Goal: Use online tool/utility: Utilize a website feature to perform a specific function

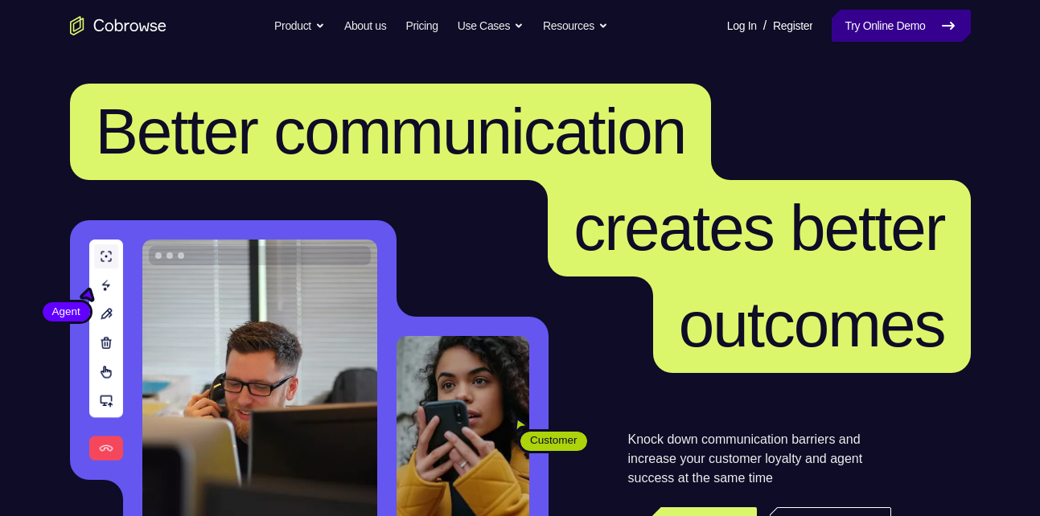
click at [850, 18] on link "Try Online Demo" at bounding box center [901, 26] width 138 height 32
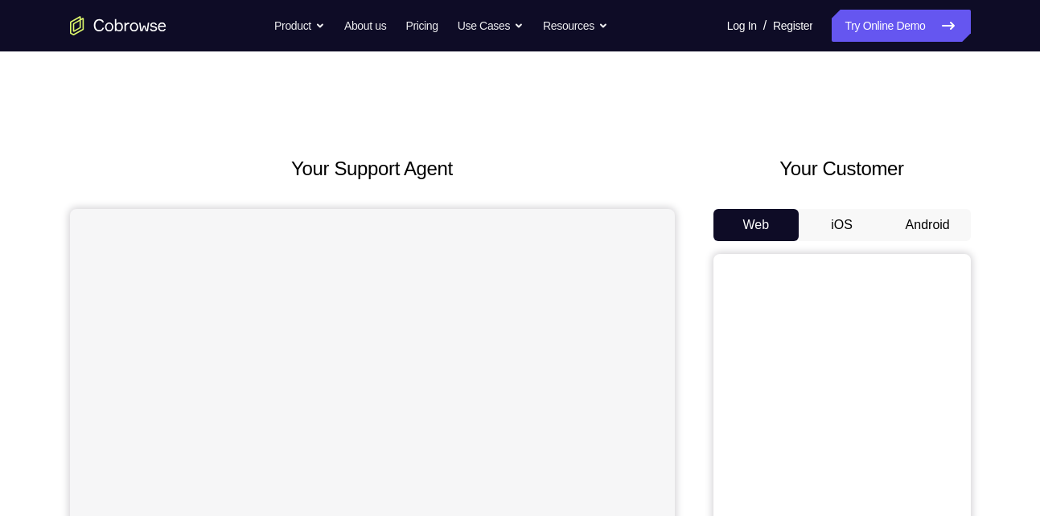
click at [922, 207] on div "Your Customer Web iOS Android" at bounding box center [841, 451] width 257 height 594
click at [922, 216] on button "Android" at bounding box center [928, 225] width 86 height 32
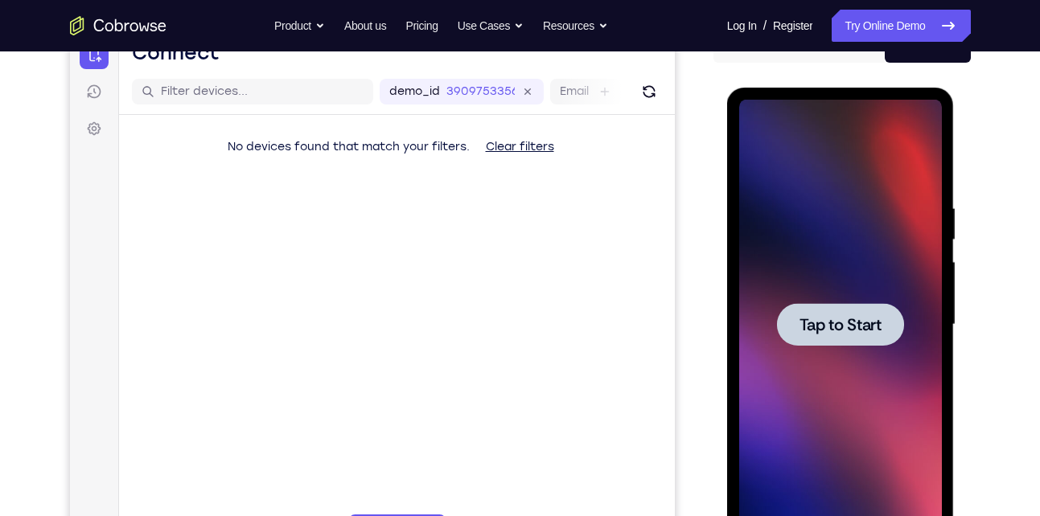
scroll to position [180, 0]
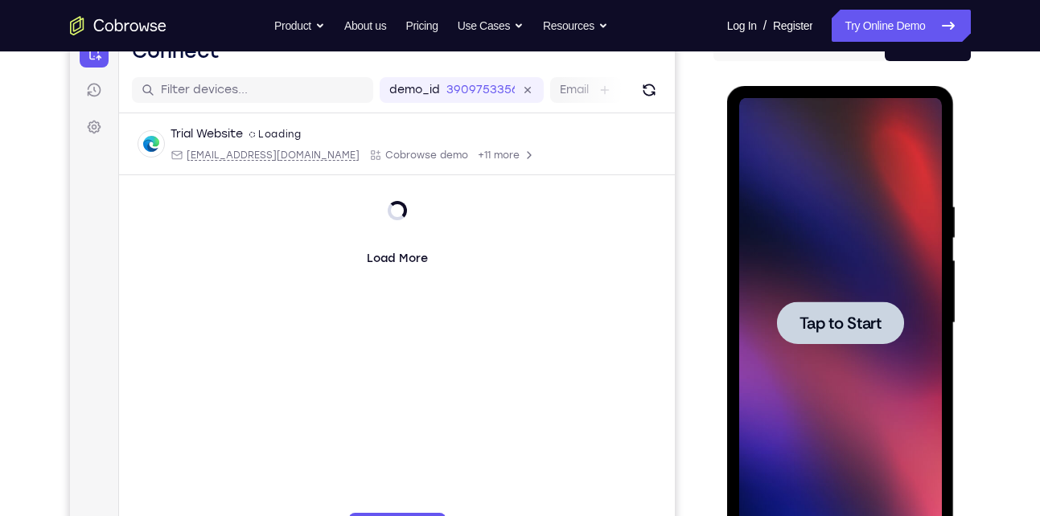
click at [821, 308] on div at bounding box center [840, 323] width 127 height 43
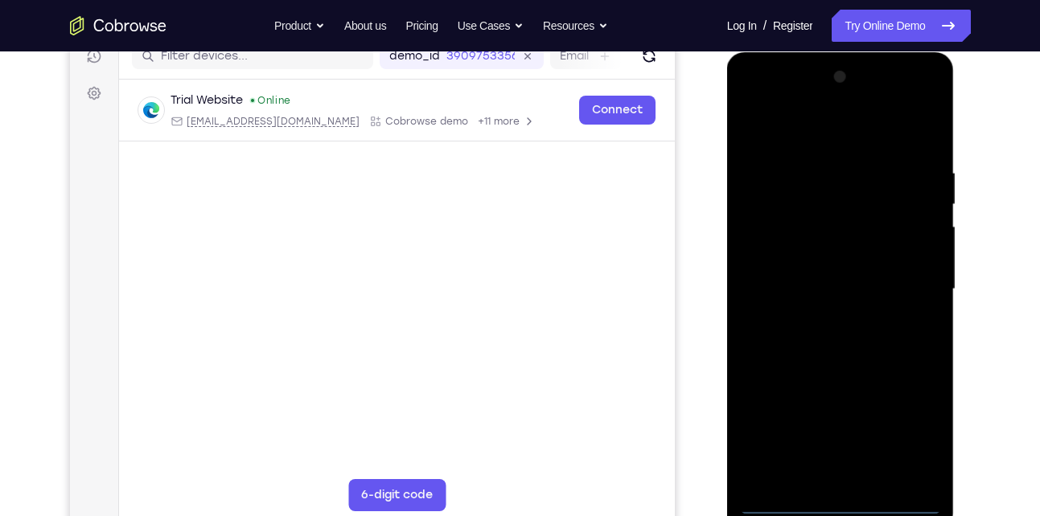
scroll to position [213, 0]
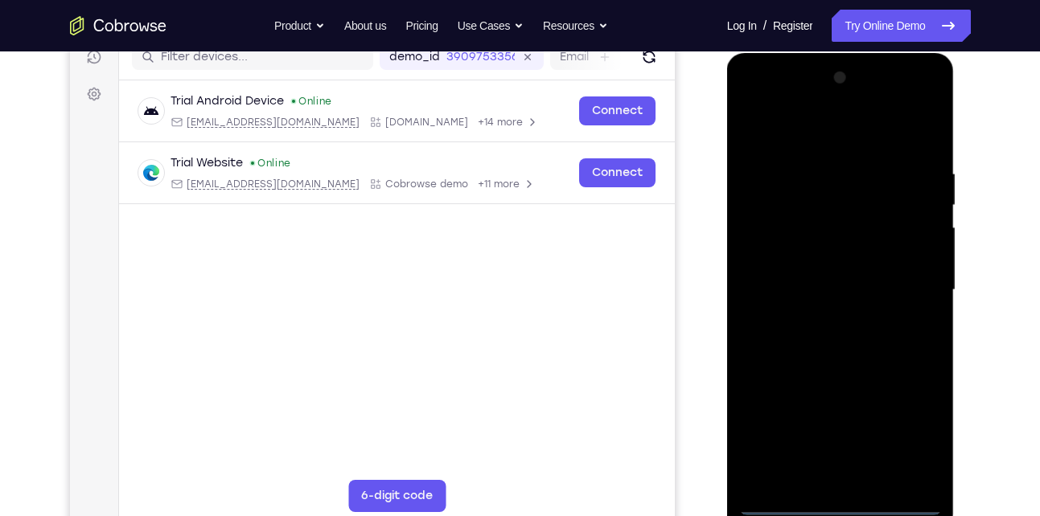
click at [839, 504] on div at bounding box center [840, 290] width 203 height 450
click at [914, 437] on div at bounding box center [840, 290] width 203 height 450
click at [832, 141] on div at bounding box center [840, 290] width 203 height 450
click at [805, 138] on div at bounding box center [840, 290] width 203 height 450
click at [910, 277] on div at bounding box center [840, 290] width 203 height 450
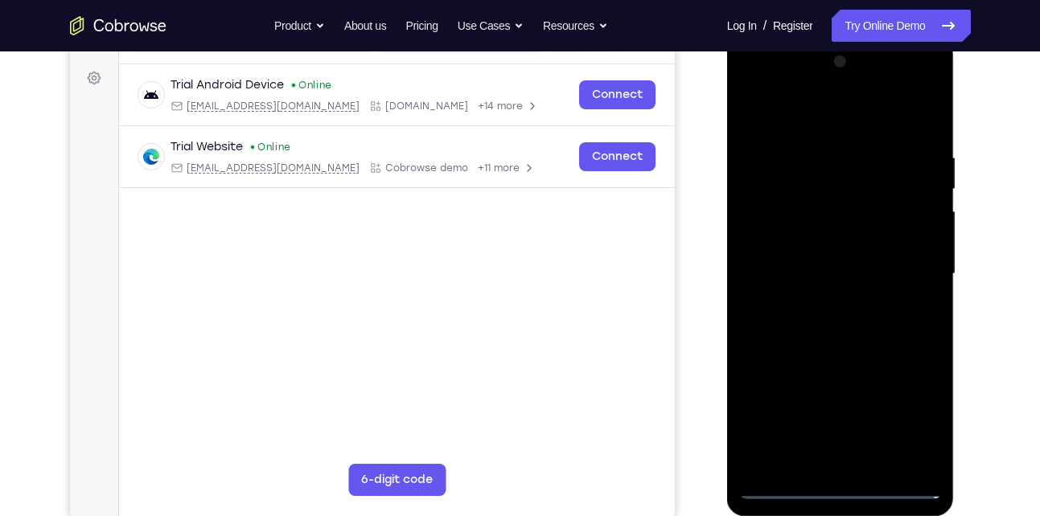
scroll to position [230, 0]
click at [821, 304] on div at bounding box center [840, 273] width 203 height 450
click at [805, 252] on div at bounding box center [840, 273] width 203 height 450
click at [805, 266] on div at bounding box center [840, 273] width 203 height 450
click at [793, 329] on div at bounding box center [840, 273] width 203 height 450
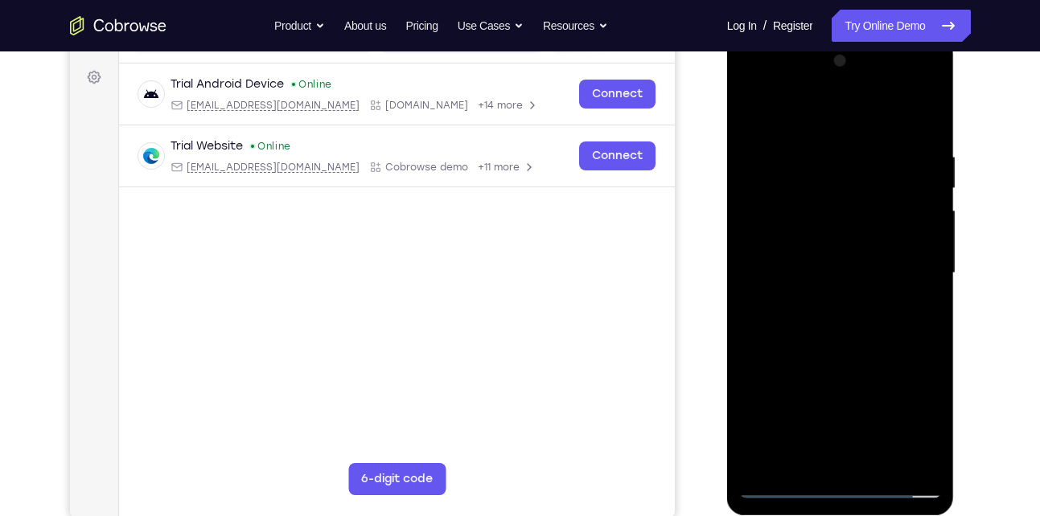
click at [869, 347] on div at bounding box center [840, 273] width 203 height 450
click at [928, 111] on div at bounding box center [840, 273] width 203 height 450
click at [852, 145] on div at bounding box center [840, 273] width 203 height 450
click at [931, 462] on div at bounding box center [840, 273] width 203 height 450
drag, startPoint x: 791, startPoint y: 355, endPoint x: 803, endPoint y: 238, distance: 117.9
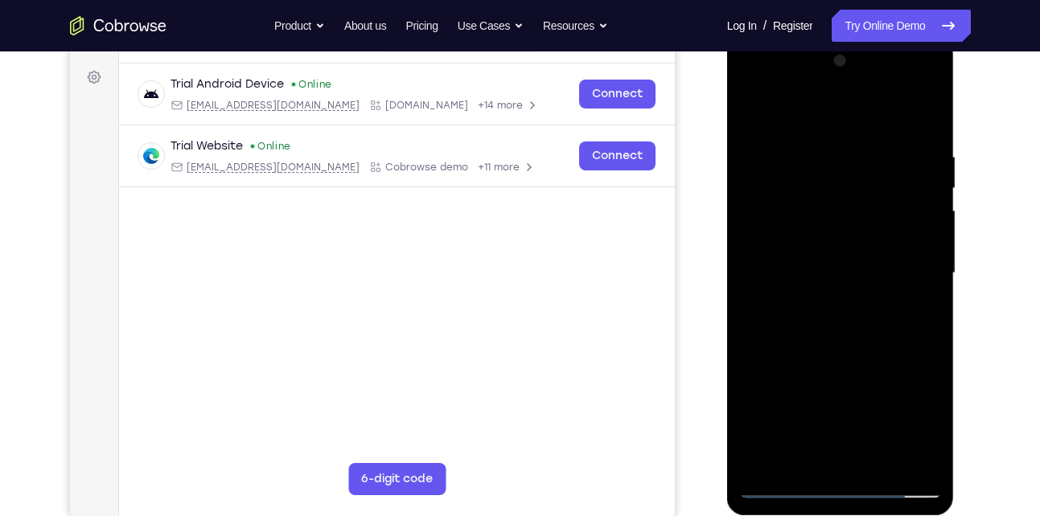
click at [803, 238] on div at bounding box center [840, 273] width 203 height 450
click at [871, 315] on div at bounding box center [840, 273] width 203 height 450
drag, startPoint x: 826, startPoint y: 340, endPoint x: 811, endPoint y: 225, distance: 115.9
click at [811, 225] on div at bounding box center [840, 273] width 203 height 450
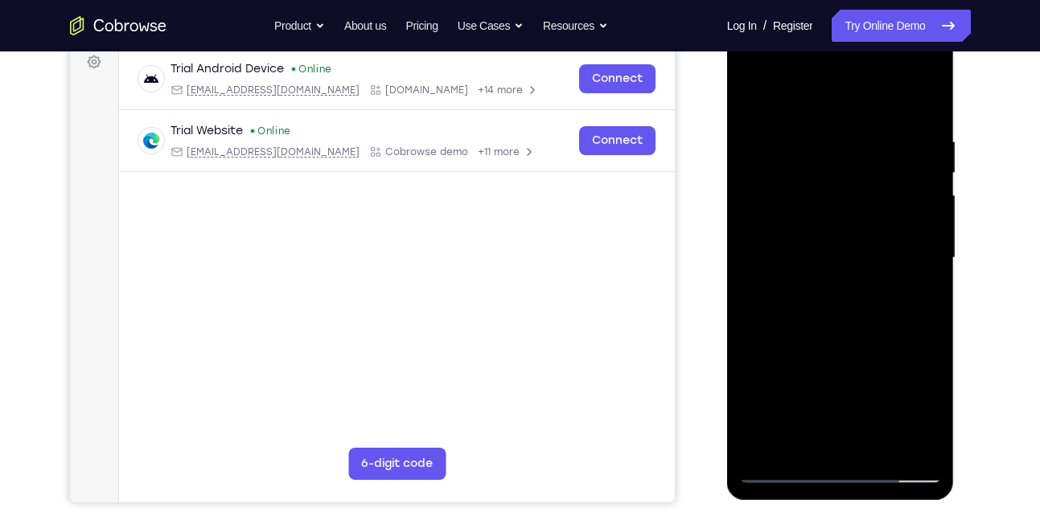
scroll to position [244, 0]
drag, startPoint x: 810, startPoint y: 349, endPoint x: 803, endPoint y: 276, distance: 73.5
click at [803, 276] on div at bounding box center [840, 259] width 203 height 450
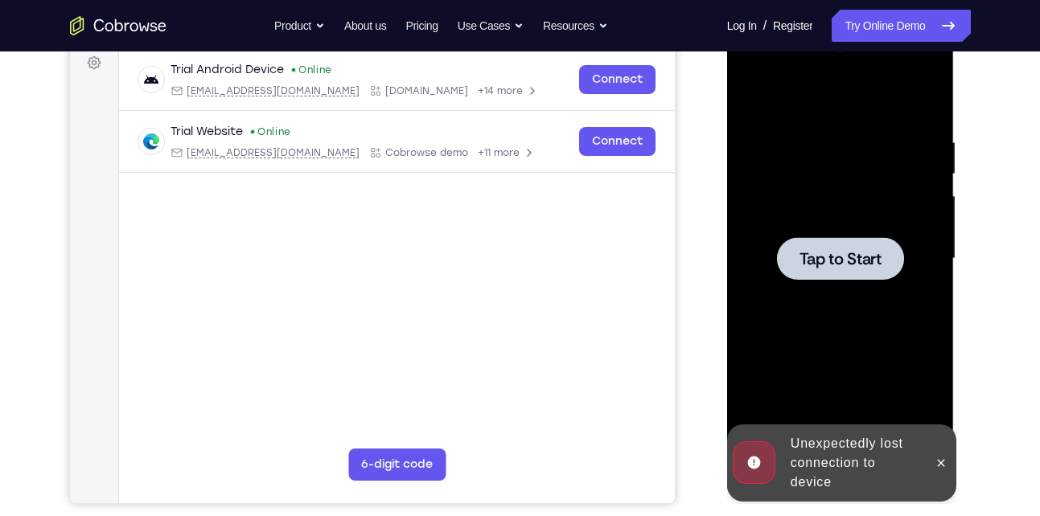
click at [815, 257] on span "Tap to Start" at bounding box center [840, 259] width 82 height 16
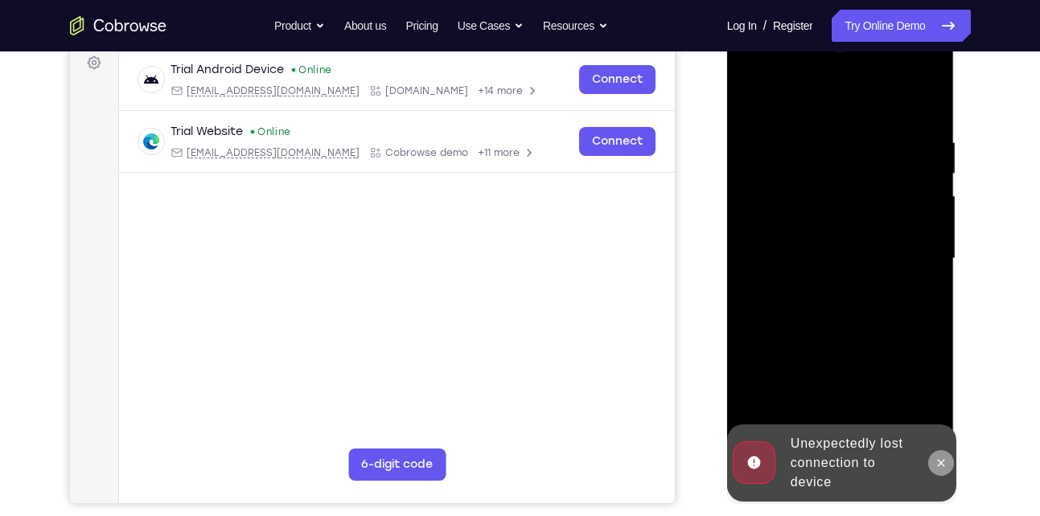
click at [945, 463] on icon at bounding box center [940, 463] width 13 height 13
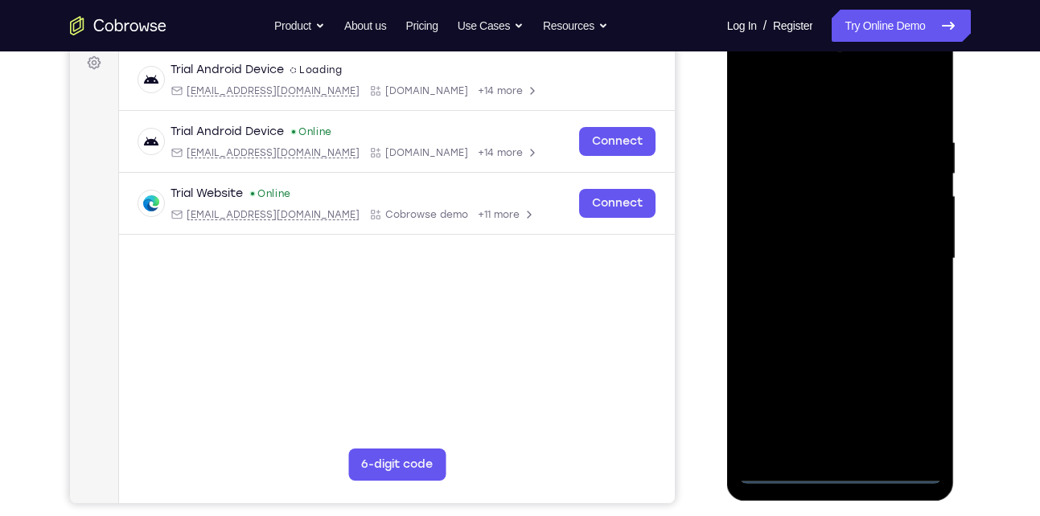
click at [848, 466] on div at bounding box center [840, 259] width 203 height 450
click at [839, 470] on div at bounding box center [840, 259] width 203 height 450
click at [910, 408] on div at bounding box center [840, 259] width 203 height 450
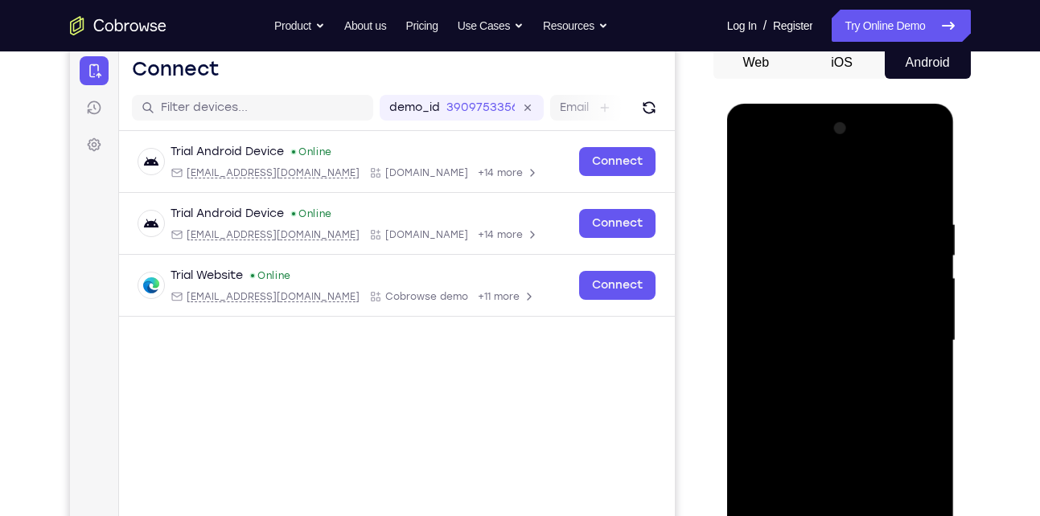
click at [837, 189] on div at bounding box center [840, 341] width 203 height 450
click at [903, 335] on div at bounding box center [840, 341] width 203 height 450
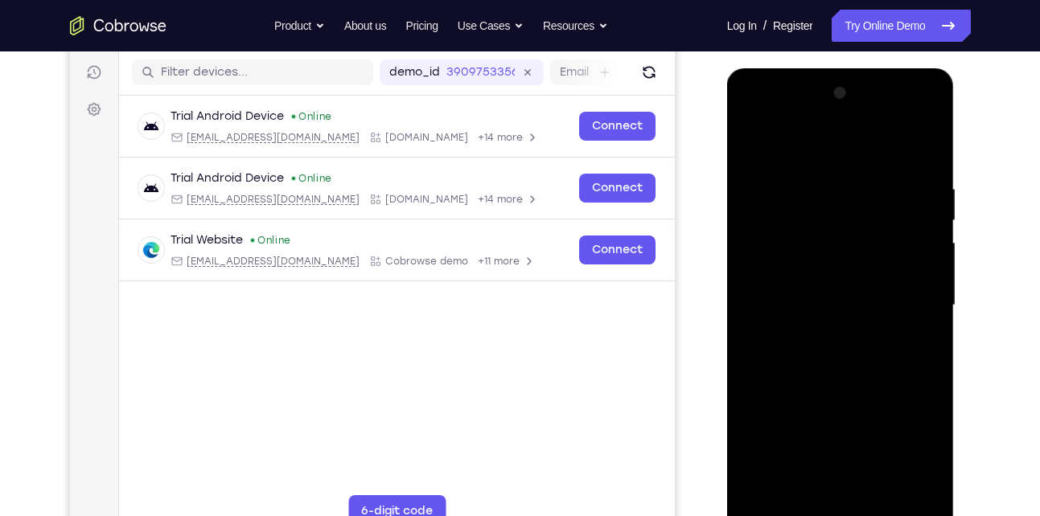
scroll to position [199, 0]
click at [823, 339] on div at bounding box center [840, 305] width 203 height 450
click at [826, 293] on div at bounding box center [840, 305] width 203 height 450
click at [826, 297] on div at bounding box center [840, 305] width 203 height 450
click at [795, 358] on div at bounding box center [840, 305] width 203 height 450
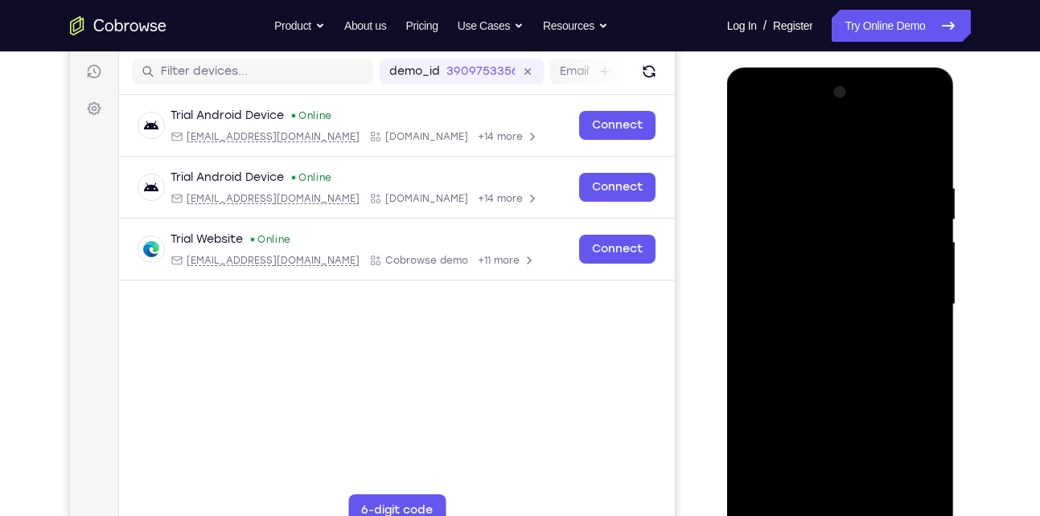
click at [795, 358] on div at bounding box center [840, 305] width 203 height 450
drag, startPoint x: 835, startPoint y: 160, endPoint x: 839, endPoint y: 58, distance: 102.2
click at [839, 68] on html "Online web based iOS Simulators and Android Emulators. Run iPhone, iPad, Mobile…" at bounding box center [841, 309] width 229 height 482
click at [795, 362] on div at bounding box center [840, 305] width 203 height 450
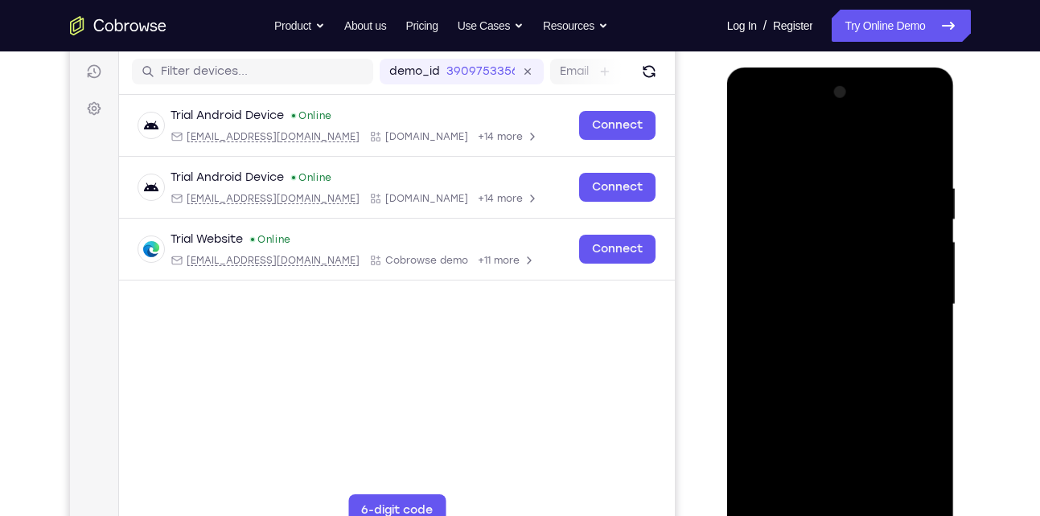
click at [840, 355] on div at bounding box center [840, 305] width 203 height 450
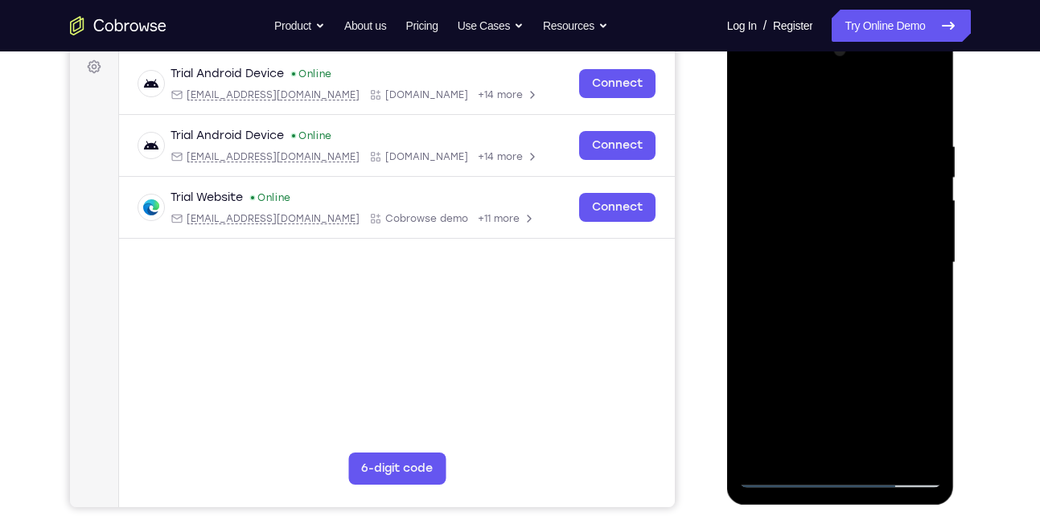
scroll to position [228, 0]
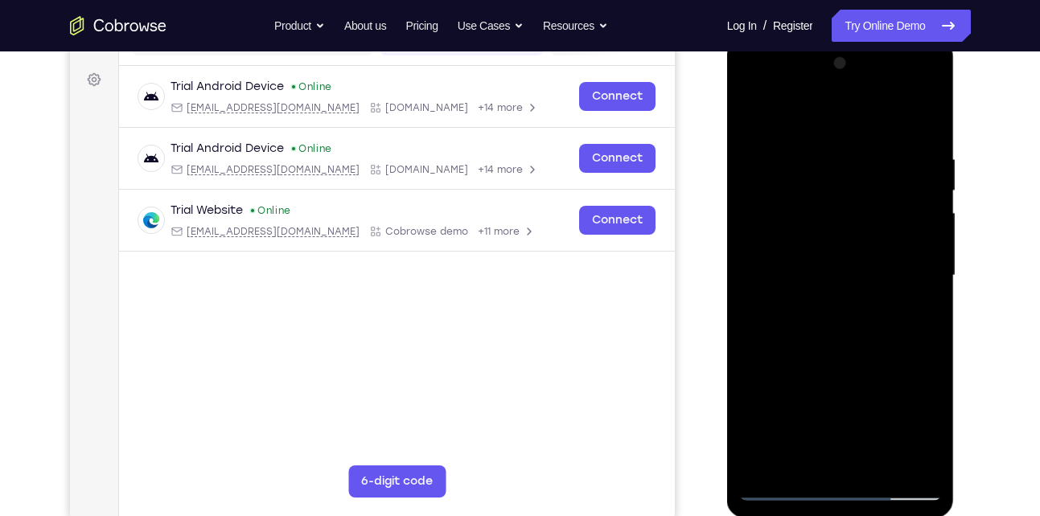
click at [822, 324] on div at bounding box center [840, 276] width 203 height 450
click at [929, 134] on div at bounding box center [840, 276] width 203 height 450
click at [929, 118] on div at bounding box center [840, 276] width 203 height 450
click at [822, 145] on div at bounding box center [840, 276] width 203 height 450
click at [925, 463] on div at bounding box center [840, 276] width 203 height 450
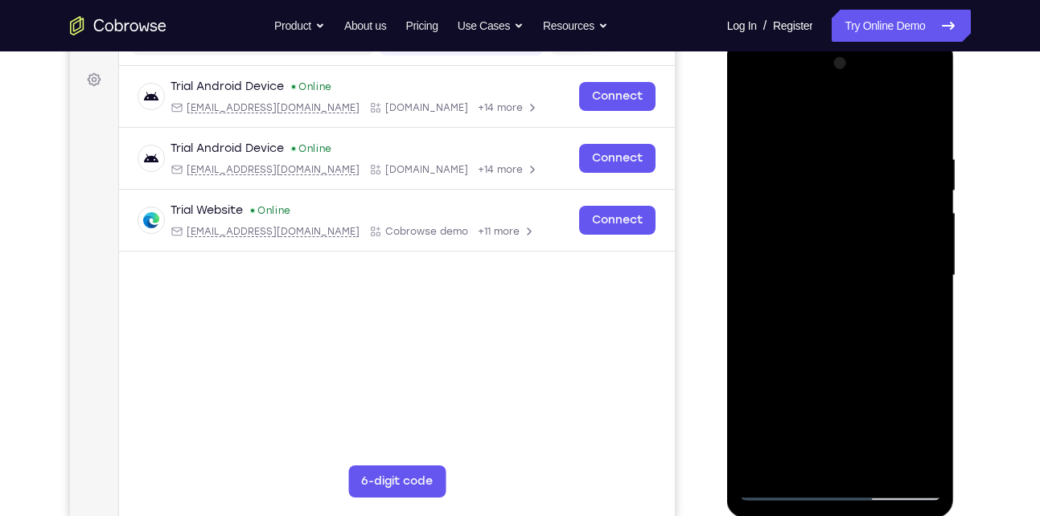
drag, startPoint x: 815, startPoint y: 352, endPoint x: 796, endPoint y: 162, distance: 190.8
click at [796, 162] on div at bounding box center [840, 276] width 203 height 450
drag, startPoint x: 812, startPoint y: 379, endPoint x: 807, endPoint y: 310, distance: 68.6
click at [807, 310] on div at bounding box center [840, 276] width 203 height 450
click at [776, 261] on div at bounding box center [840, 276] width 203 height 450
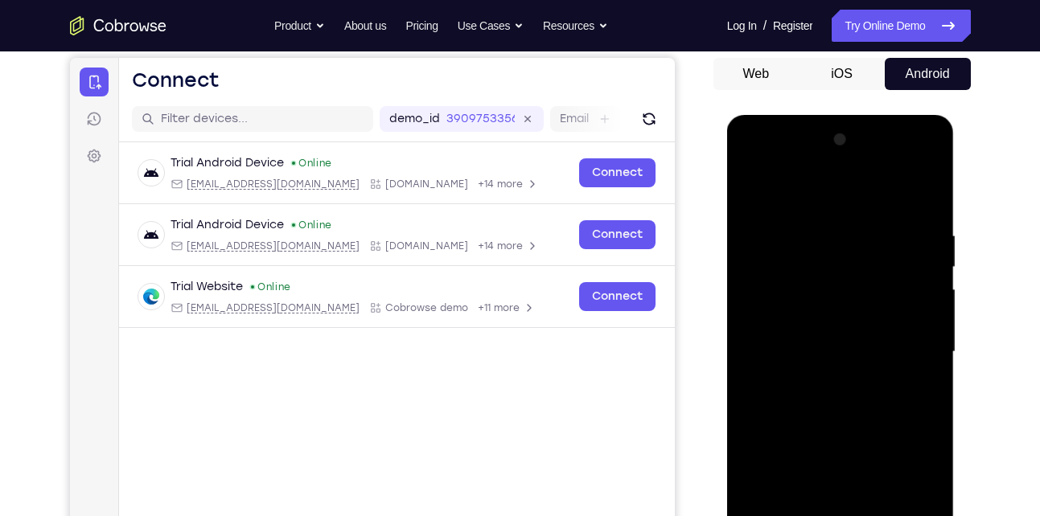
scroll to position [145, 0]
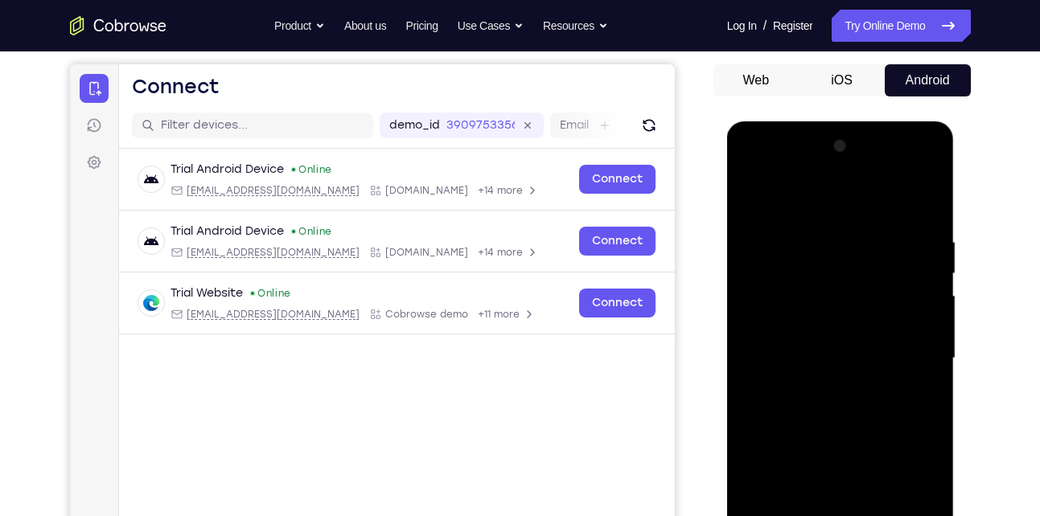
drag, startPoint x: 818, startPoint y: 236, endPoint x: 803, endPoint y: 355, distance: 119.2
click at [803, 355] on div at bounding box center [840, 358] width 203 height 450
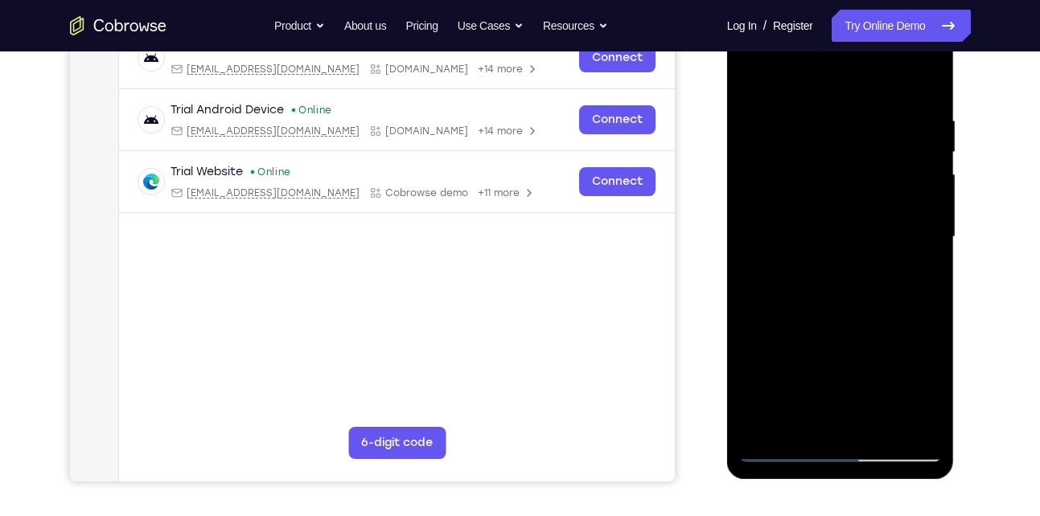
scroll to position [267, 0]
click at [884, 428] on div at bounding box center [840, 236] width 203 height 450
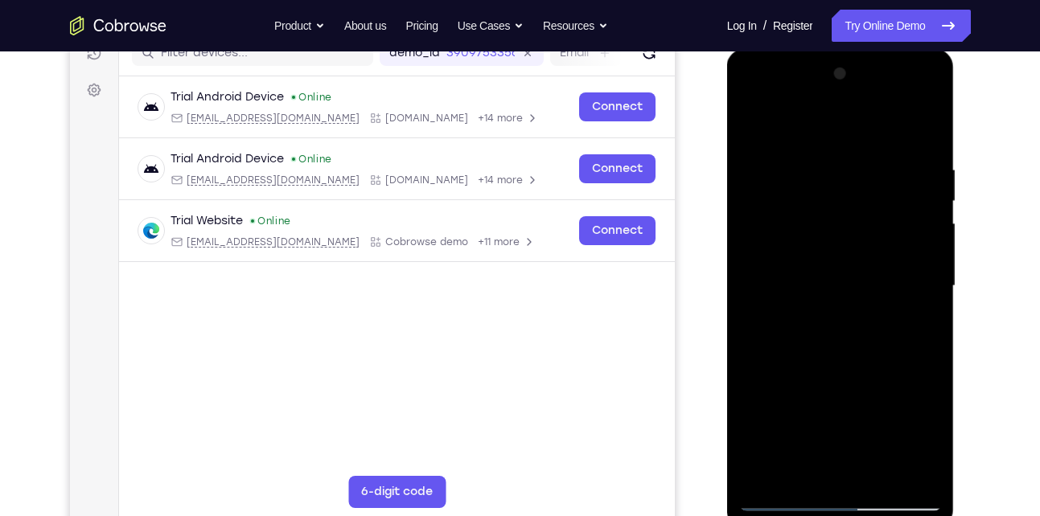
scroll to position [211, 0]
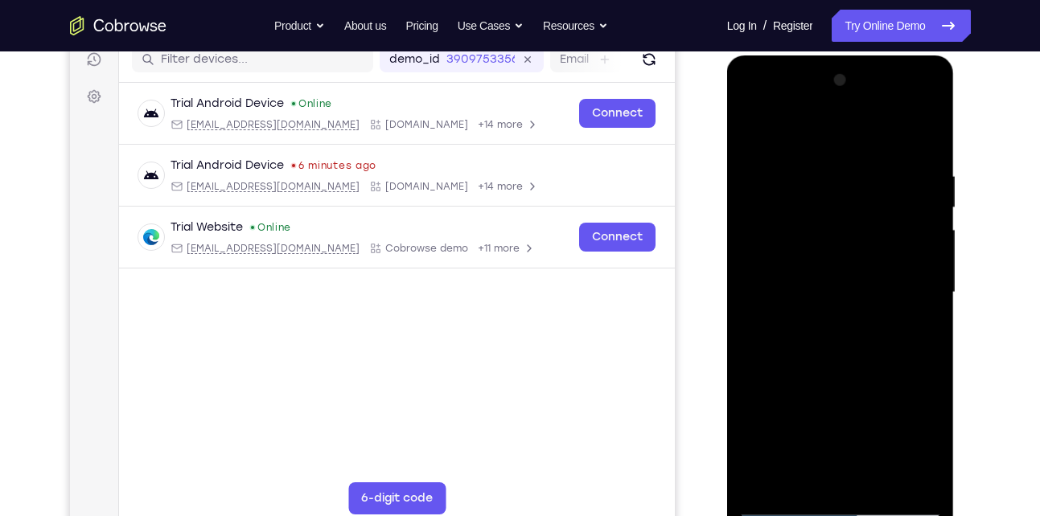
click at [842, 375] on div at bounding box center [840, 293] width 203 height 450
click at [760, 133] on div at bounding box center [840, 293] width 203 height 450
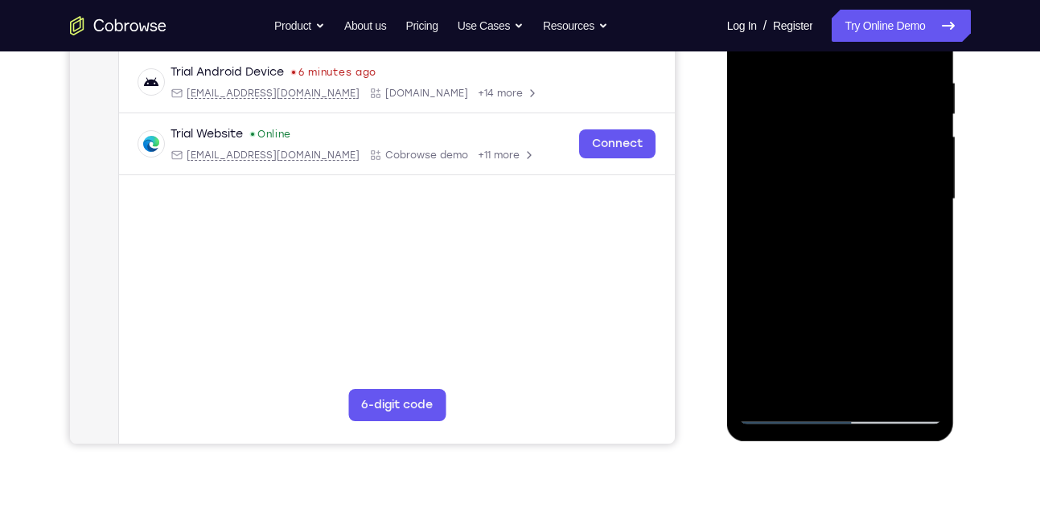
scroll to position [305, 0]
click at [916, 379] on div at bounding box center [840, 198] width 203 height 450
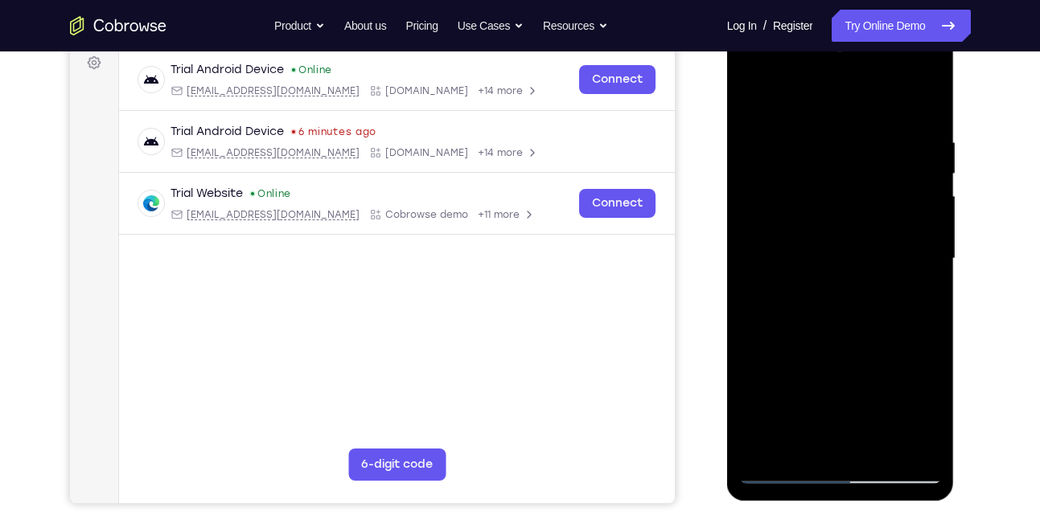
scroll to position [240, 0]
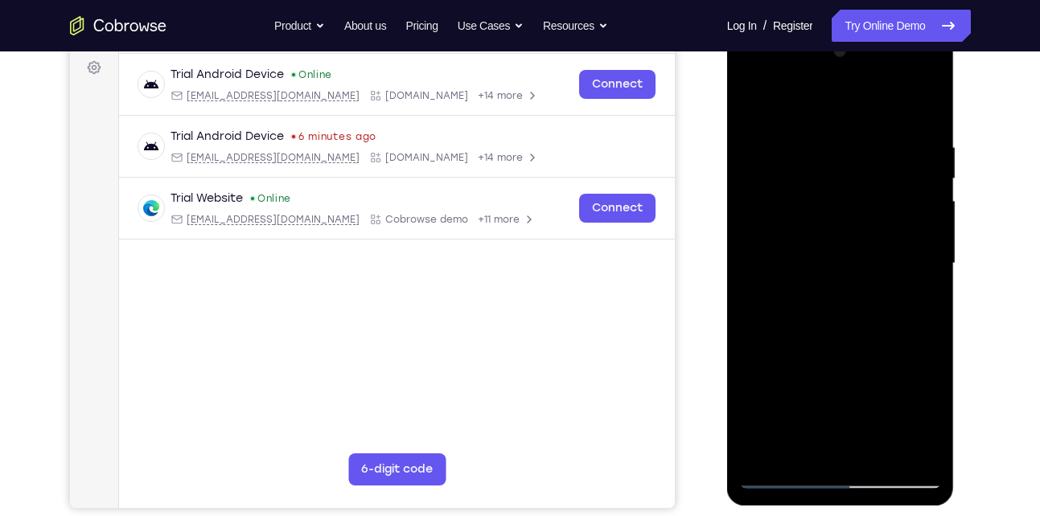
drag, startPoint x: 852, startPoint y: 237, endPoint x: 836, endPoint y: 417, distance: 180.8
click at [836, 417] on div at bounding box center [840, 264] width 203 height 450
click at [844, 276] on div at bounding box center [840, 264] width 203 height 450
click at [819, 127] on div at bounding box center [840, 264] width 203 height 450
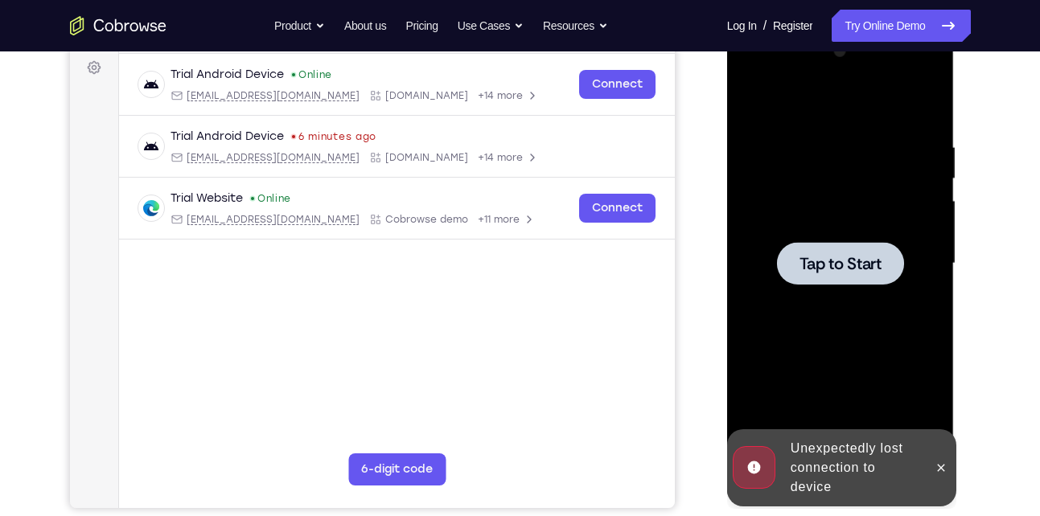
click at [826, 263] on span "Tap to Start" at bounding box center [840, 264] width 82 height 16
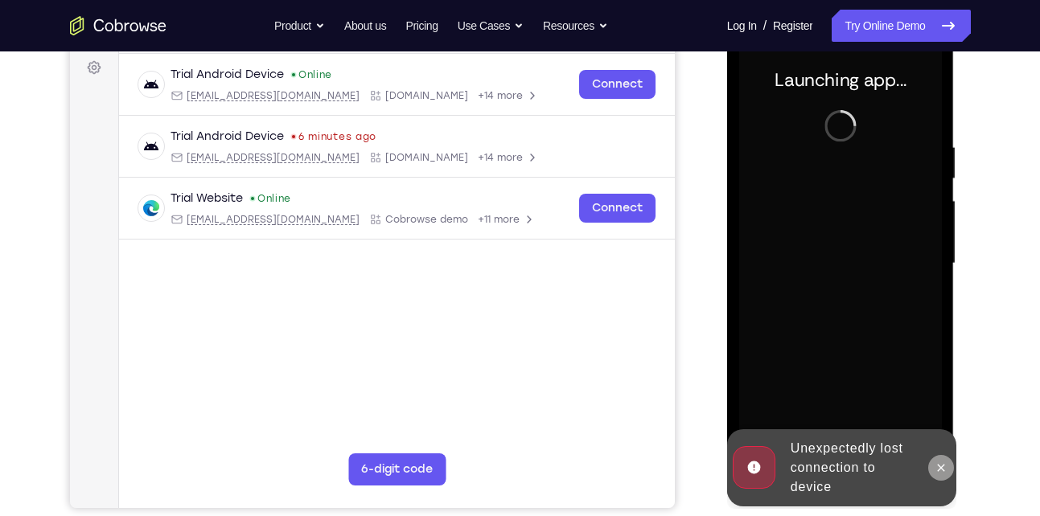
click at [948, 471] on button at bounding box center [941, 468] width 26 height 26
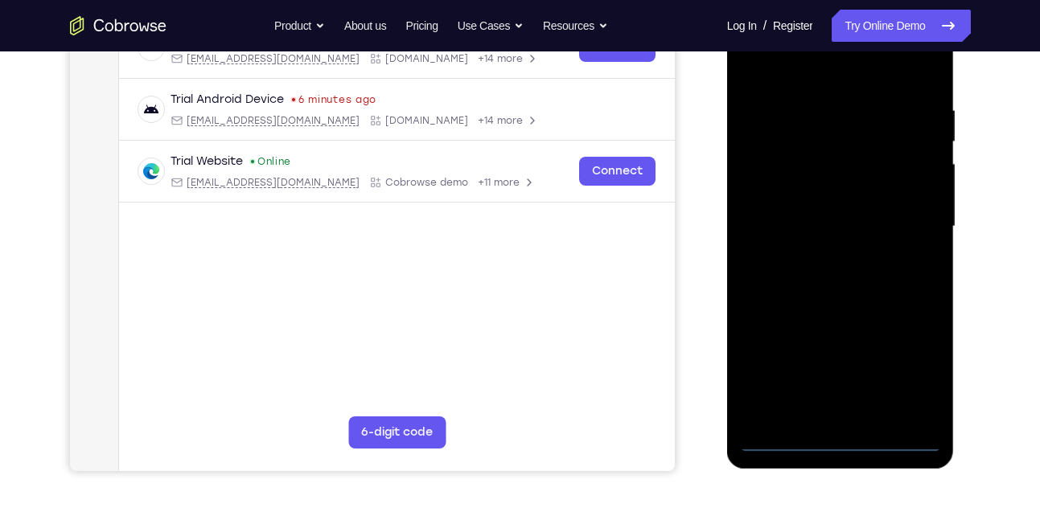
scroll to position [277, 0]
click at [944, 477] on div "Your Support Agent Your Customer Web iOS Android Next Steps We’d be happy to gi…" at bounding box center [520, 304] width 1029 height 1061
click at [844, 437] on div at bounding box center [840, 226] width 203 height 450
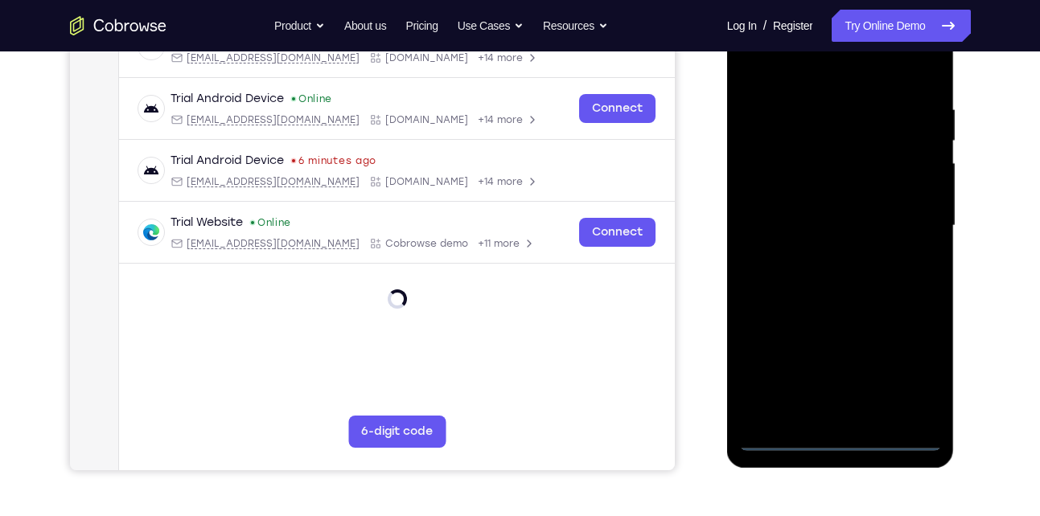
click at [922, 368] on div at bounding box center [840, 226] width 203 height 450
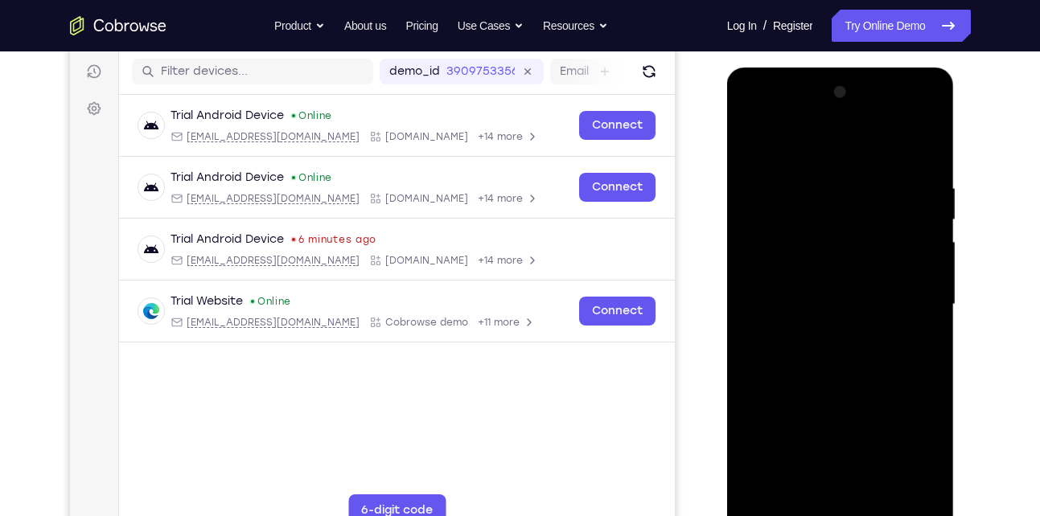
scroll to position [197, 0]
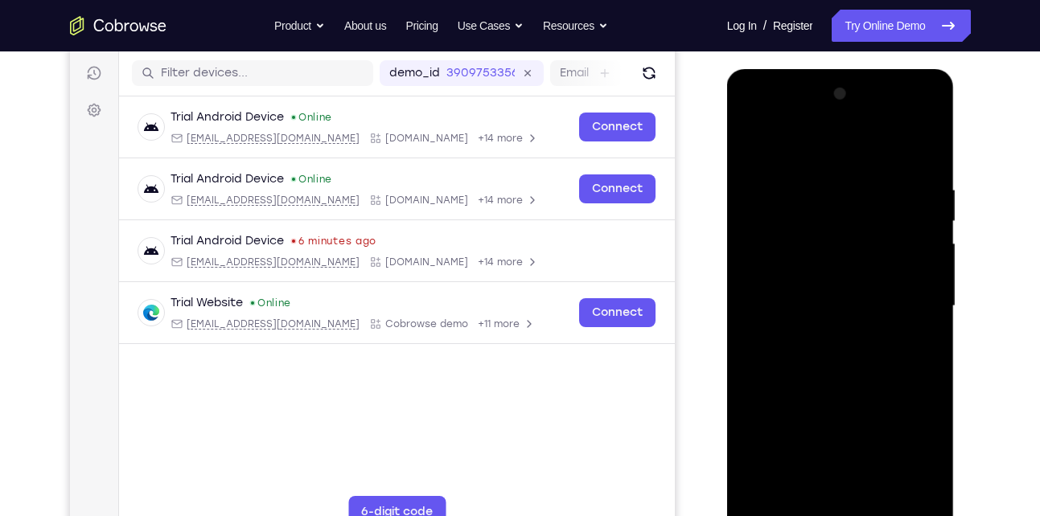
click at [813, 154] on div at bounding box center [840, 306] width 203 height 450
click at [902, 293] on div at bounding box center [840, 306] width 203 height 450
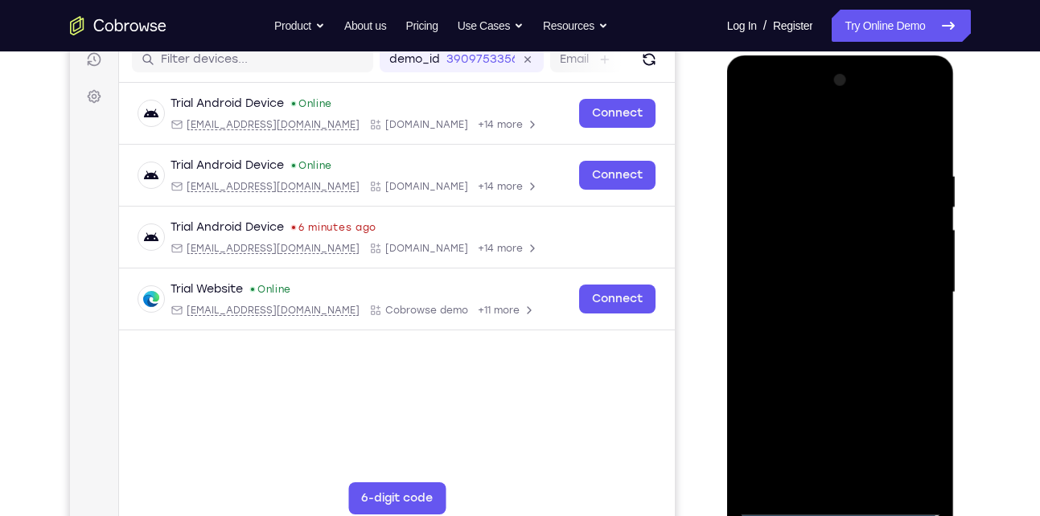
scroll to position [211, 0]
click at [824, 323] on div at bounding box center [840, 292] width 203 height 450
click at [859, 275] on div at bounding box center [840, 292] width 203 height 450
click at [868, 294] on div at bounding box center [840, 292] width 203 height 450
click at [897, 342] on div at bounding box center [840, 292] width 203 height 450
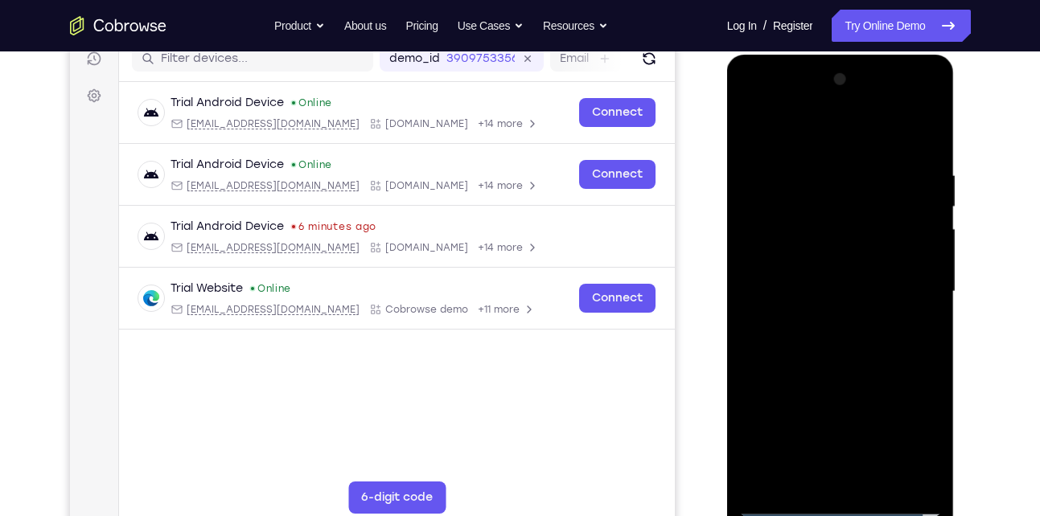
click at [897, 342] on div at bounding box center [840, 292] width 203 height 450
click at [860, 368] on div at bounding box center [840, 292] width 203 height 450
click at [808, 157] on div at bounding box center [840, 292] width 203 height 450
click at [926, 476] on div at bounding box center [840, 292] width 203 height 450
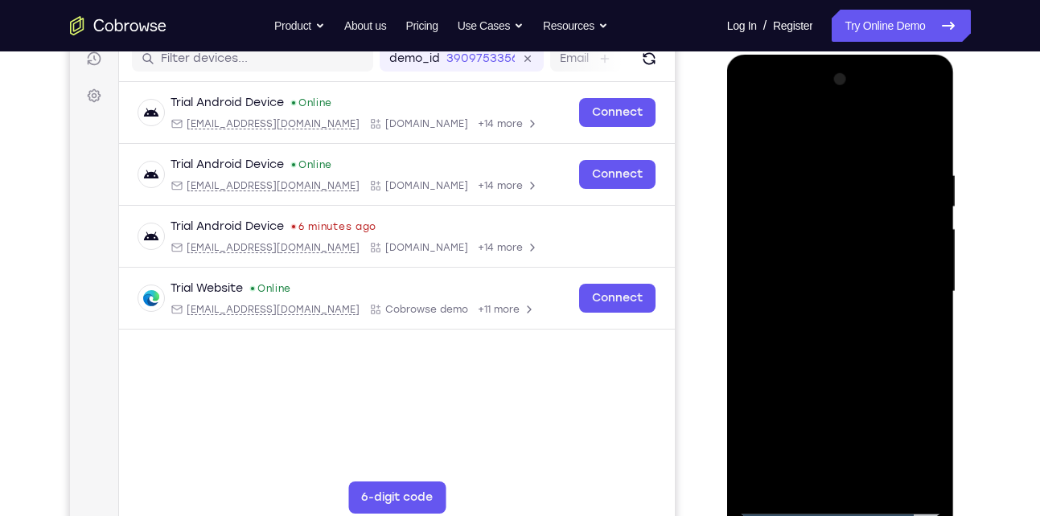
click at [926, 245] on div at bounding box center [840, 292] width 203 height 450
drag, startPoint x: 926, startPoint y: 245, endPoint x: 787, endPoint y: 228, distance: 139.4
click at [787, 228] on div at bounding box center [840, 292] width 203 height 450
click at [894, 238] on div at bounding box center [840, 292] width 203 height 450
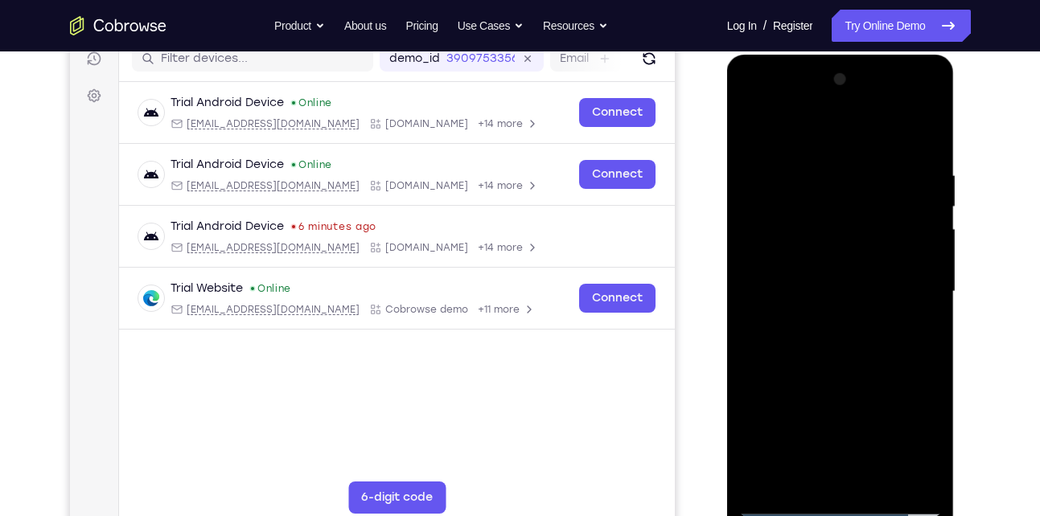
click at [761, 138] on div at bounding box center [840, 292] width 203 height 450
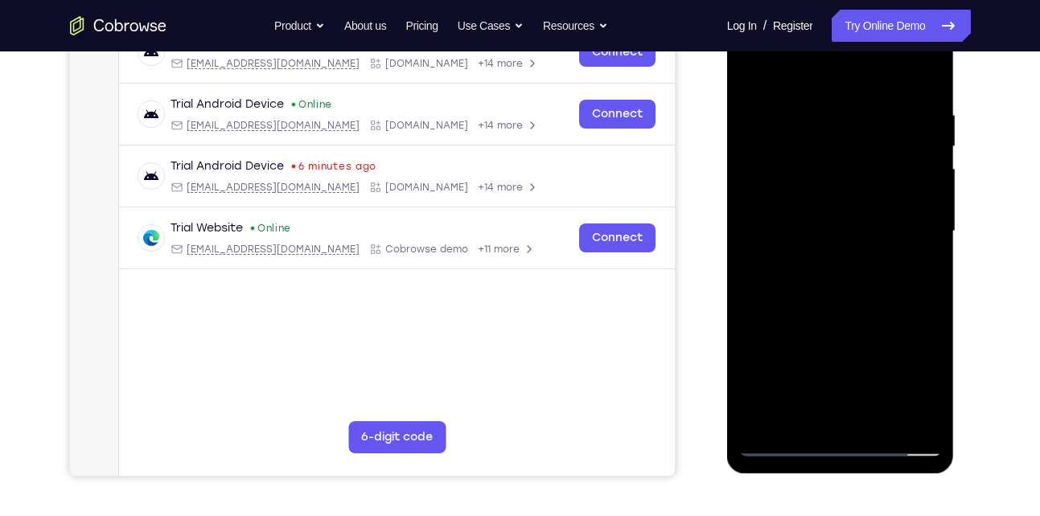
scroll to position [273, 0]
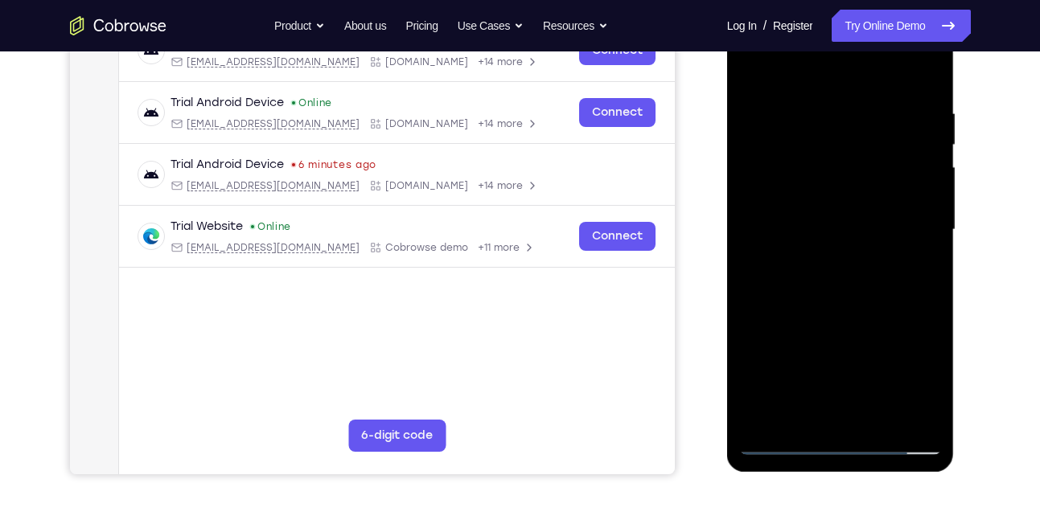
click at [902, 277] on div at bounding box center [840, 230] width 203 height 450
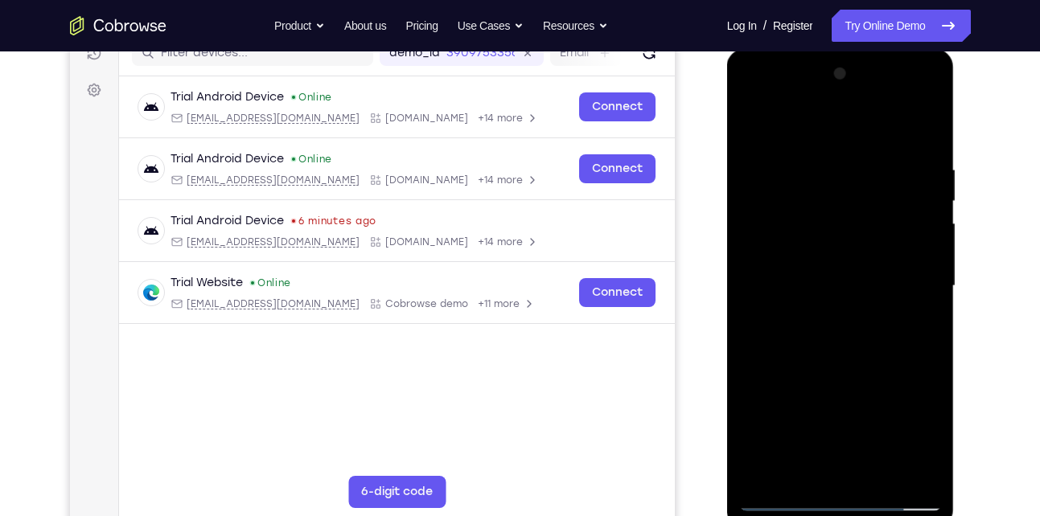
click at [752, 119] on div at bounding box center [840, 286] width 203 height 450
click at [751, 200] on div at bounding box center [840, 286] width 203 height 450
click at [900, 475] on div at bounding box center [840, 286] width 203 height 450
drag, startPoint x: 905, startPoint y: 351, endPoint x: 807, endPoint y: 335, distance: 99.4
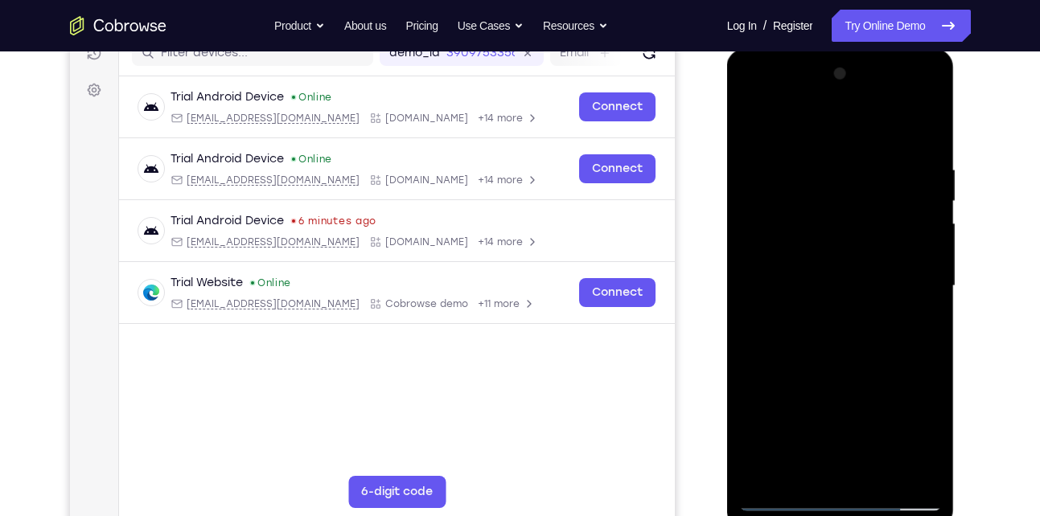
click at [807, 335] on div at bounding box center [840, 286] width 203 height 450
click at [912, 283] on div at bounding box center [840, 286] width 203 height 450
click at [902, 468] on div at bounding box center [840, 286] width 203 height 450
click at [905, 308] on div at bounding box center [840, 286] width 203 height 450
click at [901, 470] on div at bounding box center [840, 286] width 203 height 450
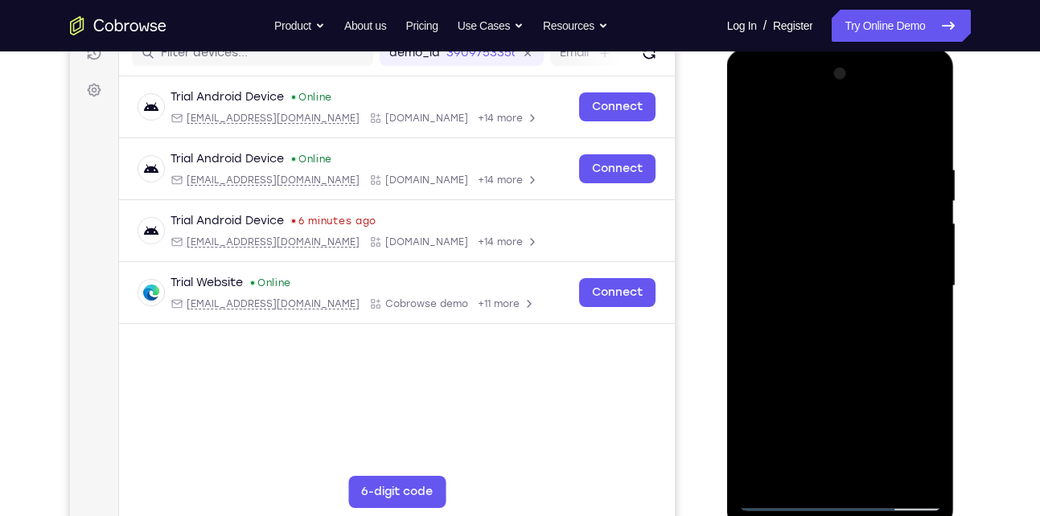
click at [905, 344] on div at bounding box center [840, 286] width 203 height 450
click at [898, 470] on div at bounding box center [840, 286] width 203 height 450
click at [907, 342] on div at bounding box center [840, 286] width 203 height 450
click at [897, 465] on div at bounding box center [840, 286] width 203 height 450
click at [901, 466] on div at bounding box center [840, 286] width 203 height 450
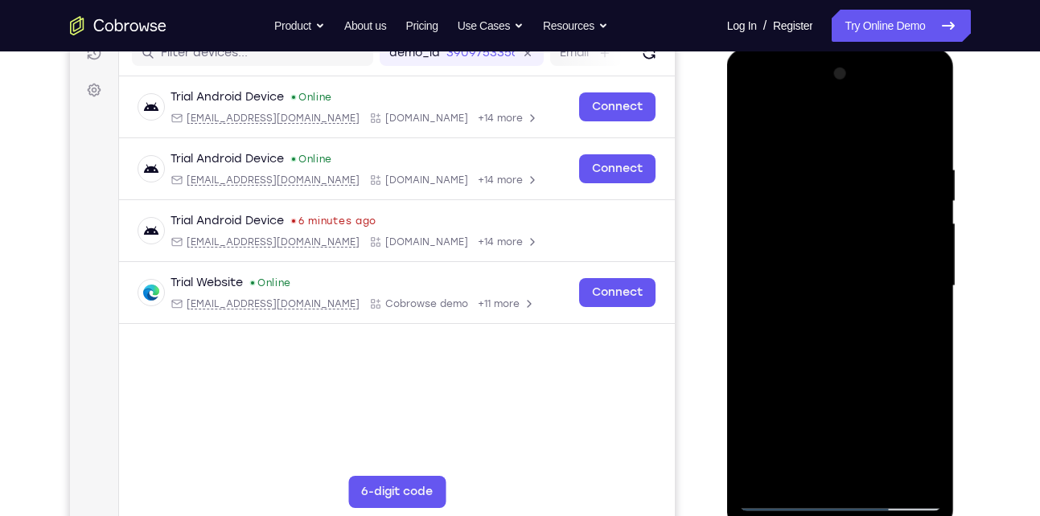
click at [901, 341] on div at bounding box center [840, 286] width 203 height 450
click at [922, 232] on div at bounding box center [840, 286] width 203 height 450
click at [912, 214] on div at bounding box center [840, 286] width 203 height 450
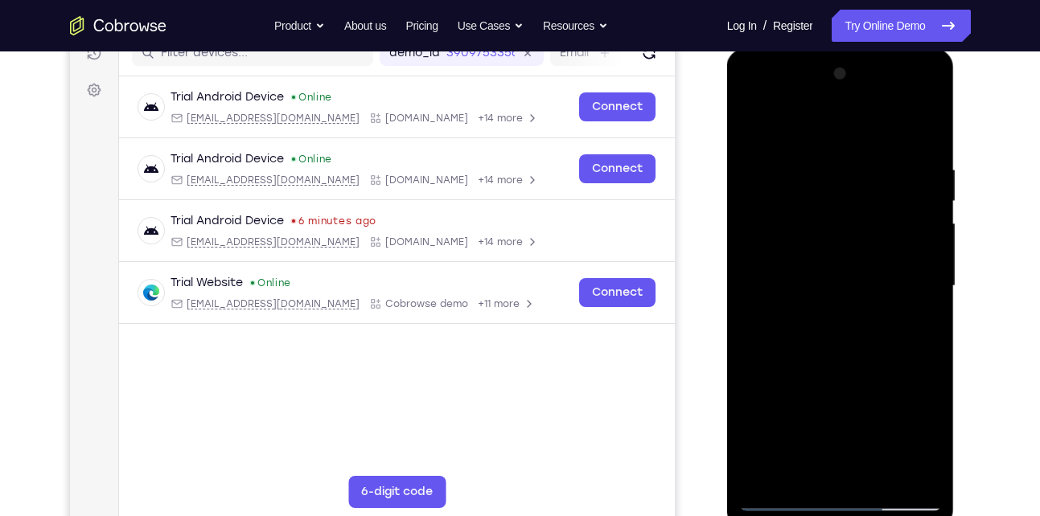
click at [912, 214] on div at bounding box center [840, 286] width 203 height 450
drag, startPoint x: 912, startPoint y: 214, endPoint x: 770, endPoint y: 207, distance: 141.7
click at [770, 207] on div at bounding box center [840, 286] width 203 height 450
click at [893, 207] on div at bounding box center [840, 286] width 203 height 450
click at [898, 464] on div at bounding box center [840, 286] width 203 height 450
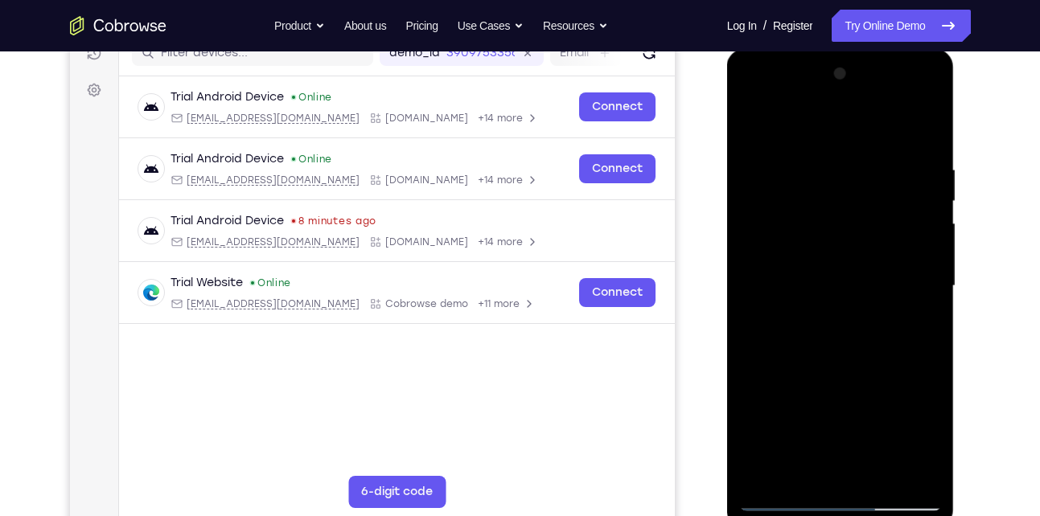
click at [915, 208] on div at bounding box center [840, 286] width 203 height 450
click at [919, 222] on div at bounding box center [840, 286] width 203 height 450
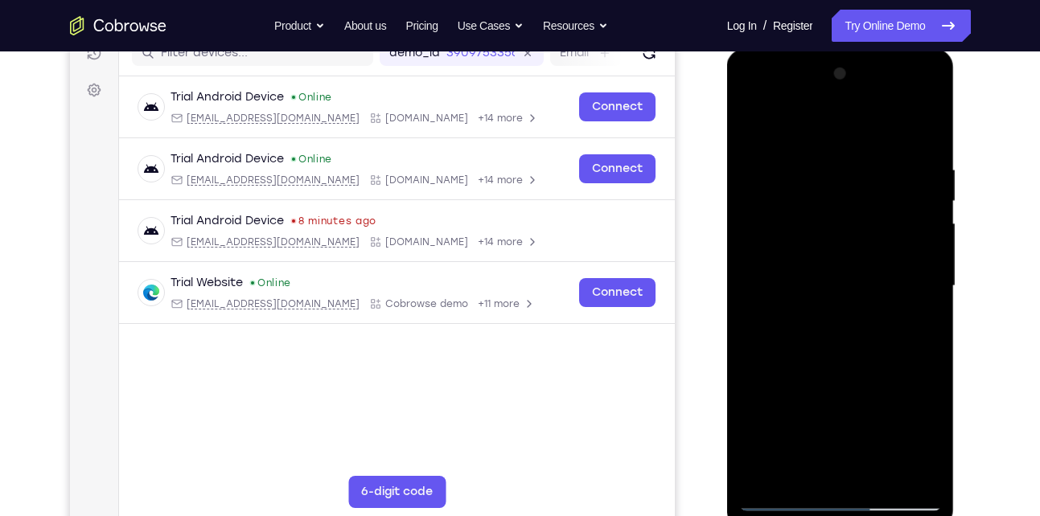
click at [919, 222] on div at bounding box center [840, 286] width 203 height 450
drag, startPoint x: 919, startPoint y: 222, endPoint x: 780, endPoint y: 197, distance: 141.3
click at [780, 197] on div at bounding box center [840, 286] width 203 height 450
click at [907, 191] on div at bounding box center [840, 286] width 203 height 450
drag, startPoint x: 903, startPoint y: 462, endPoint x: 914, endPoint y: 248, distance: 214.2
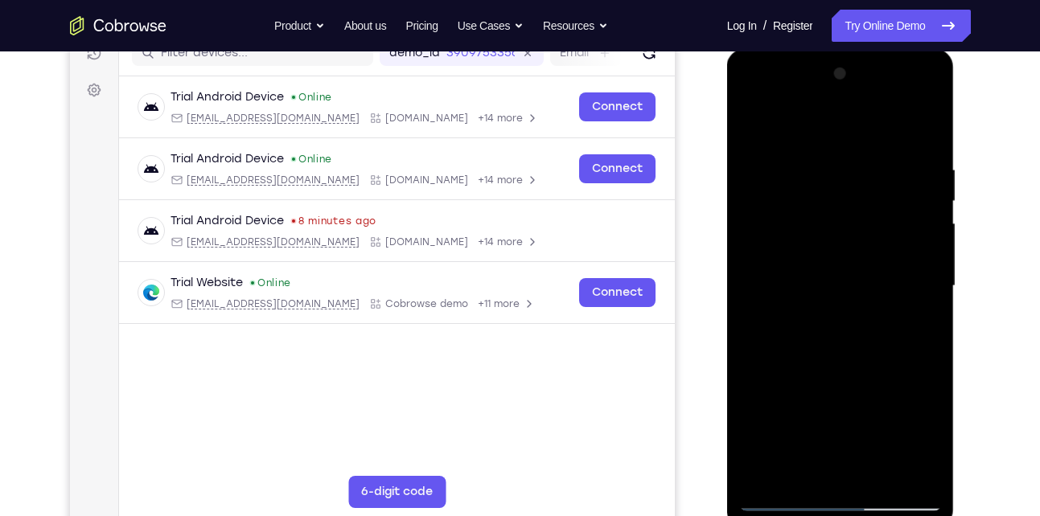
click at [914, 248] on div at bounding box center [840, 286] width 203 height 450
click at [761, 229] on div at bounding box center [840, 286] width 203 height 450
click at [904, 474] on div at bounding box center [840, 286] width 203 height 450
click at [918, 319] on div at bounding box center [840, 286] width 203 height 450
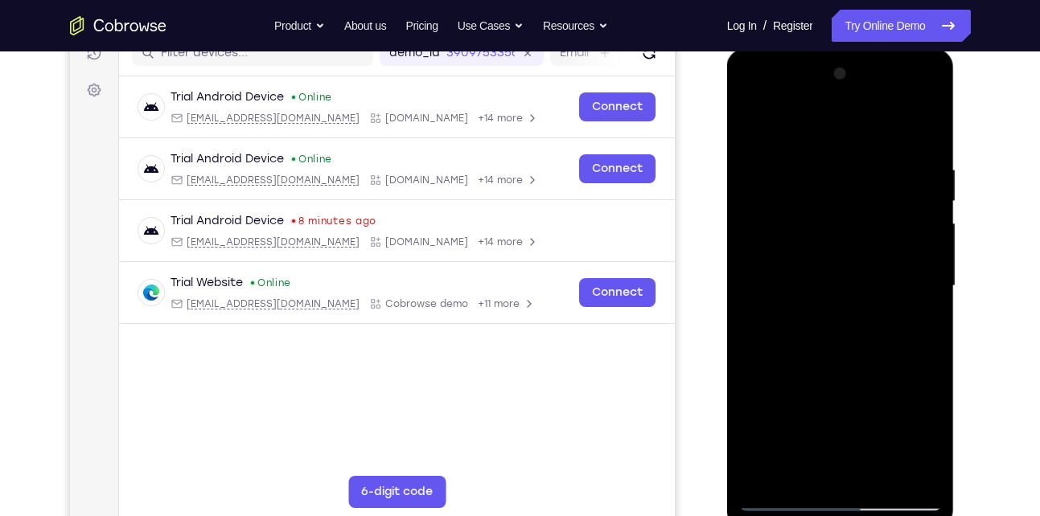
click at [900, 227] on div at bounding box center [840, 286] width 203 height 450
click at [897, 338] on div at bounding box center [840, 286] width 203 height 450
click at [914, 224] on div at bounding box center [840, 286] width 203 height 450
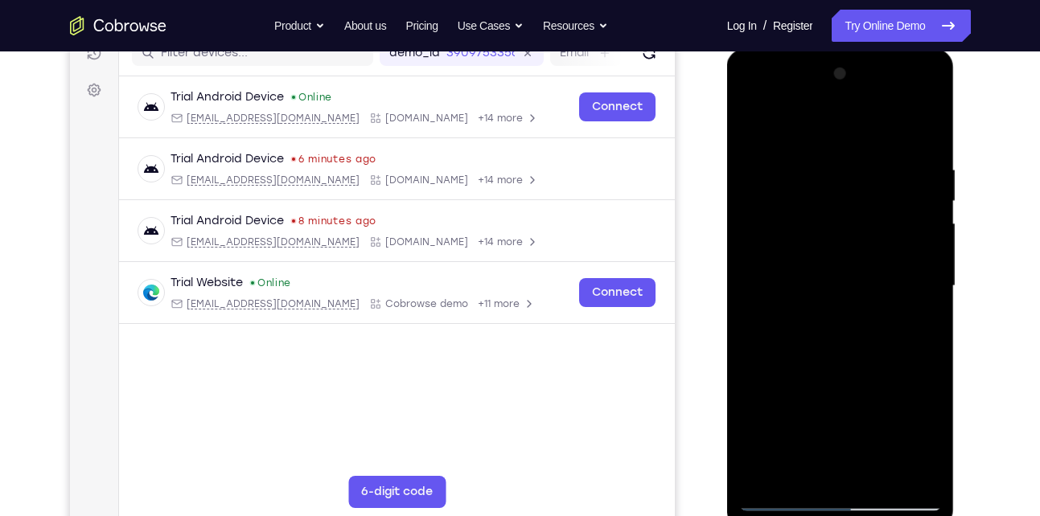
click at [919, 213] on div at bounding box center [840, 286] width 203 height 450
click at [754, 228] on div at bounding box center [840, 286] width 203 height 450
drag, startPoint x: 912, startPoint y: 240, endPoint x: 770, endPoint y: 220, distance: 142.8
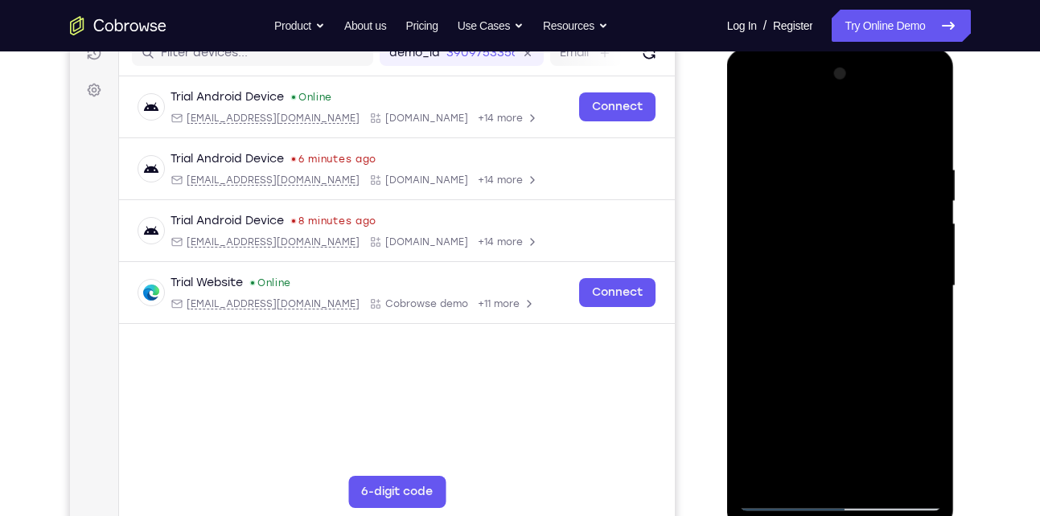
click at [770, 220] on div at bounding box center [840, 286] width 203 height 450
drag, startPoint x: 903, startPoint y: 211, endPoint x: 786, endPoint y: 210, distance: 117.4
click at [786, 210] on div at bounding box center [840, 286] width 203 height 450
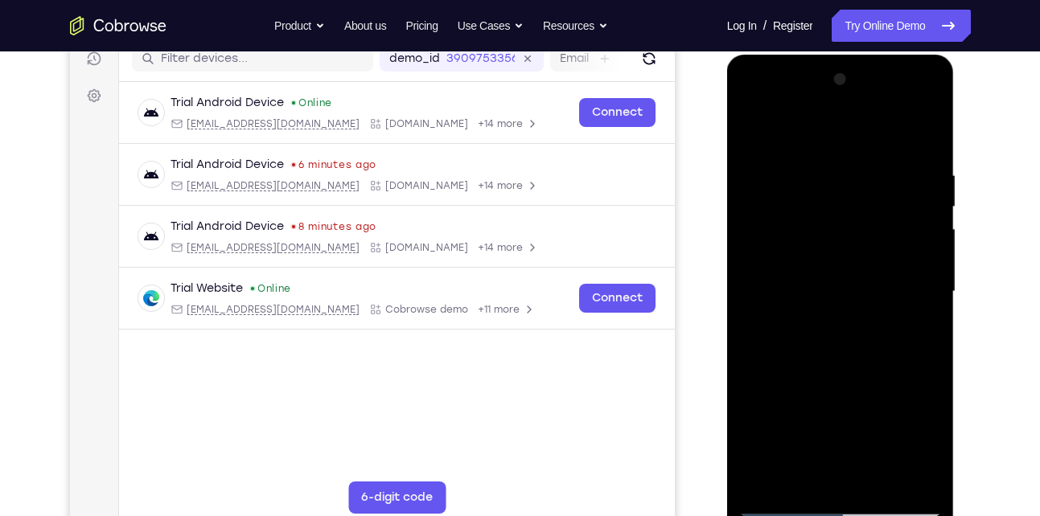
scroll to position [207, 0]
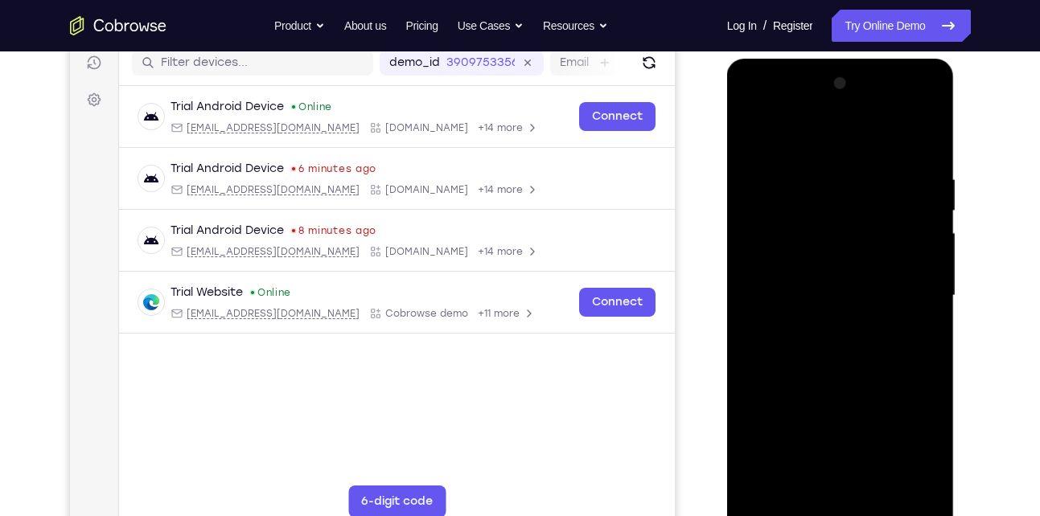
click at [913, 204] on div at bounding box center [840, 296] width 203 height 450
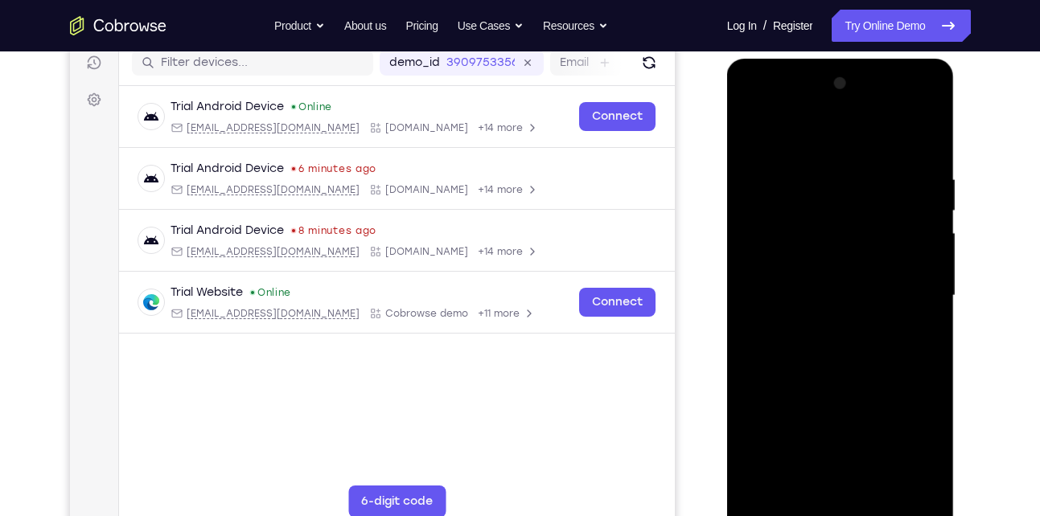
drag, startPoint x: 913, startPoint y: 193, endPoint x: 757, endPoint y: 187, distance: 156.1
click at [757, 187] on div at bounding box center [840, 296] width 203 height 450
click at [918, 166] on div at bounding box center [840, 296] width 203 height 450
click at [923, 140] on div at bounding box center [840, 296] width 203 height 450
drag, startPoint x: 774, startPoint y: 166, endPoint x: 893, endPoint y: 156, distance: 118.6
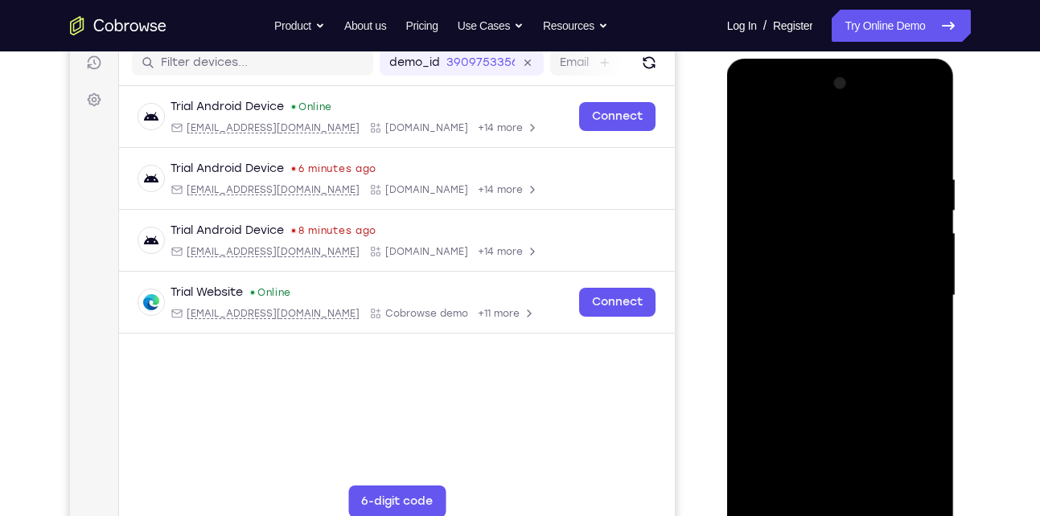
click at [893, 156] on div at bounding box center [840, 296] width 203 height 450
drag, startPoint x: 903, startPoint y: 160, endPoint x: 805, endPoint y: 160, distance: 98.1
click at [805, 160] on div at bounding box center [840, 296] width 203 height 450
click at [871, 170] on div at bounding box center [840, 296] width 203 height 450
click at [911, 265] on div at bounding box center [840, 296] width 203 height 450
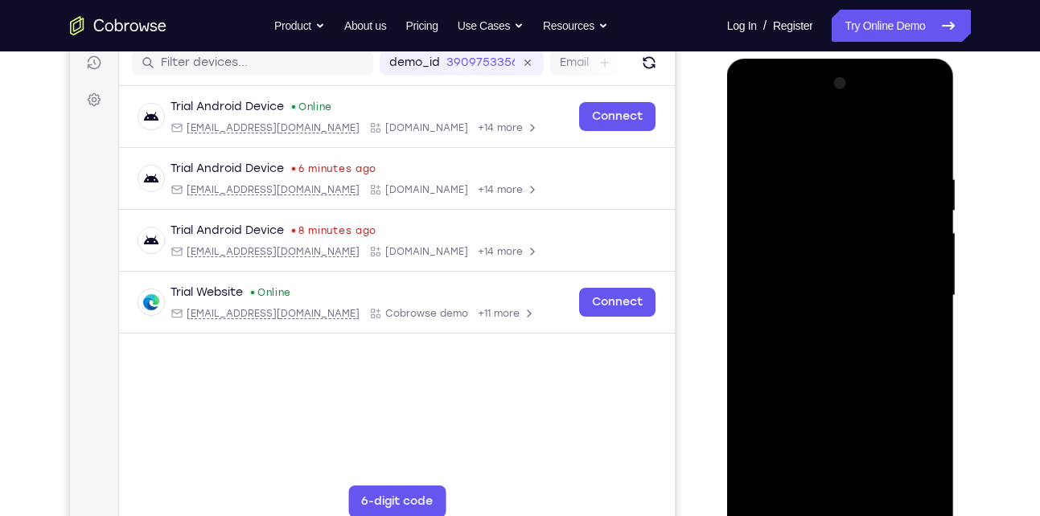
click at [911, 265] on div at bounding box center [840, 296] width 203 height 450
click at [762, 269] on div at bounding box center [840, 296] width 203 height 450
click at [938, 342] on div at bounding box center [840, 296] width 203 height 450
click at [855, 471] on div at bounding box center [840, 296] width 203 height 450
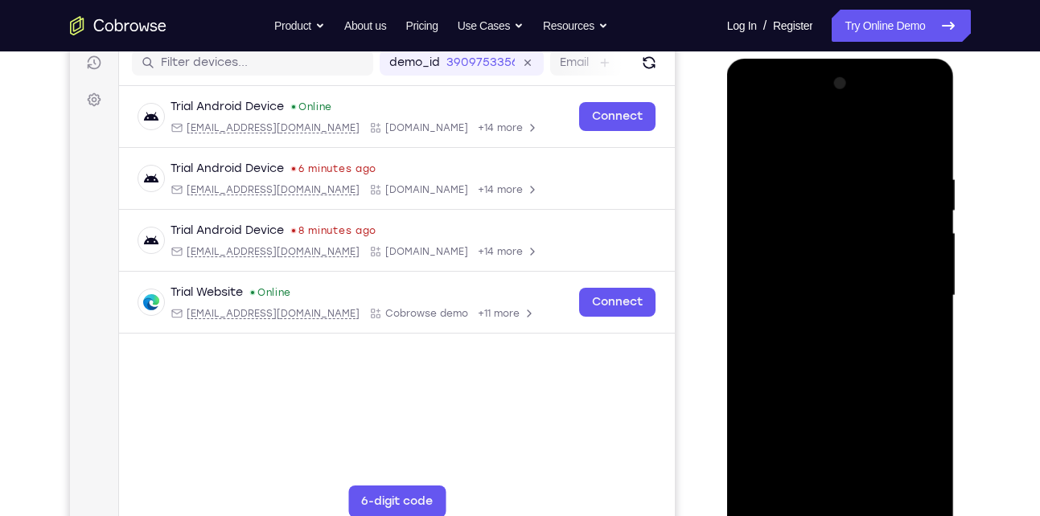
click at [792, 478] on div at bounding box center [840, 296] width 203 height 450
click at [893, 385] on div at bounding box center [840, 296] width 203 height 450
click at [901, 405] on div at bounding box center [840, 296] width 203 height 450
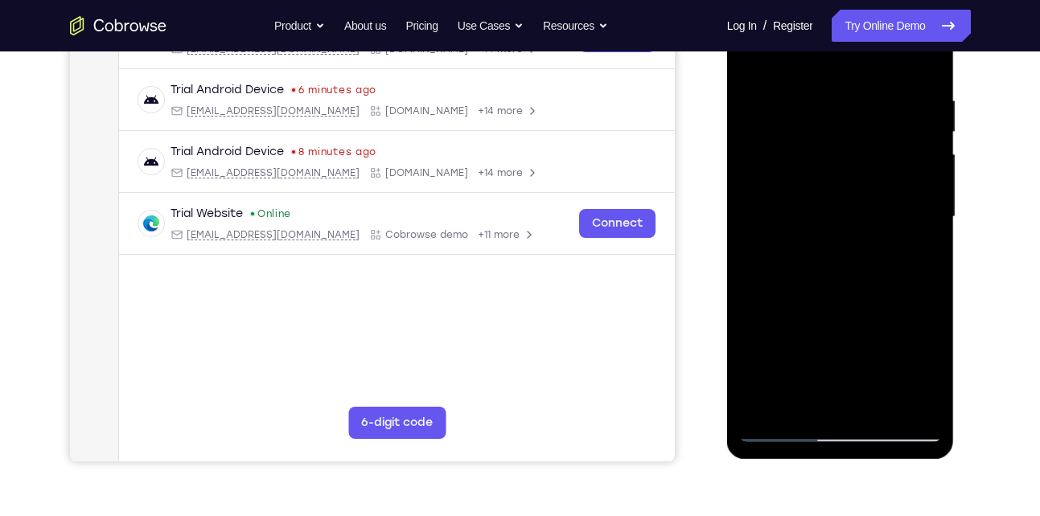
scroll to position [288, 0]
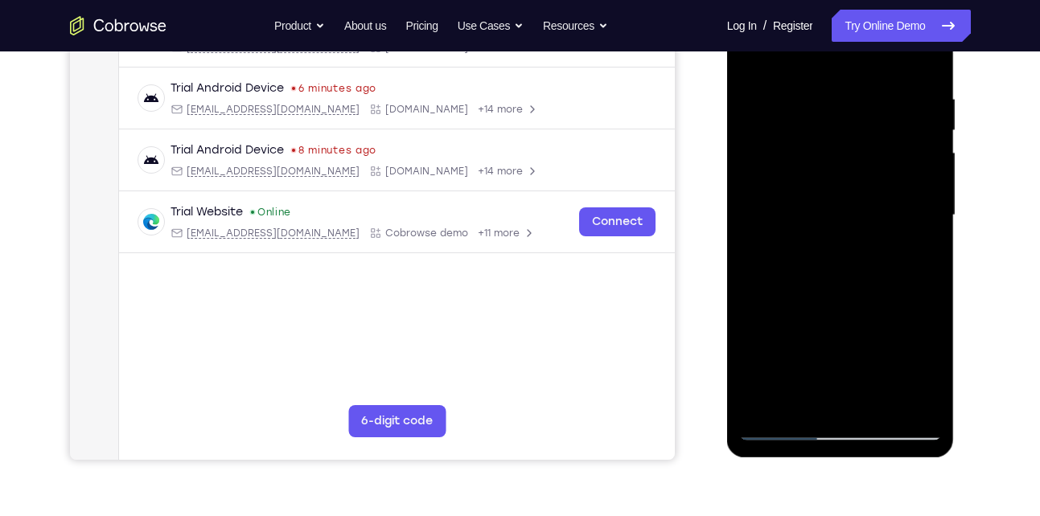
click at [787, 427] on div at bounding box center [840, 215] width 203 height 450
click at [919, 401] on div at bounding box center [840, 215] width 203 height 450
click at [907, 235] on div at bounding box center [840, 215] width 203 height 450
click at [753, 280] on div at bounding box center [840, 215] width 203 height 450
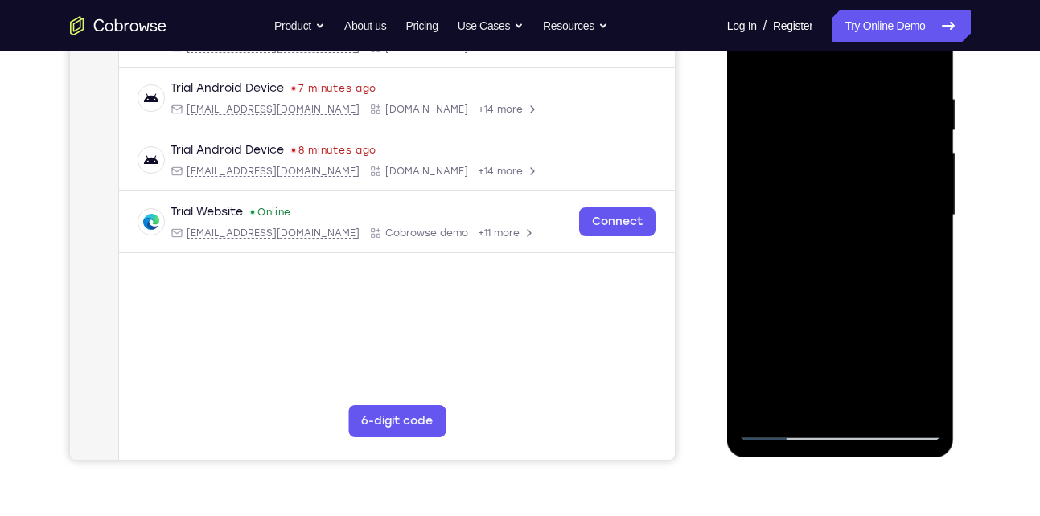
click at [749, 253] on div at bounding box center [840, 215] width 203 height 450
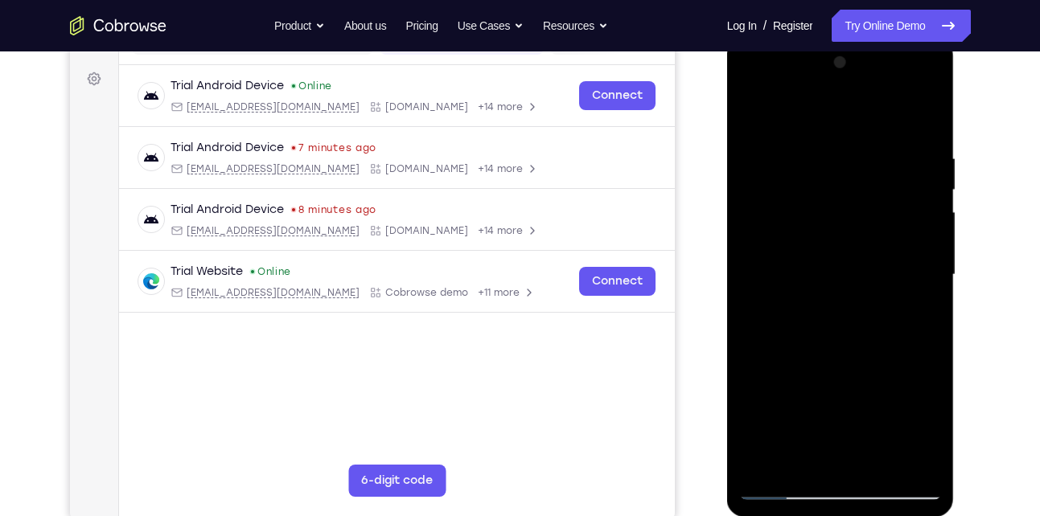
scroll to position [224, 0]
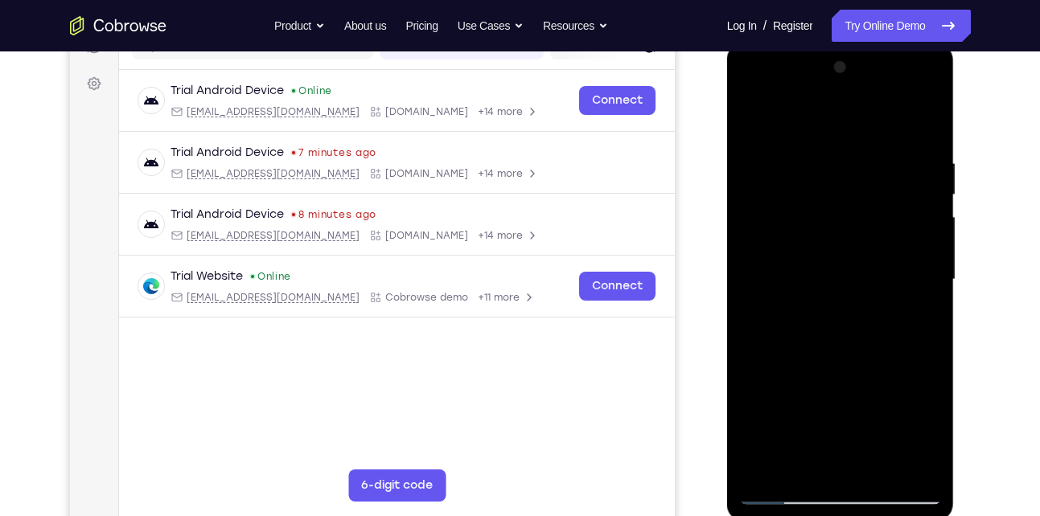
click at [767, 294] on div at bounding box center [840, 280] width 203 height 450
click at [924, 294] on div at bounding box center [840, 280] width 203 height 450
click at [906, 243] on div at bounding box center [840, 280] width 203 height 450
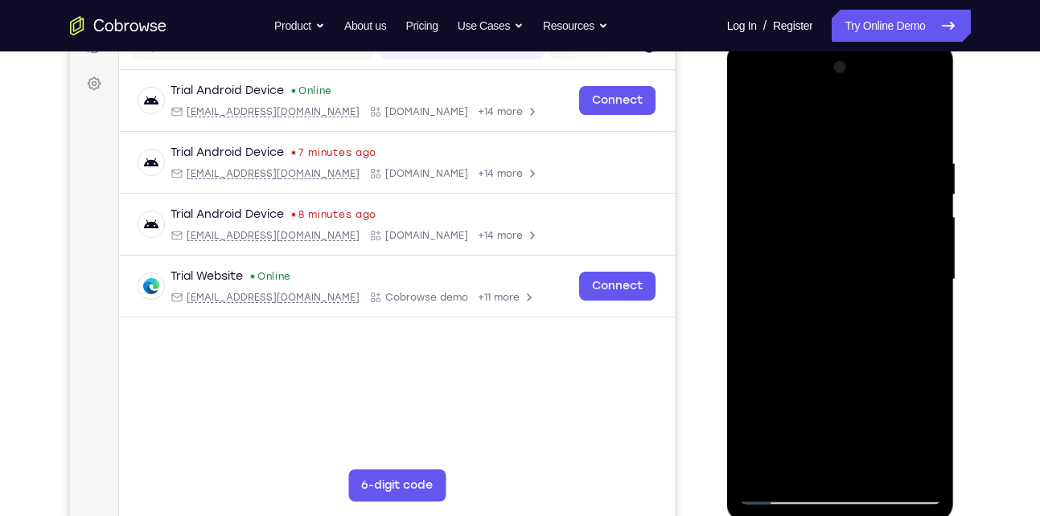
click at [915, 253] on div at bounding box center [840, 280] width 203 height 450
click at [923, 121] on div at bounding box center [840, 280] width 203 height 450
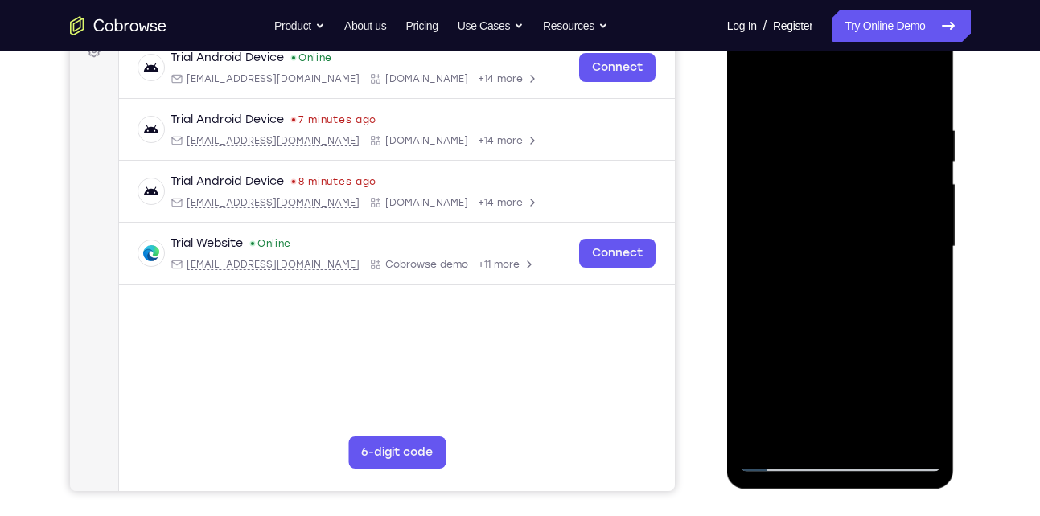
scroll to position [258, 0]
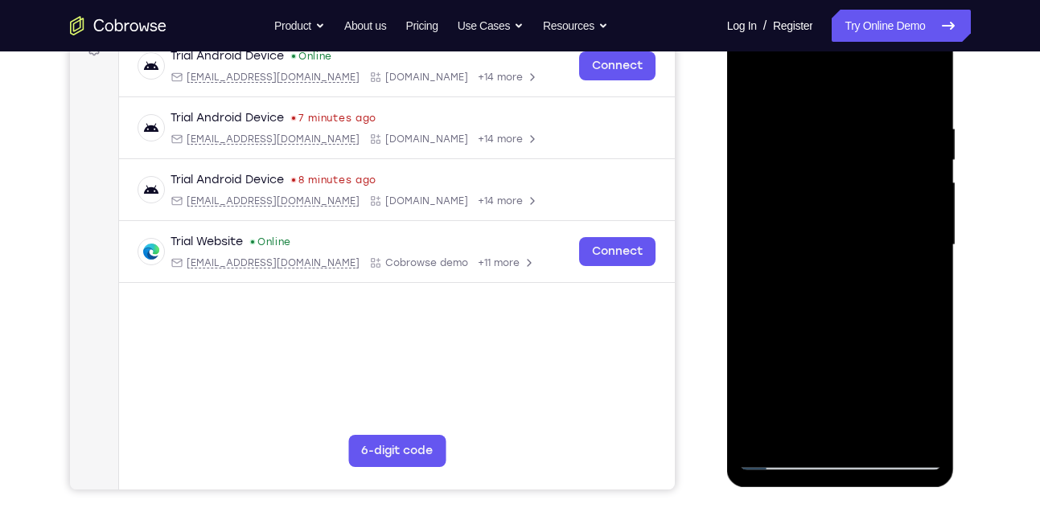
click at [872, 436] on div at bounding box center [840, 245] width 203 height 450
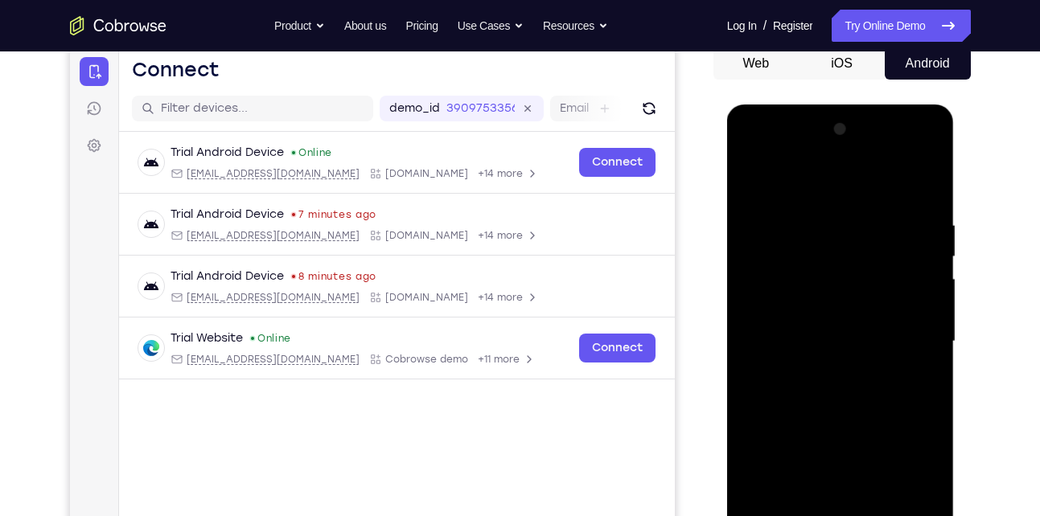
scroll to position [160, 0]
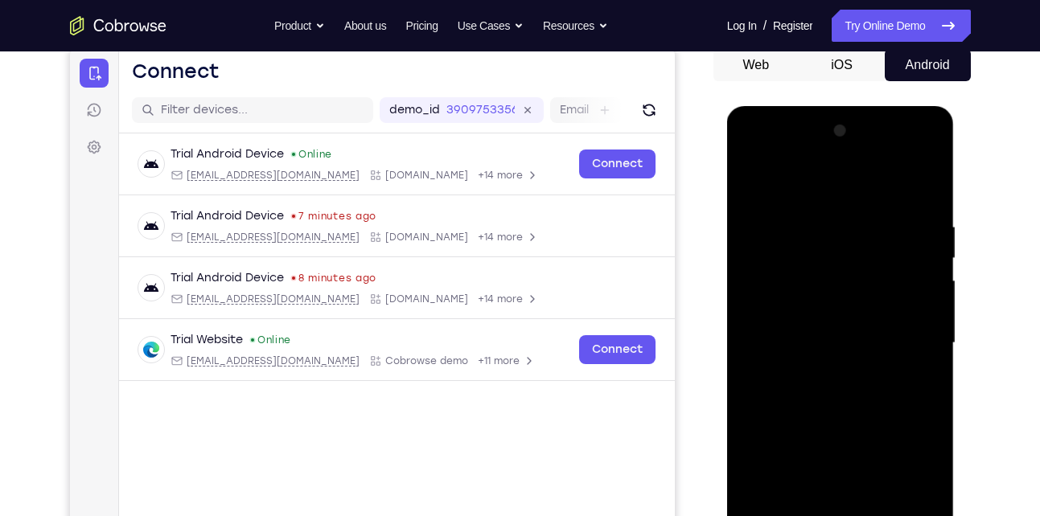
click at [799, 427] on div at bounding box center [840, 343] width 203 height 450
click at [756, 181] on div at bounding box center [840, 343] width 203 height 450
drag, startPoint x: 856, startPoint y: 200, endPoint x: 840, endPoint y: 514, distance: 314.0
click at [840, 514] on div at bounding box center [840, 343] width 203 height 450
click at [801, 211] on div at bounding box center [840, 343] width 203 height 450
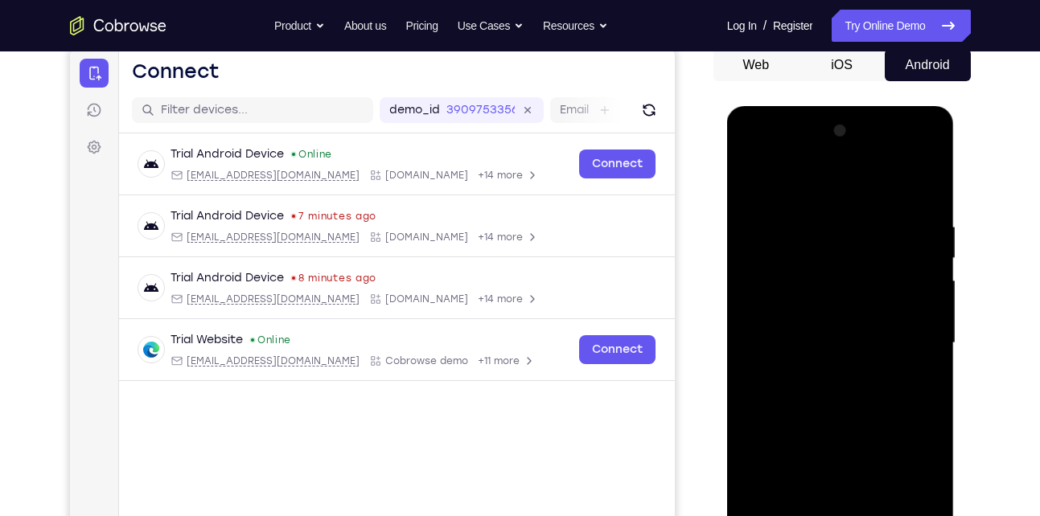
click at [922, 259] on div at bounding box center [840, 343] width 203 height 450
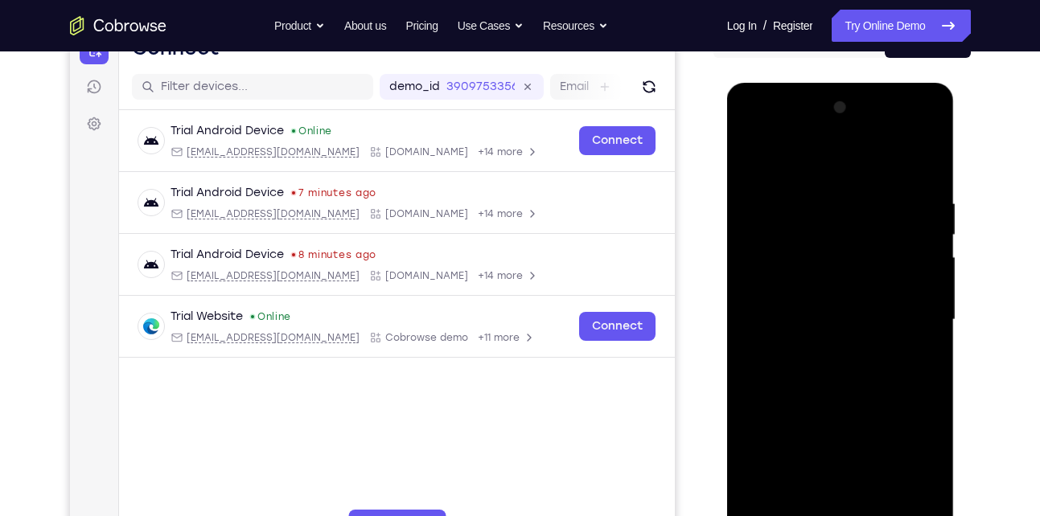
scroll to position [184, 0]
click at [909, 331] on div at bounding box center [840, 319] width 203 height 450
click at [748, 305] on div at bounding box center [840, 319] width 203 height 450
click at [922, 250] on div at bounding box center [840, 319] width 203 height 450
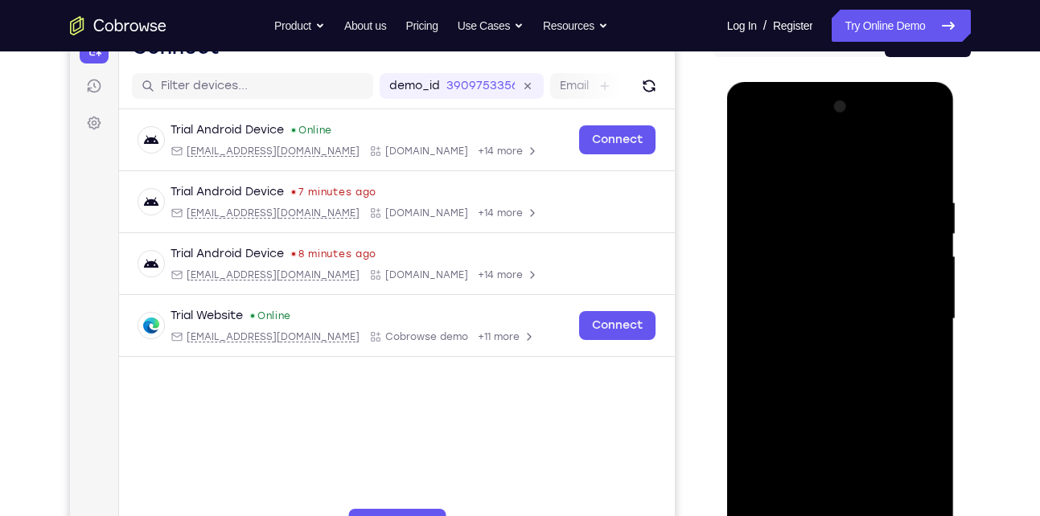
click at [922, 250] on div at bounding box center [840, 319] width 203 height 450
drag, startPoint x: 922, startPoint y: 250, endPoint x: 782, endPoint y: 273, distance: 142.5
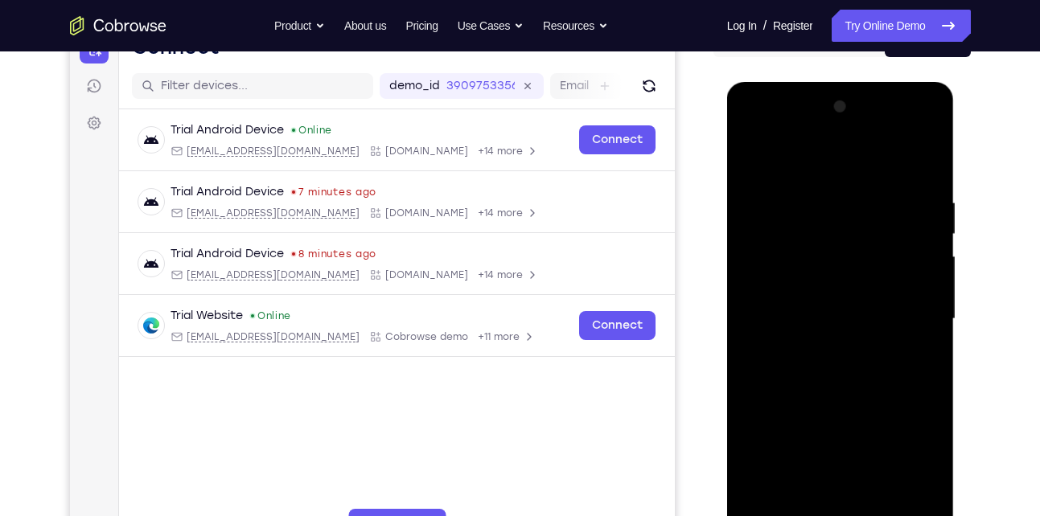
click at [782, 273] on div at bounding box center [840, 319] width 203 height 450
click at [914, 268] on div at bounding box center [840, 319] width 203 height 450
drag, startPoint x: 914, startPoint y: 268, endPoint x: 764, endPoint y: 261, distance: 150.6
click at [764, 261] on div at bounding box center [840, 319] width 203 height 450
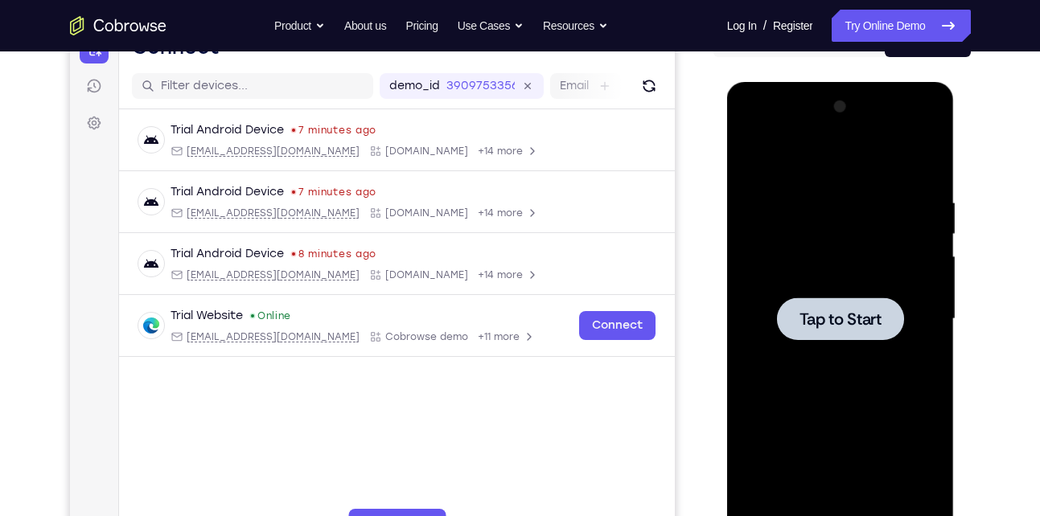
click at [848, 302] on div at bounding box center [840, 319] width 127 height 43
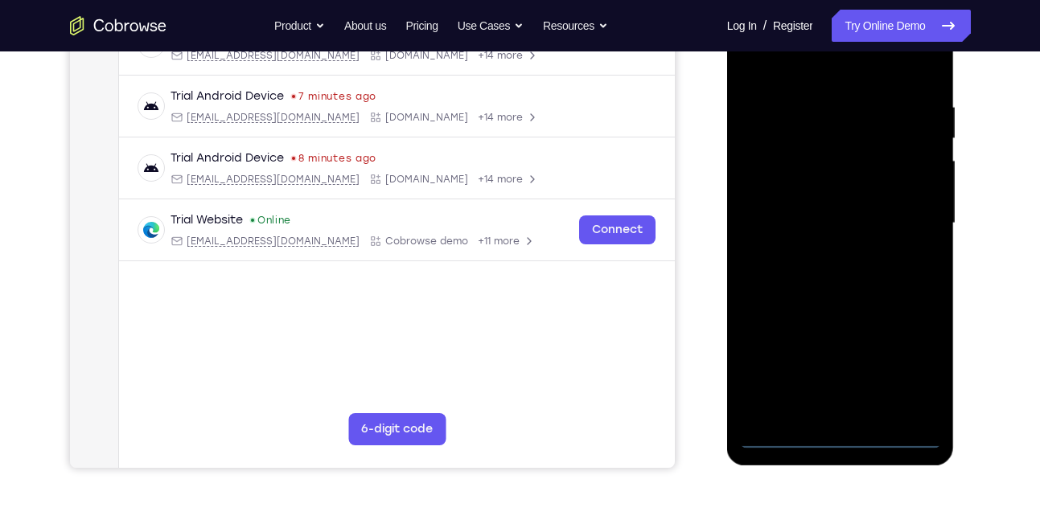
scroll to position [263, 0]
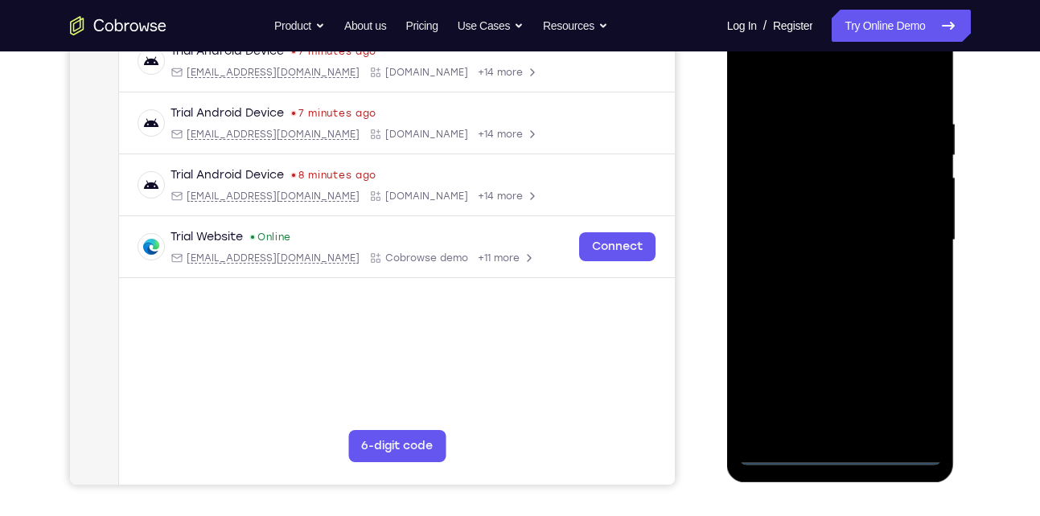
click at [839, 453] on div at bounding box center [840, 240] width 203 height 450
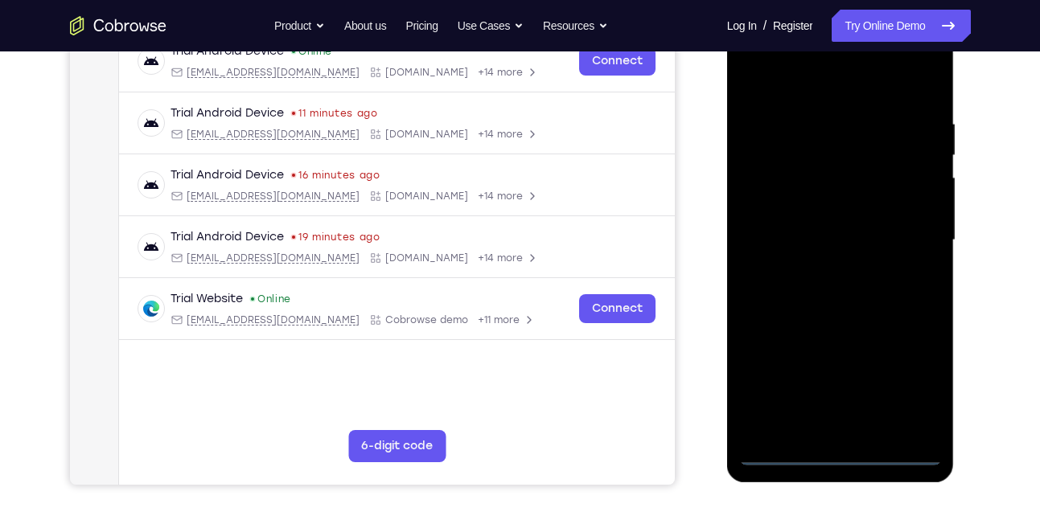
click at [922, 394] on div at bounding box center [840, 240] width 203 height 450
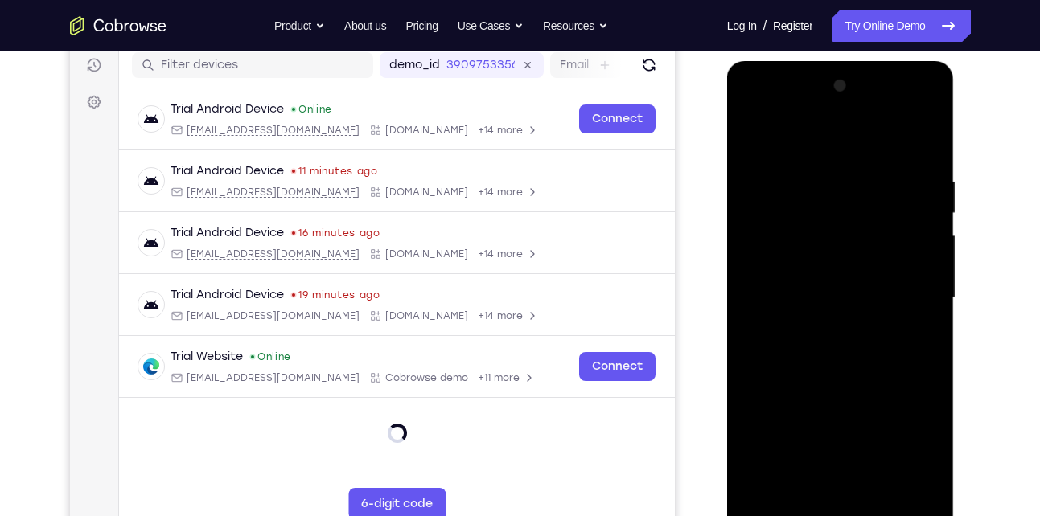
scroll to position [195, 0]
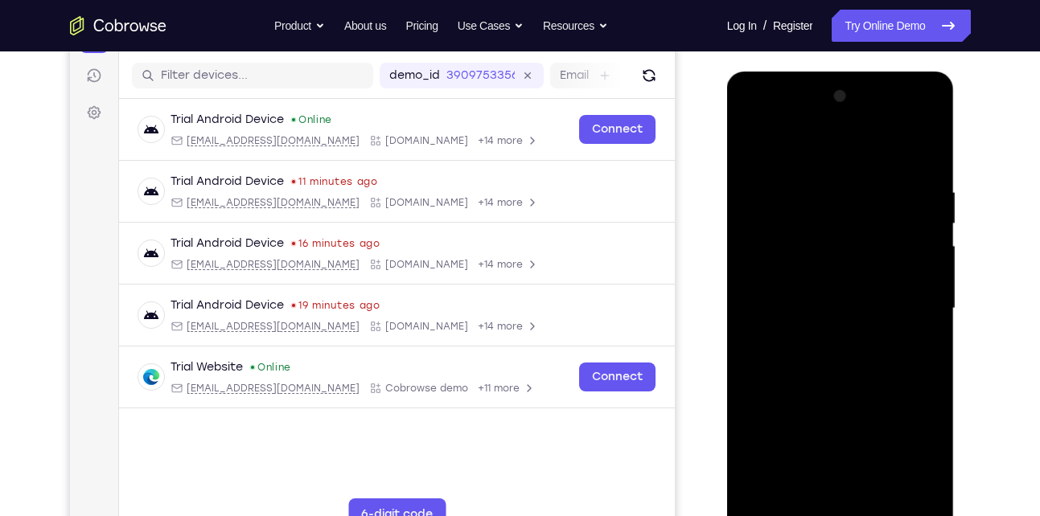
click at [842, 161] on div at bounding box center [840, 309] width 203 height 450
click at [910, 294] on div at bounding box center [840, 309] width 203 height 450
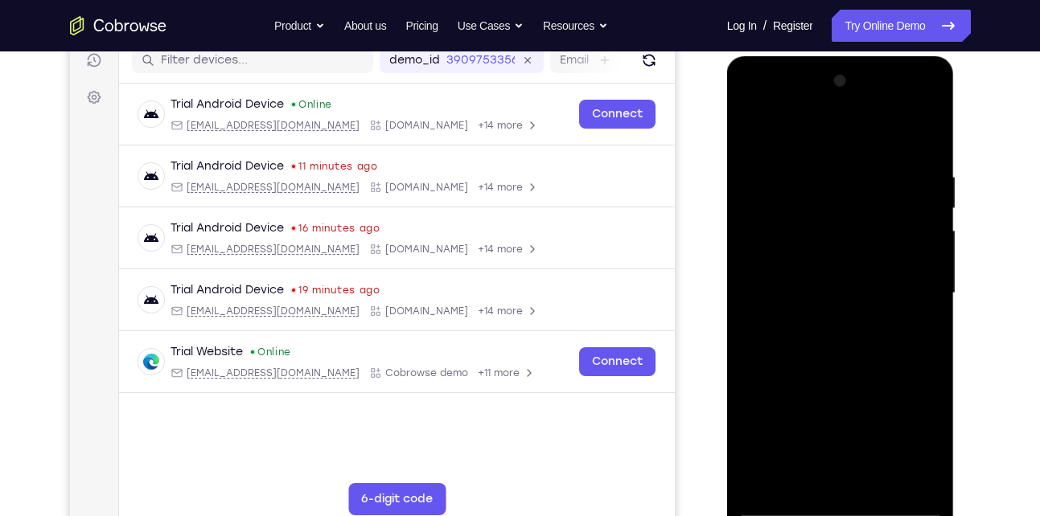
click at [827, 324] on div at bounding box center [840, 293] width 203 height 450
click at [844, 275] on div at bounding box center [840, 293] width 203 height 450
click at [833, 295] on div at bounding box center [840, 293] width 203 height 450
click at [790, 343] on div at bounding box center [840, 293] width 203 height 450
drag, startPoint x: 784, startPoint y: 141, endPoint x: 773, endPoint y: 98, distance: 44.1
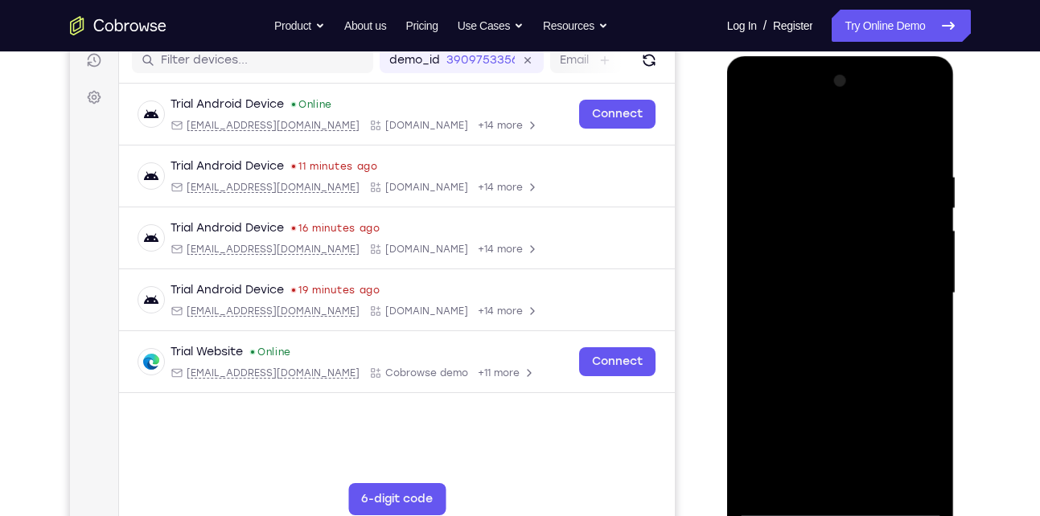
click at [773, 98] on div at bounding box center [840, 293] width 203 height 450
click at [807, 341] on div at bounding box center [840, 293] width 203 height 450
click at [793, 341] on div at bounding box center [840, 293] width 203 height 450
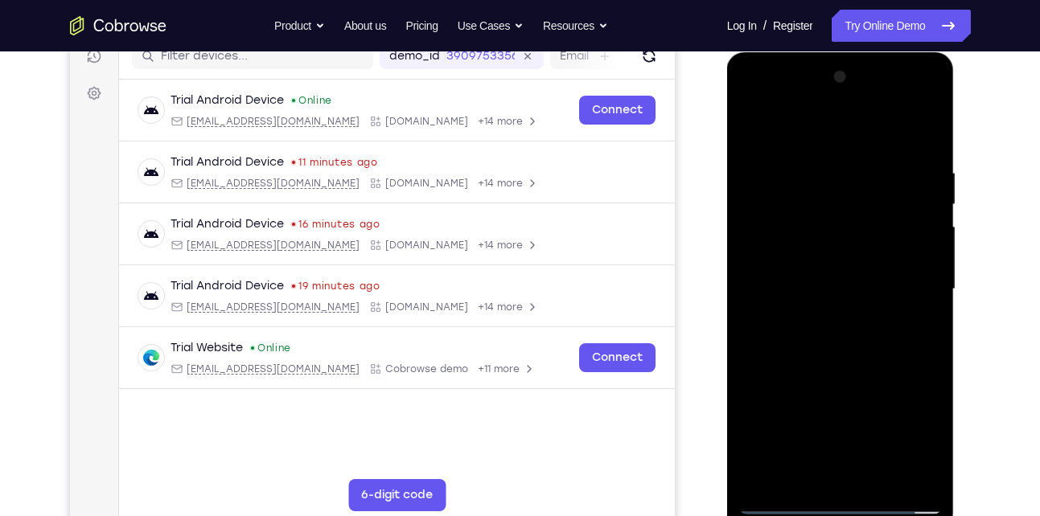
scroll to position [205, 0]
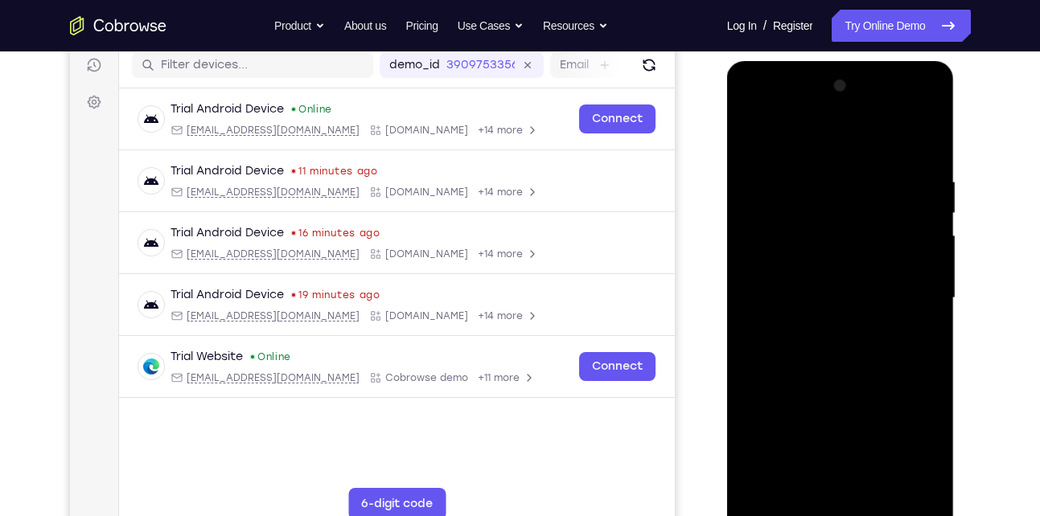
click at [820, 163] on div at bounding box center [840, 298] width 203 height 450
click at [923, 156] on div at bounding box center [840, 298] width 203 height 450
click at [816, 175] on div at bounding box center [840, 298] width 203 height 450
click at [921, 261] on div at bounding box center [840, 298] width 203 height 450
click at [910, 328] on div at bounding box center [840, 298] width 203 height 450
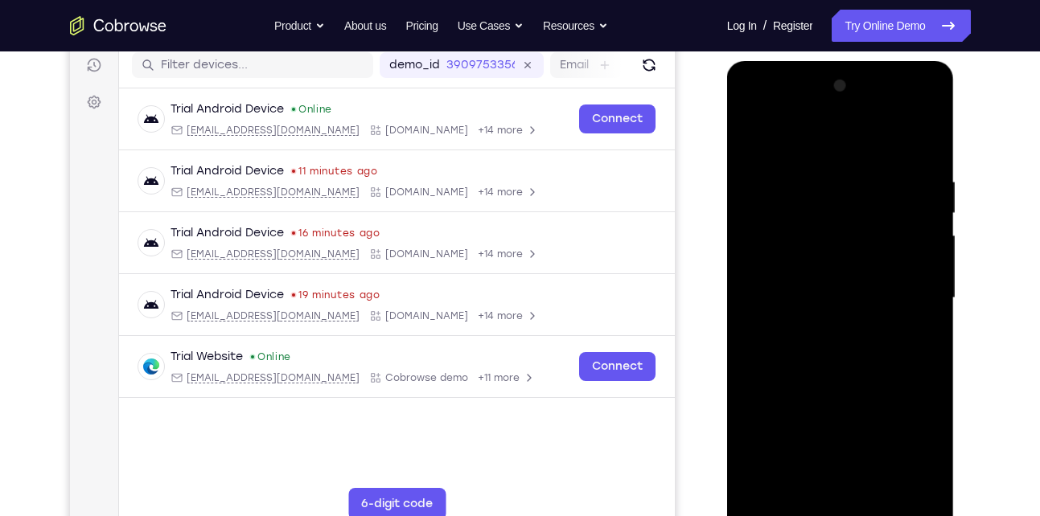
click at [889, 309] on div at bounding box center [840, 298] width 203 height 450
click at [756, 138] on div at bounding box center [840, 298] width 203 height 450
click at [925, 261] on div at bounding box center [840, 298] width 203 height 450
click at [926, 486] on div at bounding box center [840, 298] width 203 height 450
click at [901, 481] on div at bounding box center [840, 298] width 203 height 450
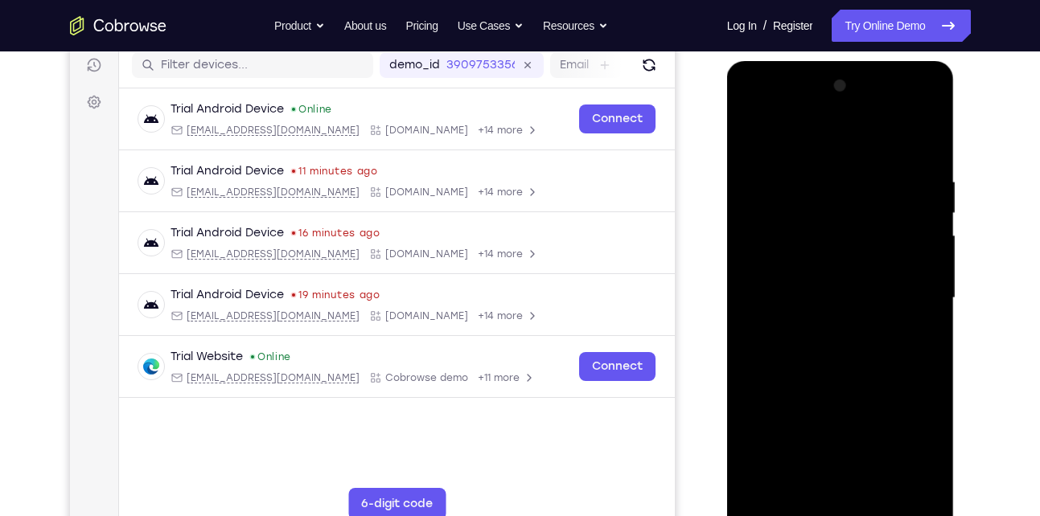
click at [759, 138] on div at bounding box center [840, 298] width 203 height 450
click at [753, 134] on div at bounding box center [840, 298] width 203 height 450
click at [913, 251] on div at bounding box center [840, 298] width 203 height 450
click at [919, 247] on div at bounding box center [840, 298] width 203 height 450
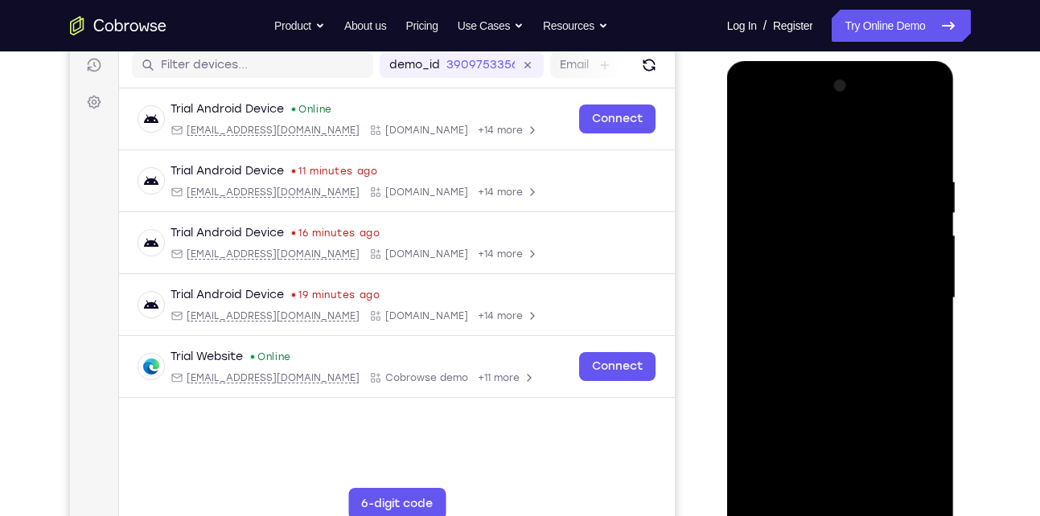
click at [919, 247] on div at bounding box center [840, 298] width 203 height 450
click at [764, 235] on div at bounding box center [840, 298] width 203 height 450
click at [912, 213] on div at bounding box center [840, 298] width 203 height 450
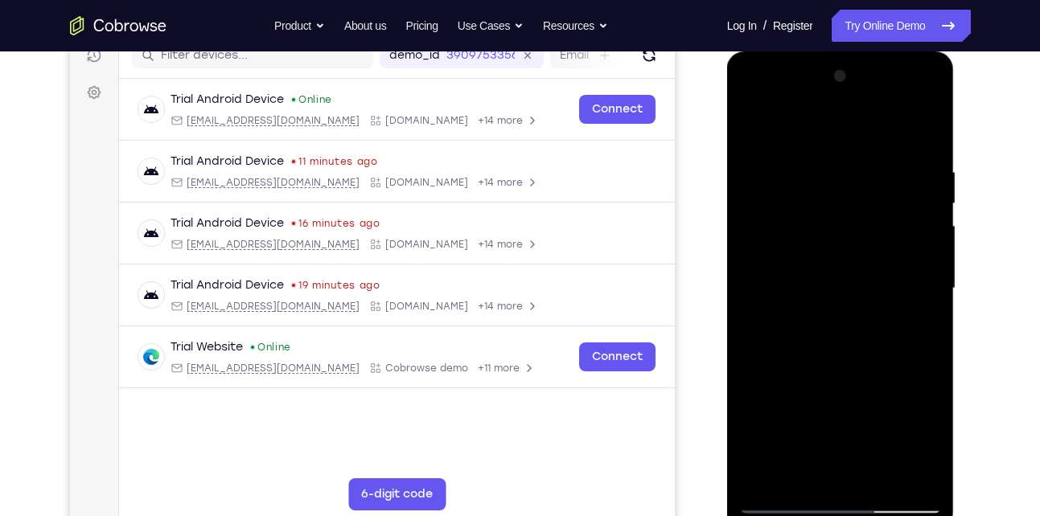
scroll to position [214, 0]
click at [914, 248] on div at bounding box center [840, 289] width 203 height 450
click at [757, 247] on div at bounding box center [840, 289] width 203 height 450
click at [905, 463] on div at bounding box center [840, 289] width 203 height 450
drag, startPoint x: 927, startPoint y: 257, endPoint x: 793, endPoint y: 237, distance: 135.8
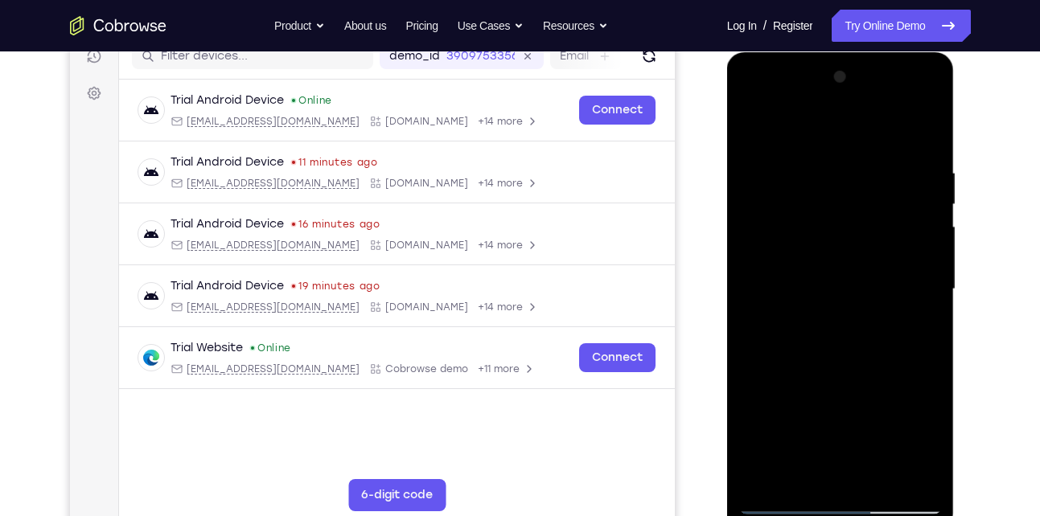
click at [793, 237] on div at bounding box center [840, 289] width 203 height 450
click at [922, 207] on div at bounding box center [840, 289] width 203 height 450
click at [908, 256] on div at bounding box center [840, 289] width 203 height 450
click at [914, 253] on div at bounding box center [840, 289] width 203 height 450
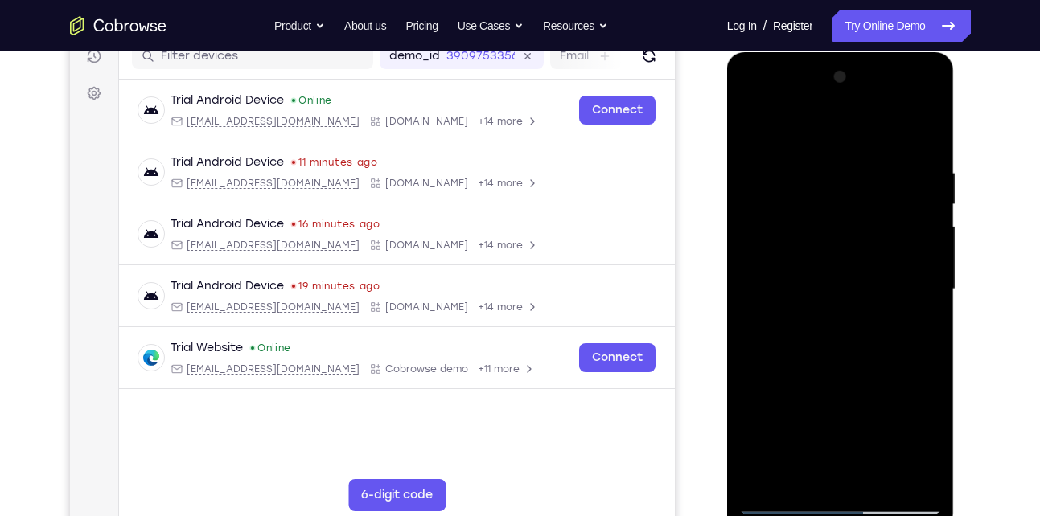
click at [914, 253] on div at bounding box center [840, 289] width 203 height 450
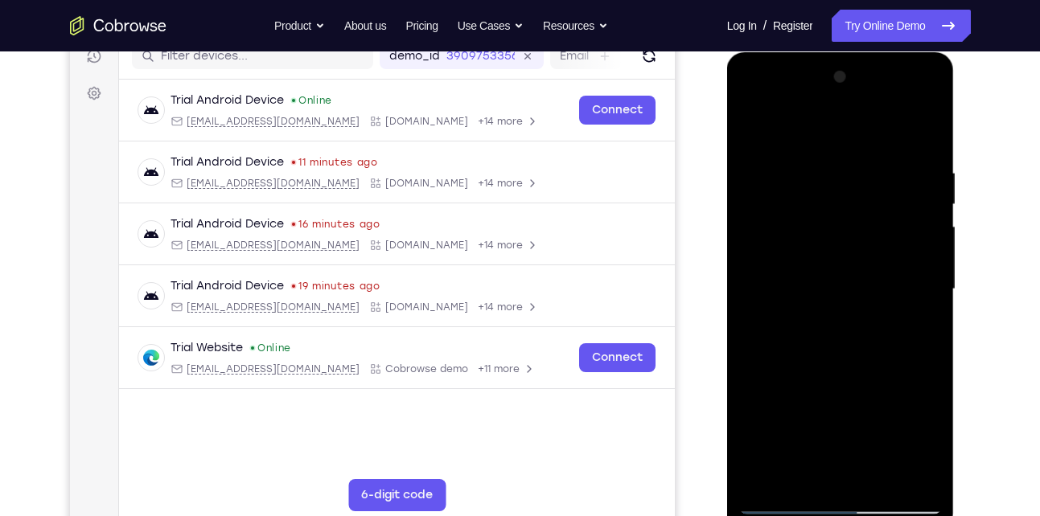
click at [914, 253] on div at bounding box center [840, 289] width 203 height 450
drag, startPoint x: 914, startPoint y: 253, endPoint x: 803, endPoint y: 245, distance: 111.2
click at [803, 245] on div at bounding box center [840, 289] width 203 height 450
drag, startPoint x: 908, startPoint y: 219, endPoint x: 789, endPoint y: 216, distance: 119.0
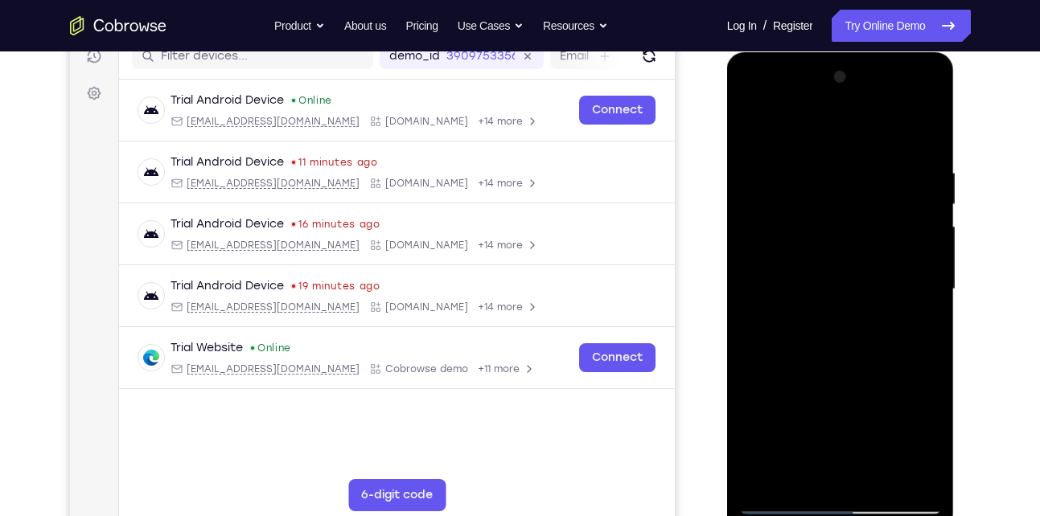
click at [789, 216] on div at bounding box center [840, 289] width 203 height 450
drag, startPoint x: 789, startPoint y: 216, endPoint x: 910, endPoint y: 243, distance: 124.3
click at [910, 243] on div at bounding box center [840, 289] width 203 height 450
click at [811, 142] on div at bounding box center [840, 289] width 203 height 450
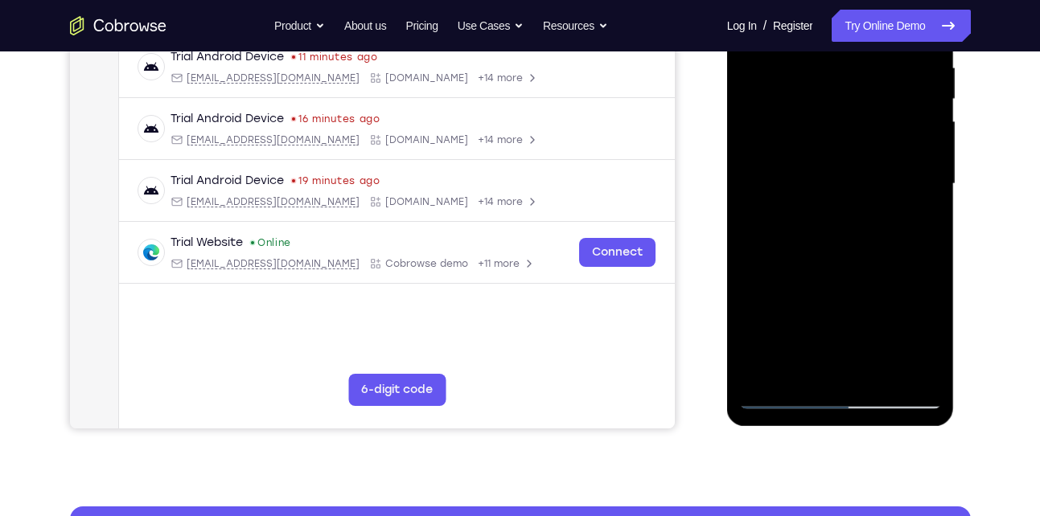
scroll to position [322, 0]
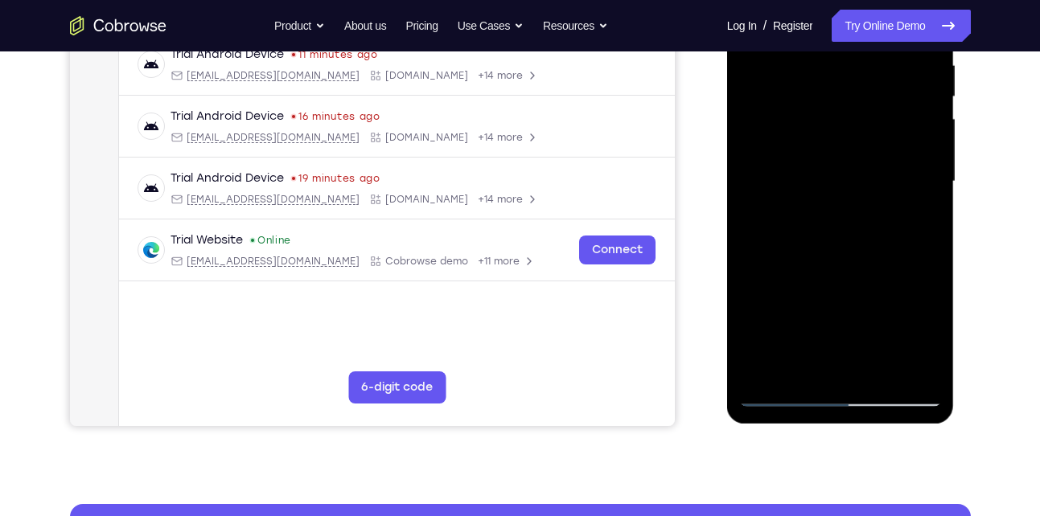
click at [878, 369] on div at bounding box center [840, 182] width 203 height 450
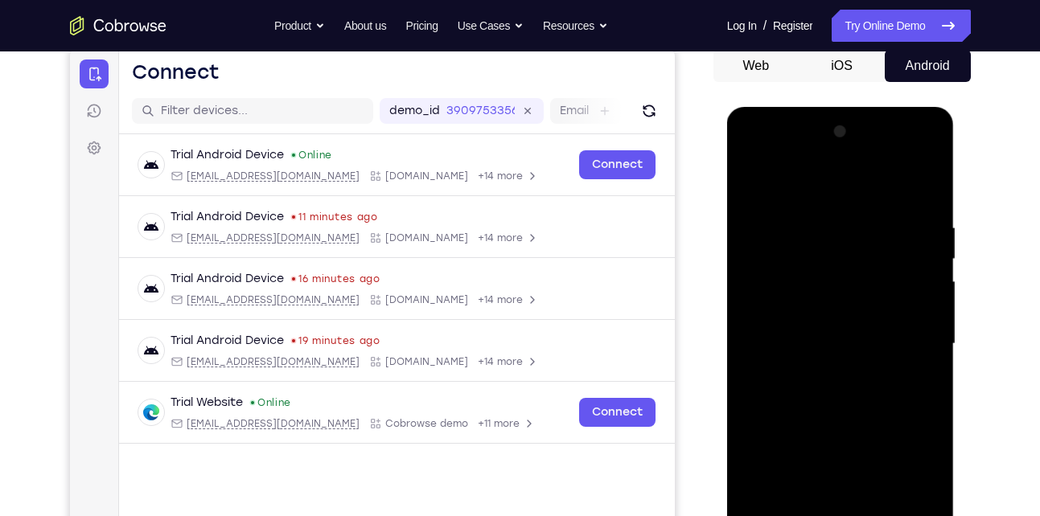
scroll to position [158, 0]
click at [814, 436] on div at bounding box center [840, 345] width 203 height 450
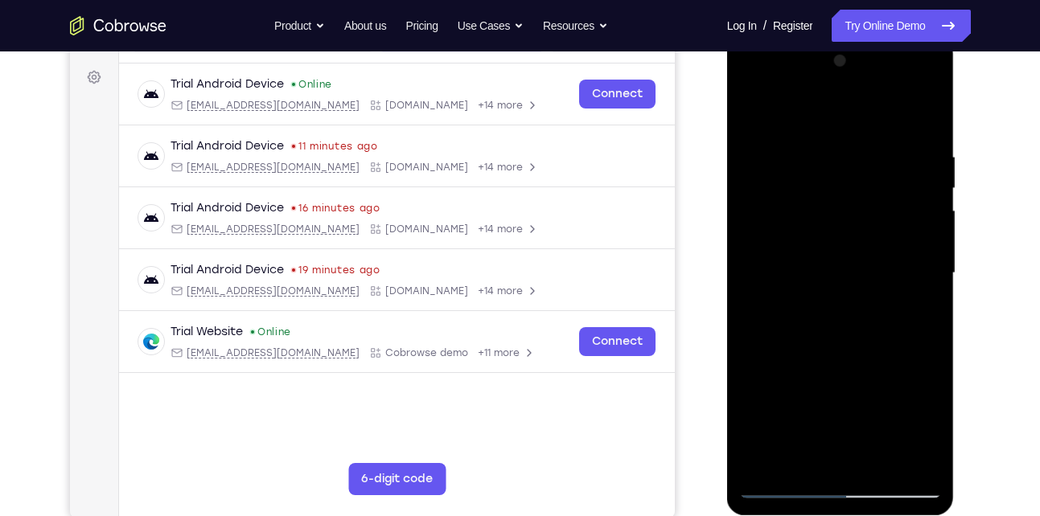
scroll to position [231, 0]
click at [816, 392] on div at bounding box center [840, 272] width 203 height 450
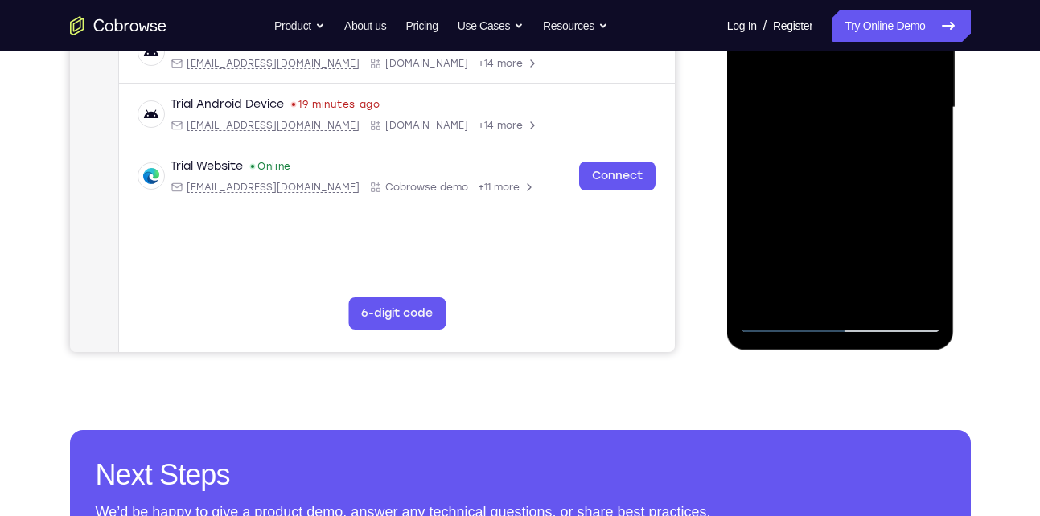
scroll to position [396, 0]
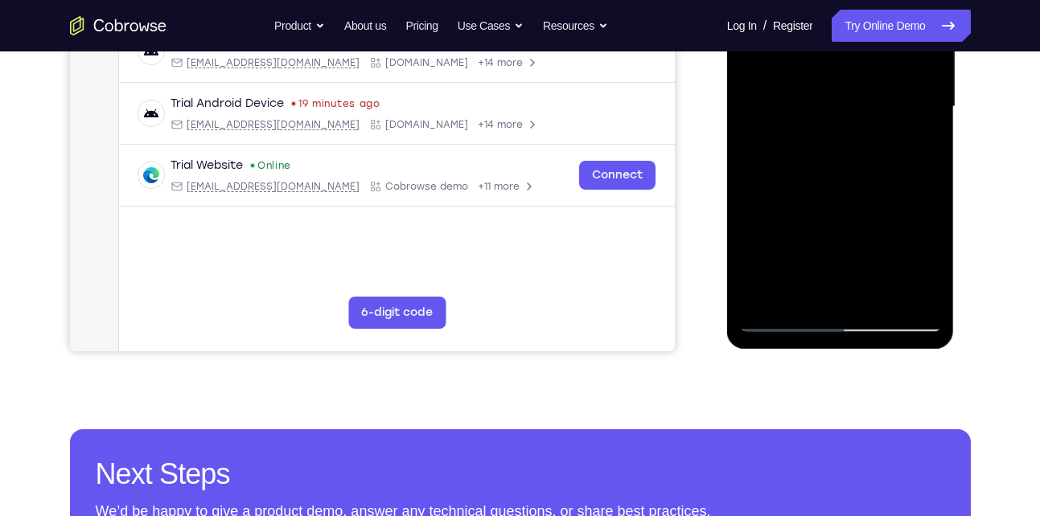
click at [783, 324] on div at bounding box center [840, 107] width 203 height 450
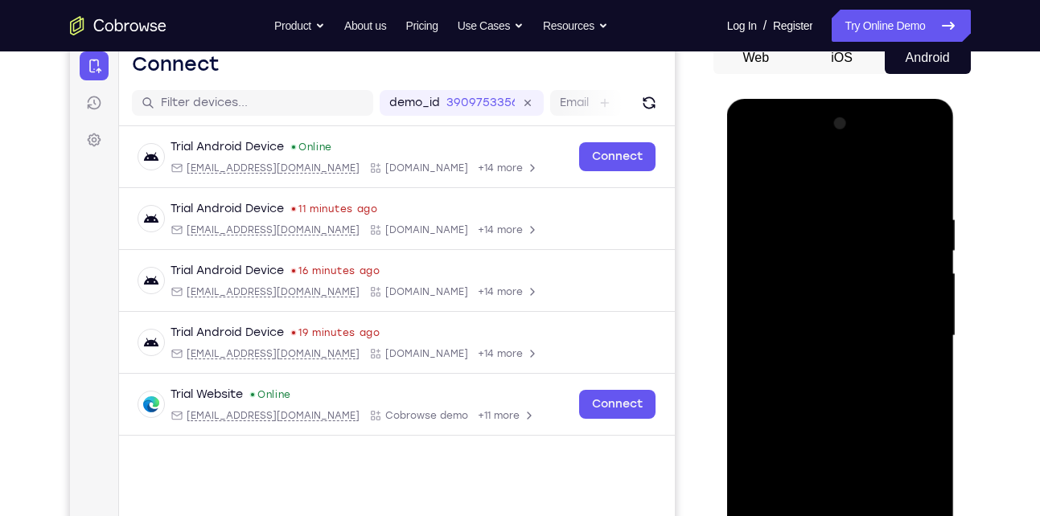
scroll to position [162, 0]
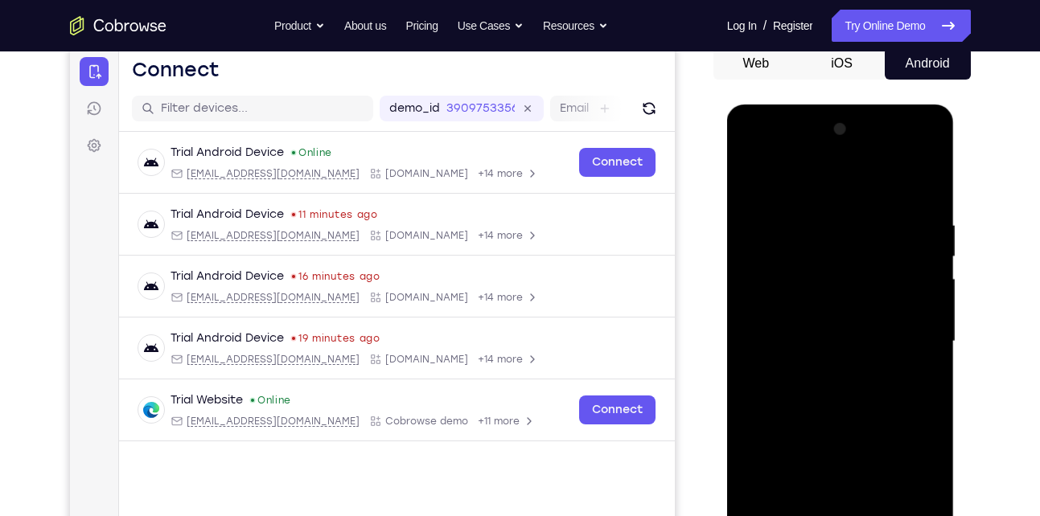
click at [758, 183] on div at bounding box center [840, 342] width 203 height 450
drag, startPoint x: 820, startPoint y: 216, endPoint x: 820, endPoint y: 450, distance: 234.0
click at [820, 450] on div at bounding box center [840, 342] width 203 height 450
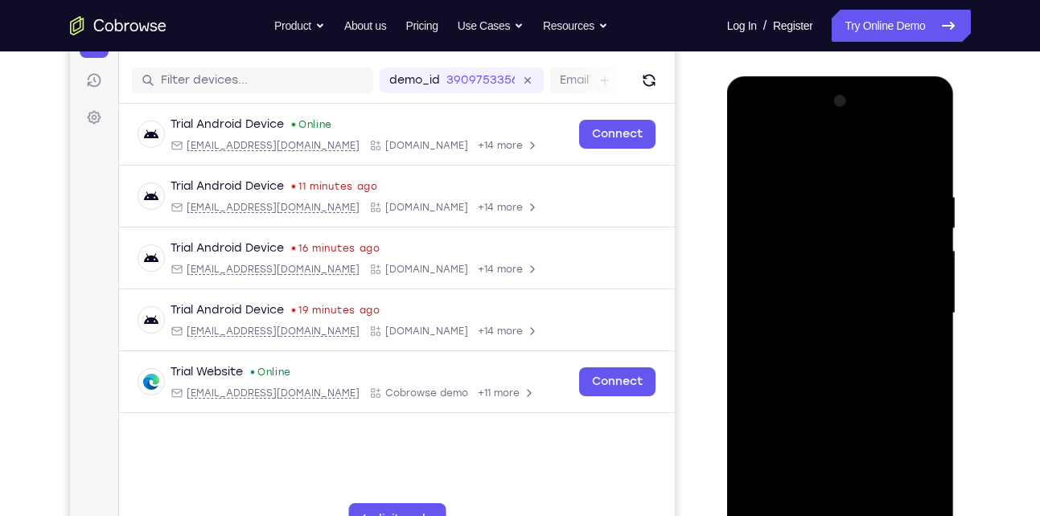
scroll to position [191, 0]
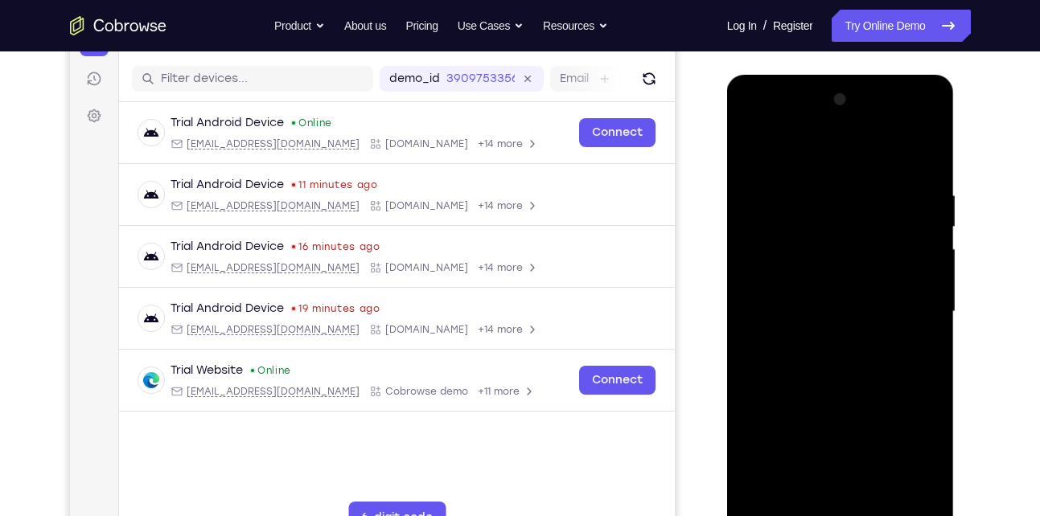
click at [831, 196] on div at bounding box center [840, 312] width 203 height 450
click at [922, 220] on div at bounding box center [840, 312] width 203 height 450
click at [741, 220] on div at bounding box center [840, 312] width 203 height 450
click at [849, 299] on div at bounding box center [840, 312] width 203 height 450
click at [896, 230] on div at bounding box center [840, 312] width 203 height 450
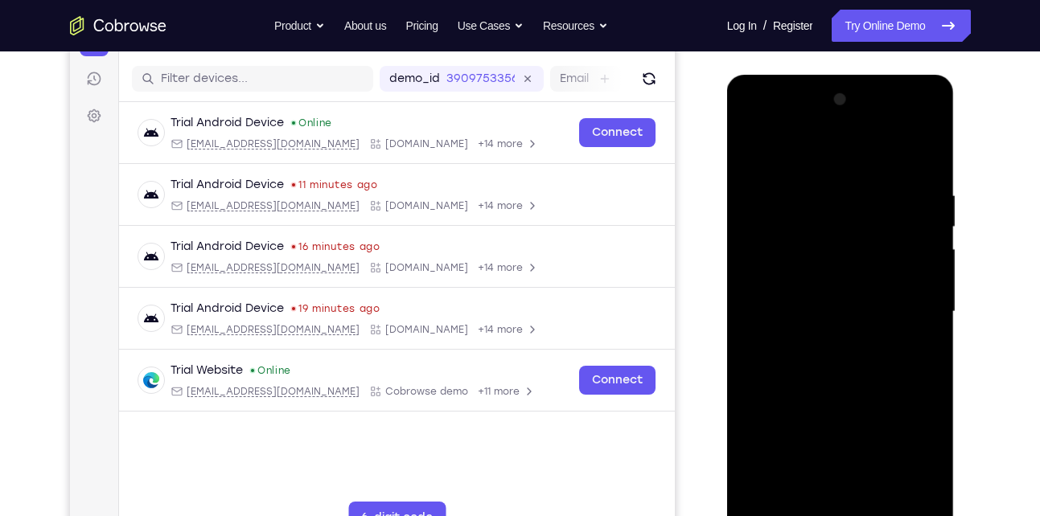
click at [916, 220] on div at bounding box center [840, 312] width 203 height 450
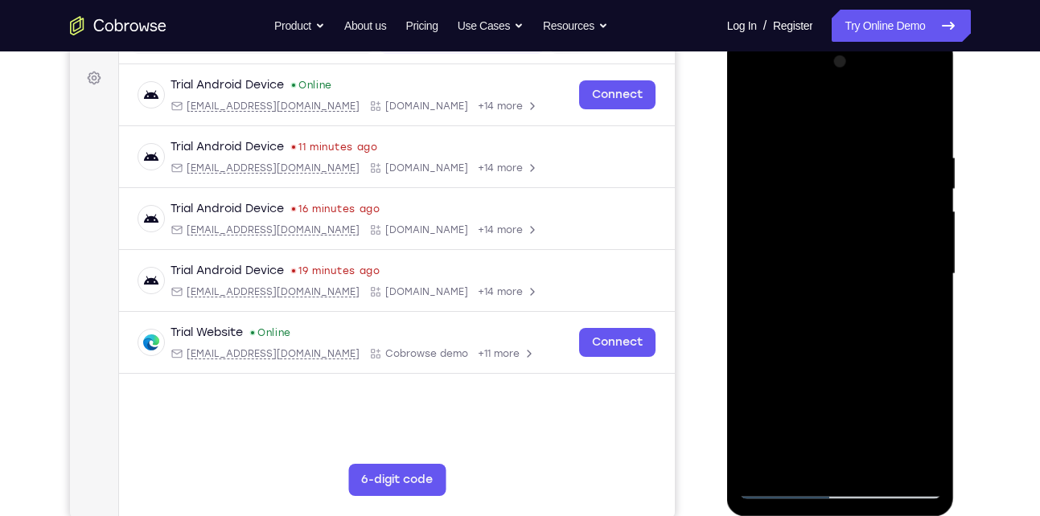
click at [924, 240] on div at bounding box center [840, 274] width 203 height 450
click at [925, 463] on div at bounding box center [840, 274] width 203 height 450
click at [927, 302] on div at bounding box center [840, 274] width 203 height 450
click at [918, 228] on div at bounding box center [840, 274] width 203 height 450
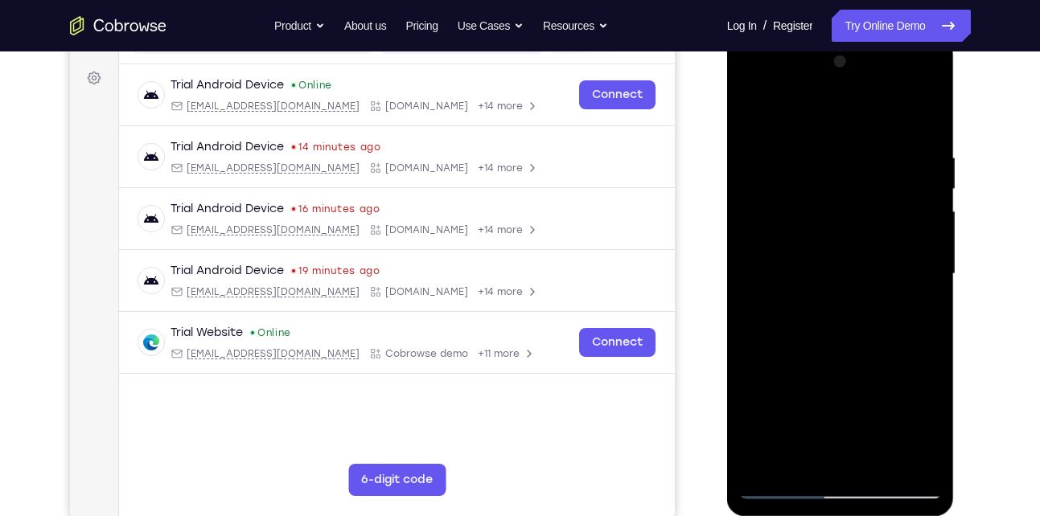
click at [918, 228] on div at bounding box center [840, 274] width 203 height 450
click at [922, 121] on div at bounding box center [840, 274] width 203 height 450
drag, startPoint x: 832, startPoint y: 319, endPoint x: 833, endPoint y: 265, distance: 53.9
click at [833, 265] on div at bounding box center [840, 274] width 203 height 450
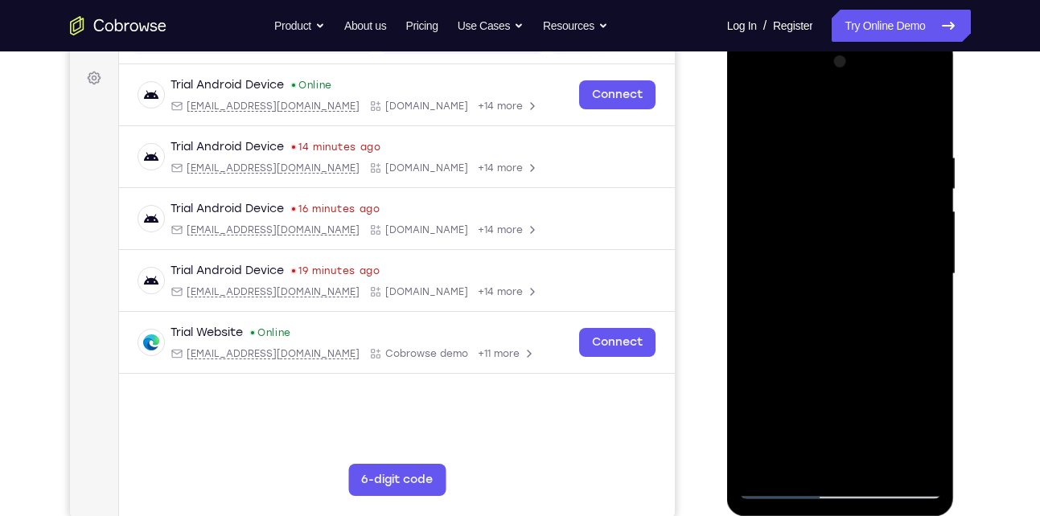
drag, startPoint x: 880, startPoint y: 325, endPoint x: 871, endPoint y: 203, distance: 122.6
click at [871, 203] on div at bounding box center [840, 274] width 203 height 450
drag, startPoint x: 856, startPoint y: 327, endPoint x: 858, endPoint y: 156, distance: 171.3
click at [858, 156] on div at bounding box center [840, 274] width 203 height 450
drag, startPoint x: 837, startPoint y: 329, endPoint x: 835, endPoint y: 156, distance: 172.9
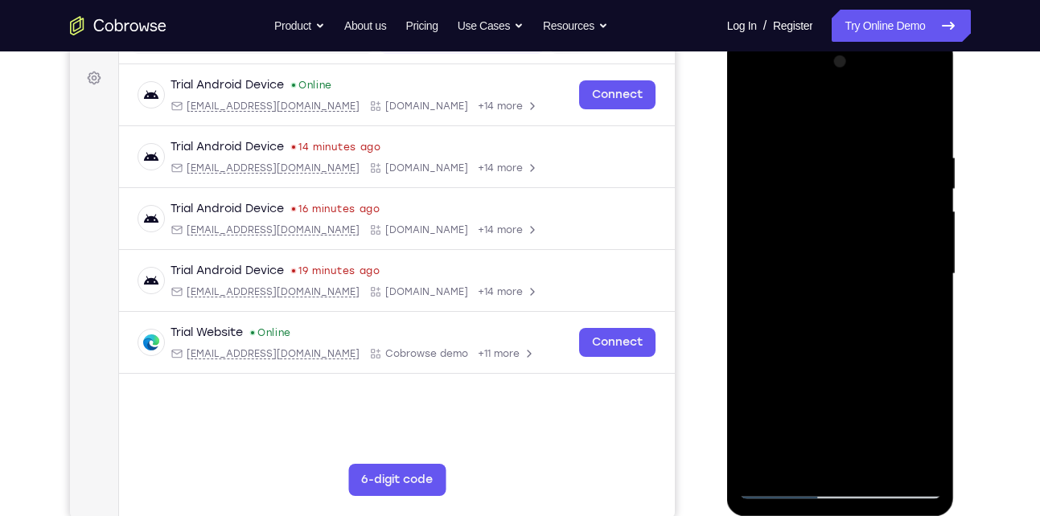
click at [835, 156] on div at bounding box center [840, 274] width 203 height 450
drag, startPoint x: 836, startPoint y: 337, endPoint x: 835, endPoint y: 267, distance: 70.0
click at [835, 267] on div at bounding box center [840, 274] width 203 height 450
drag, startPoint x: 842, startPoint y: 257, endPoint x: 839, endPoint y: 175, distance: 82.9
click at [839, 175] on div at bounding box center [840, 274] width 203 height 450
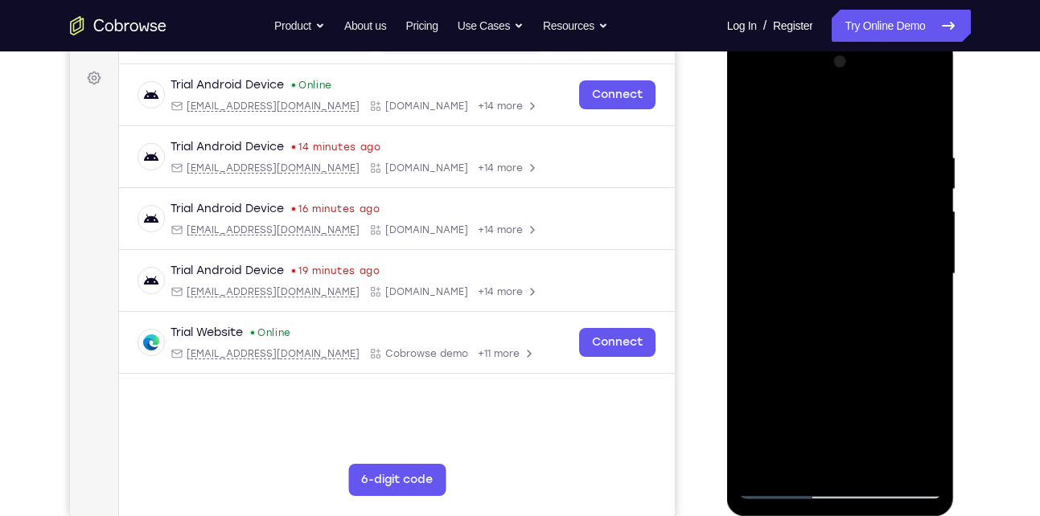
drag, startPoint x: 874, startPoint y: 321, endPoint x: 856, endPoint y: 154, distance: 167.5
click at [856, 154] on div at bounding box center [840, 274] width 203 height 450
drag, startPoint x: 857, startPoint y: 372, endPoint x: 827, endPoint y: 148, distance: 226.3
click at [827, 148] on div at bounding box center [840, 274] width 203 height 450
drag, startPoint x: 838, startPoint y: 374, endPoint x: 822, endPoint y: 164, distance: 210.5
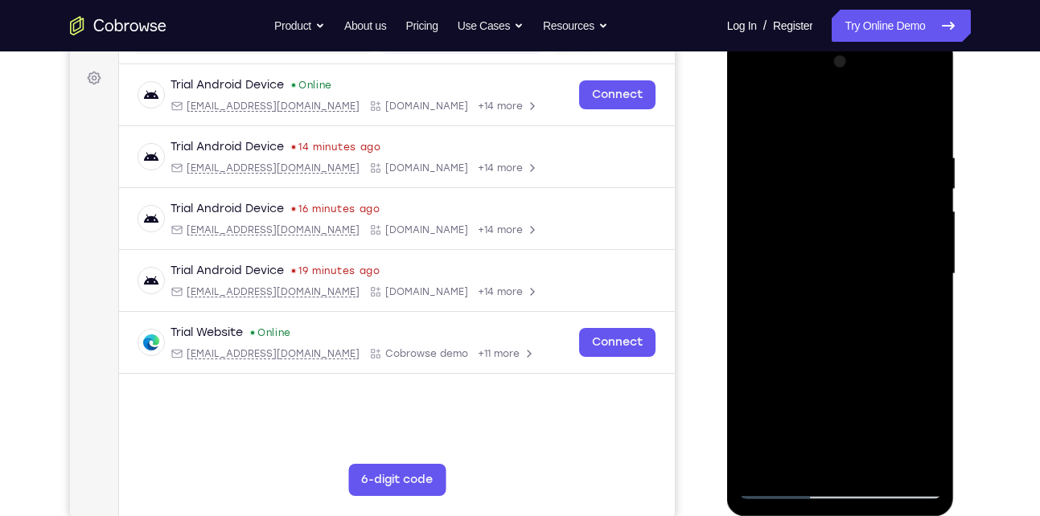
click at [822, 164] on div at bounding box center [840, 274] width 203 height 450
drag, startPoint x: 856, startPoint y: 299, endPoint x: 841, endPoint y: 124, distance: 175.9
click at [841, 124] on div at bounding box center [840, 274] width 203 height 450
drag, startPoint x: 836, startPoint y: 330, endPoint x: 826, endPoint y: 178, distance: 152.3
click at [826, 178] on div at bounding box center [840, 274] width 203 height 450
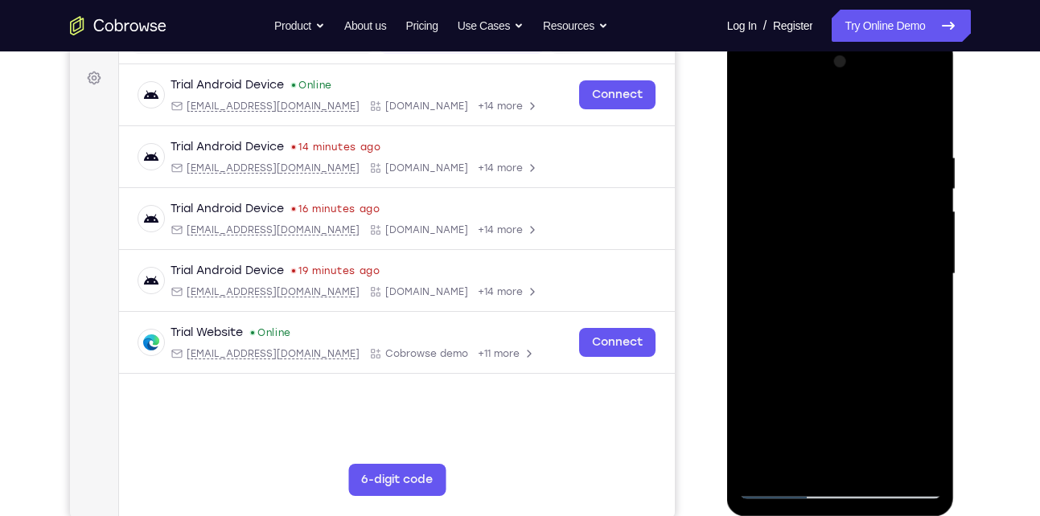
drag, startPoint x: 846, startPoint y: 335, endPoint x: 815, endPoint y: 189, distance: 149.7
click at [815, 189] on div at bounding box center [840, 274] width 203 height 450
drag, startPoint x: 820, startPoint y: 392, endPoint x: 813, endPoint y: 290, distance: 101.6
click at [813, 290] on div at bounding box center [840, 274] width 203 height 450
drag, startPoint x: 864, startPoint y: 377, endPoint x: 853, endPoint y: 230, distance: 147.6
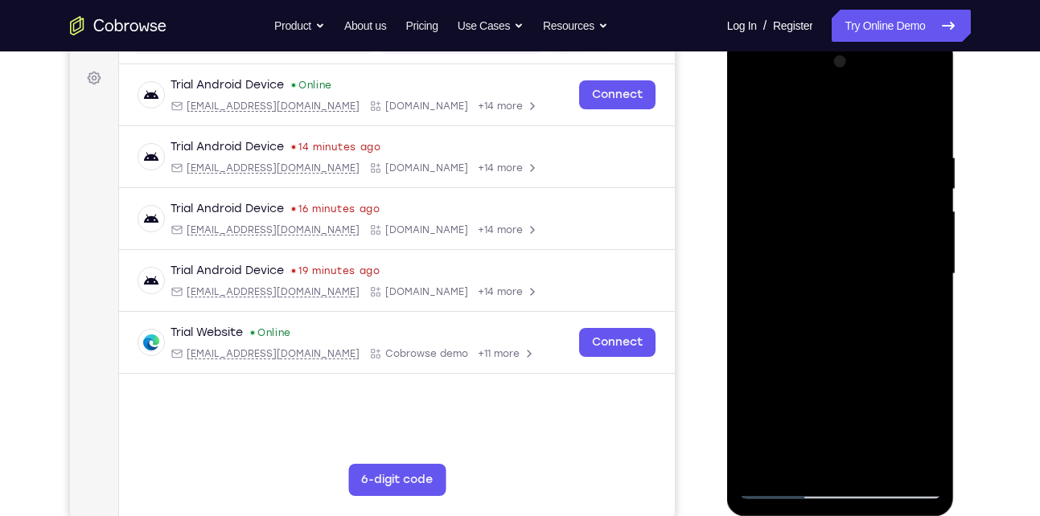
click at [853, 230] on div at bounding box center [840, 274] width 203 height 450
drag, startPoint x: 864, startPoint y: 355, endPoint x: 852, endPoint y: 193, distance: 162.9
click at [852, 193] on div at bounding box center [840, 274] width 203 height 450
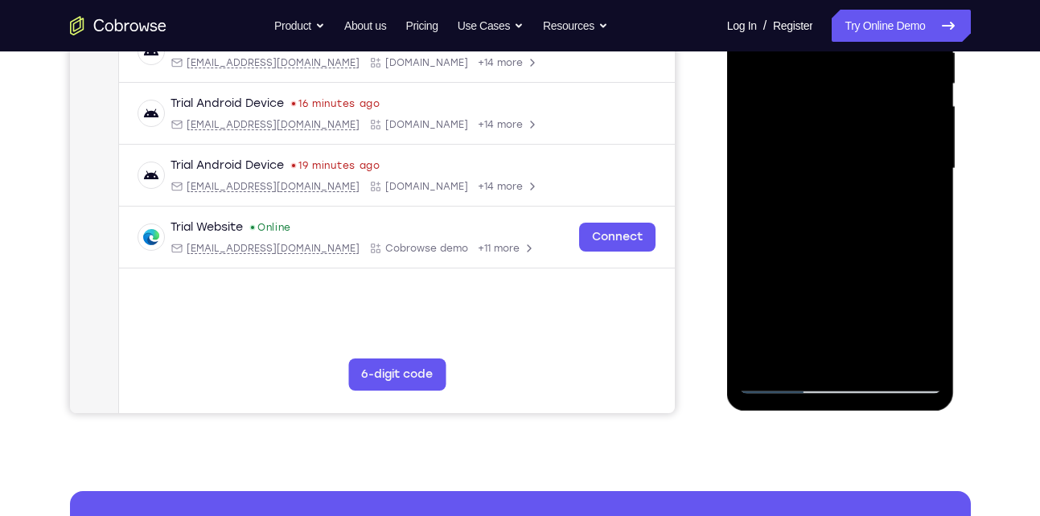
scroll to position [338, 0]
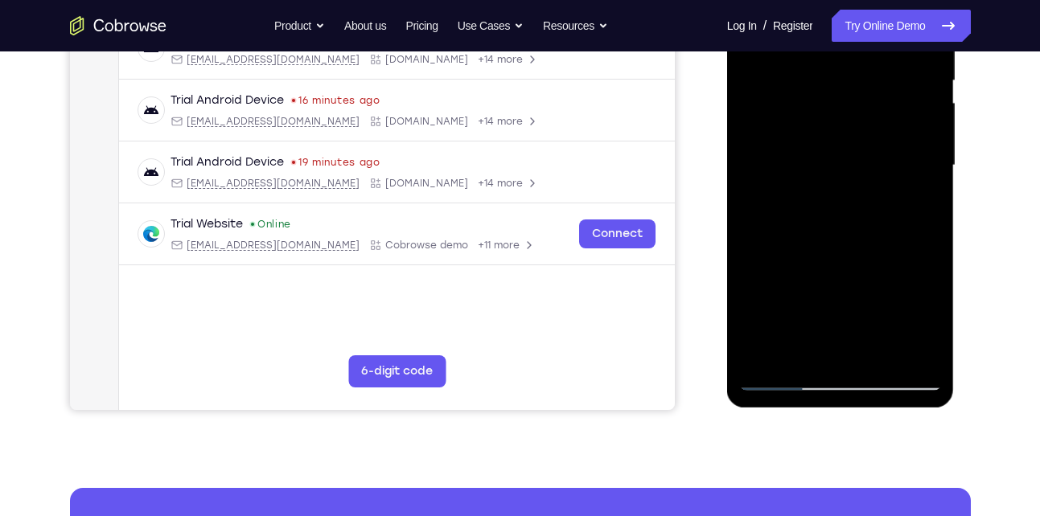
drag, startPoint x: 787, startPoint y: 310, endPoint x: 774, endPoint y: 120, distance: 190.2
click at [774, 120] on div at bounding box center [840, 165] width 203 height 450
click at [762, 355] on div at bounding box center [840, 165] width 203 height 450
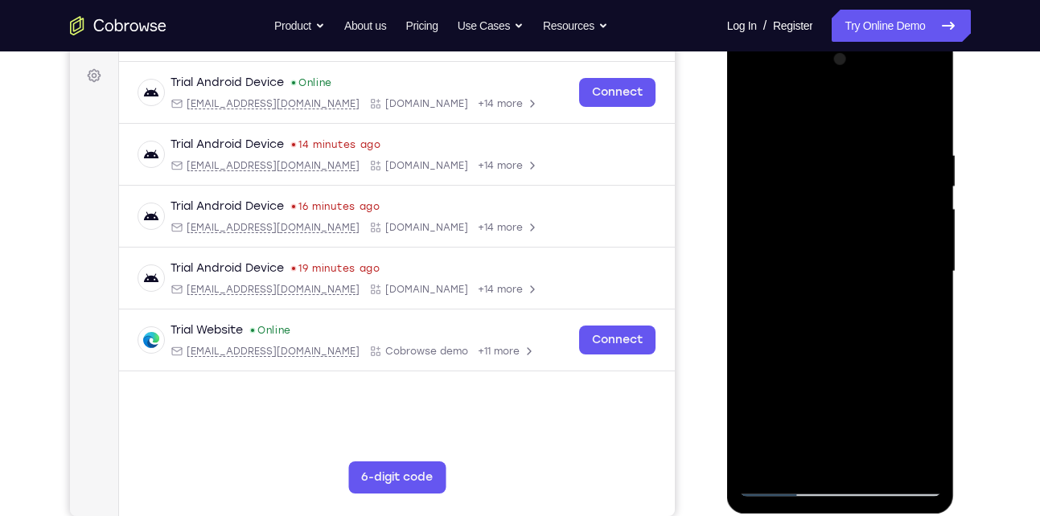
drag, startPoint x: 873, startPoint y: 154, endPoint x: 860, endPoint y: 421, distance: 267.3
click at [860, 421] on div at bounding box center [840, 272] width 203 height 450
drag, startPoint x: 867, startPoint y: 184, endPoint x: 868, endPoint y: 432, distance: 247.7
click at [868, 432] on div at bounding box center [840, 272] width 203 height 450
click at [823, 149] on div at bounding box center [840, 272] width 203 height 450
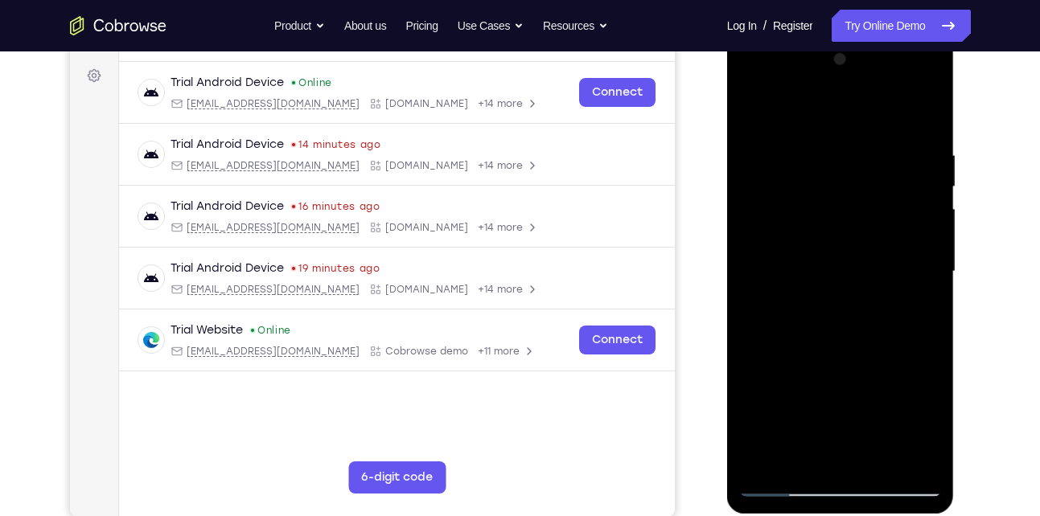
click at [910, 228] on div at bounding box center [840, 272] width 203 height 450
click at [926, 209] on div at bounding box center [840, 272] width 203 height 450
click at [760, 237] on div at bounding box center [840, 272] width 203 height 450
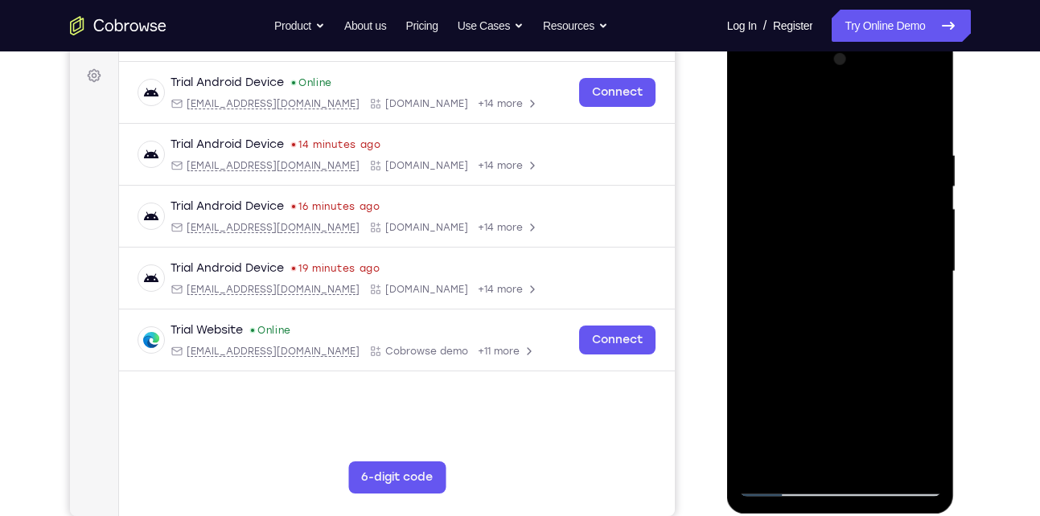
click at [760, 237] on div at bounding box center [840, 272] width 203 height 450
drag, startPoint x: 921, startPoint y: 239, endPoint x: 837, endPoint y: 240, distance: 83.6
click at [837, 240] on div at bounding box center [840, 272] width 203 height 450
drag, startPoint x: 918, startPoint y: 236, endPoint x: 815, endPoint y: 235, distance: 103.7
click at [815, 235] on div at bounding box center [840, 272] width 203 height 450
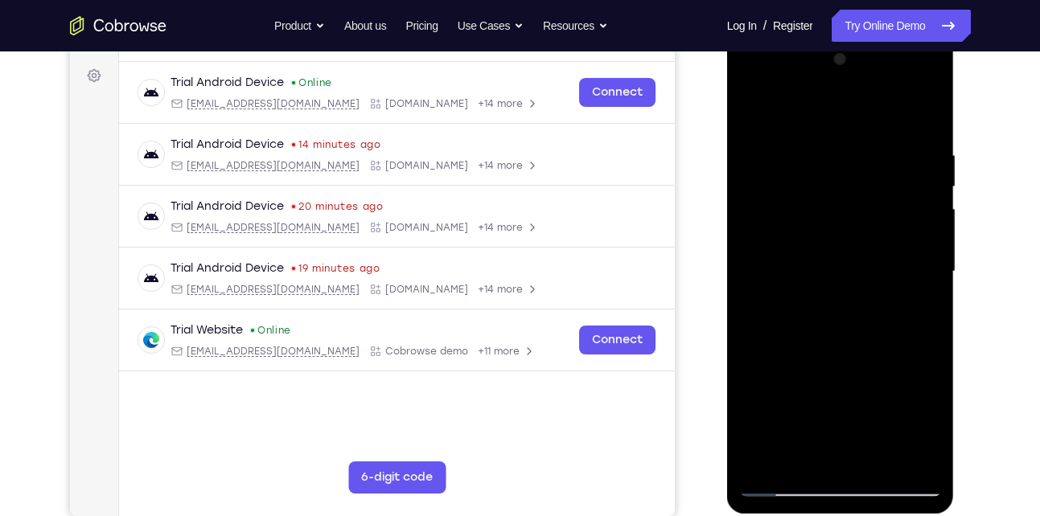
click at [862, 224] on div at bounding box center [840, 272] width 203 height 450
click at [924, 216] on div at bounding box center [840, 272] width 203 height 450
drag, startPoint x: 854, startPoint y: 216, endPoint x: 848, endPoint y: 306, distance: 89.5
click at [848, 306] on div at bounding box center [840, 272] width 203 height 450
click at [910, 281] on div at bounding box center [840, 272] width 203 height 450
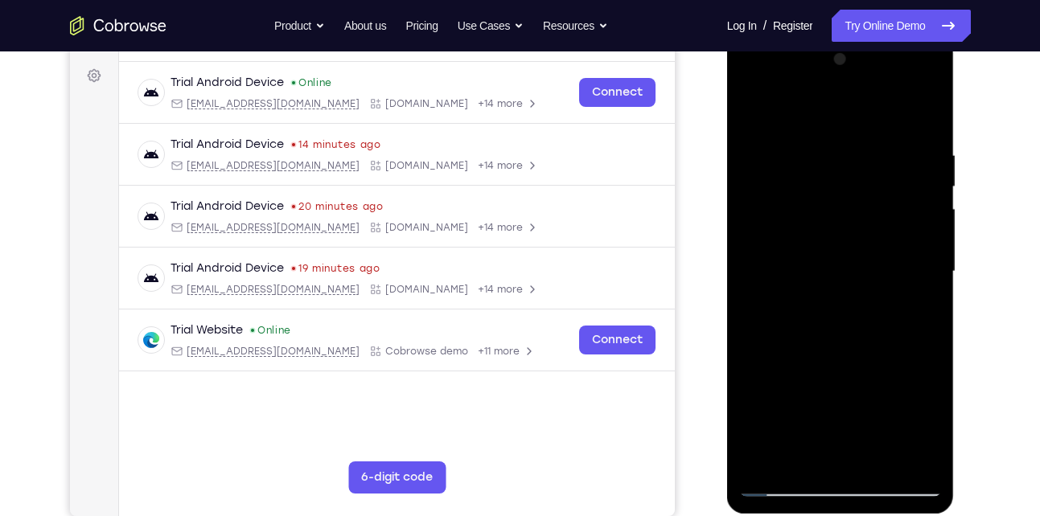
click at [914, 245] on div at bounding box center [840, 272] width 203 height 450
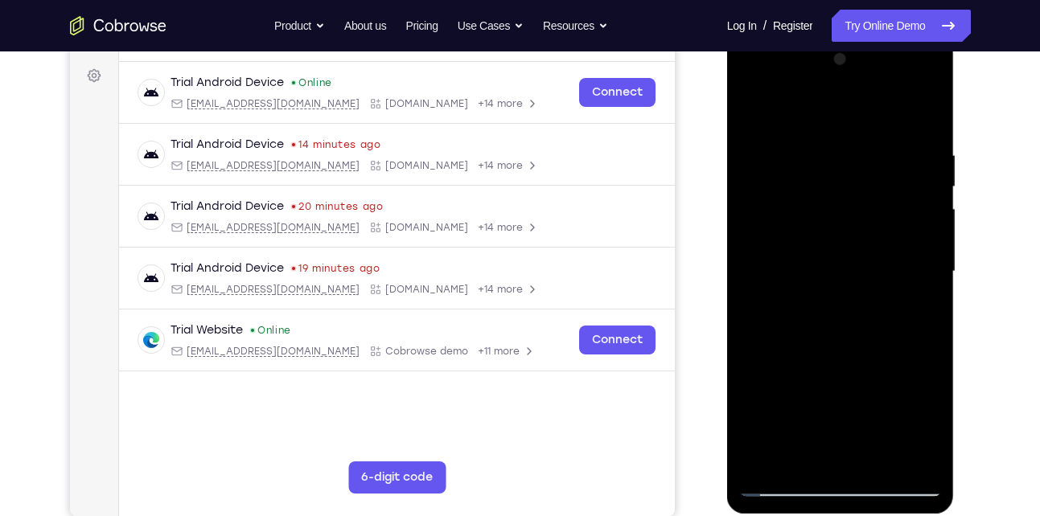
click at [914, 245] on div at bounding box center [840, 272] width 203 height 450
drag, startPoint x: 914, startPoint y: 245, endPoint x: 774, endPoint y: 243, distance: 139.1
click at [774, 243] on div at bounding box center [840, 272] width 203 height 450
drag, startPoint x: 923, startPoint y: 200, endPoint x: 836, endPoint y: 206, distance: 87.8
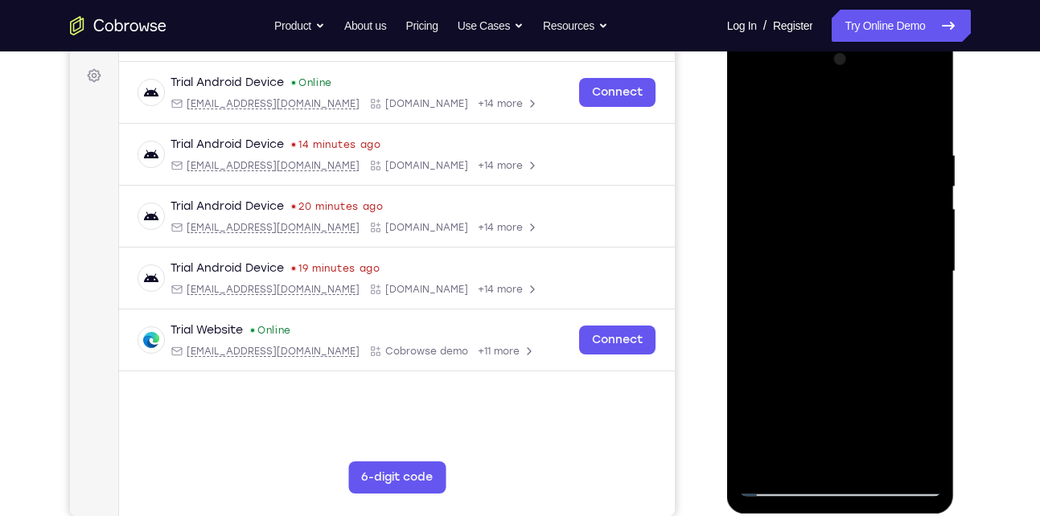
click at [836, 206] on div at bounding box center [840, 272] width 203 height 450
click at [922, 187] on div at bounding box center [840, 272] width 203 height 450
drag, startPoint x: 922, startPoint y: 187, endPoint x: 796, endPoint y: 186, distance: 126.3
click at [796, 186] on div at bounding box center [840, 272] width 203 height 450
click at [903, 191] on div at bounding box center [840, 272] width 203 height 450
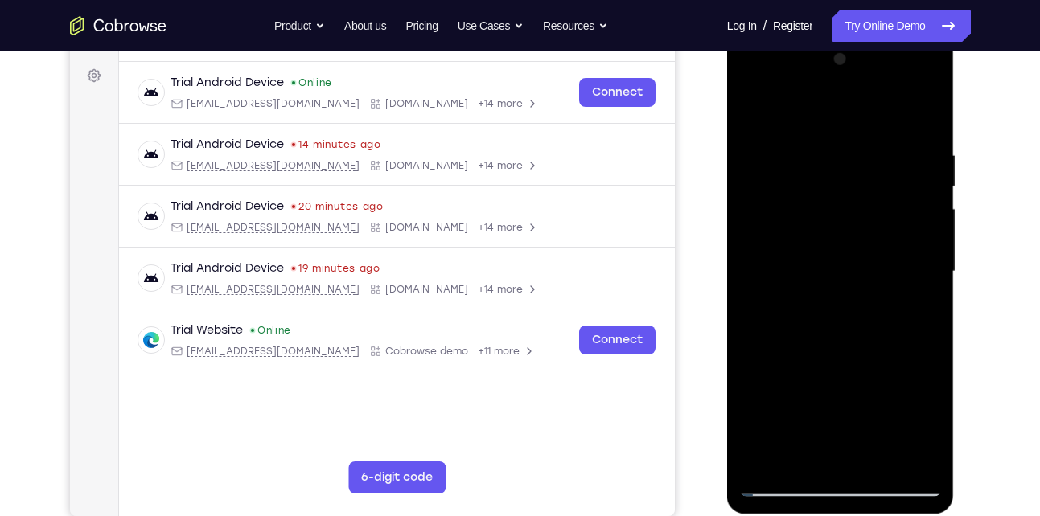
click at [903, 191] on div at bounding box center [840, 272] width 203 height 450
click at [914, 200] on div at bounding box center [840, 272] width 203 height 450
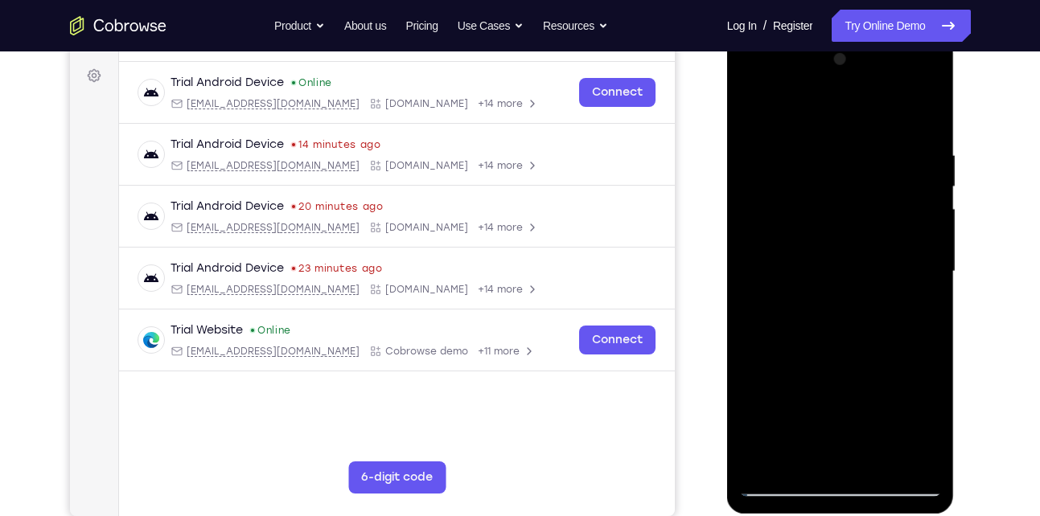
click at [914, 200] on div at bounding box center [840, 272] width 203 height 450
click at [918, 112] on div at bounding box center [840, 272] width 203 height 450
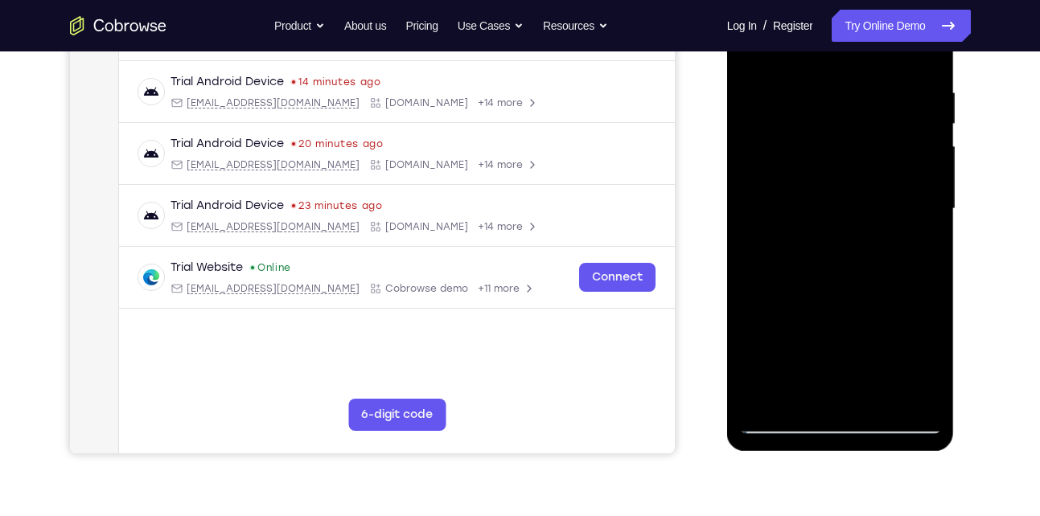
scroll to position [295, 0]
click at [922, 392] on div at bounding box center [840, 208] width 203 height 450
click at [879, 394] on div at bounding box center [840, 208] width 203 height 450
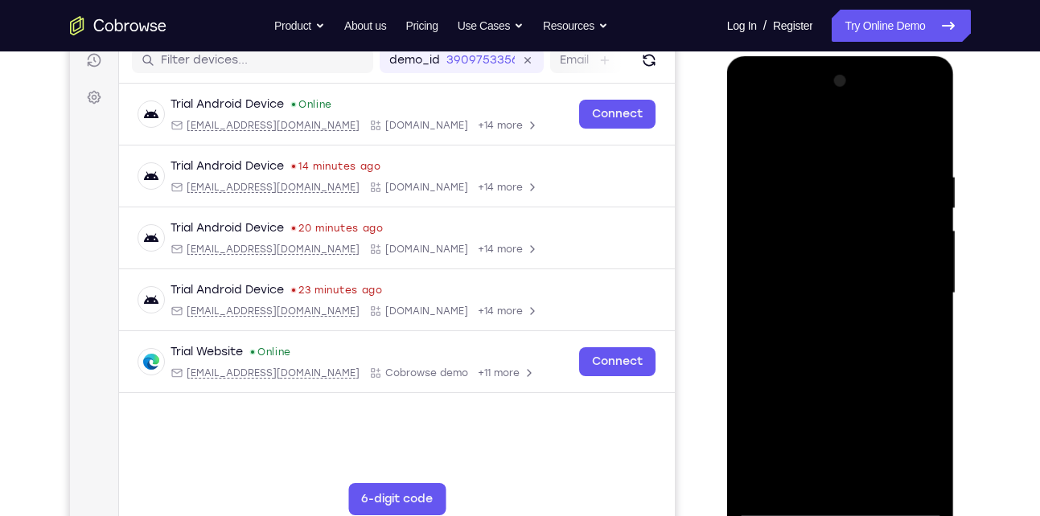
scroll to position [207, 0]
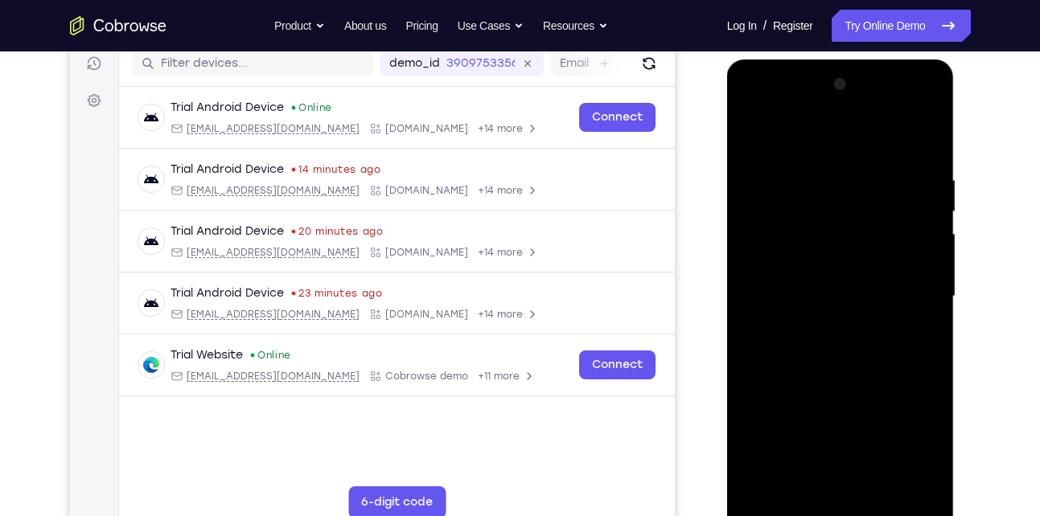
click at [749, 128] on div at bounding box center [840, 297] width 203 height 450
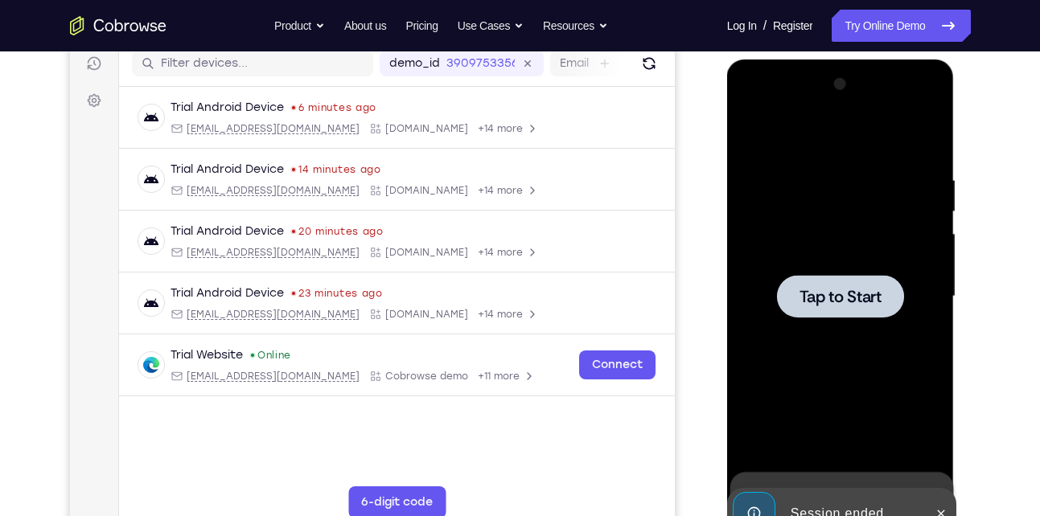
click at [849, 310] on div at bounding box center [840, 296] width 127 height 43
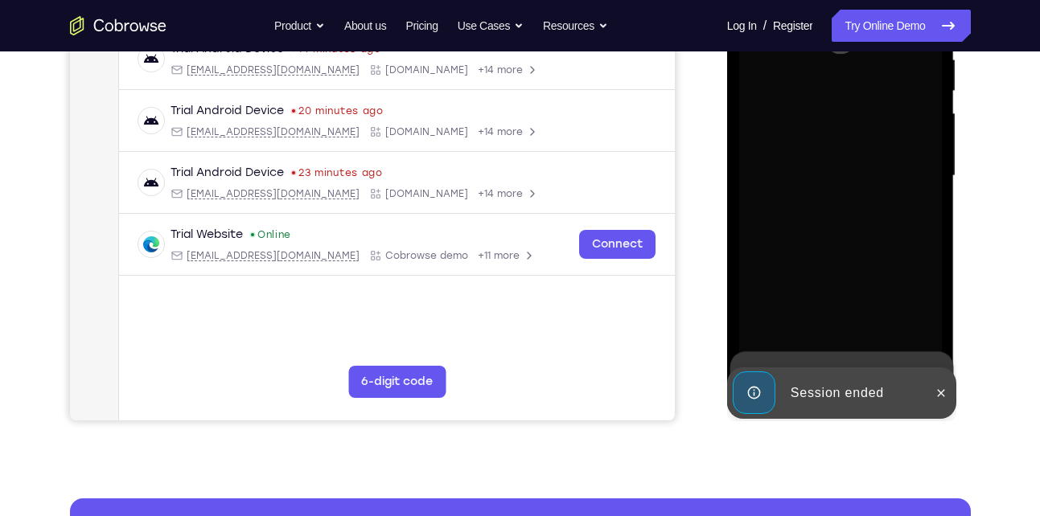
scroll to position [330, 0]
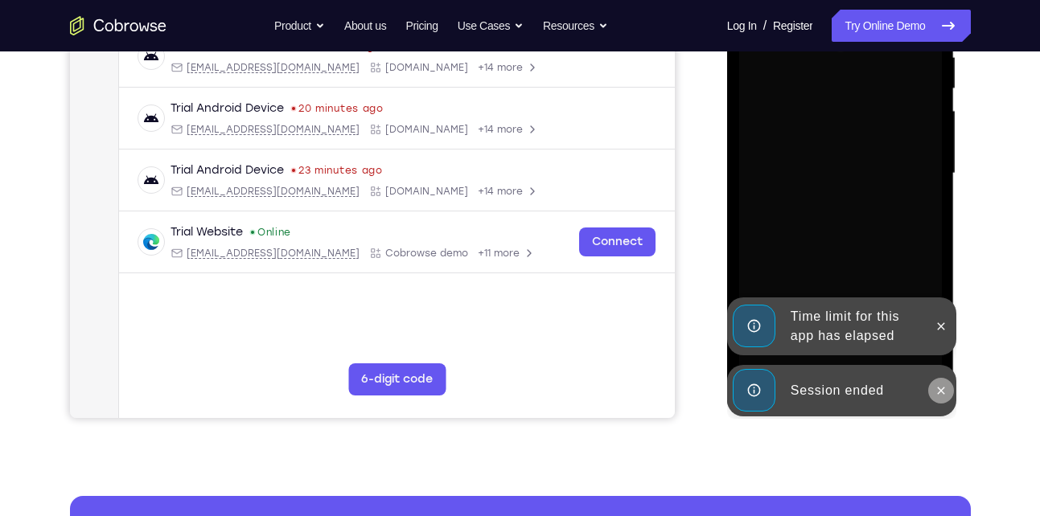
click at [939, 386] on icon at bounding box center [940, 390] width 13 height 13
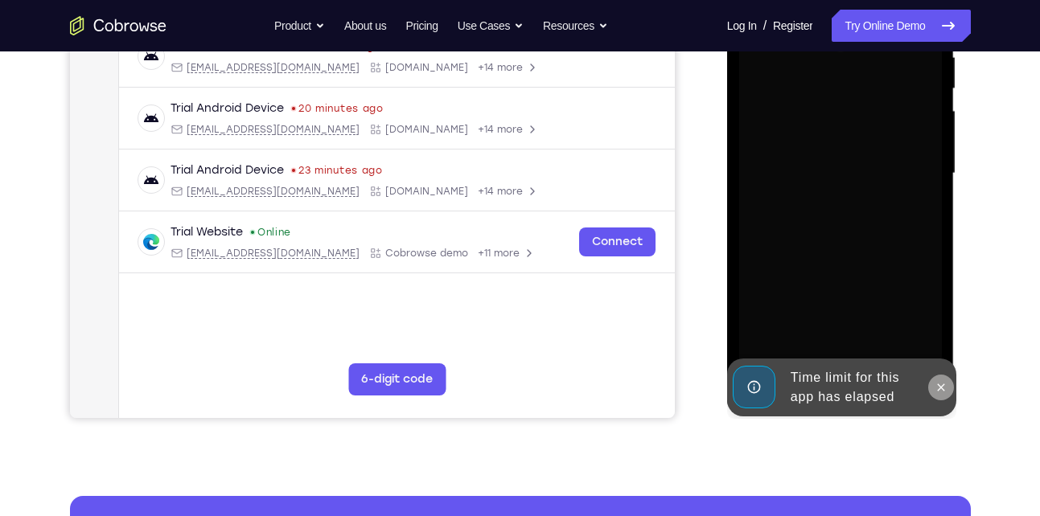
click at [944, 387] on icon at bounding box center [940, 387] width 13 height 13
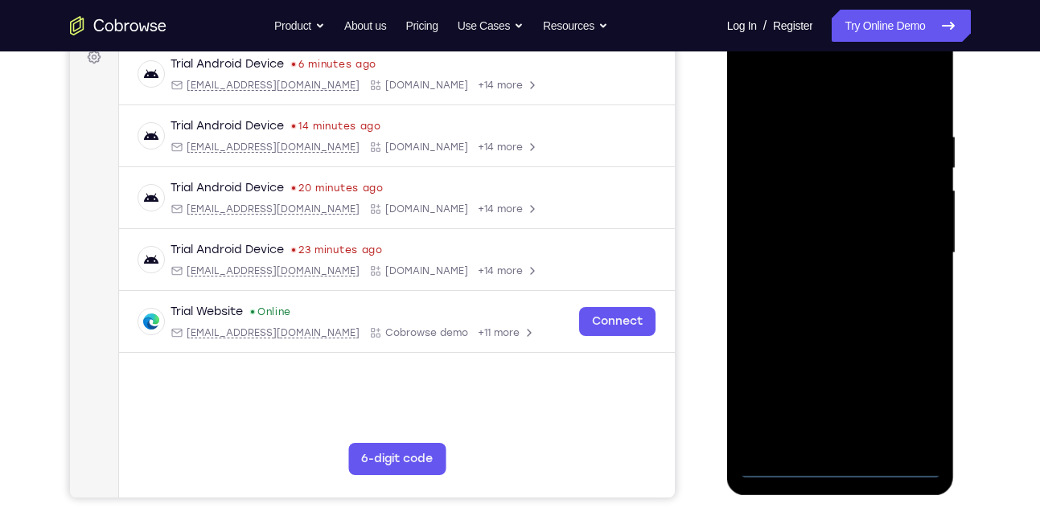
scroll to position [249, 0]
click at [844, 470] on div at bounding box center [840, 254] width 203 height 450
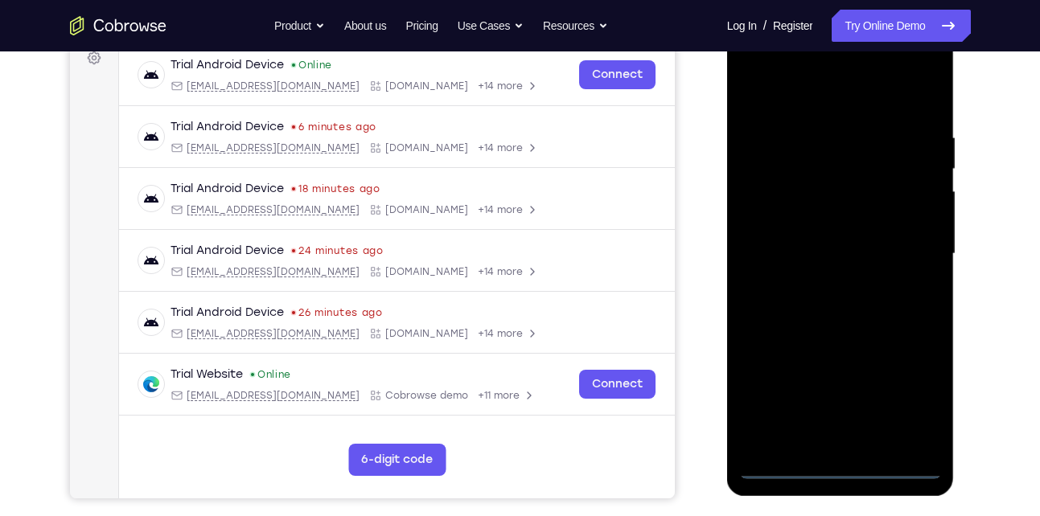
click at [904, 396] on div at bounding box center [840, 254] width 203 height 450
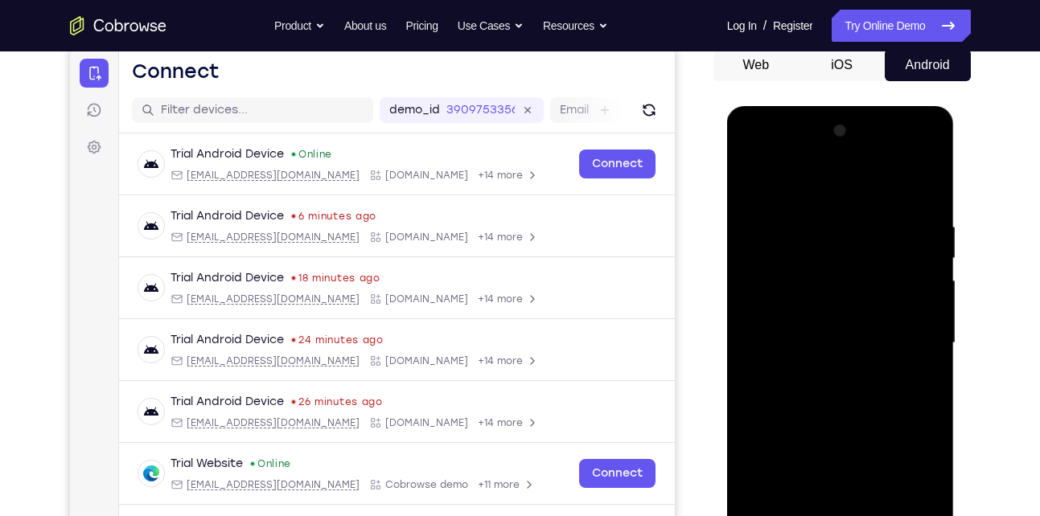
scroll to position [157, 0]
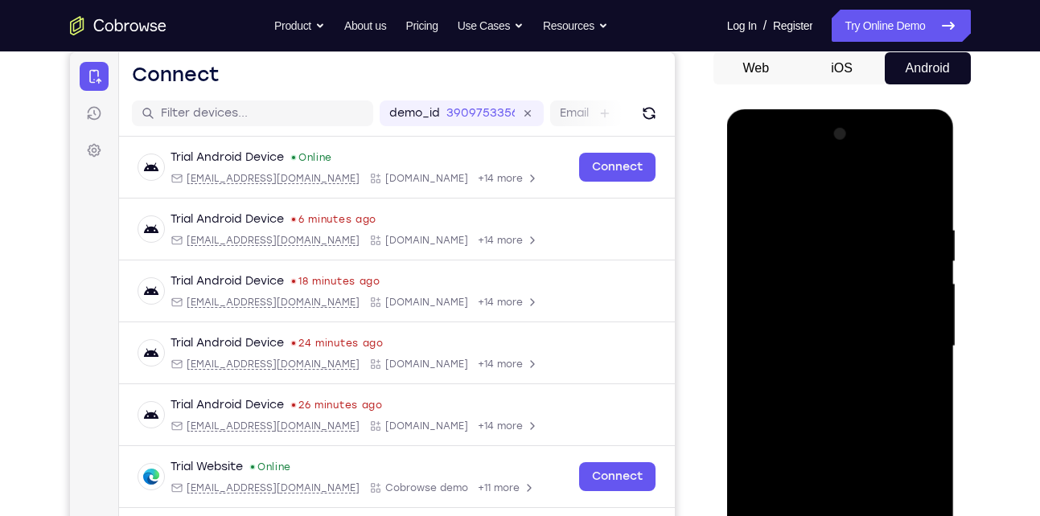
click at [852, 195] on div at bounding box center [840, 346] width 203 height 450
click at [905, 339] on div at bounding box center [840, 346] width 203 height 450
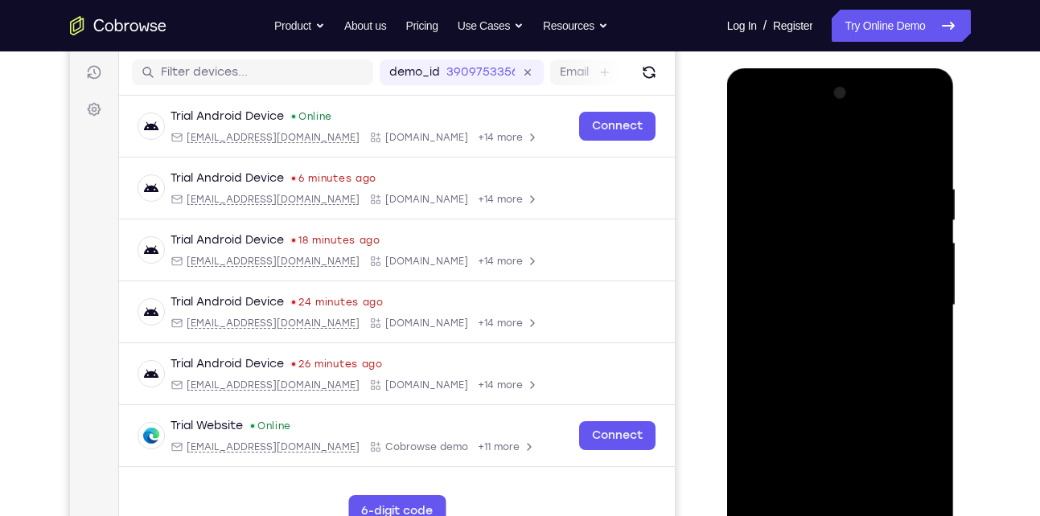
click at [819, 336] on div at bounding box center [840, 305] width 203 height 450
click at [837, 286] on div at bounding box center [840, 305] width 203 height 450
click at [837, 308] on div at bounding box center [840, 305] width 203 height 450
click at [773, 359] on div at bounding box center [840, 305] width 203 height 450
click at [841, 359] on div at bounding box center [840, 305] width 203 height 450
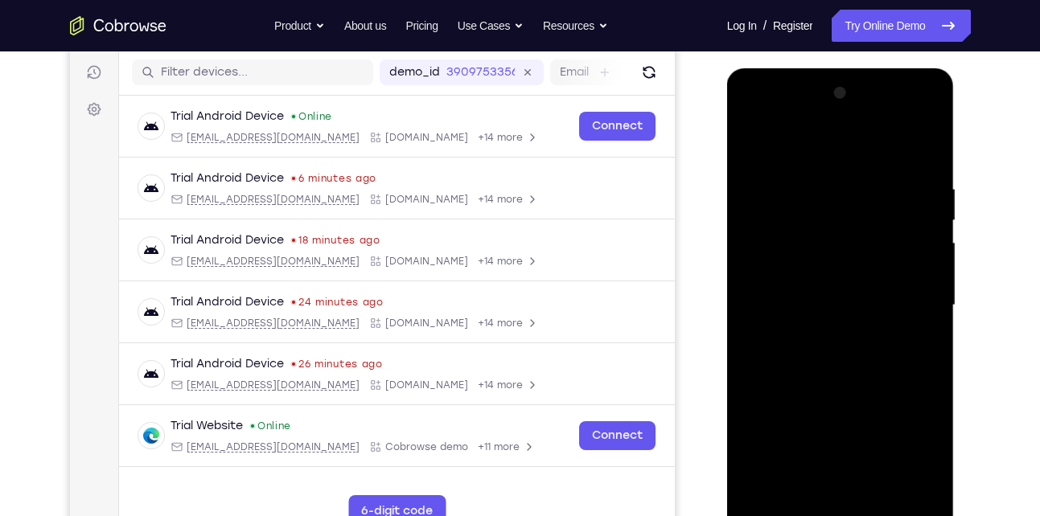
click at [841, 359] on div at bounding box center [840, 305] width 203 height 450
drag, startPoint x: 807, startPoint y: 149, endPoint x: 767, endPoint y: 61, distance: 96.1
click at [767, 68] on html "Online web based iOS Simulators and Android Emulators. Run iPhone, iPad, Mobile…" at bounding box center [841, 309] width 229 height 482
click at [887, 382] on div at bounding box center [840, 305] width 203 height 450
click at [809, 171] on div at bounding box center [840, 305] width 203 height 450
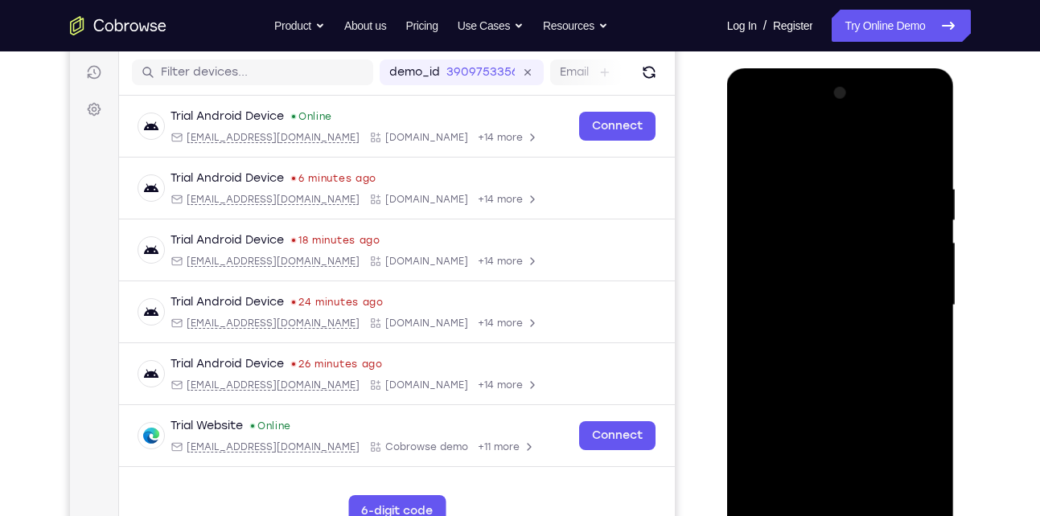
click at [930, 494] on div at bounding box center [840, 305] width 203 height 450
click at [910, 321] on div at bounding box center [840, 305] width 203 height 450
click at [917, 258] on div at bounding box center [840, 305] width 203 height 450
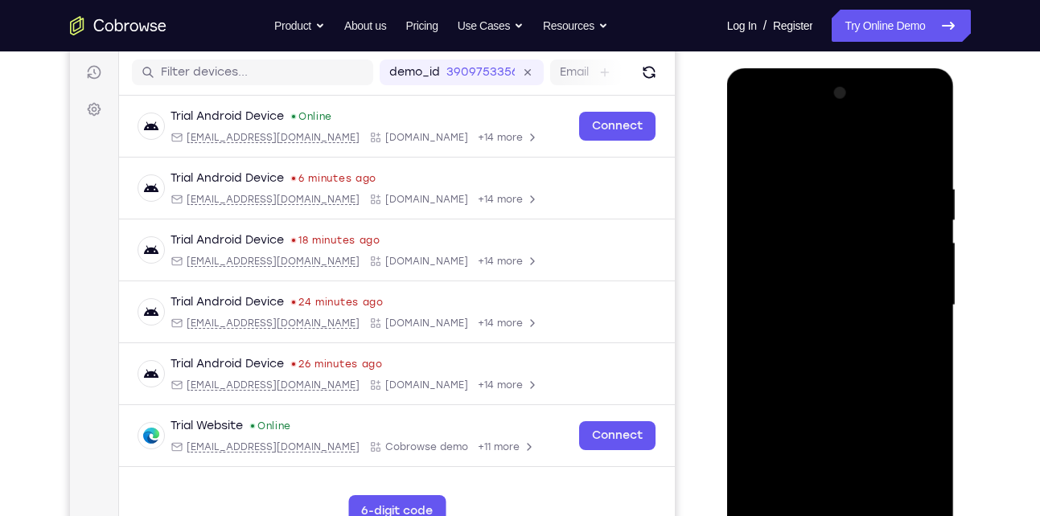
click at [917, 258] on div at bounding box center [840, 305] width 203 height 450
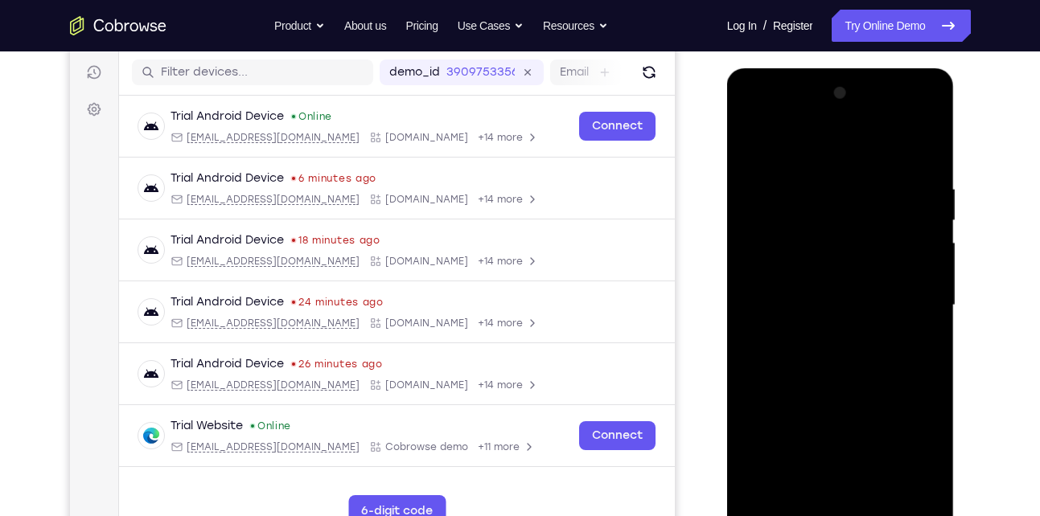
click at [917, 258] on div at bounding box center [840, 305] width 203 height 450
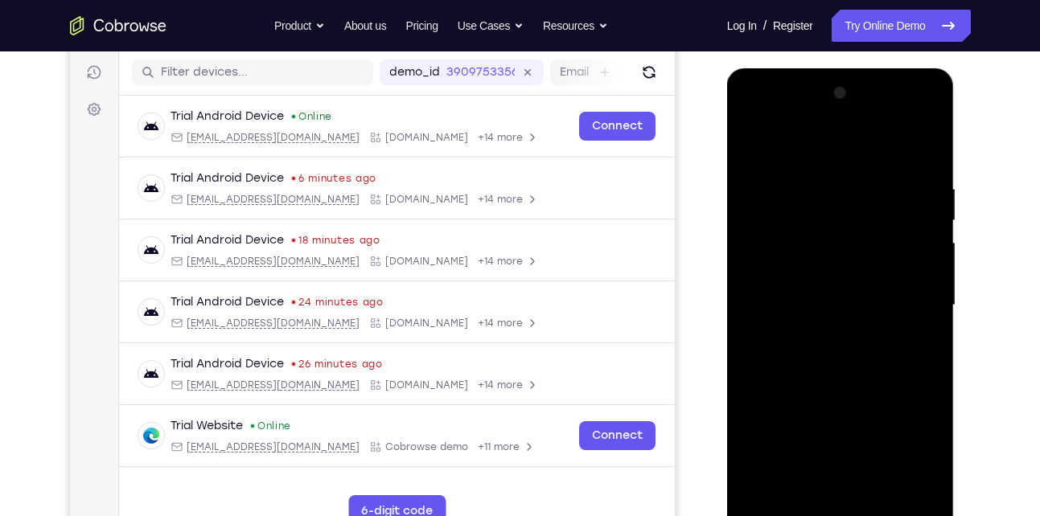
click at [917, 258] on div at bounding box center [840, 305] width 203 height 450
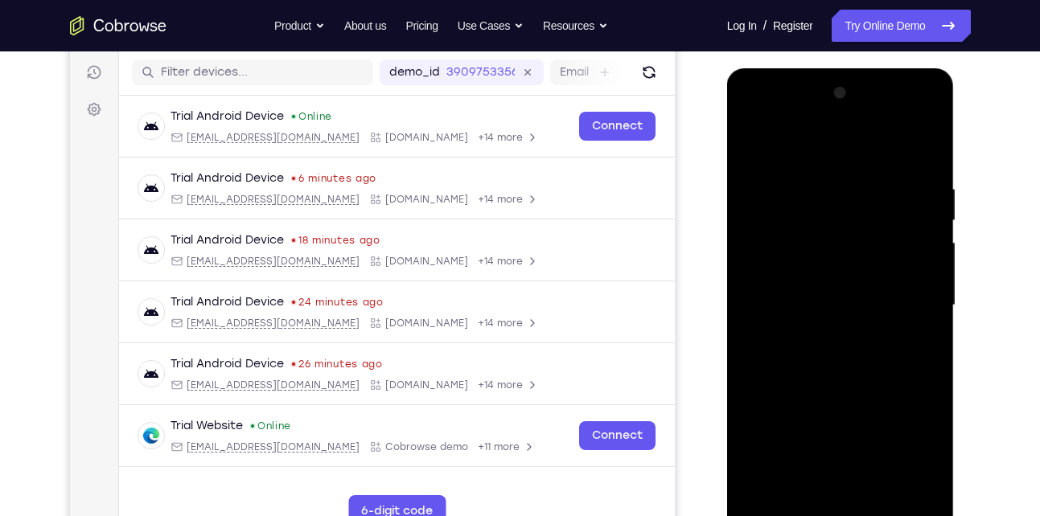
click at [917, 258] on div at bounding box center [840, 305] width 203 height 450
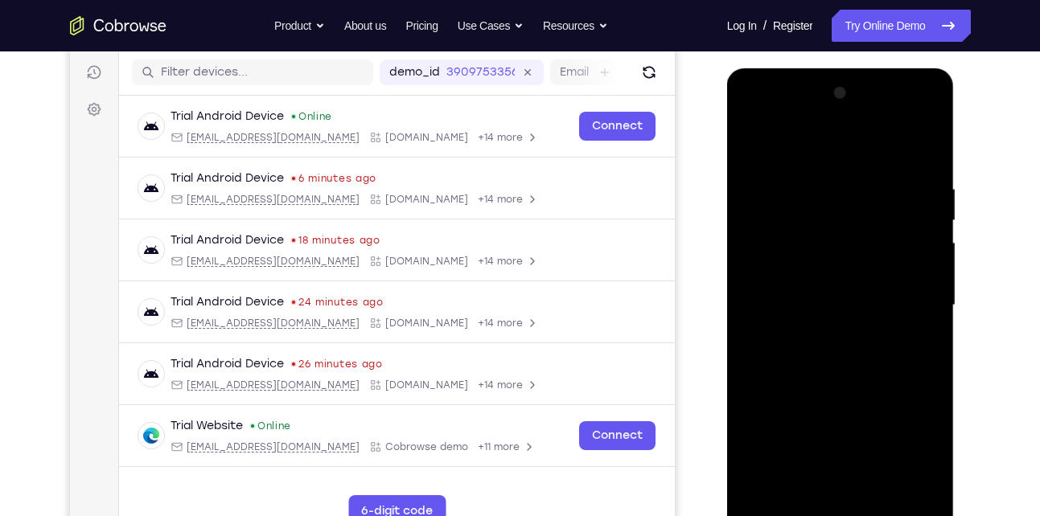
click at [917, 258] on div at bounding box center [840, 305] width 203 height 450
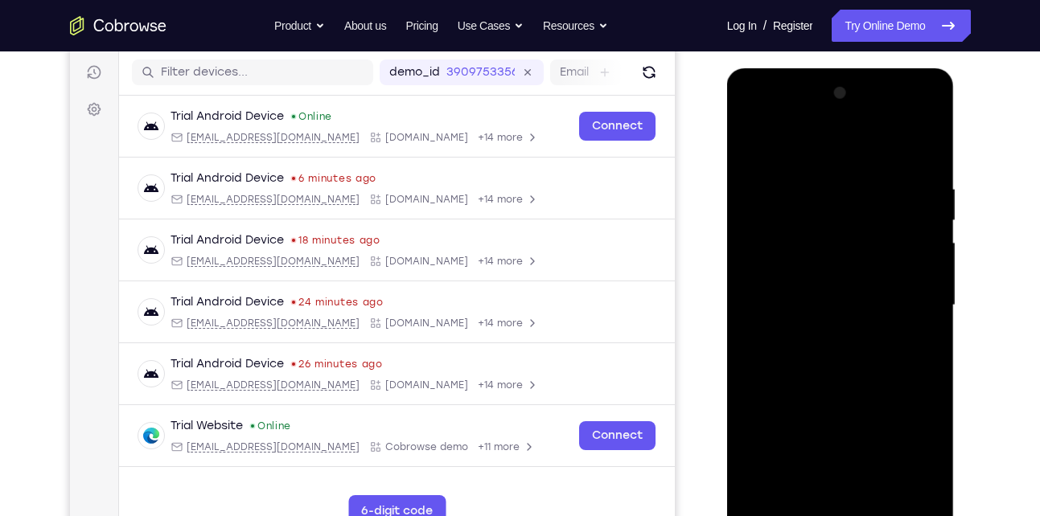
click at [917, 258] on div at bounding box center [840, 305] width 203 height 450
click at [928, 158] on div at bounding box center [840, 305] width 203 height 450
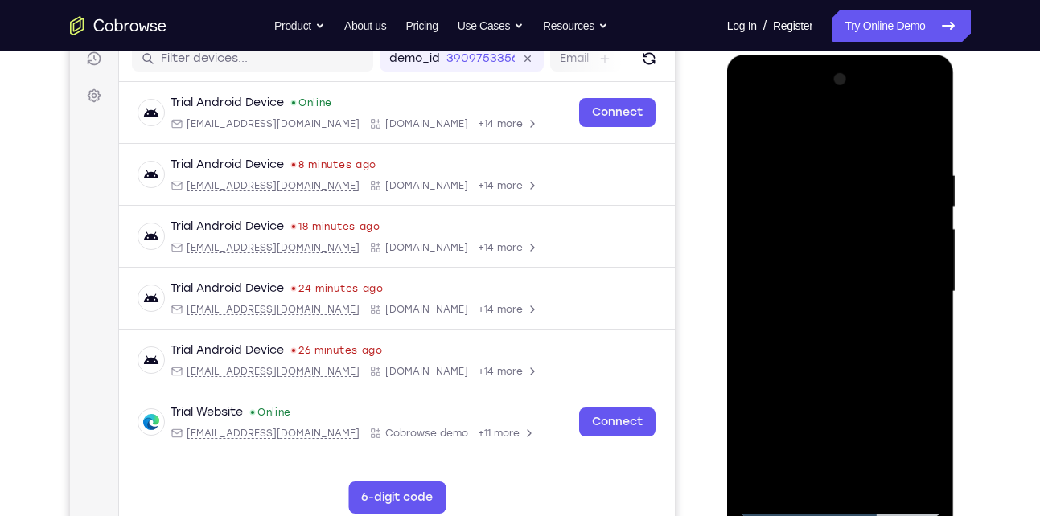
scroll to position [212, 0]
click at [883, 487] on div at bounding box center [840, 291] width 203 height 450
click at [836, 373] on div at bounding box center [840, 291] width 203 height 450
click at [747, 125] on div at bounding box center [840, 291] width 203 height 450
drag, startPoint x: 836, startPoint y: 183, endPoint x: 803, endPoint y: 488, distance: 306.6
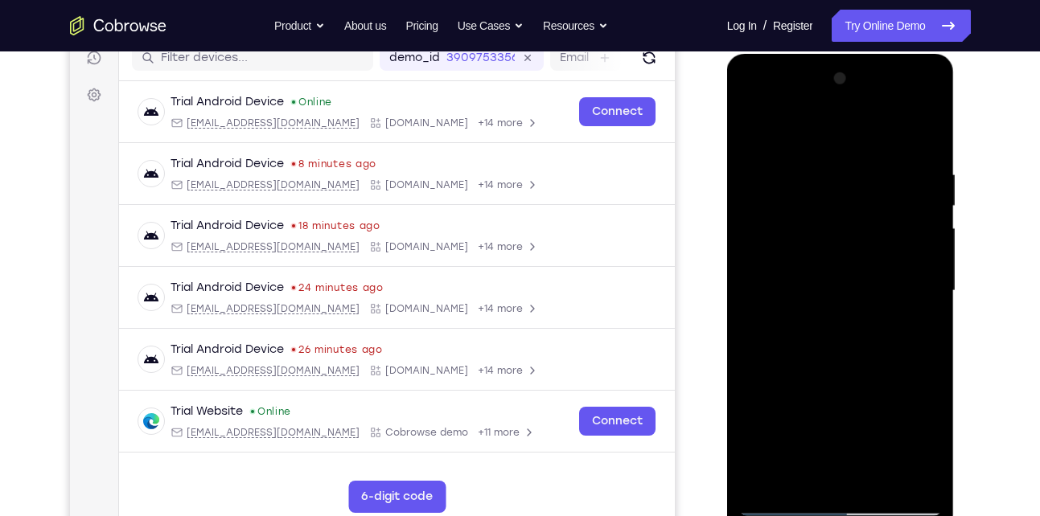
click at [803, 488] on div at bounding box center [840, 291] width 203 height 450
drag, startPoint x: 885, startPoint y: 379, endPoint x: 861, endPoint y: 228, distance: 153.1
click at [861, 228] on div at bounding box center [840, 291] width 203 height 450
click at [933, 368] on div at bounding box center [840, 291] width 203 height 450
click at [827, 293] on div at bounding box center [840, 291] width 203 height 450
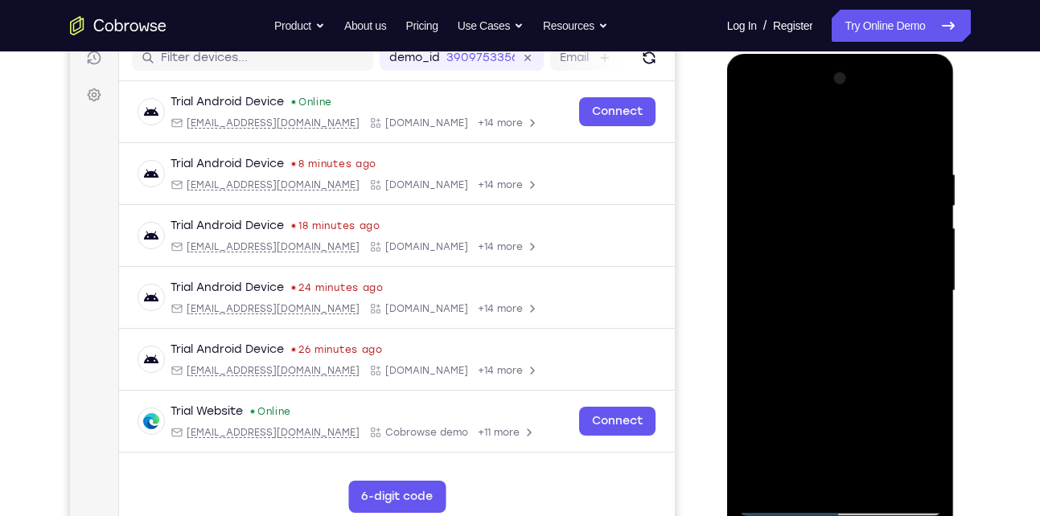
click at [827, 293] on div at bounding box center [840, 291] width 203 height 450
drag, startPoint x: 848, startPoint y: 422, endPoint x: 843, endPoint y: 179, distance: 243.7
click at [843, 179] on div at bounding box center [840, 291] width 203 height 450
click at [927, 480] on div at bounding box center [840, 291] width 203 height 450
drag, startPoint x: 806, startPoint y: 417, endPoint x: 808, endPoint y: 191, distance: 225.2
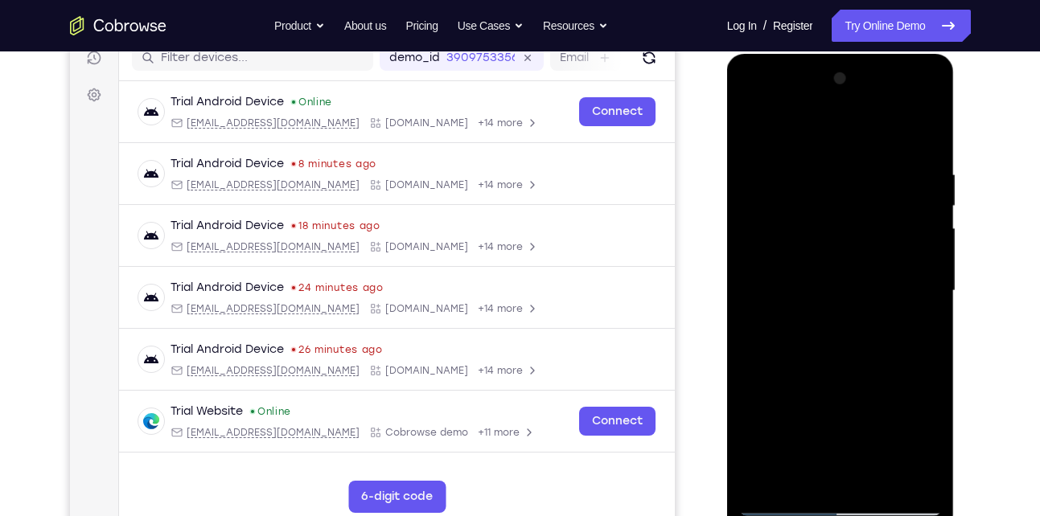
click at [808, 191] on div at bounding box center [840, 291] width 203 height 450
drag, startPoint x: 814, startPoint y: 409, endPoint x: 819, endPoint y: 137, distance: 272.7
click at [819, 137] on div at bounding box center [840, 291] width 203 height 450
drag, startPoint x: 839, startPoint y: 314, endPoint x: 827, endPoint y: 136, distance: 178.1
click at [827, 136] on div at bounding box center [840, 291] width 203 height 450
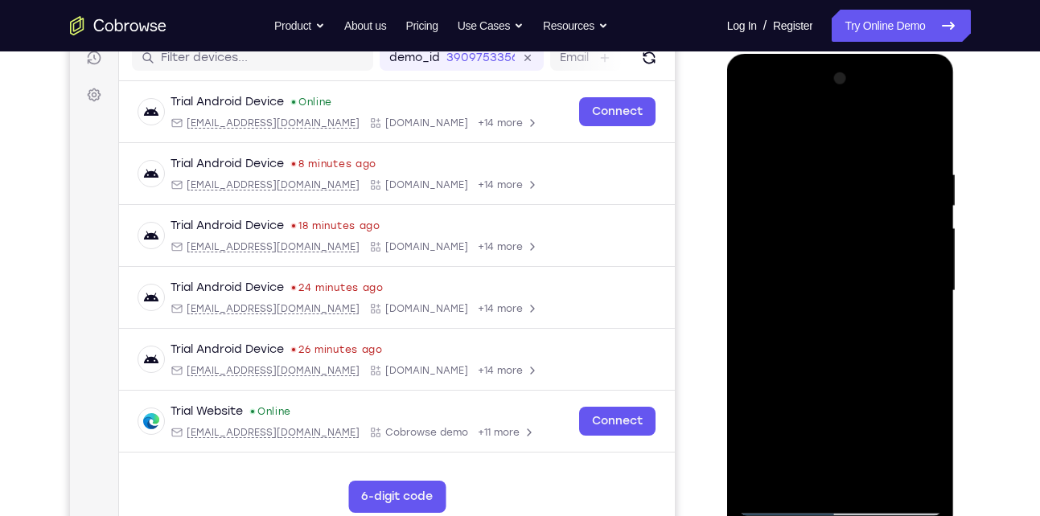
drag, startPoint x: 852, startPoint y: 303, endPoint x: 852, endPoint y: 261, distance: 41.8
click at [852, 261] on div at bounding box center [840, 291] width 203 height 450
click at [757, 399] on div at bounding box center [840, 291] width 203 height 450
click at [844, 295] on div at bounding box center [840, 291] width 203 height 450
drag, startPoint x: 778, startPoint y: 148, endPoint x: 781, endPoint y: 251, distance: 103.0
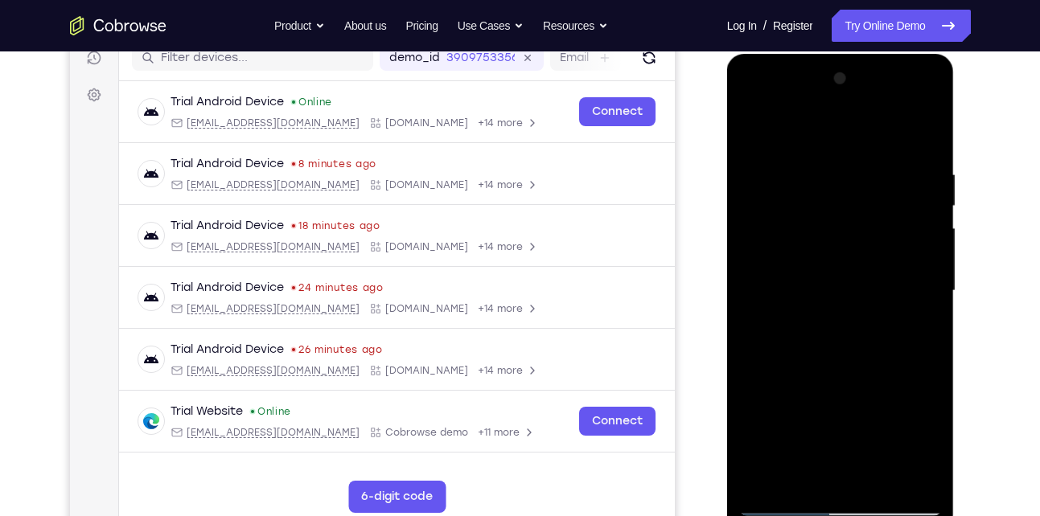
click at [781, 251] on div at bounding box center [840, 291] width 203 height 450
click at [751, 126] on div at bounding box center [840, 291] width 203 height 450
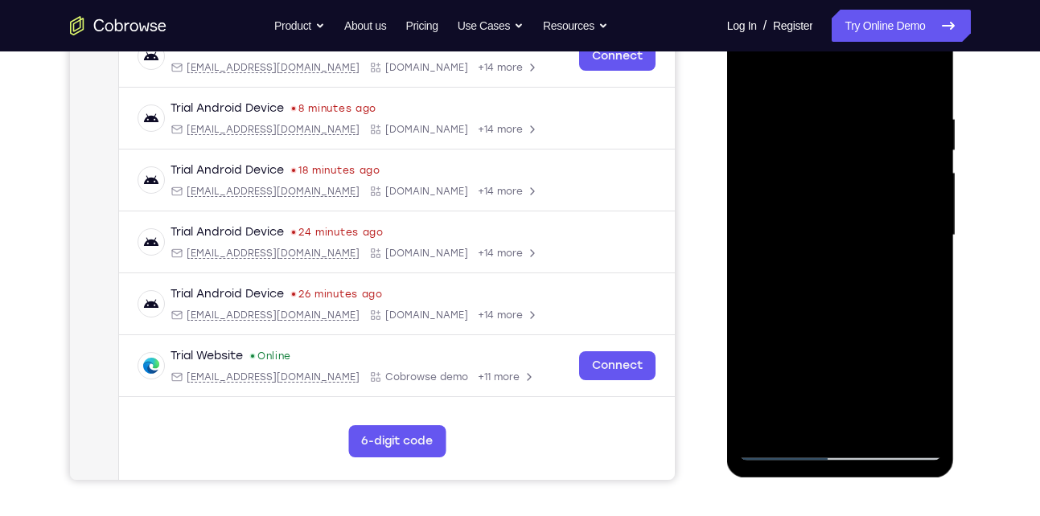
scroll to position [273, 0]
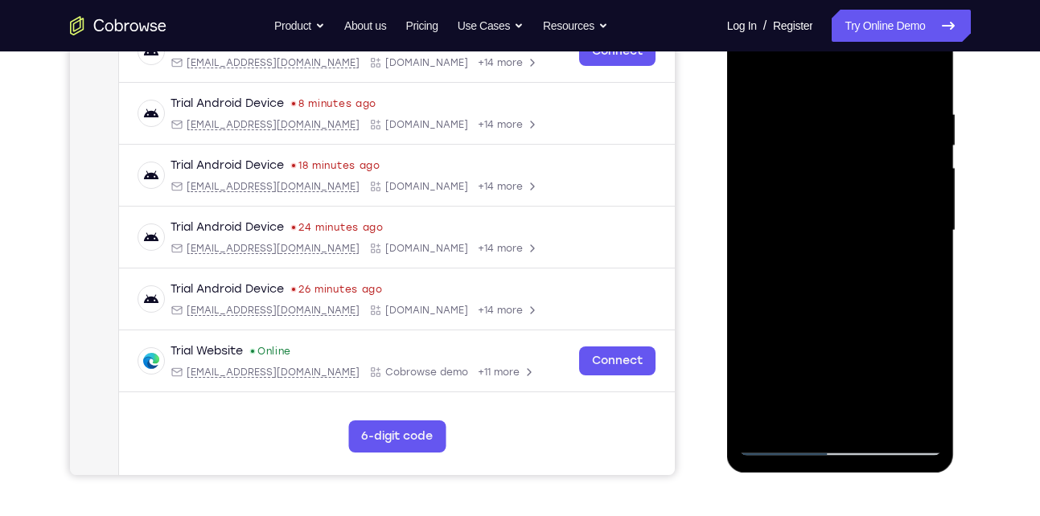
drag, startPoint x: 844, startPoint y: 228, endPoint x: 844, endPoint y: 345, distance: 117.4
click at [844, 345] on div at bounding box center [840, 231] width 203 height 450
drag, startPoint x: 836, startPoint y: 109, endPoint x: 856, endPoint y: 320, distance: 211.6
click at [856, 320] on div at bounding box center [840, 231] width 203 height 450
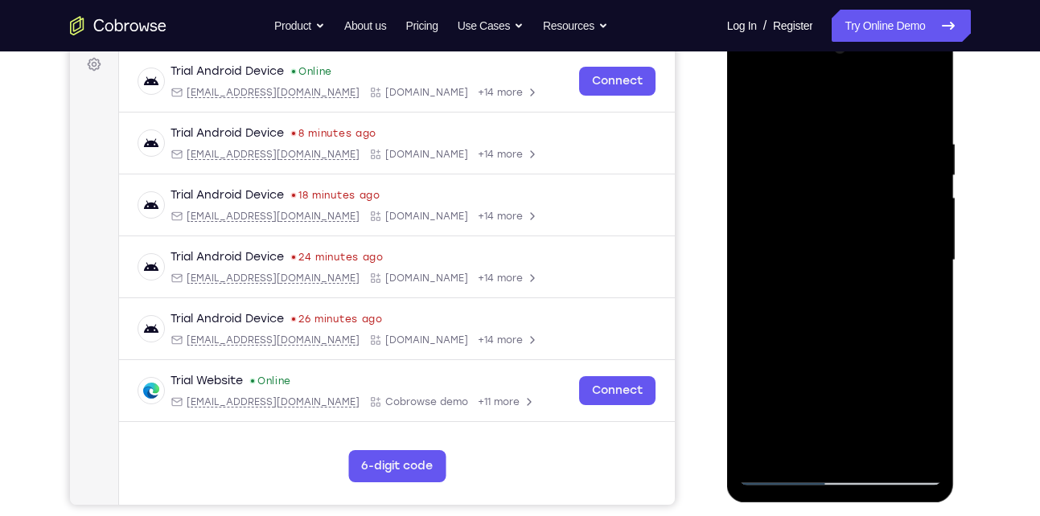
scroll to position [240, 0]
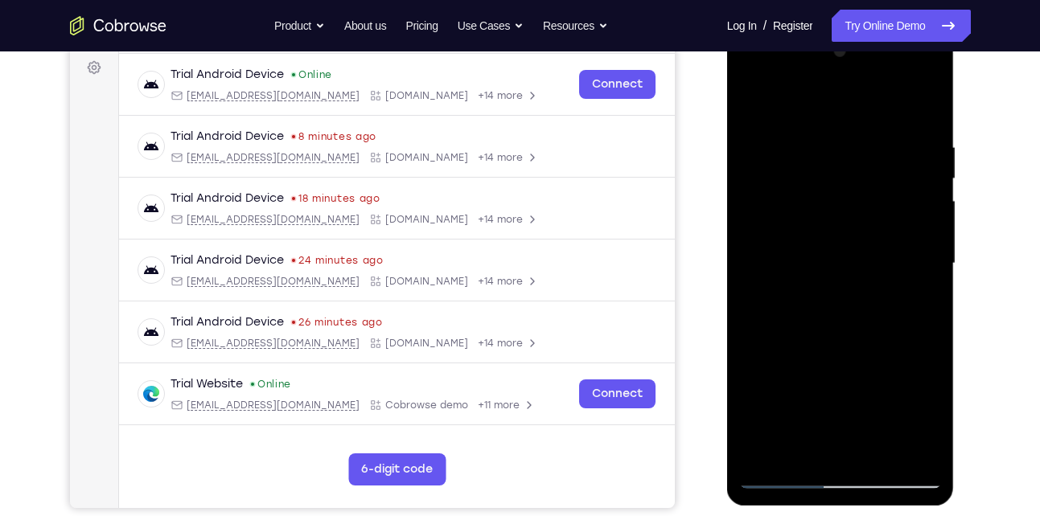
click at [819, 142] on div at bounding box center [840, 264] width 203 height 450
click at [918, 160] on div at bounding box center [840, 264] width 203 height 450
click at [753, 225] on div at bounding box center [840, 264] width 203 height 450
click at [763, 231] on div at bounding box center [840, 264] width 203 height 450
click at [928, 449] on div at bounding box center [840, 264] width 203 height 450
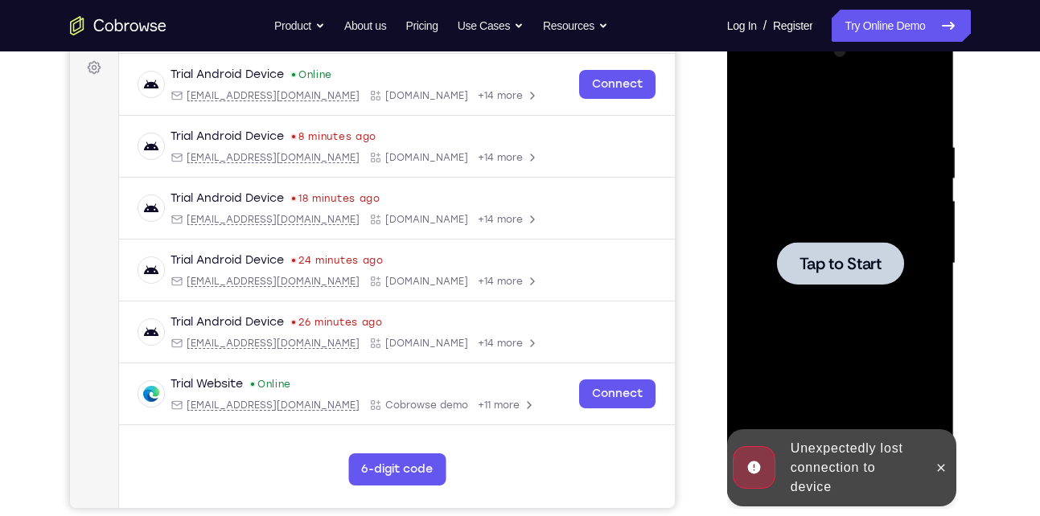
click at [823, 326] on div at bounding box center [840, 264] width 203 height 450
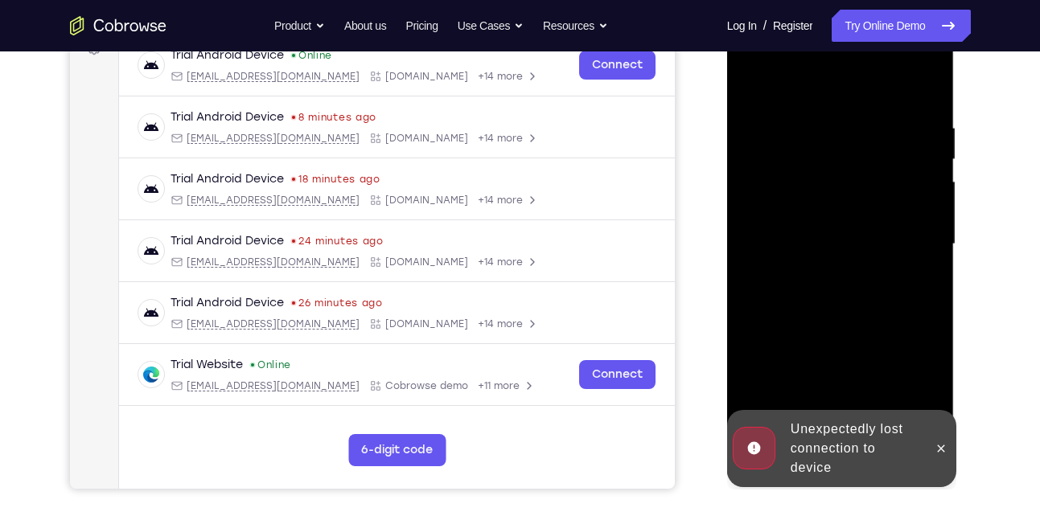
scroll to position [258, 0]
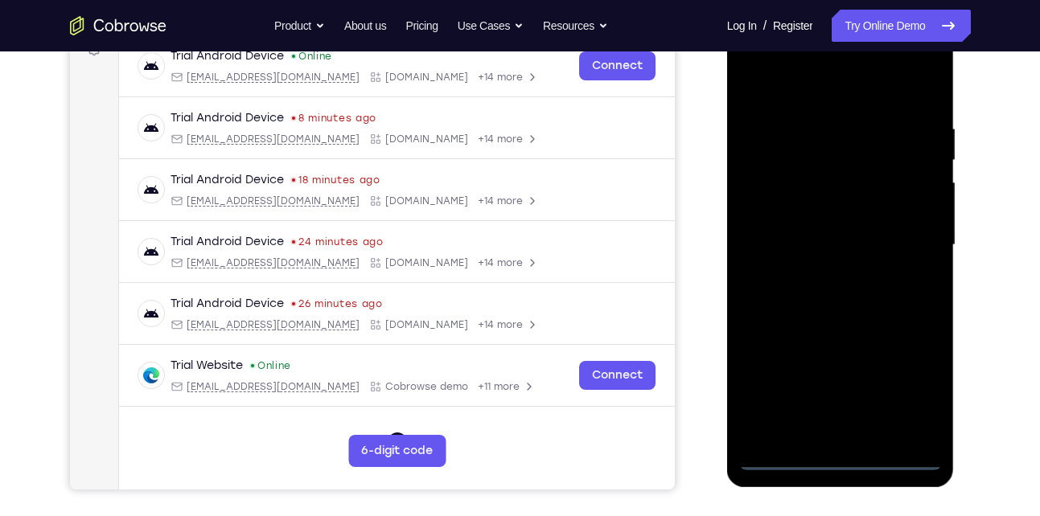
click at [837, 460] on div at bounding box center [840, 245] width 203 height 450
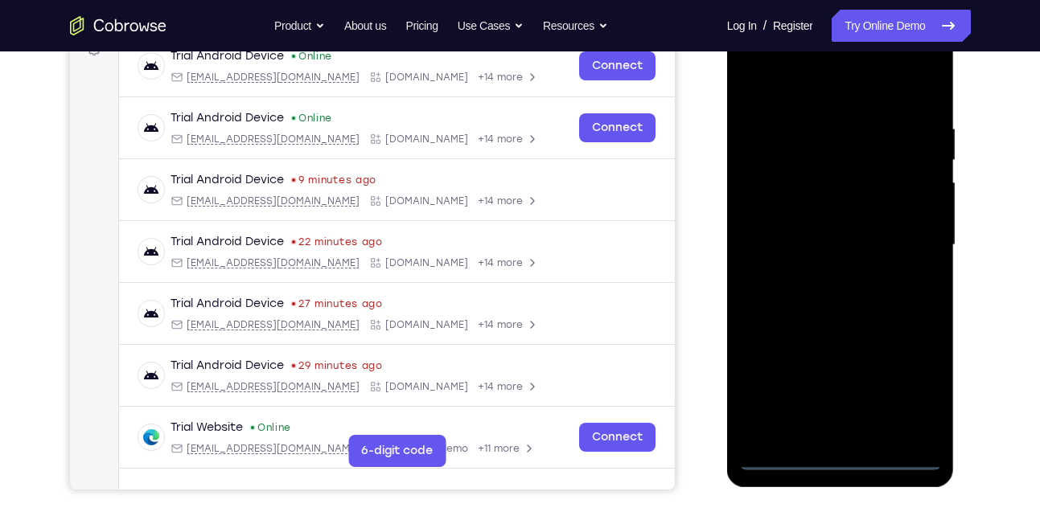
click at [907, 401] on div at bounding box center [840, 245] width 203 height 450
click at [828, 94] on div at bounding box center [840, 245] width 203 height 450
click at [907, 233] on div at bounding box center [840, 245] width 203 height 450
click at [824, 276] on div at bounding box center [840, 245] width 203 height 450
click at [840, 210] on div at bounding box center [840, 245] width 203 height 450
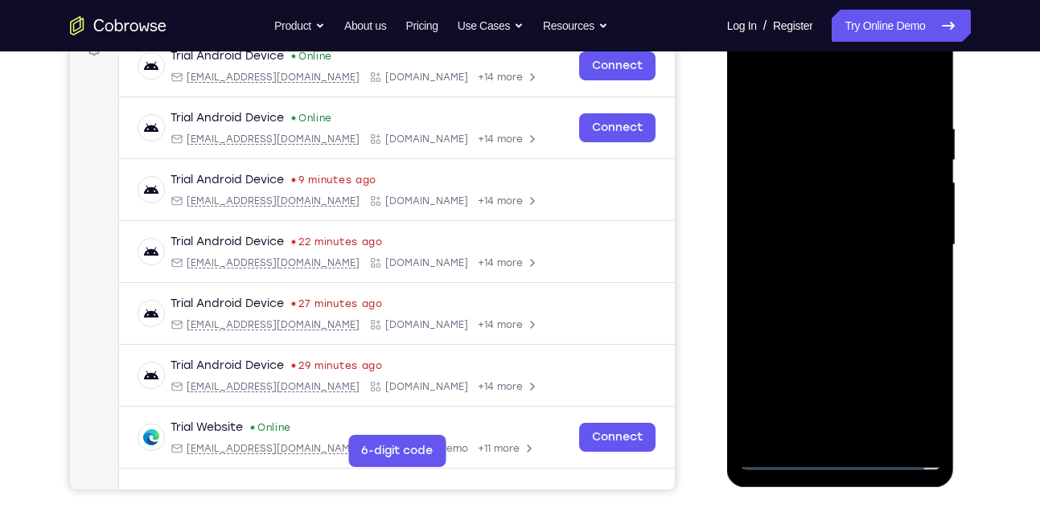
click at [833, 235] on div at bounding box center [840, 245] width 203 height 450
click at [821, 278] on div at bounding box center [840, 245] width 203 height 450
drag, startPoint x: 843, startPoint y: 211, endPoint x: 844, endPoint y: 464, distance: 252.5
click at [844, 464] on div at bounding box center [840, 245] width 203 height 450
click at [845, 212] on div at bounding box center [840, 245] width 203 height 450
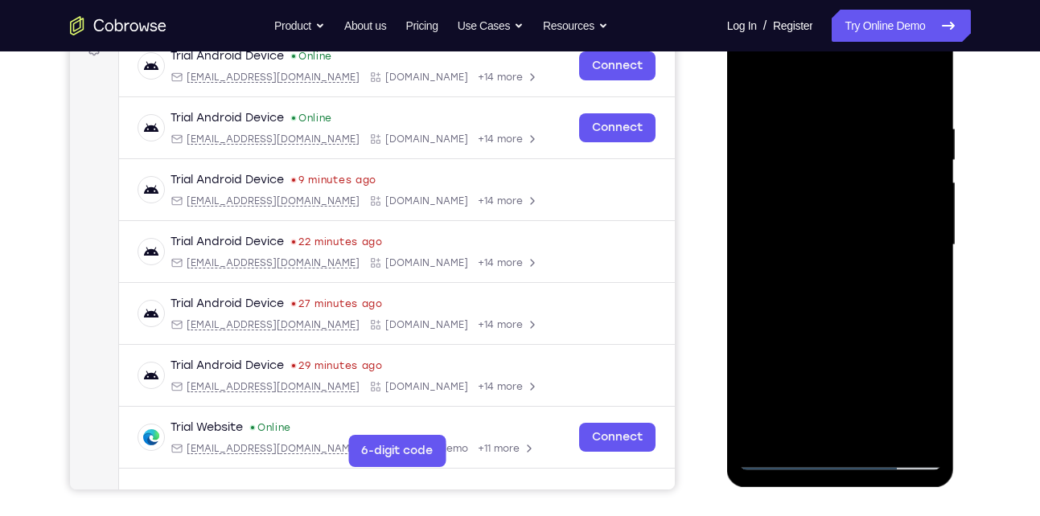
drag, startPoint x: 851, startPoint y: 194, endPoint x: 857, endPoint y: 426, distance: 232.5
click at [857, 426] on div at bounding box center [840, 245] width 203 height 450
drag, startPoint x: 871, startPoint y: 187, endPoint x: 897, endPoint y: 475, distance: 289.8
click at [897, 475] on div at bounding box center [841, 247] width 228 height 479
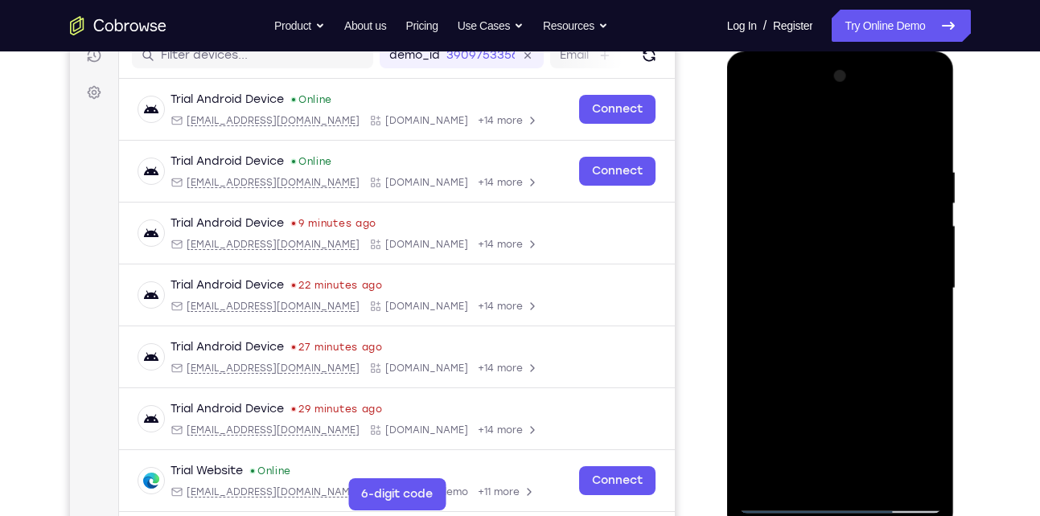
click at [861, 103] on div at bounding box center [840, 289] width 203 height 450
click at [766, 172] on div at bounding box center [840, 289] width 203 height 450
click at [825, 322] on div at bounding box center [840, 289] width 203 height 450
click at [847, 248] on div at bounding box center [840, 289] width 203 height 450
click at [851, 284] on div at bounding box center [840, 289] width 203 height 450
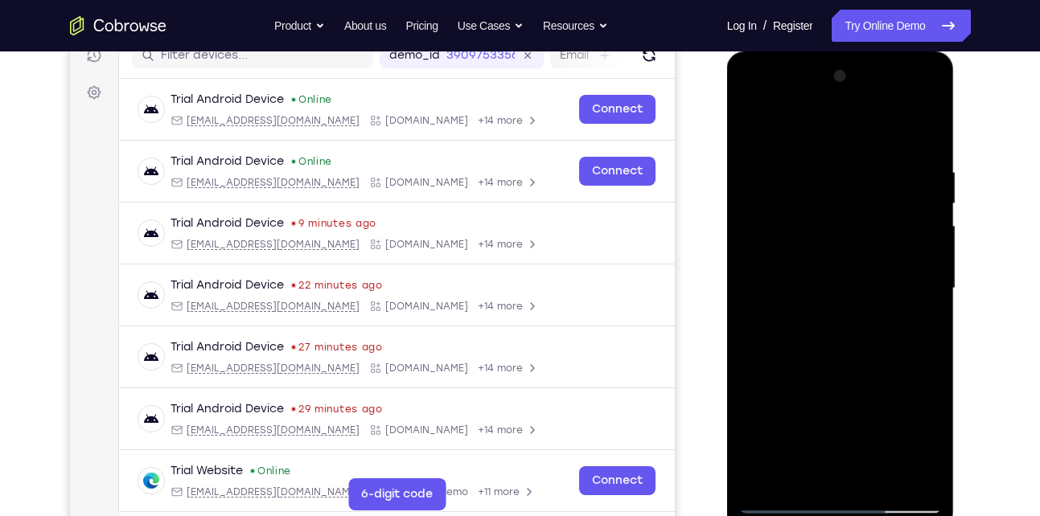
click at [832, 283] on div at bounding box center [840, 289] width 203 height 450
click at [836, 257] on div at bounding box center [840, 289] width 203 height 450
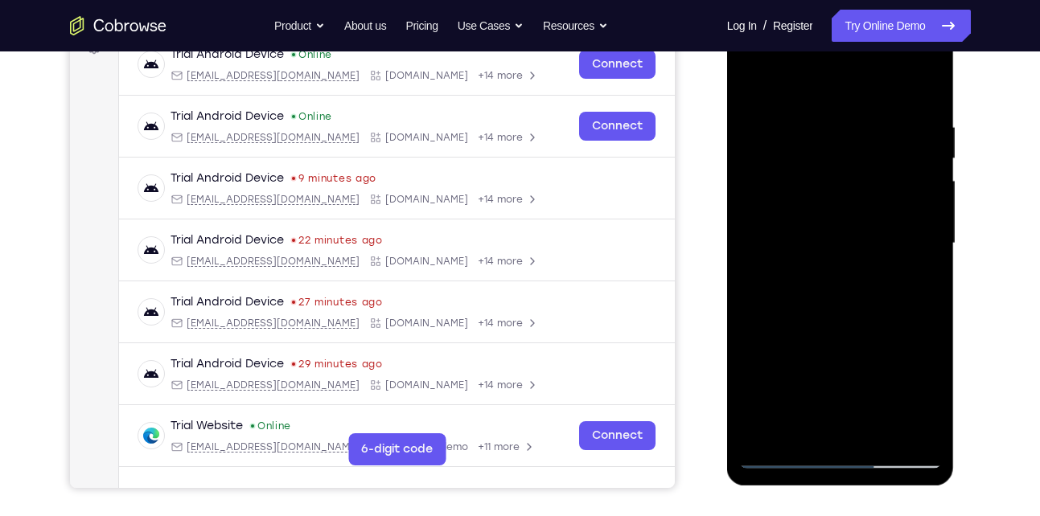
click at [923, 431] on div at bounding box center [840, 243] width 203 height 450
click at [825, 129] on div at bounding box center [840, 243] width 203 height 450
click at [913, 224] on div at bounding box center [840, 243] width 203 height 450
click at [904, 166] on div at bounding box center [840, 243] width 203 height 450
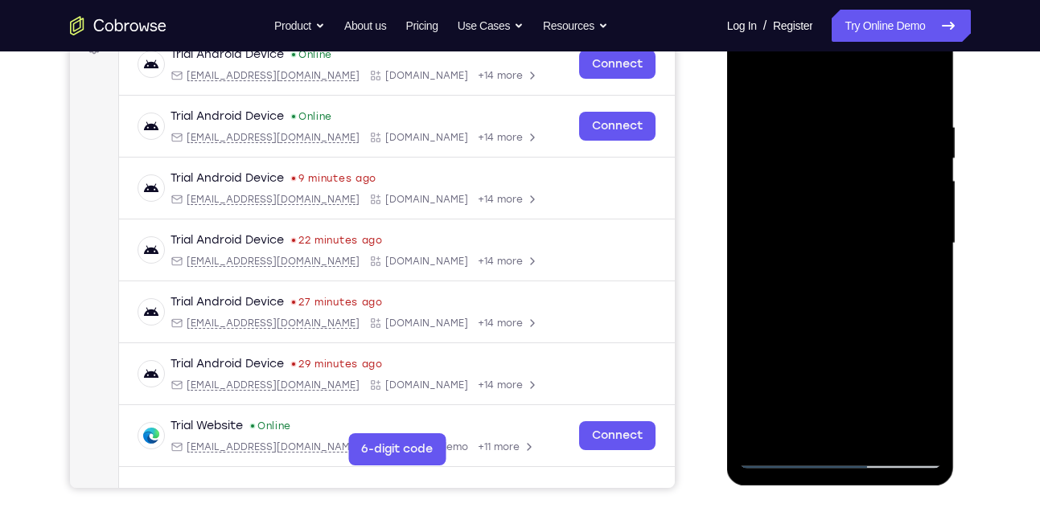
click at [904, 166] on div at bounding box center [840, 243] width 203 height 450
drag, startPoint x: 904, startPoint y: 166, endPoint x: 792, endPoint y: 187, distance: 113.7
click at [792, 187] on div at bounding box center [840, 243] width 203 height 450
drag, startPoint x: 873, startPoint y: 203, endPoint x: 766, endPoint y: 204, distance: 107.0
click at [766, 204] on div at bounding box center [840, 243] width 203 height 450
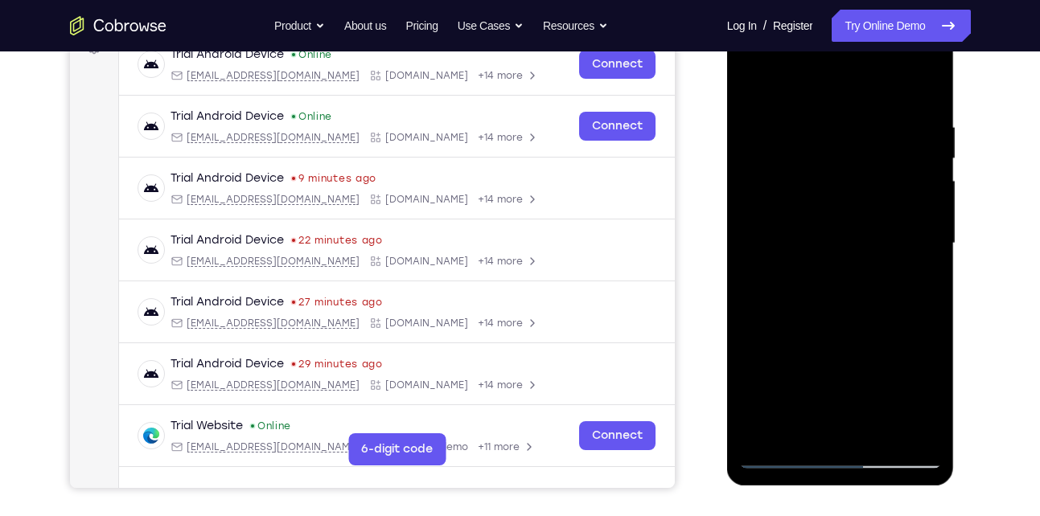
click at [917, 125] on div at bounding box center [840, 243] width 203 height 450
click at [761, 91] on div at bounding box center [840, 243] width 203 height 450
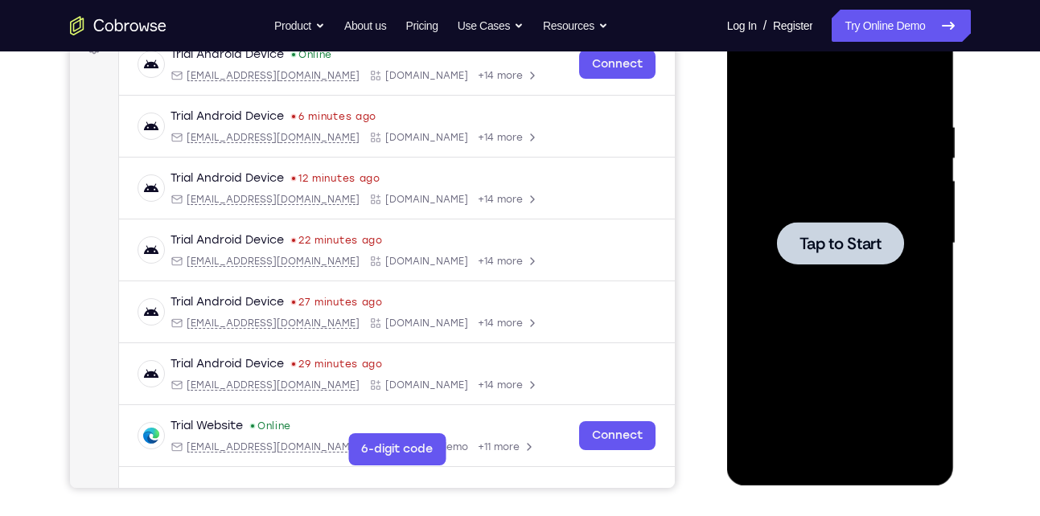
click at [833, 256] on div at bounding box center [840, 243] width 127 height 43
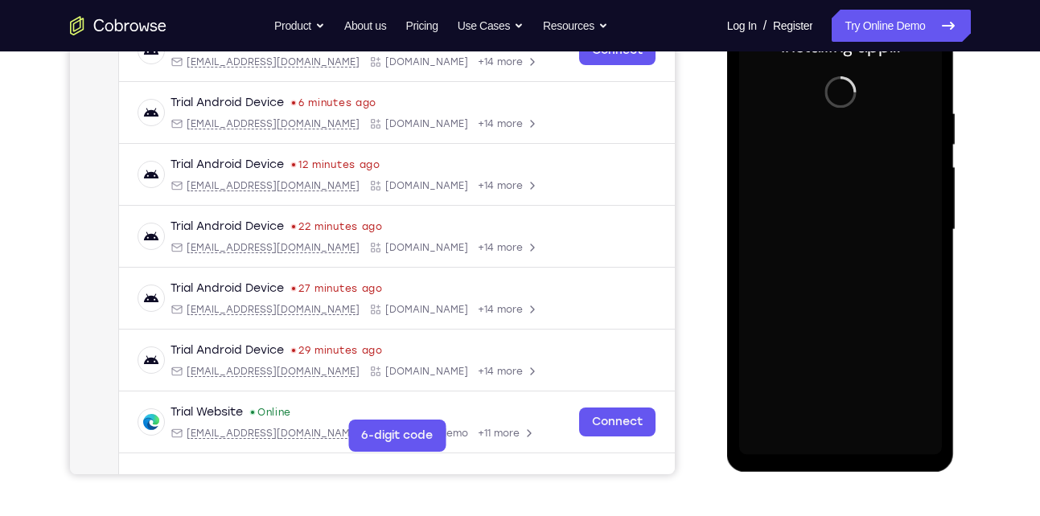
scroll to position [274, 0]
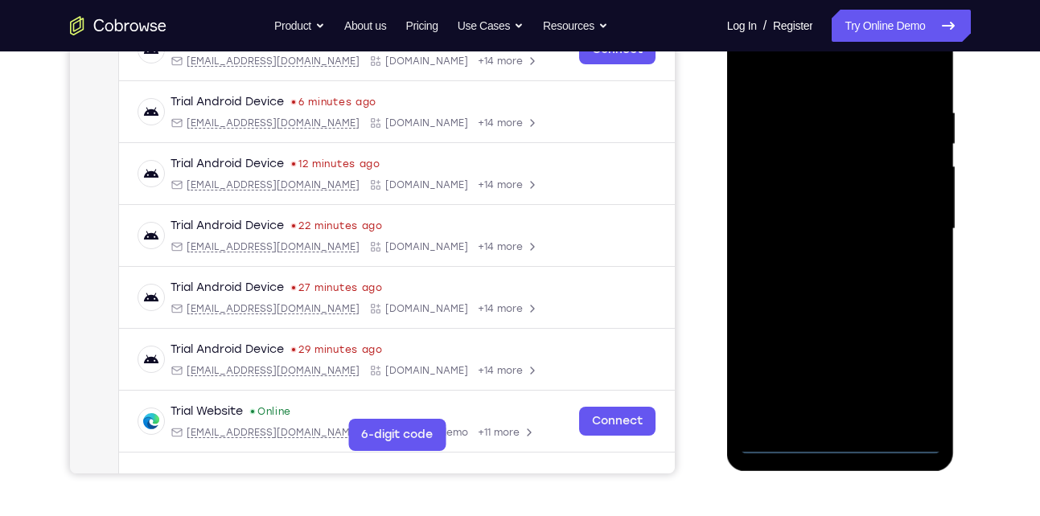
click at [841, 446] on div at bounding box center [840, 229] width 203 height 450
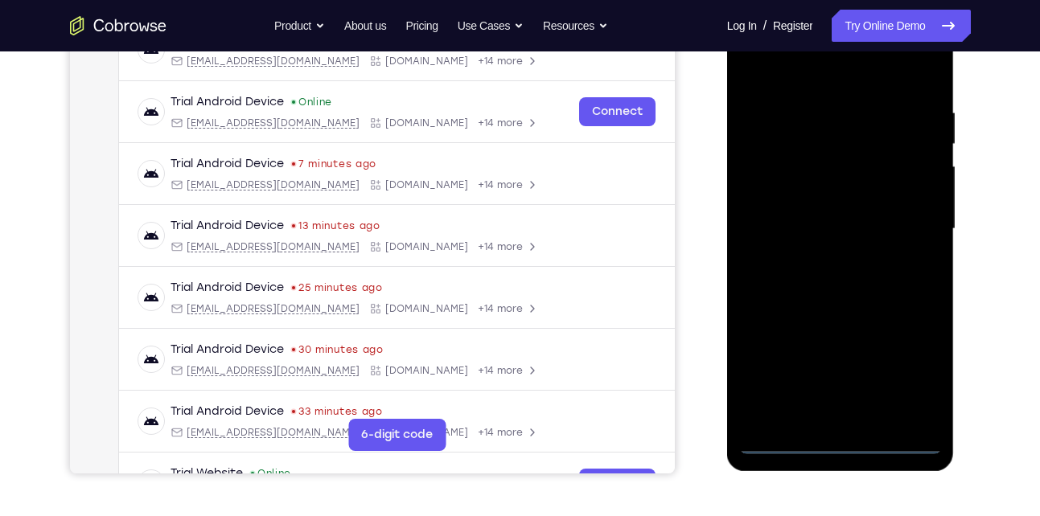
click at [909, 358] on div at bounding box center [840, 229] width 203 height 450
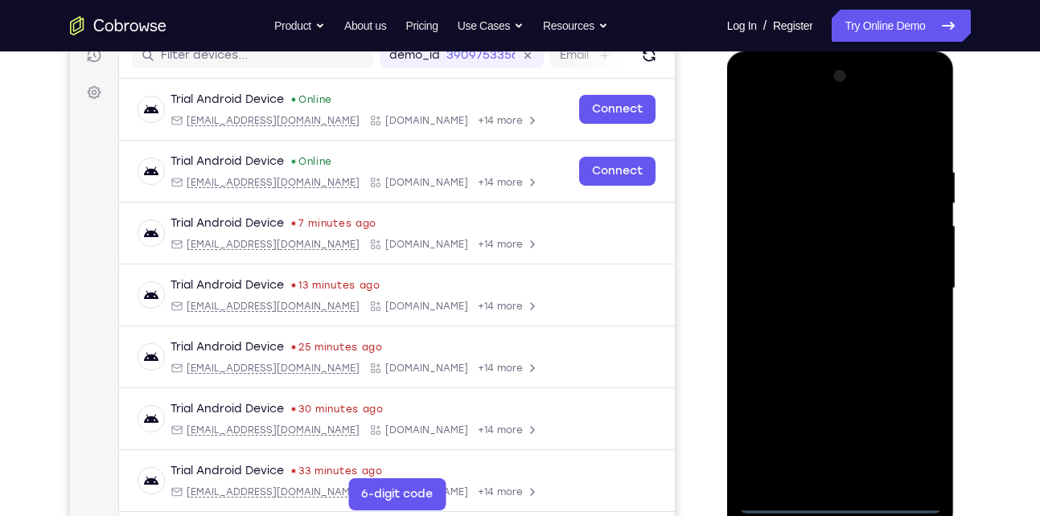
scroll to position [212, 0]
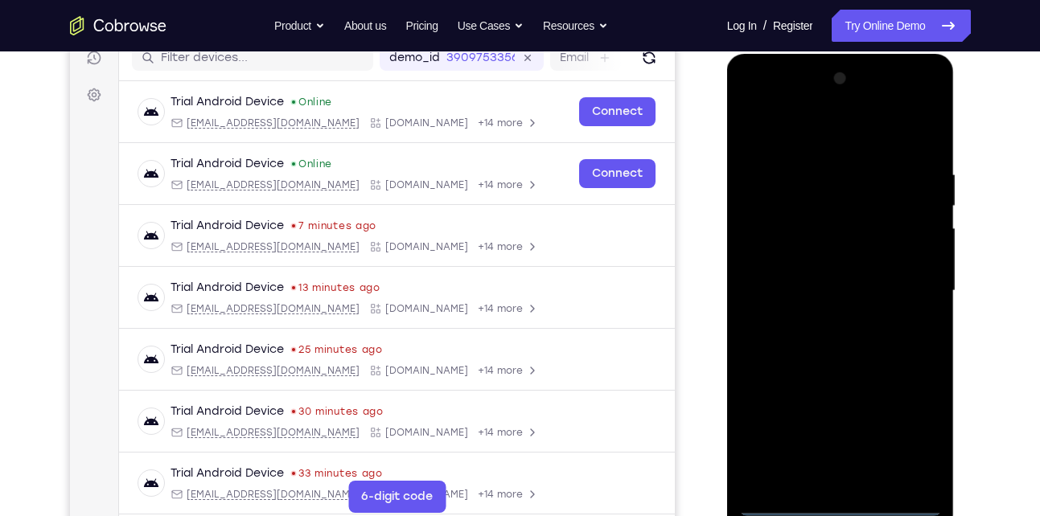
click at [840, 136] on div at bounding box center [840, 291] width 203 height 450
click at [907, 281] on div at bounding box center [840, 291] width 203 height 450
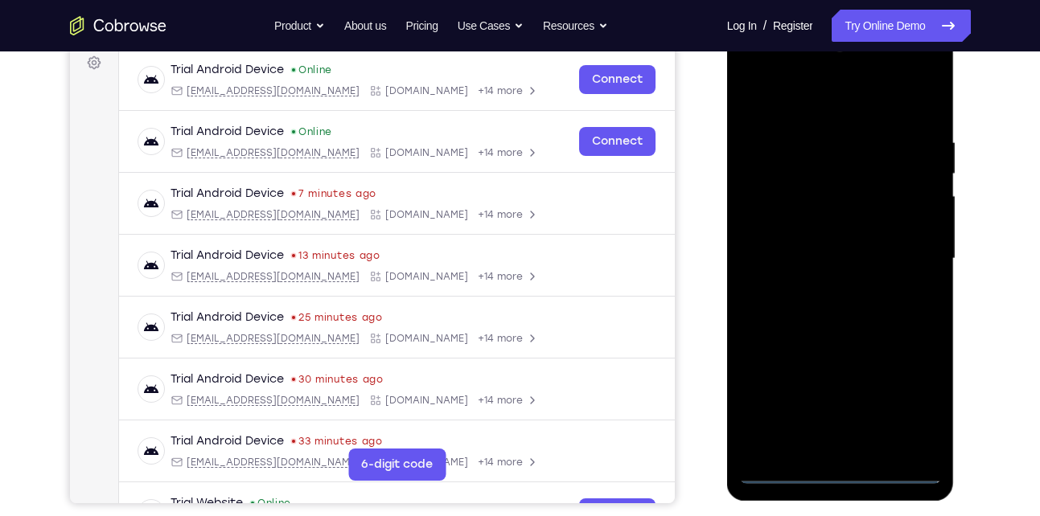
scroll to position [247, 0]
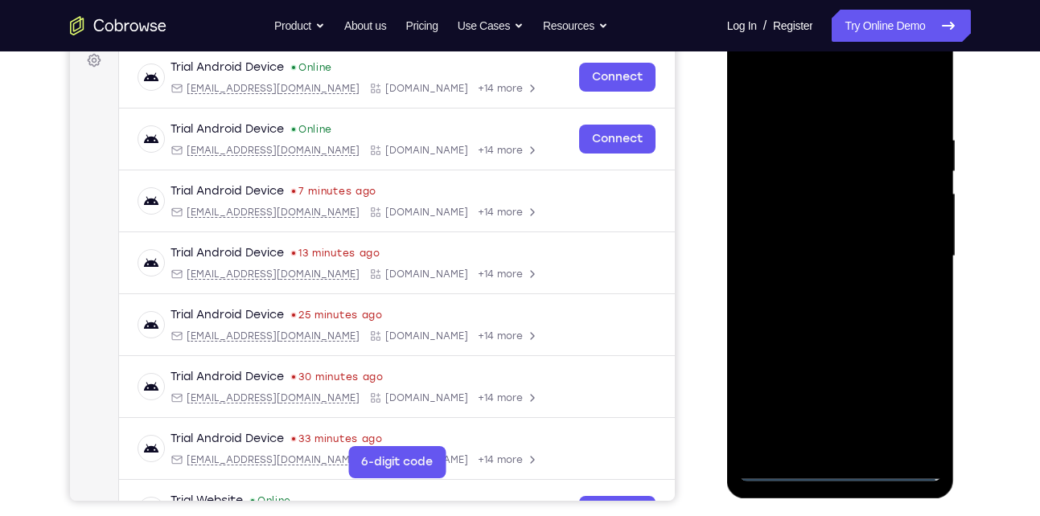
click at [824, 285] on div at bounding box center [840, 256] width 203 height 450
click at [851, 236] on div at bounding box center [840, 256] width 203 height 450
click at [849, 257] on div at bounding box center [840, 256] width 203 height 450
click at [820, 309] on div at bounding box center [840, 256] width 203 height 450
click at [873, 328] on div at bounding box center [840, 256] width 203 height 450
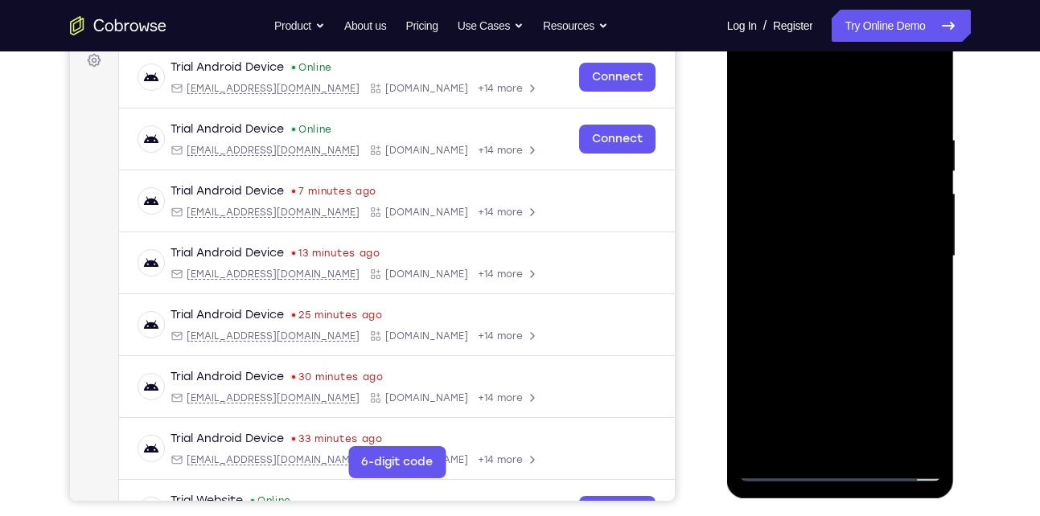
click at [879, 444] on div at bounding box center [840, 256] width 203 height 450
click at [816, 342] on div at bounding box center [840, 256] width 203 height 450
drag, startPoint x: 840, startPoint y: 362, endPoint x: 839, endPoint y: 273, distance: 88.5
click at [839, 273] on div at bounding box center [840, 256] width 203 height 450
drag, startPoint x: 845, startPoint y: 418, endPoint x: 838, endPoint y: 299, distance: 119.2
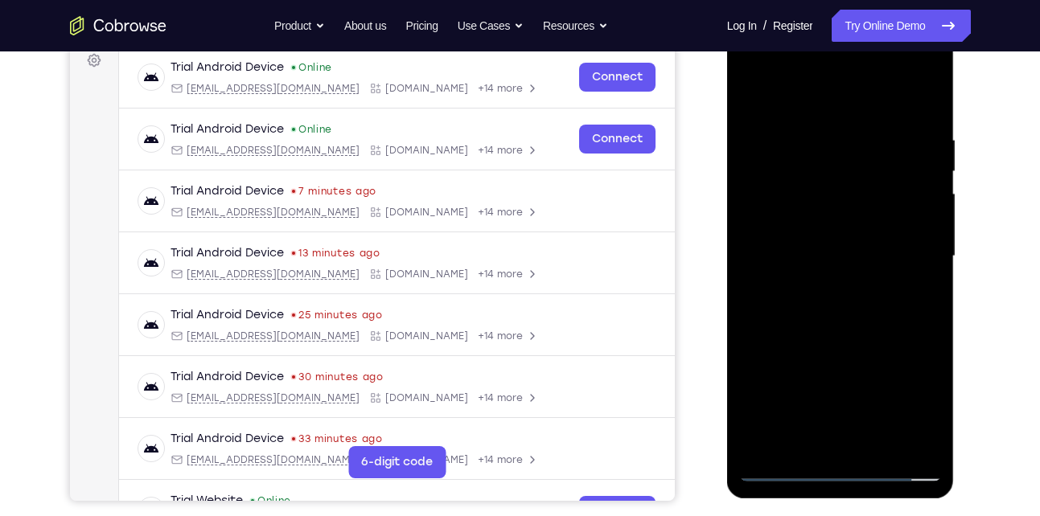
click at [838, 299] on div at bounding box center [840, 256] width 203 height 450
drag, startPoint x: 867, startPoint y: 371, endPoint x: 835, endPoint y: 237, distance: 137.3
click at [835, 237] on div at bounding box center [840, 256] width 203 height 450
click at [827, 224] on div at bounding box center [840, 256] width 203 height 450
click at [758, 93] on div at bounding box center [840, 256] width 203 height 450
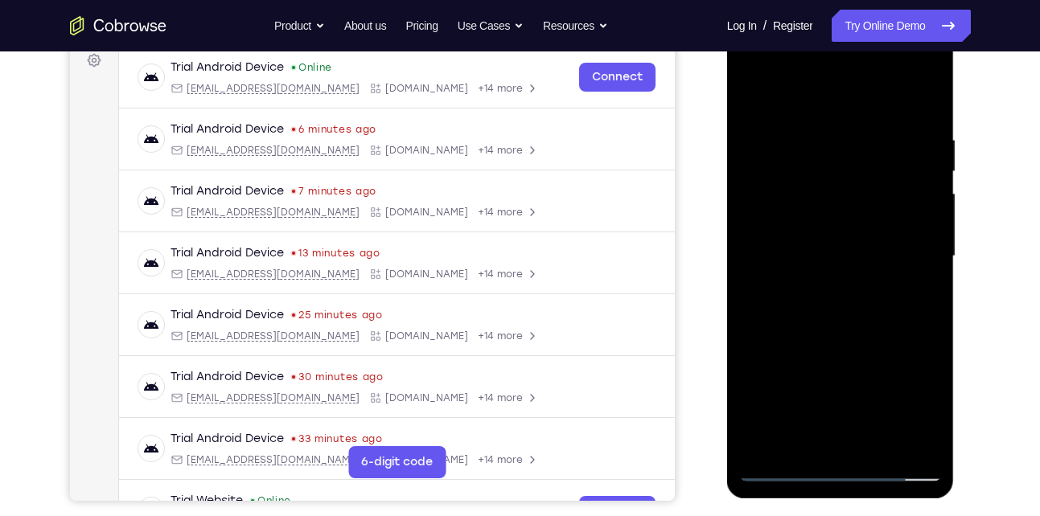
drag, startPoint x: 821, startPoint y: 371, endPoint x: 823, endPoint y: 228, distance: 143.2
click at [823, 228] on div at bounding box center [840, 256] width 203 height 450
click at [837, 273] on div at bounding box center [840, 256] width 203 height 450
click at [753, 96] on div at bounding box center [840, 256] width 203 height 450
drag, startPoint x: 825, startPoint y: 386, endPoint x: 830, endPoint y: 306, distance: 79.8
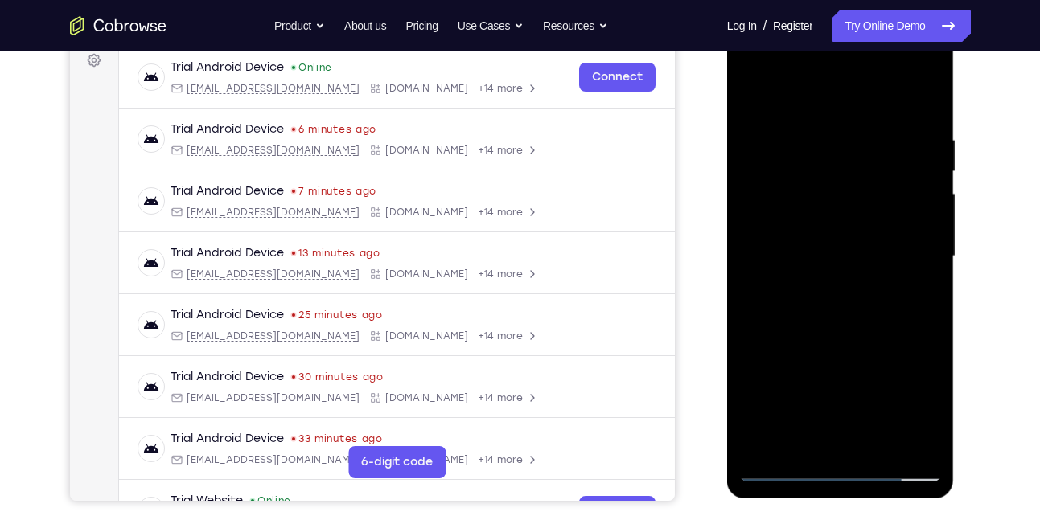
click at [830, 306] on div at bounding box center [840, 256] width 203 height 450
click at [837, 369] on div at bounding box center [840, 256] width 203 height 450
click at [758, 98] on div at bounding box center [840, 256] width 203 height 450
drag, startPoint x: 837, startPoint y: 388, endPoint x: 826, endPoint y: 409, distance: 23.0
click at [826, 409] on div at bounding box center [840, 256] width 203 height 450
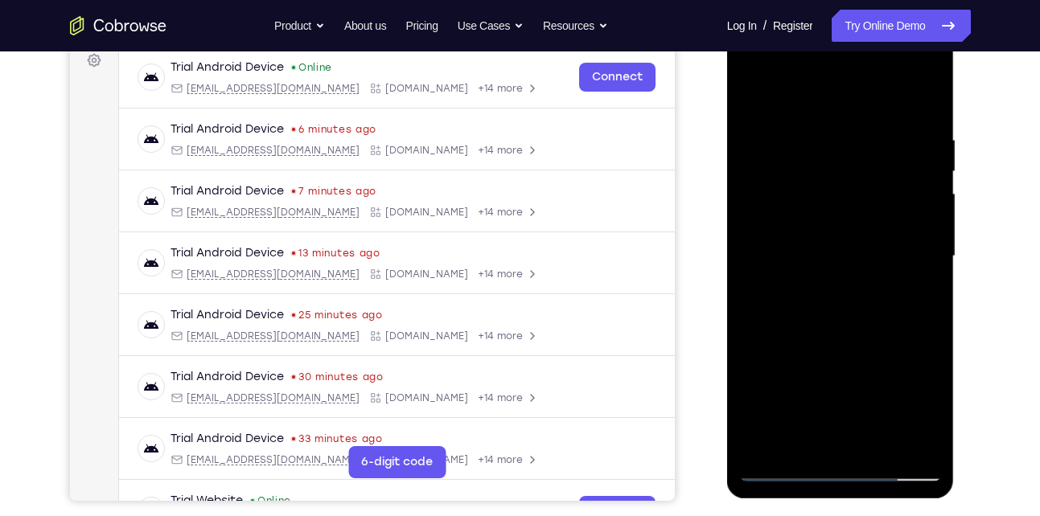
drag, startPoint x: 826, startPoint y: 409, endPoint x: 826, endPoint y: 298, distance: 110.2
click at [826, 298] on div at bounding box center [840, 256] width 203 height 450
click at [804, 430] on div at bounding box center [840, 256] width 203 height 450
click at [778, 92] on div at bounding box center [840, 256] width 203 height 450
click at [917, 302] on div at bounding box center [840, 256] width 203 height 450
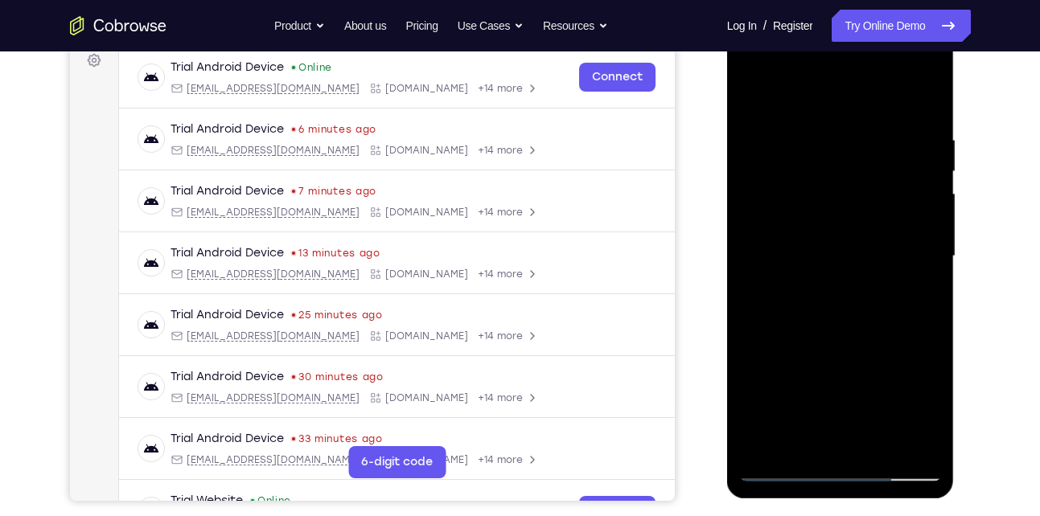
click at [757, 96] on div at bounding box center [840, 256] width 203 height 450
click at [887, 155] on div at bounding box center [840, 256] width 203 height 450
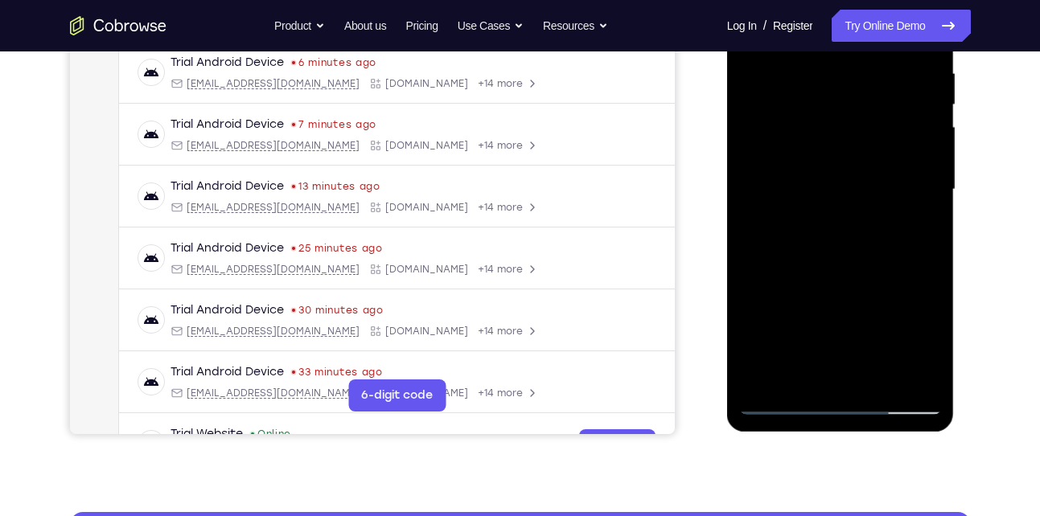
scroll to position [314, 0]
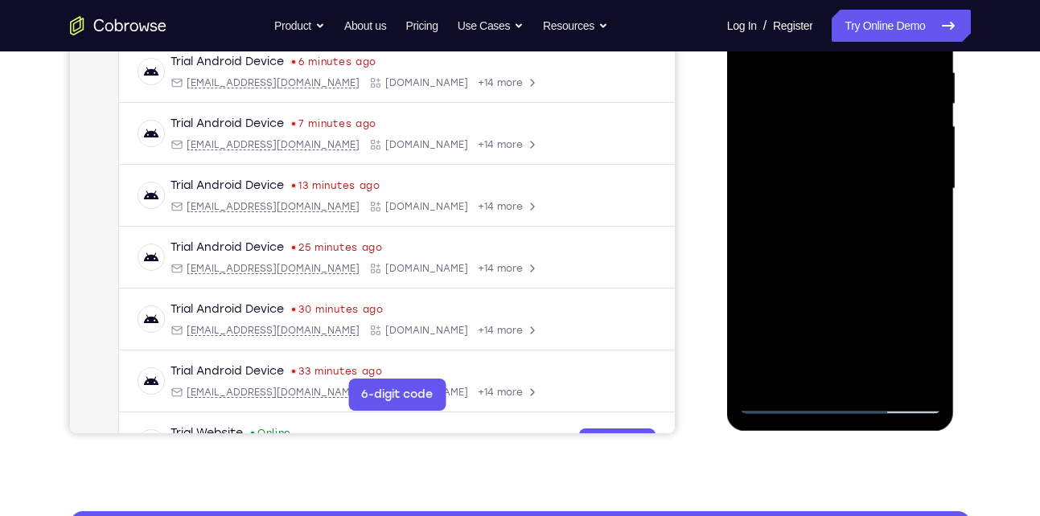
click at [816, 362] on div at bounding box center [840, 189] width 203 height 450
click at [804, 368] on div at bounding box center [840, 189] width 203 height 450
click at [879, 281] on div at bounding box center [840, 189] width 203 height 450
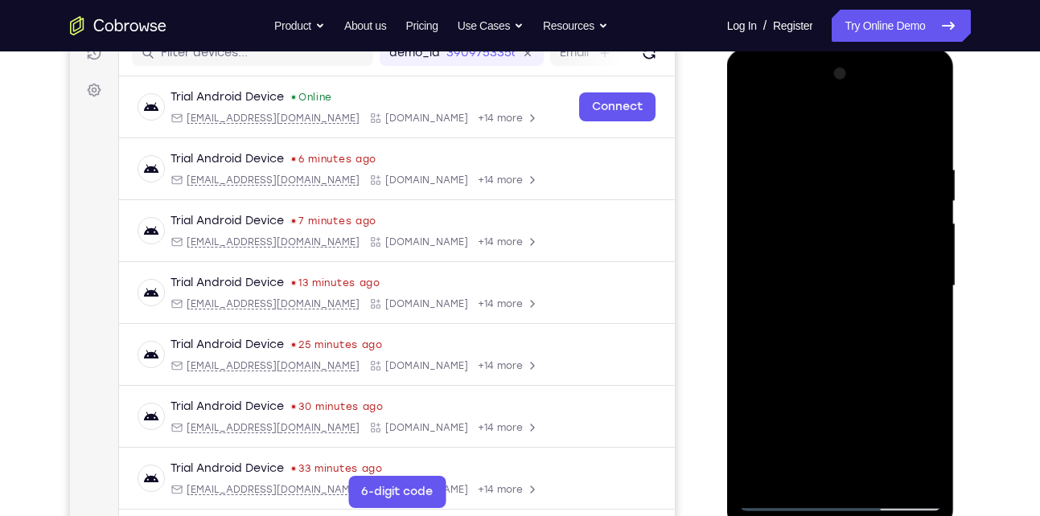
scroll to position [216, 0]
click at [755, 127] on div at bounding box center [840, 287] width 203 height 450
drag, startPoint x: 878, startPoint y: 420, endPoint x: 856, endPoint y: 290, distance: 131.3
click at [856, 290] on div at bounding box center [840, 287] width 203 height 450
drag, startPoint x: 867, startPoint y: 432, endPoint x: 832, endPoint y: 300, distance: 136.5
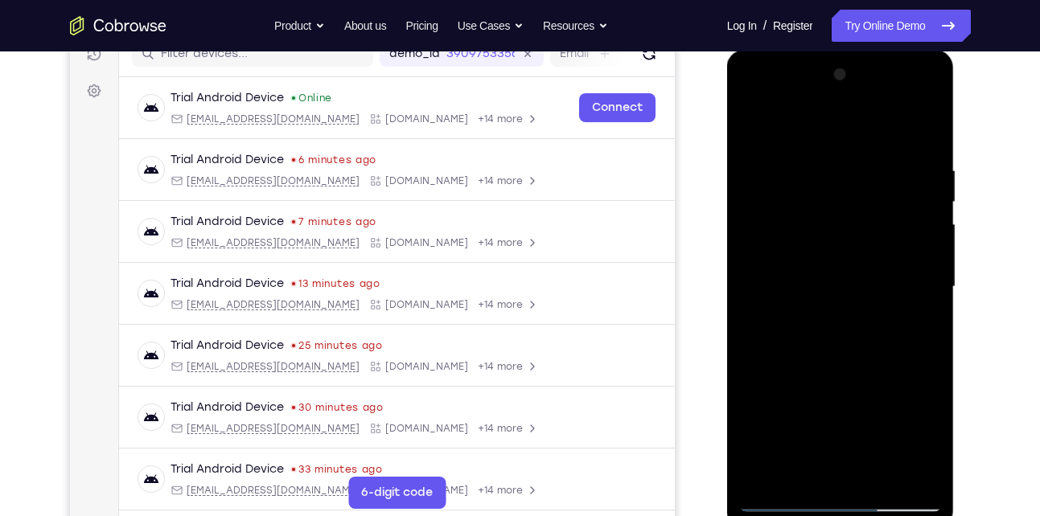
click at [832, 300] on div at bounding box center [840, 287] width 203 height 450
drag, startPoint x: 844, startPoint y: 403, endPoint x: 817, endPoint y: 285, distance: 121.3
click at [817, 285] on div at bounding box center [840, 287] width 203 height 450
drag, startPoint x: 846, startPoint y: 421, endPoint x: 843, endPoint y: 346, distance: 75.7
click at [843, 346] on div at bounding box center [840, 287] width 203 height 450
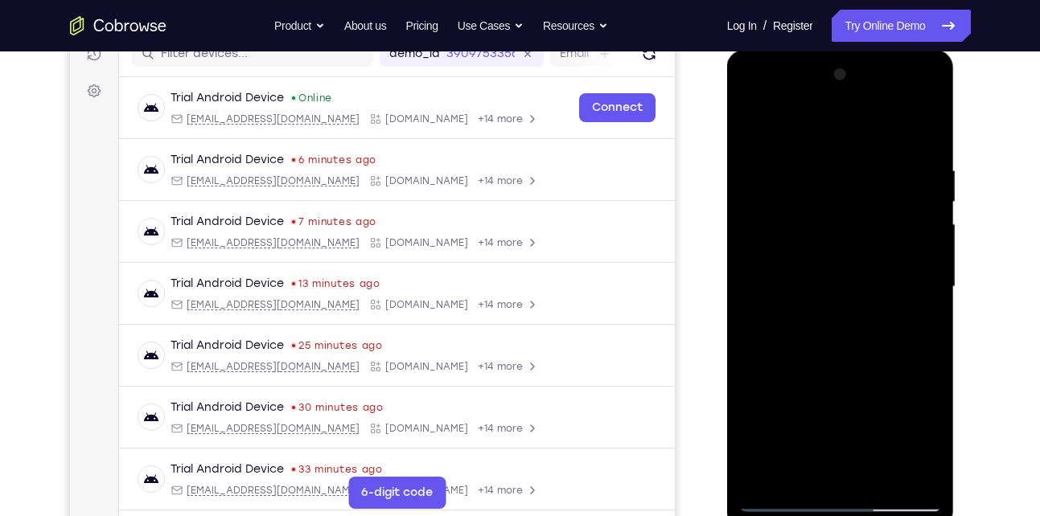
click at [759, 125] on div at bounding box center [840, 287] width 203 height 450
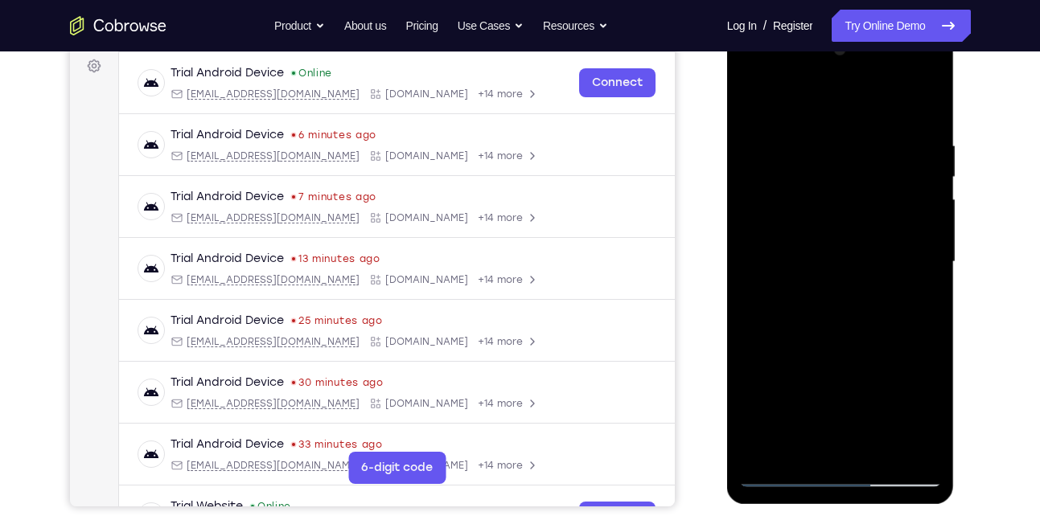
click at [914, 448] on div at bounding box center [840, 262] width 203 height 450
drag, startPoint x: 826, startPoint y: 170, endPoint x: 848, endPoint y: 409, distance: 239.8
click at [848, 409] on div at bounding box center [840, 262] width 203 height 450
click at [766, 455] on div at bounding box center [840, 262] width 203 height 450
drag, startPoint x: 799, startPoint y: 285, endPoint x: 809, endPoint y: 187, distance: 98.7
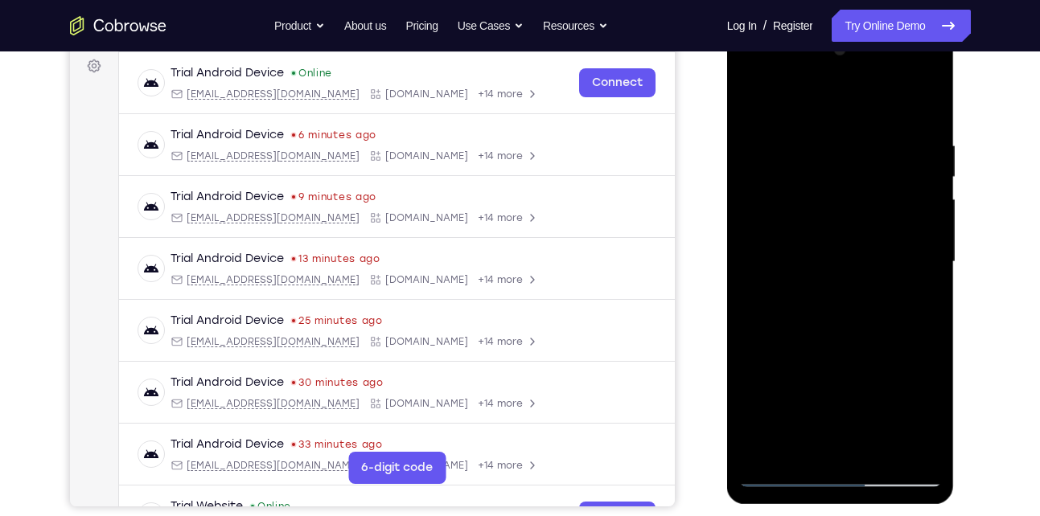
click at [809, 187] on div at bounding box center [840, 262] width 203 height 450
click at [807, 453] on div at bounding box center [840, 262] width 203 height 450
click at [795, 101] on div at bounding box center [840, 262] width 203 height 450
click at [860, 125] on div at bounding box center [840, 262] width 203 height 450
click at [906, 285] on div at bounding box center [840, 262] width 203 height 450
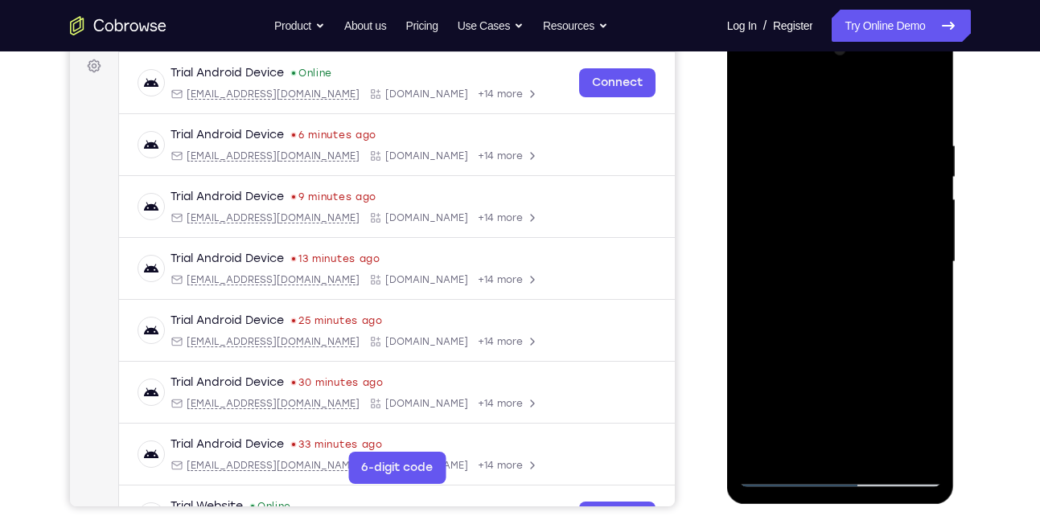
scroll to position [260, 0]
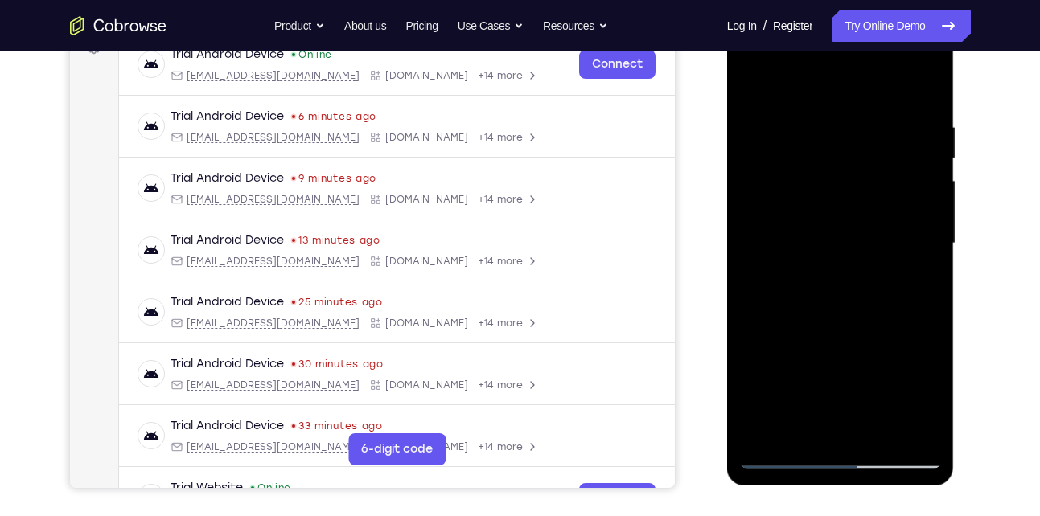
click at [785, 445] on div at bounding box center [840, 243] width 203 height 450
click at [783, 456] on div at bounding box center [840, 243] width 203 height 450
click at [795, 346] on div at bounding box center [840, 243] width 203 height 450
drag, startPoint x: 795, startPoint y: 346, endPoint x: 788, endPoint y: 281, distance: 65.5
click at [788, 281] on div at bounding box center [840, 243] width 203 height 450
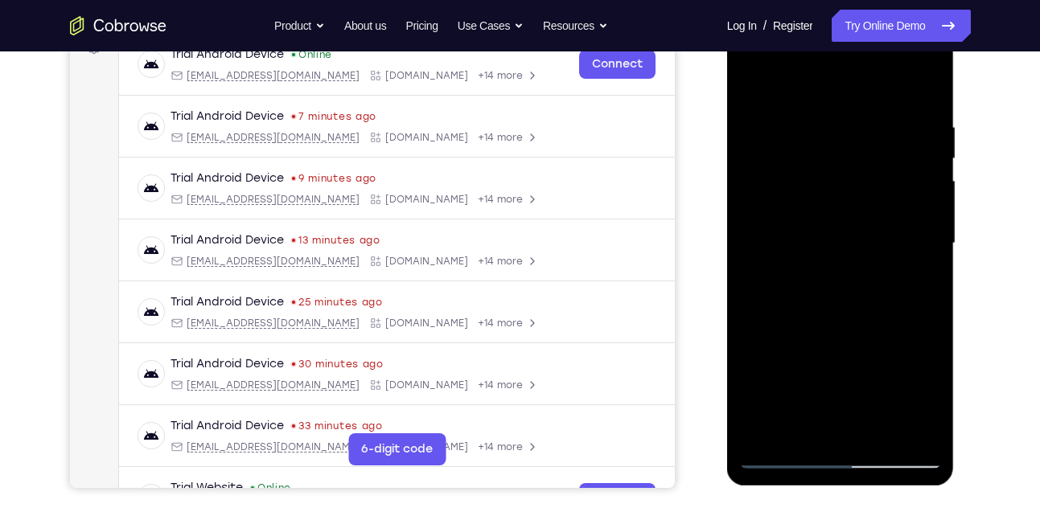
click at [755, 304] on div at bounding box center [840, 243] width 203 height 450
click at [930, 299] on div at bounding box center [840, 243] width 203 height 450
click at [759, 433] on div at bounding box center [840, 243] width 203 height 450
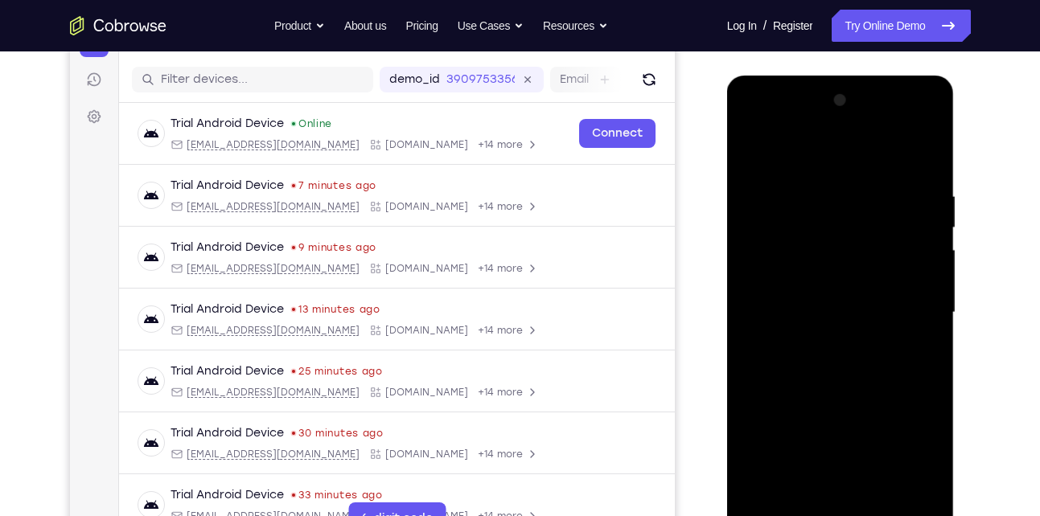
scroll to position [187, 0]
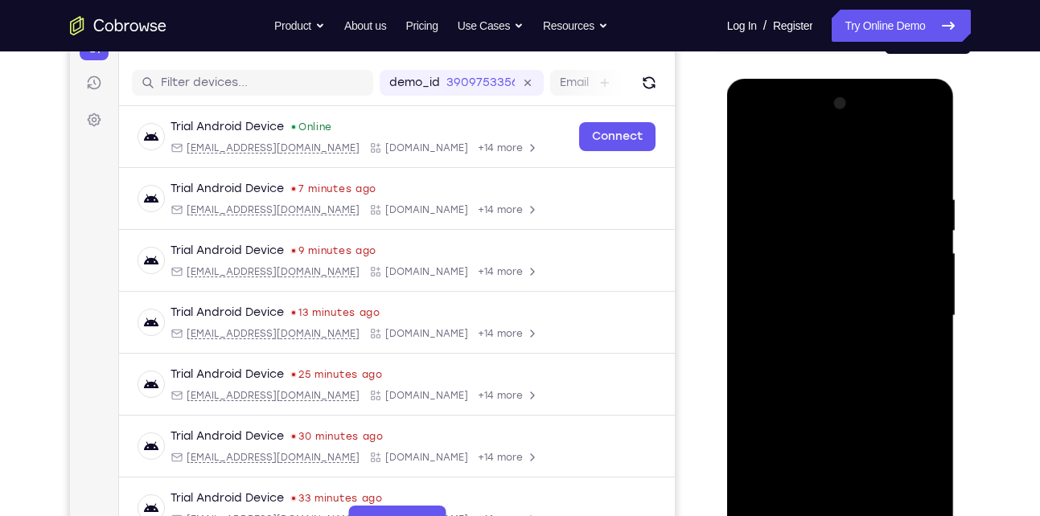
drag, startPoint x: 841, startPoint y: 195, endPoint x: 850, endPoint y: 411, distance: 216.5
click at [850, 411] on div at bounding box center [840, 316] width 203 height 450
click at [856, 197] on div at bounding box center [840, 316] width 203 height 450
drag, startPoint x: 762, startPoint y: 224, endPoint x: 913, endPoint y: 242, distance: 151.5
click at [913, 242] on div at bounding box center [840, 316] width 203 height 450
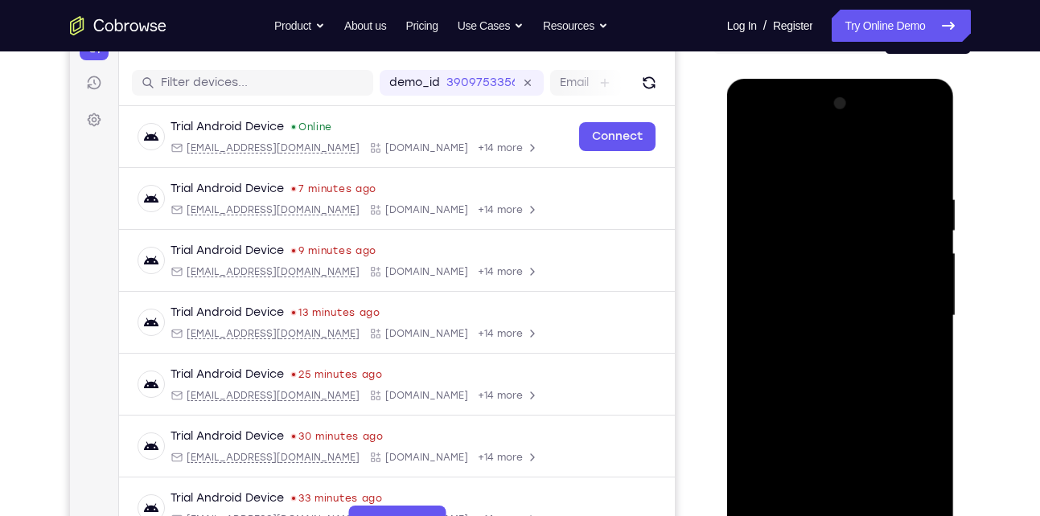
click at [766, 268] on div at bounding box center [840, 316] width 203 height 450
click at [916, 255] on div at bounding box center [840, 316] width 203 height 450
click at [766, 277] on div at bounding box center [840, 316] width 203 height 450
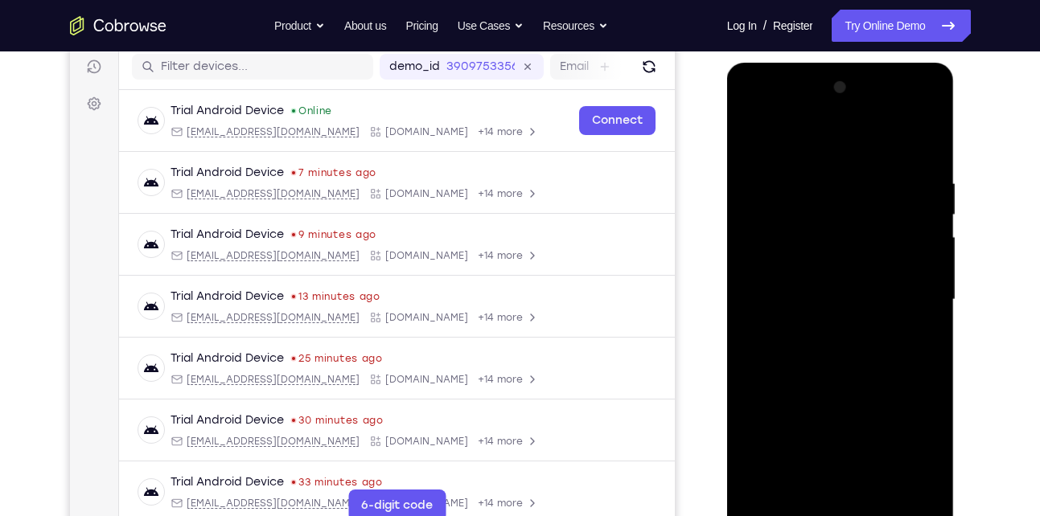
scroll to position [201, 0]
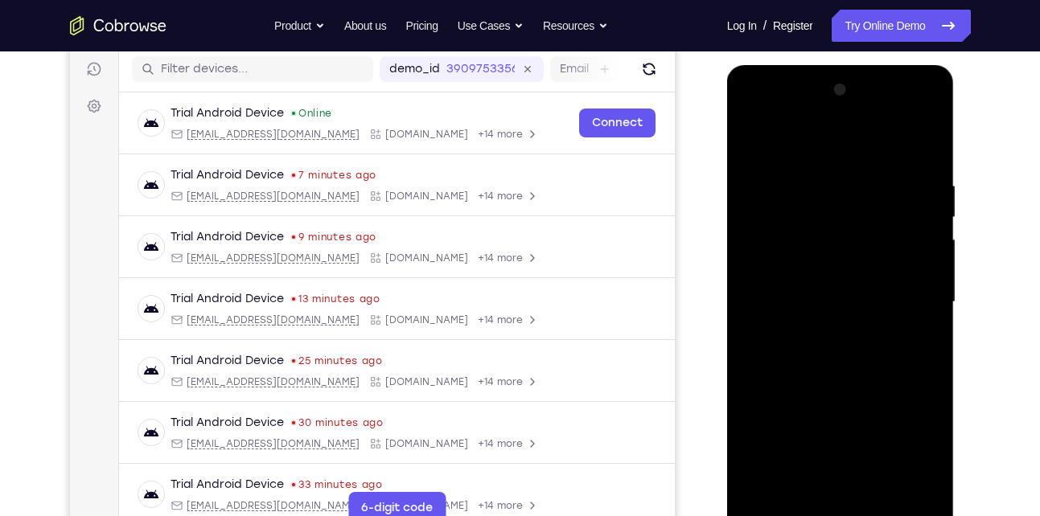
click at [904, 238] on div at bounding box center [840, 302] width 203 height 450
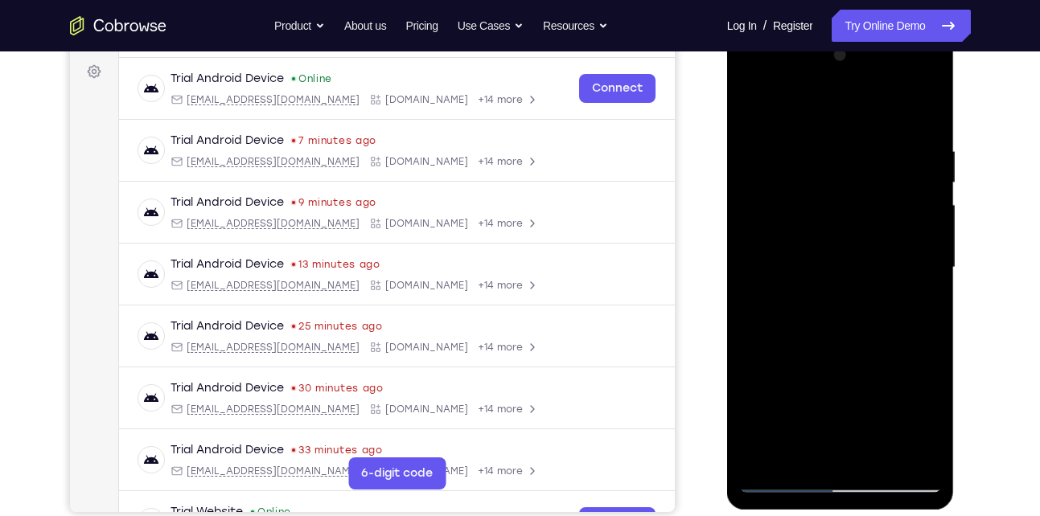
click at [918, 248] on div at bounding box center [840, 268] width 203 height 450
click at [764, 176] on div at bounding box center [840, 268] width 203 height 450
click at [801, 117] on div at bounding box center [840, 268] width 203 height 450
click at [750, 141] on div at bounding box center [840, 268] width 203 height 450
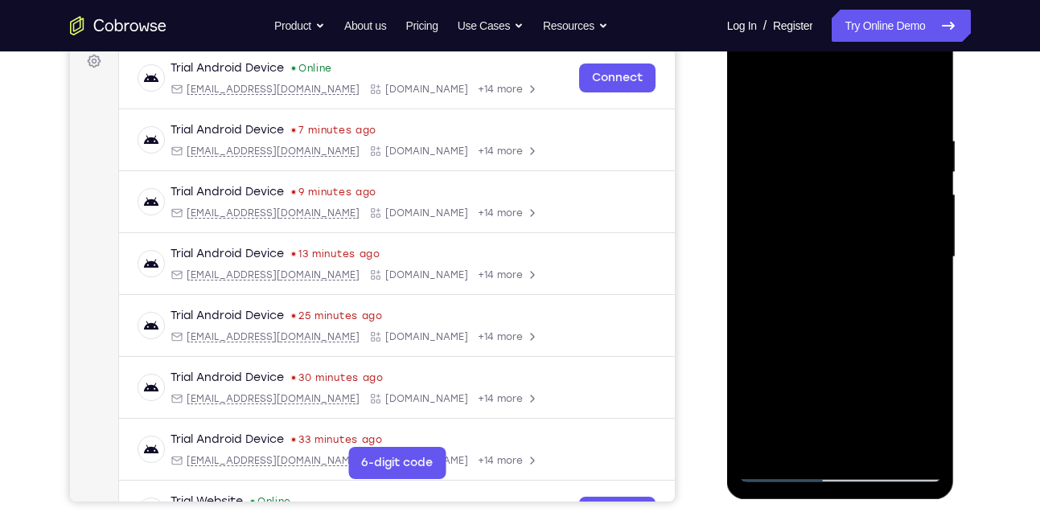
scroll to position [241, 0]
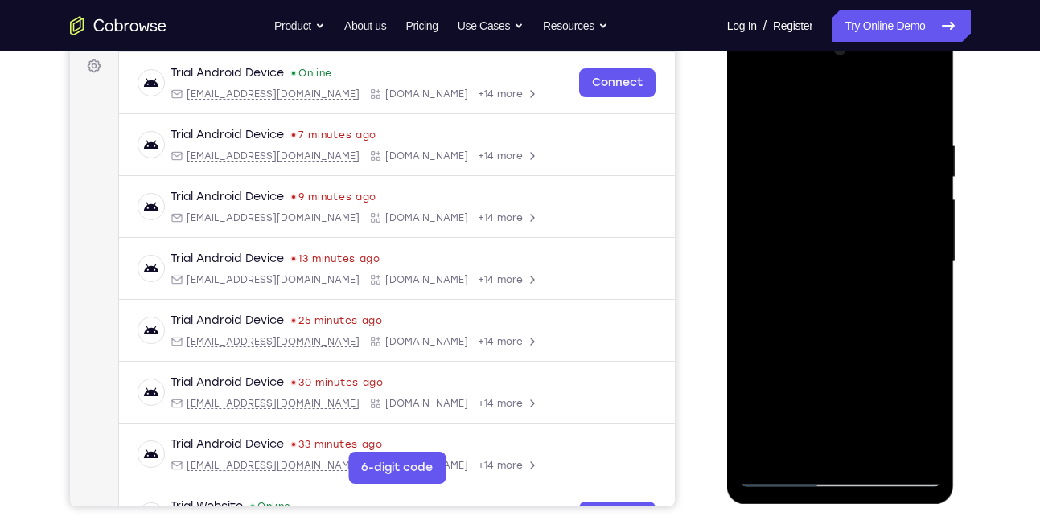
click at [931, 216] on div at bounding box center [840, 262] width 203 height 450
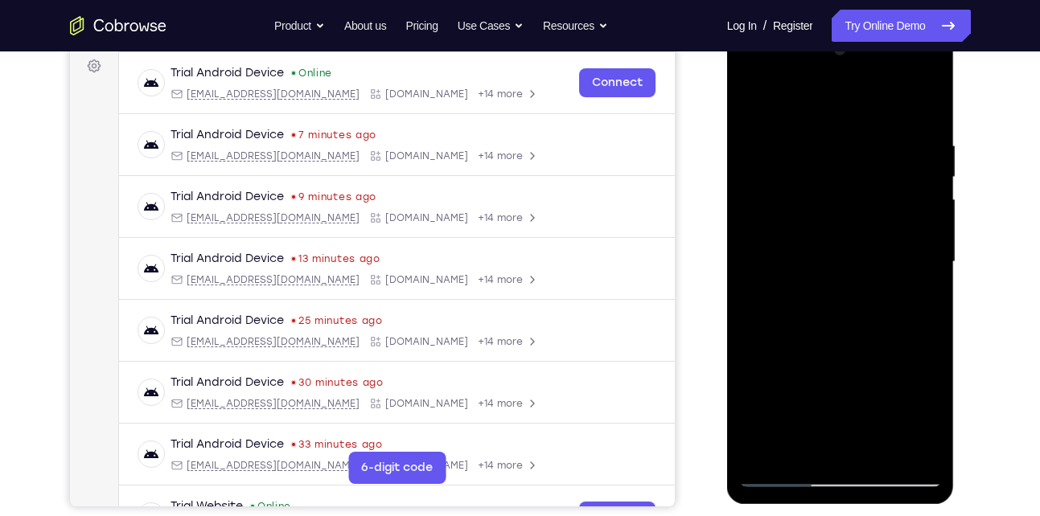
click at [750, 251] on div at bounding box center [840, 262] width 203 height 450
click at [918, 207] on div at bounding box center [840, 262] width 203 height 450
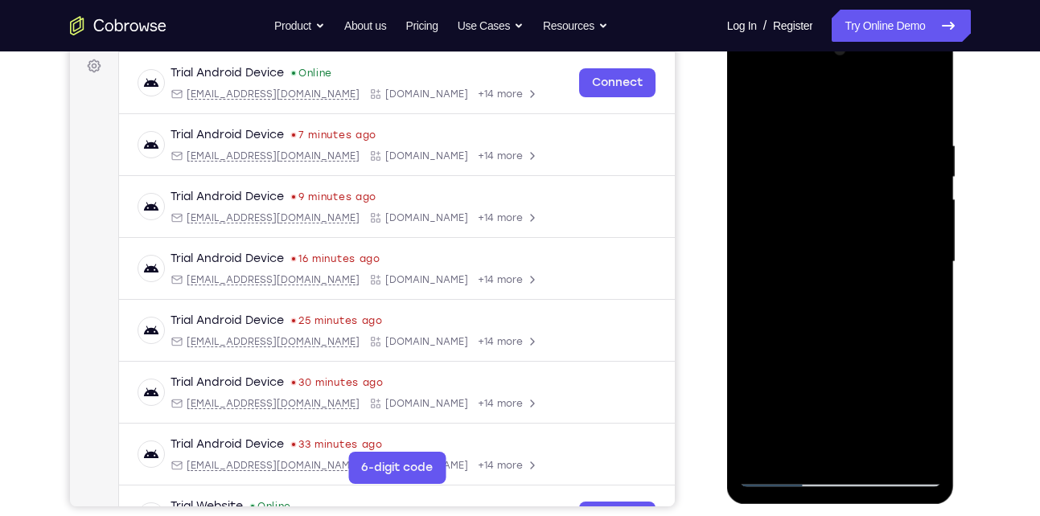
click at [918, 207] on div at bounding box center [840, 262] width 203 height 450
click at [927, 150] on div at bounding box center [840, 262] width 203 height 450
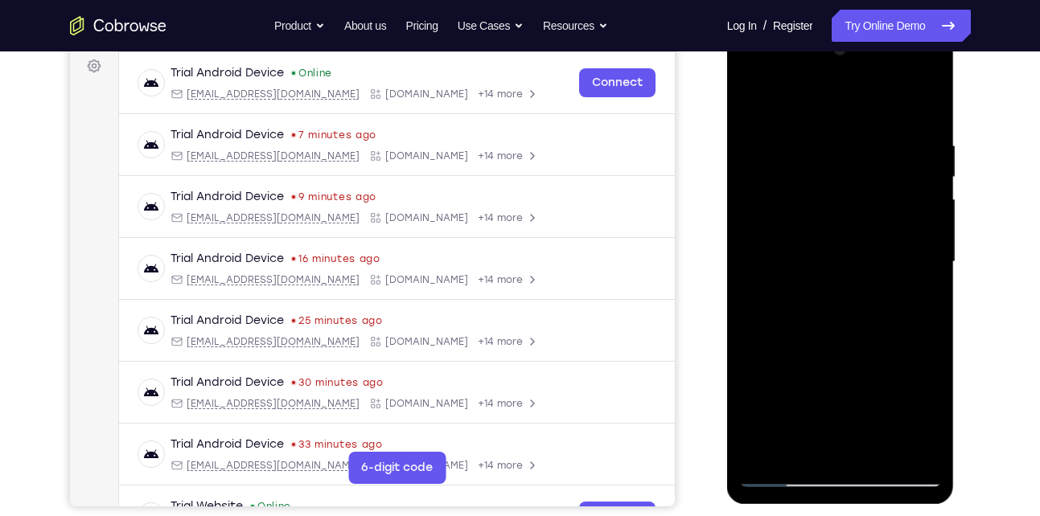
click at [919, 108] on div at bounding box center [840, 262] width 203 height 450
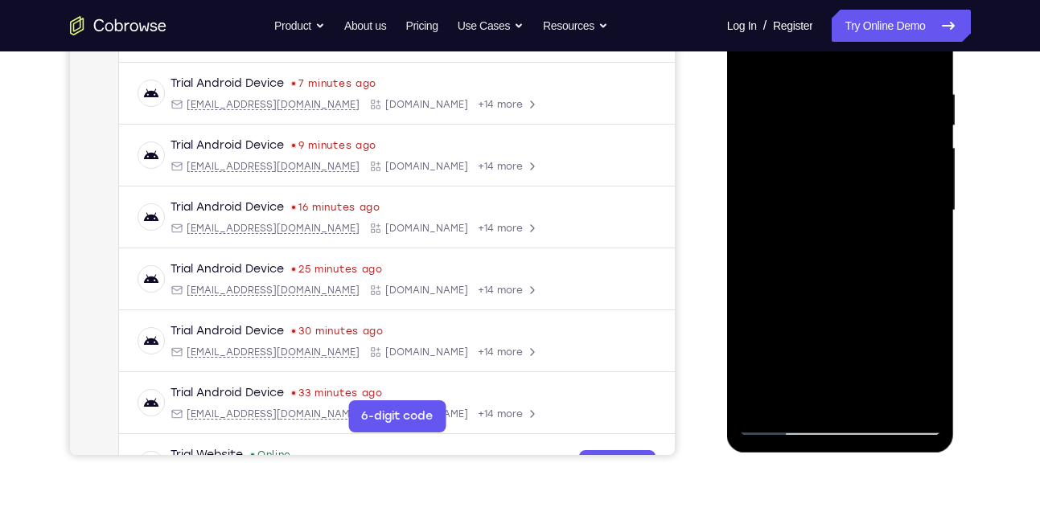
scroll to position [294, 0]
click at [874, 396] on div at bounding box center [840, 210] width 203 height 450
click at [782, 420] on div at bounding box center [840, 210] width 203 height 450
click at [808, 400] on div at bounding box center [840, 210] width 203 height 450
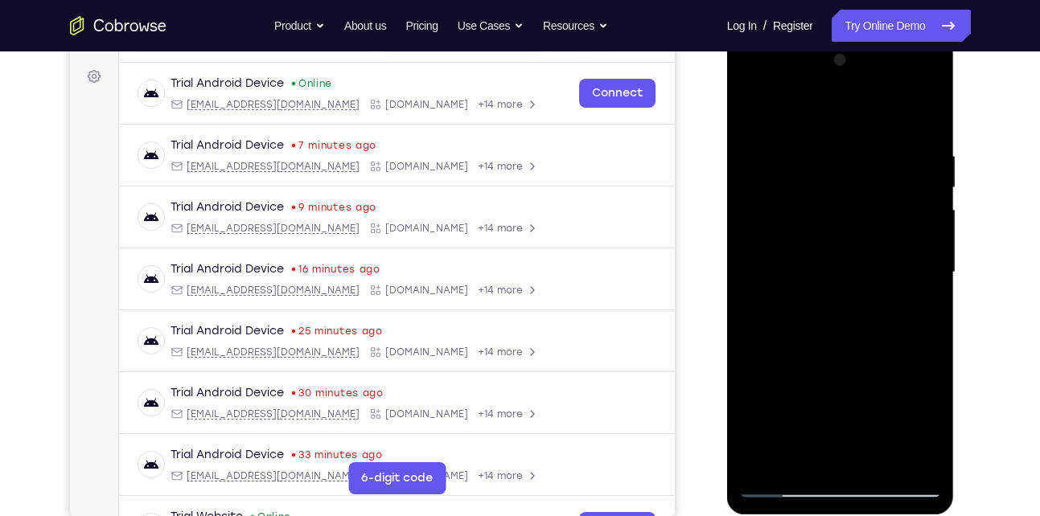
scroll to position [228, 0]
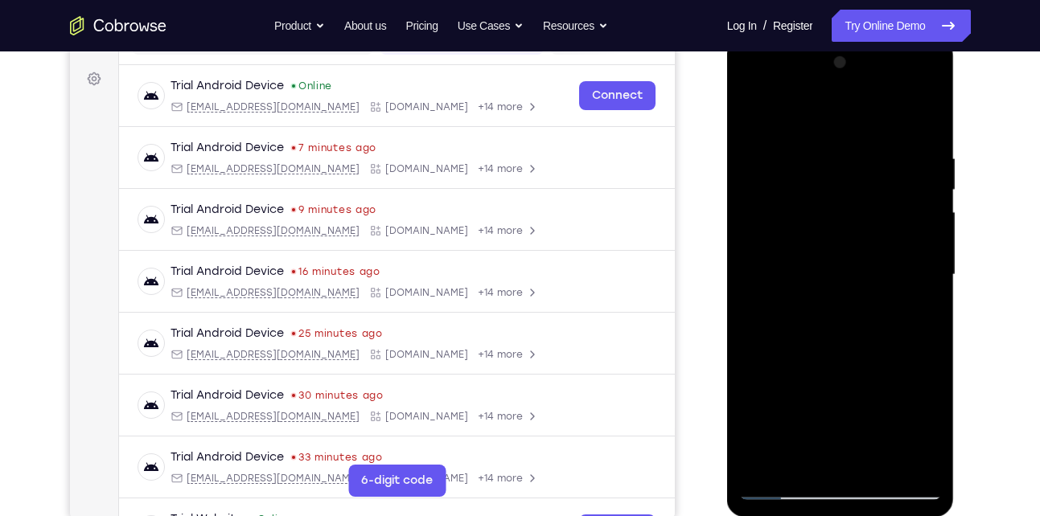
click at [786, 115] on div at bounding box center [840, 275] width 203 height 450
click at [766, 146] on div at bounding box center [840, 275] width 203 height 450
click at [913, 186] on div at bounding box center [840, 275] width 203 height 450
click at [758, 248] on div at bounding box center [840, 275] width 203 height 450
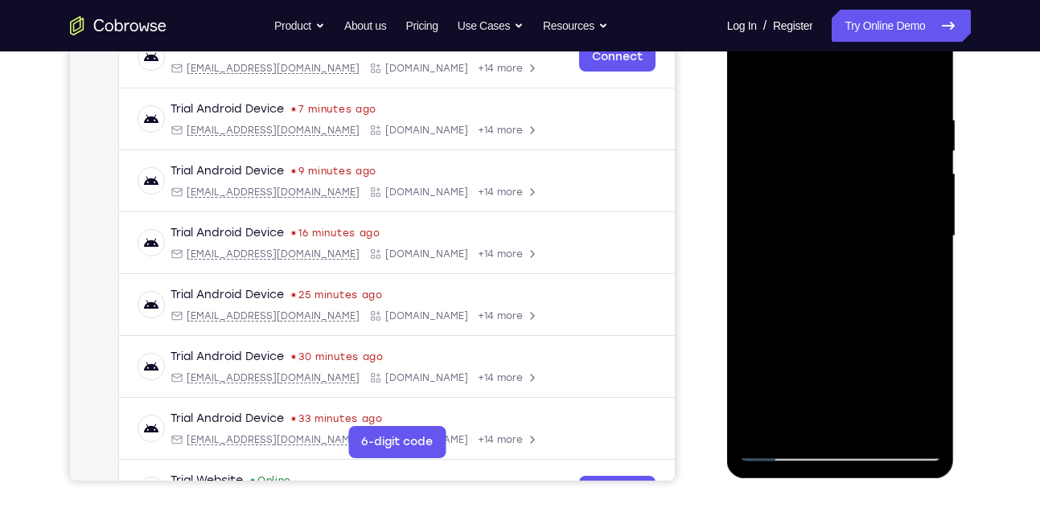
click at [902, 423] on div at bounding box center [840, 236] width 203 height 450
click at [901, 269] on div at bounding box center [840, 236] width 203 height 450
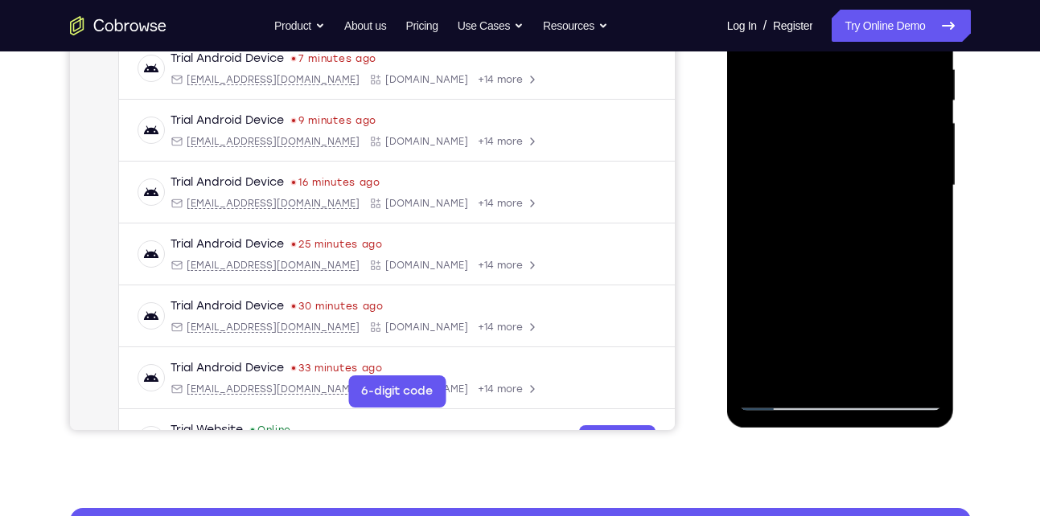
scroll to position [318, 0]
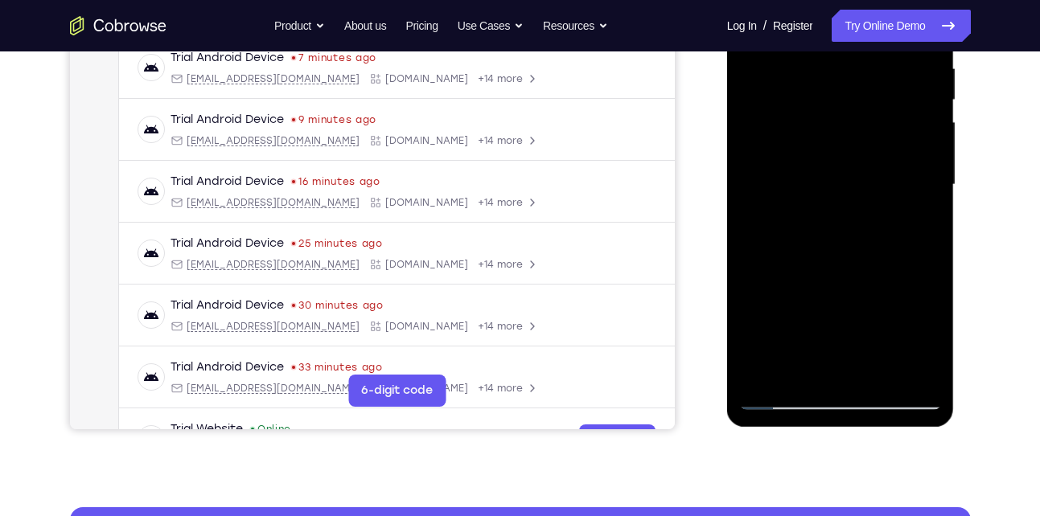
click at [898, 372] on div at bounding box center [840, 185] width 203 height 450
click at [918, 201] on div at bounding box center [840, 185] width 203 height 450
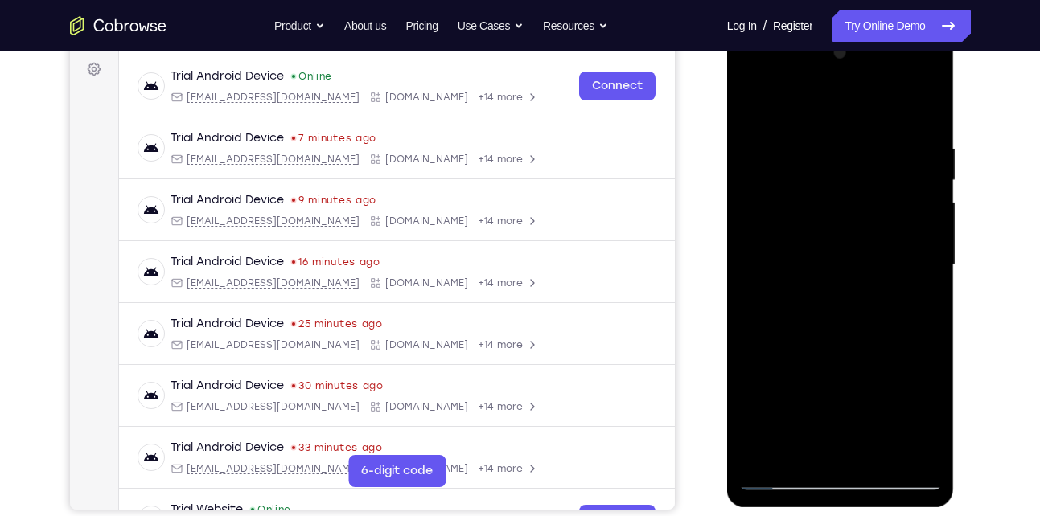
scroll to position [237, 0]
click at [918, 214] on div at bounding box center [840, 266] width 203 height 450
click at [875, 229] on div at bounding box center [840, 266] width 203 height 450
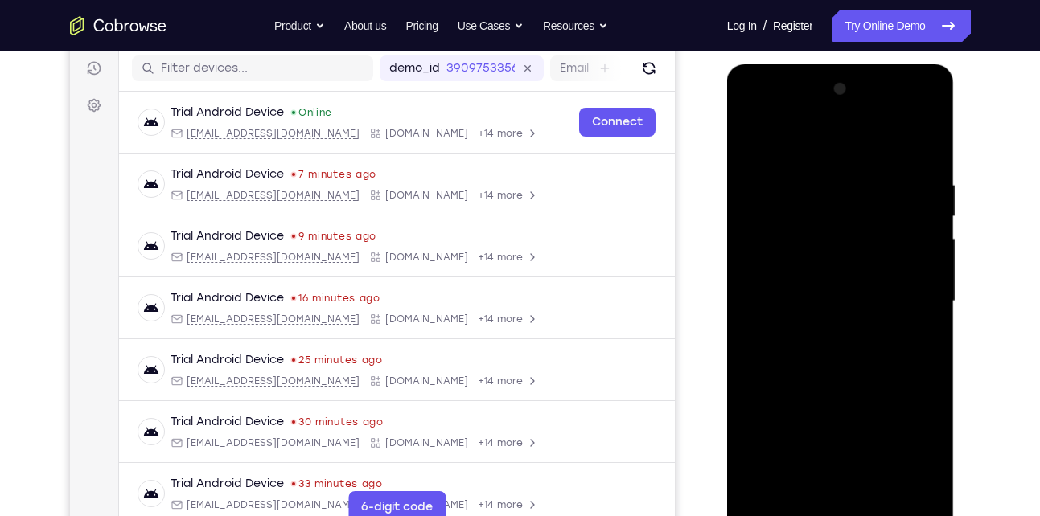
click at [758, 148] on div at bounding box center [840, 301] width 203 height 450
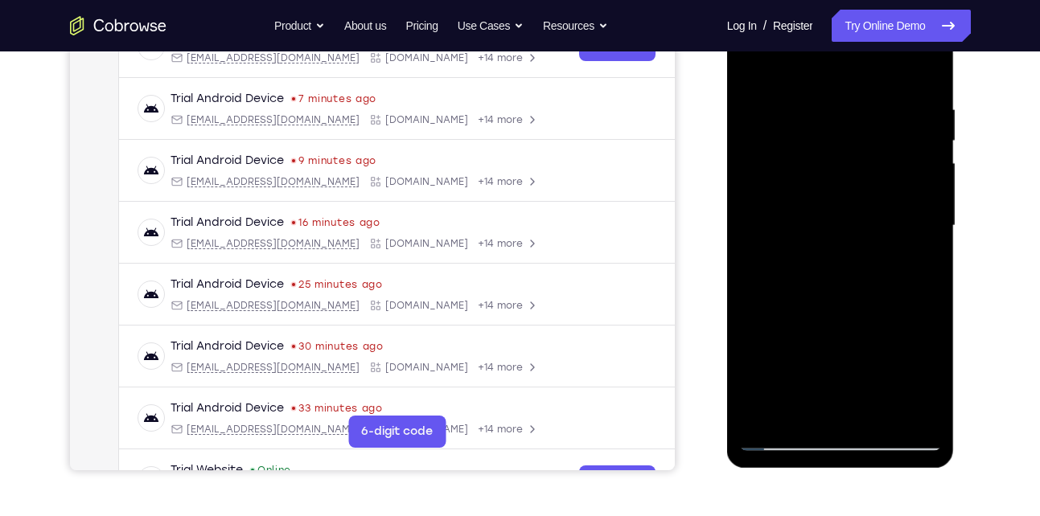
scroll to position [278, 0]
click at [770, 329] on div at bounding box center [840, 225] width 203 height 450
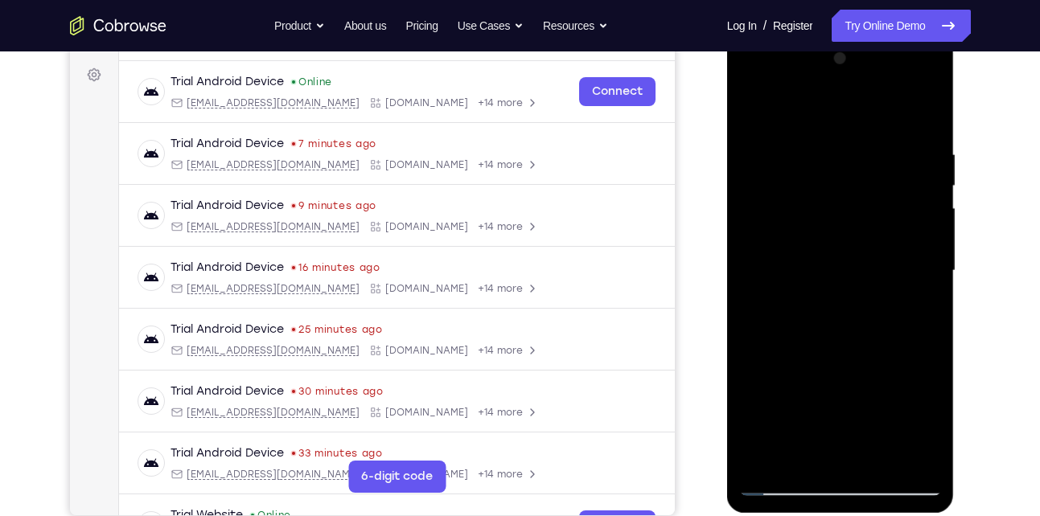
scroll to position [232, 0]
click at [755, 111] on div at bounding box center [840, 272] width 203 height 450
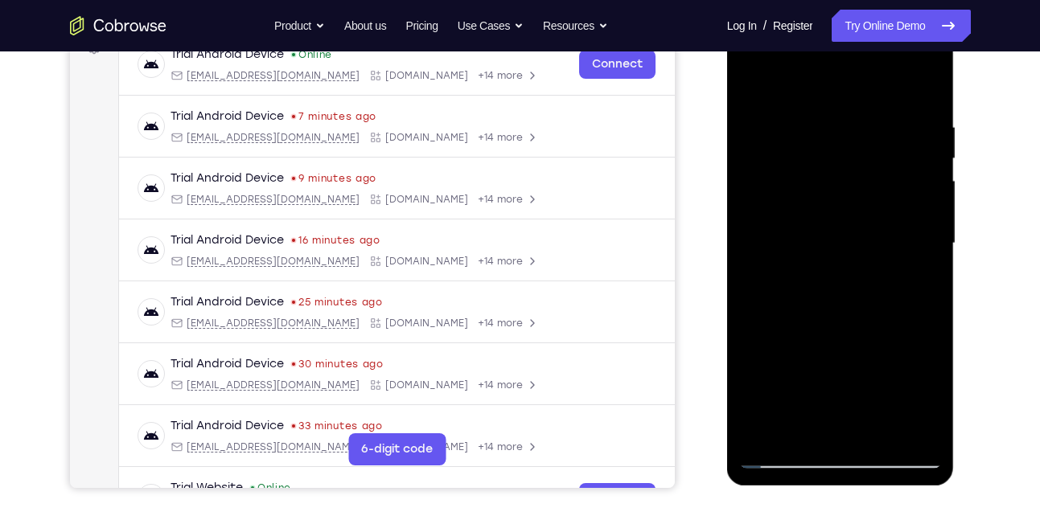
scroll to position [266, 0]
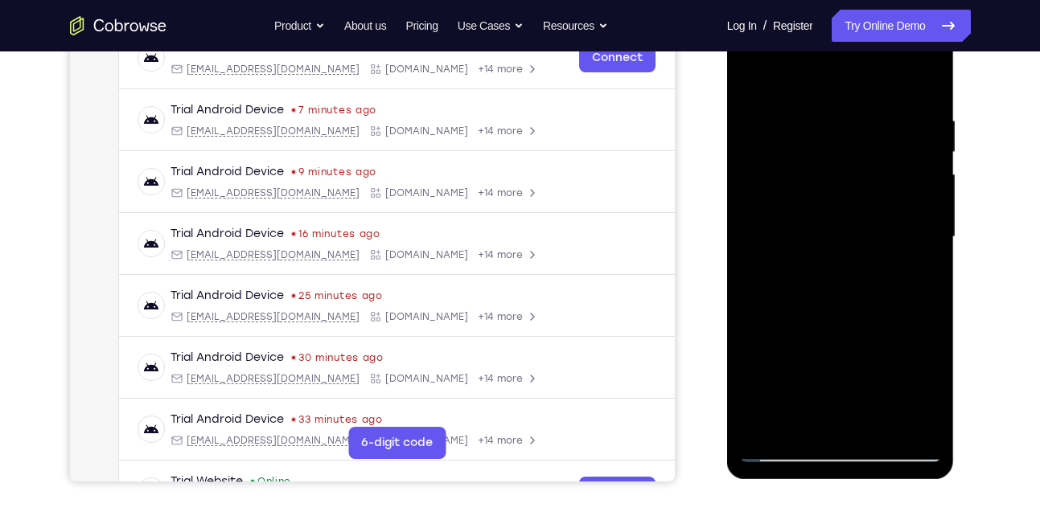
click at [903, 273] on div at bounding box center [840, 237] width 203 height 450
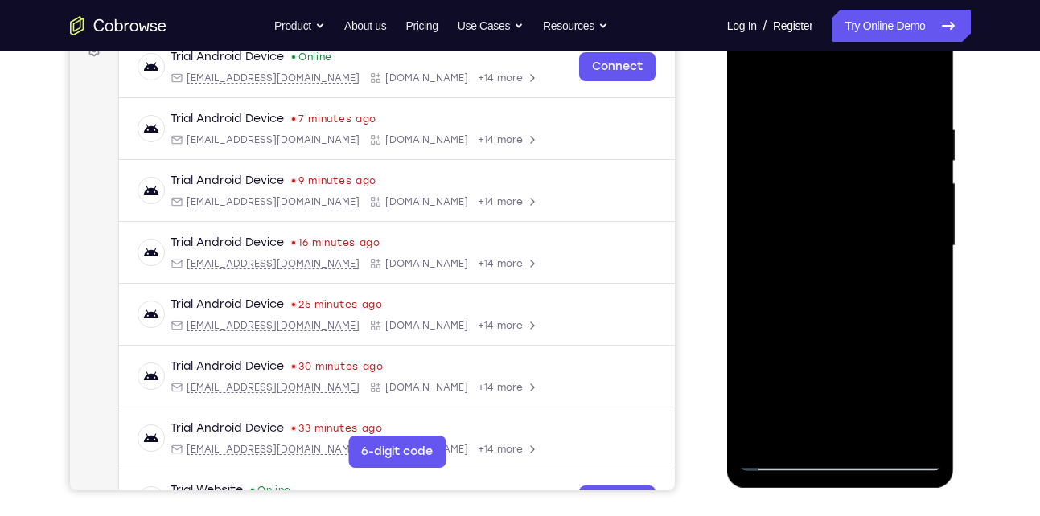
scroll to position [232, 0]
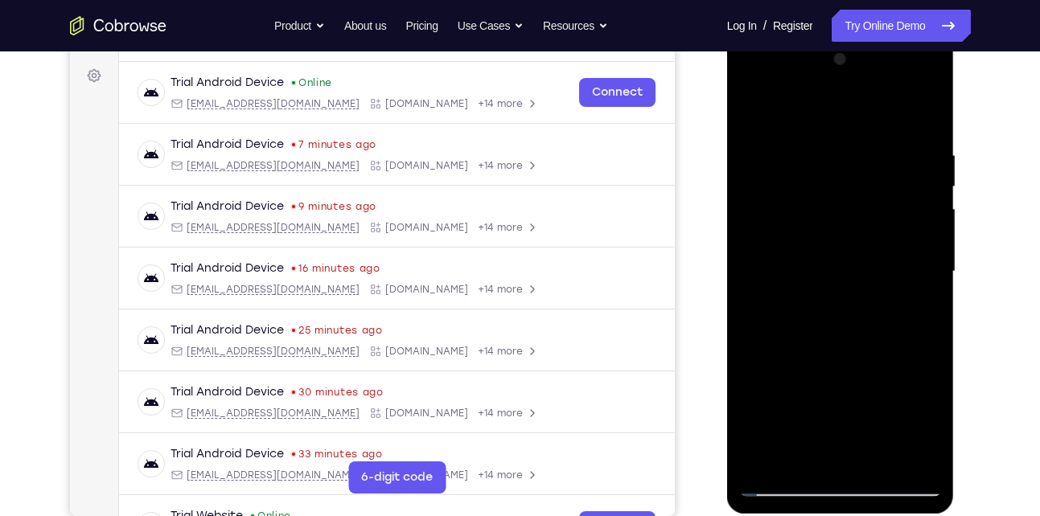
drag, startPoint x: 839, startPoint y: 343, endPoint x: 835, endPoint y: 174, distance: 168.9
click at [835, 174] on div at bounding box center [840, 272] width 203 height 450
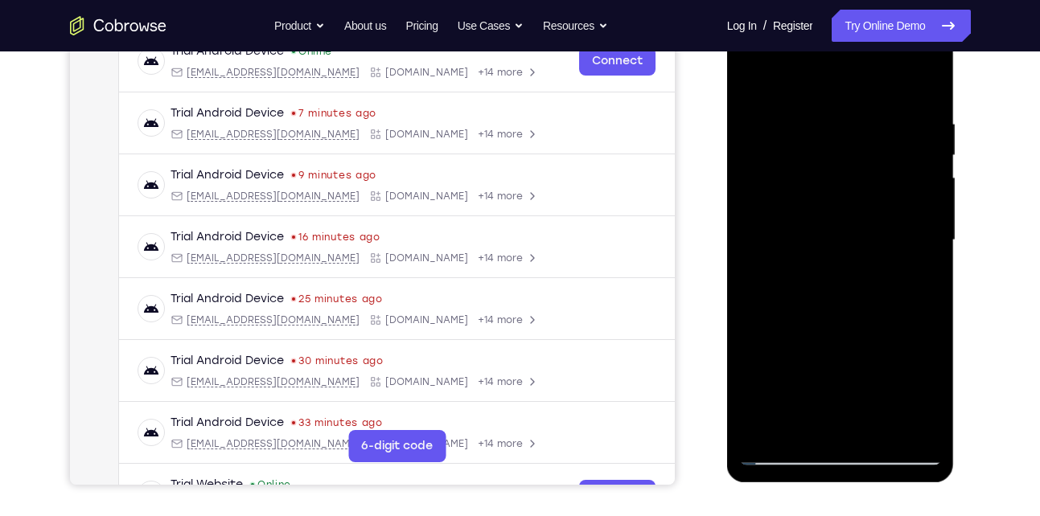
drag, startPoint x: 846, startPoint y: 319, endPoint x: 821, endPoint y: 197, distance: 124.7
click at [821, 197] on div at bounding box center [840, 240] width 203 height 450
drag, startPoint x: 839, startPoint y: 350, endPoint x: 816, endPoint y: 204, distance: 147.3
click at [816, 204] on div at bounding box center [840, 240] width 203 height 450
drag, startPoint x: 841, startPoint y: 342, endPoint x: 817, endPoint y: 186, distance: 157.9
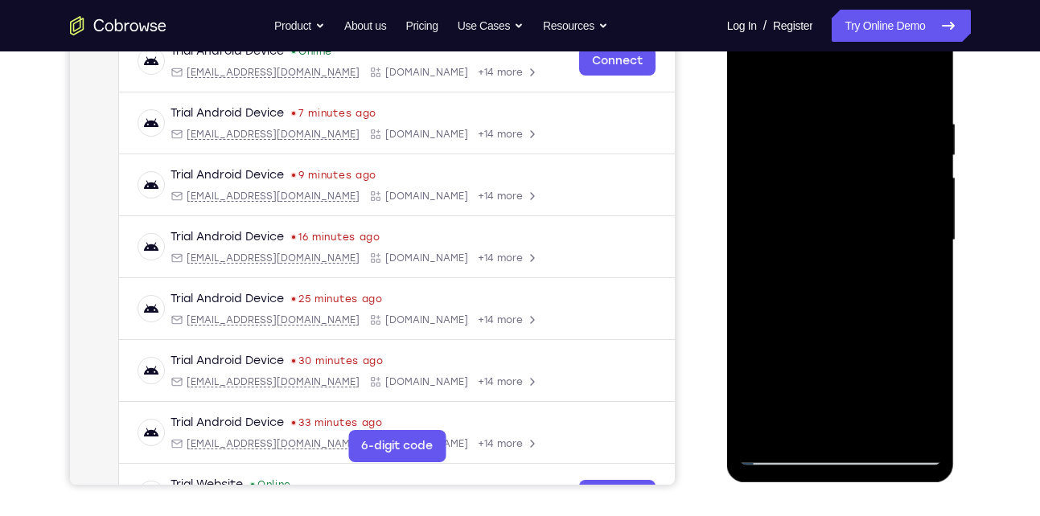
click at [817, 186] on div at bounding box center [840, 240] width 203 height 450
drag, startPoint x: 835, startPoint y: 334, endPoint x: 816, endPoint y: 183, distance: 152.3
click at [816, 183] on div at bounding box center [840, 240] width 203 height 450
drag, startPoint x: 832, startPoint y: 329, endPoint x: 821, endPoint y: 262, distance: 67.6
click at [821, 262] on div at bounding box center [840, 240] width 203 height 450
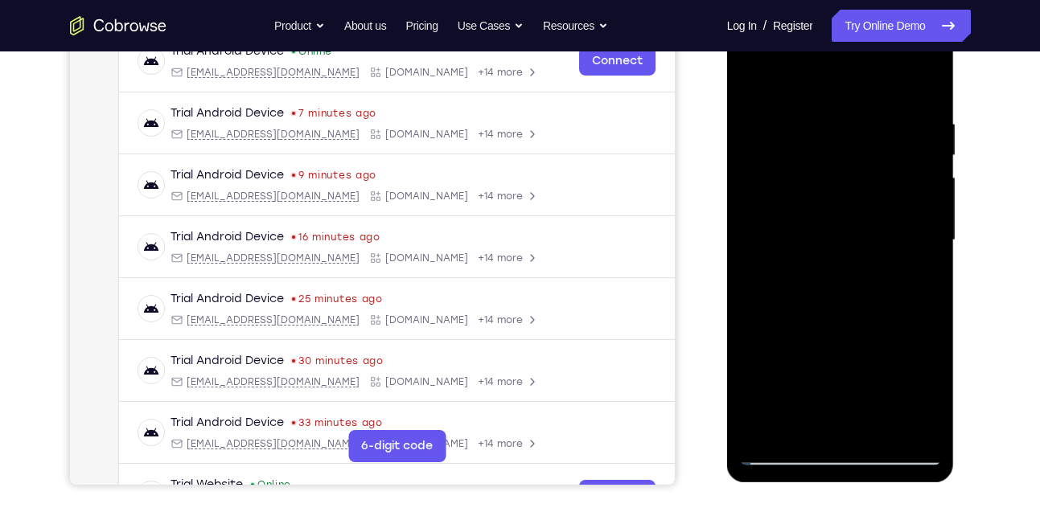
click at [803, 261] on div at bounding box center [840, 240] width 203 height 450
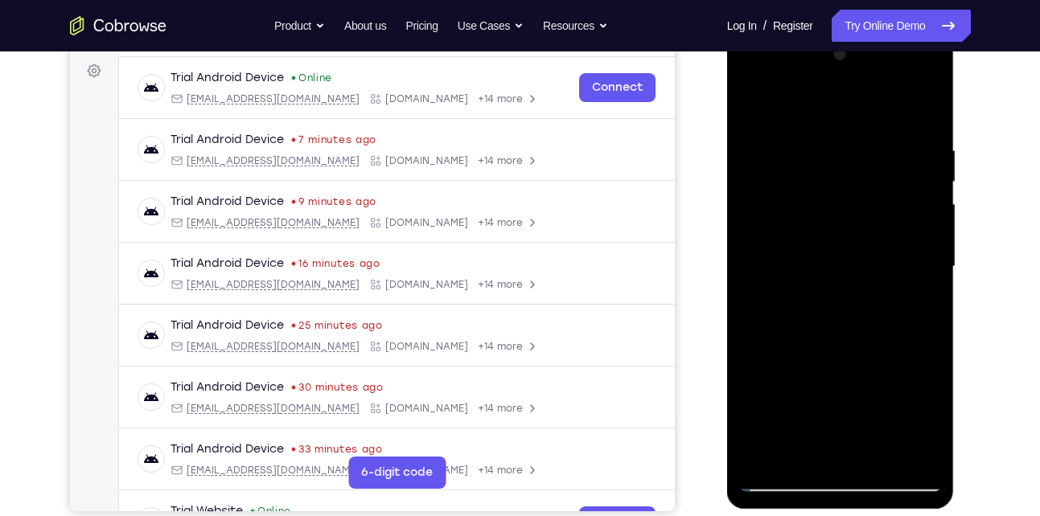
scroll to position [233, 0]
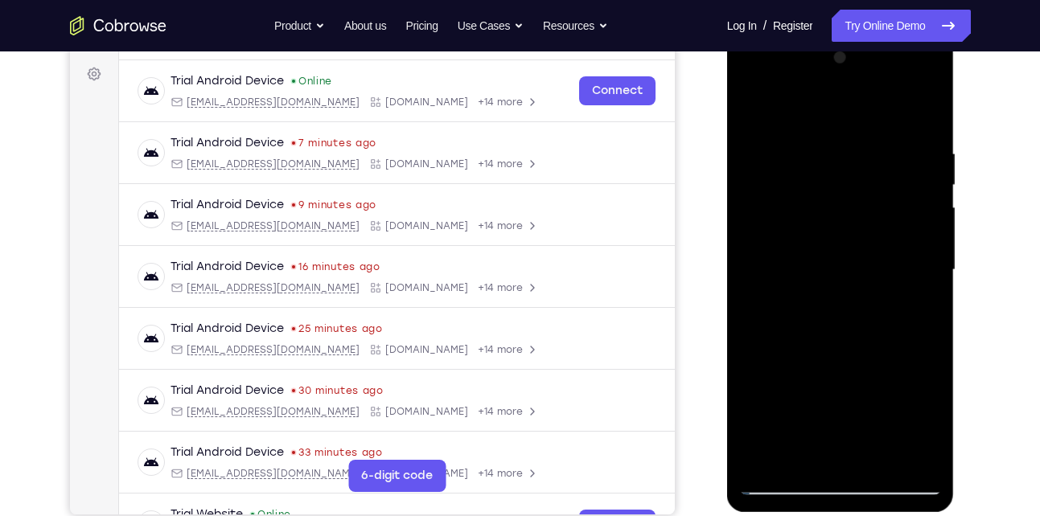
click at [901, 255] on div at bounding box center [840, 270] width 203 height 450
click at [910, 230] on div at bounding box center [840, 270] width 203 height 450
click at [910, 249] on div at bounding box center [840, 270] width 203 height 450
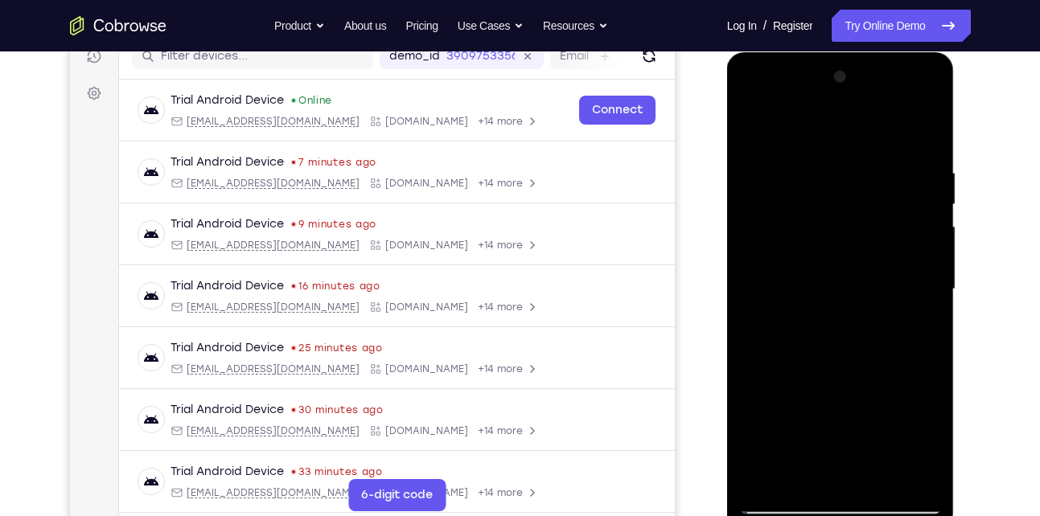
scroll to position [213, 0]
drag, startPoint x: 820, startPoint y: 201, endPoint x: 836, endPoint y: 349, distance: 148.8
click at [836, 349] on div at bounding box center [840, 290] width 203 height 450
drag, startPoint x: 836, startPoint y: 349, endPoint x: 815, endPoint y: 205, distance: 145.3
click at [815, 205] on div at bounding box center [840, 290] width 203 height 450
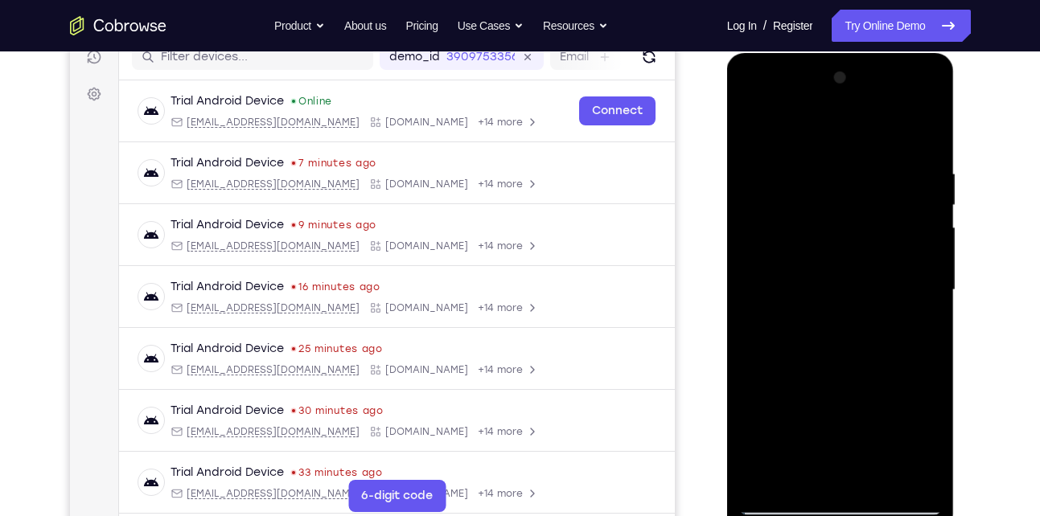
drag, startPoint x: 827, startPoint y: 353, endPoint x: 797, endPoint y: 206, distance: 150.1
click at [797, 206] on div at bounding box center [840, 290] width 203 height 450
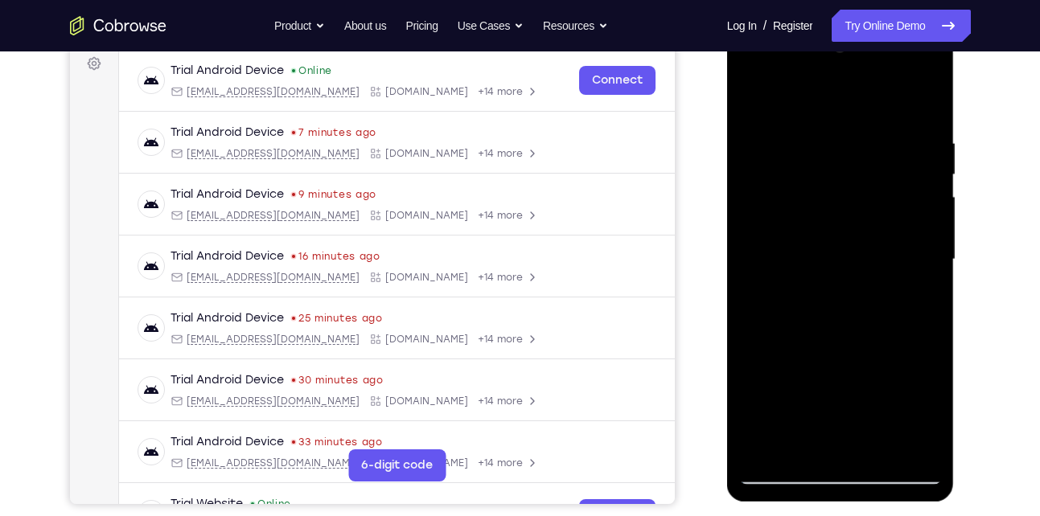
drag, startPoint x: 832, startPoint y: 326, endPoint x: 809, endPoint y: 203, distance: 125.1
click at [809, 203] on div at bounding box center [840, 260] width 203 height 450
drag, startPoint x: 826, startPoint y: 374, endPoint x: 799, endPoint y: 173, distance: 202.9
click at [799, 173] on div at bounding box center [840, 260] width 203 height 450
drag, startPoint x: 823, startPoint y: 392, endPoint x: 806, endPoint y: 239, distance: 153.7
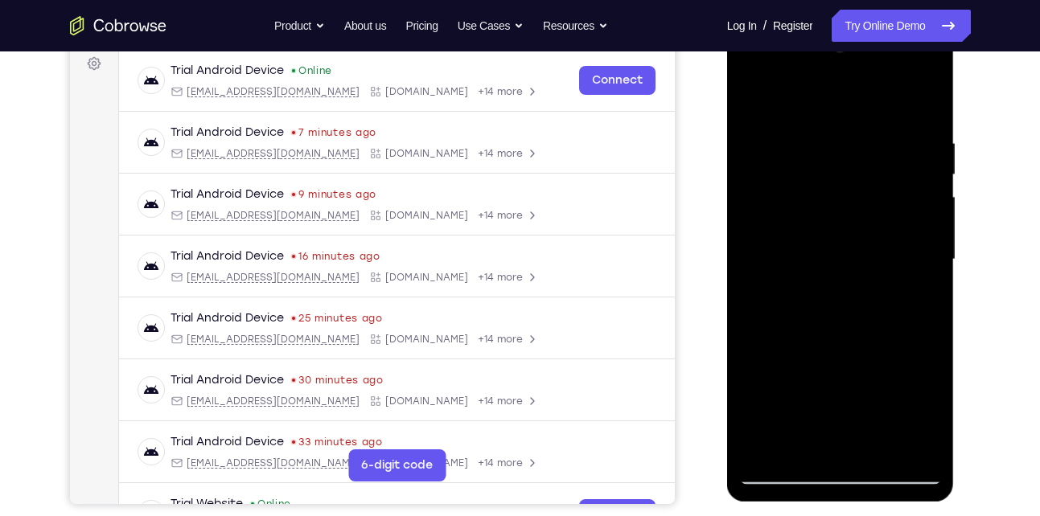
click at [806, 239] on div at bounding box center [840, 260] width 203 height 450
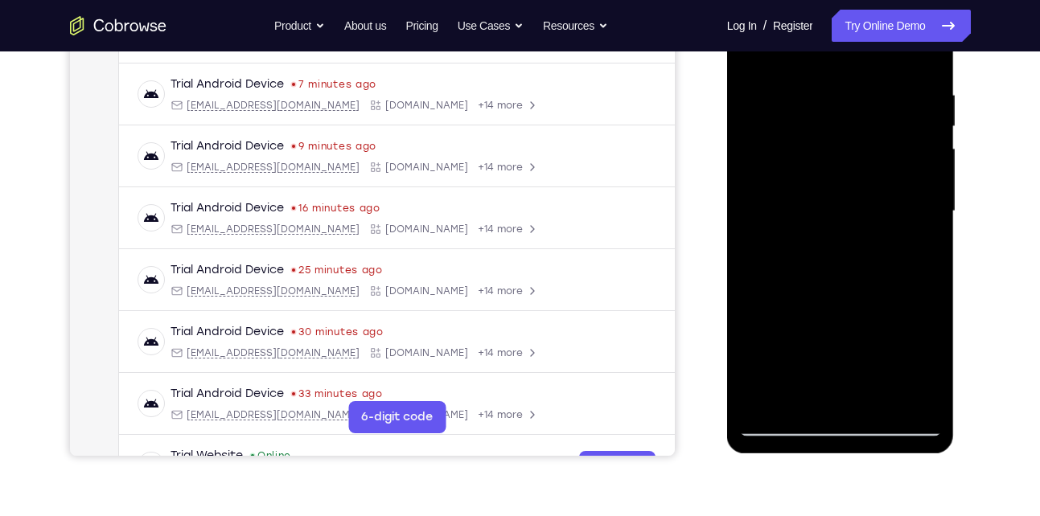
scroll to position [295, 0]
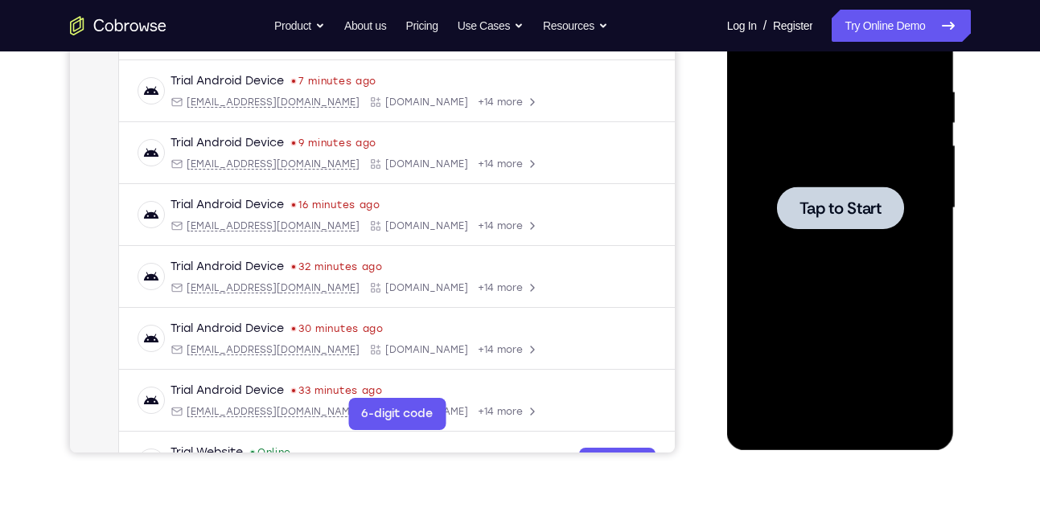
click at [849, 261] on div at bounding box center [840, 208] width 203 height 450
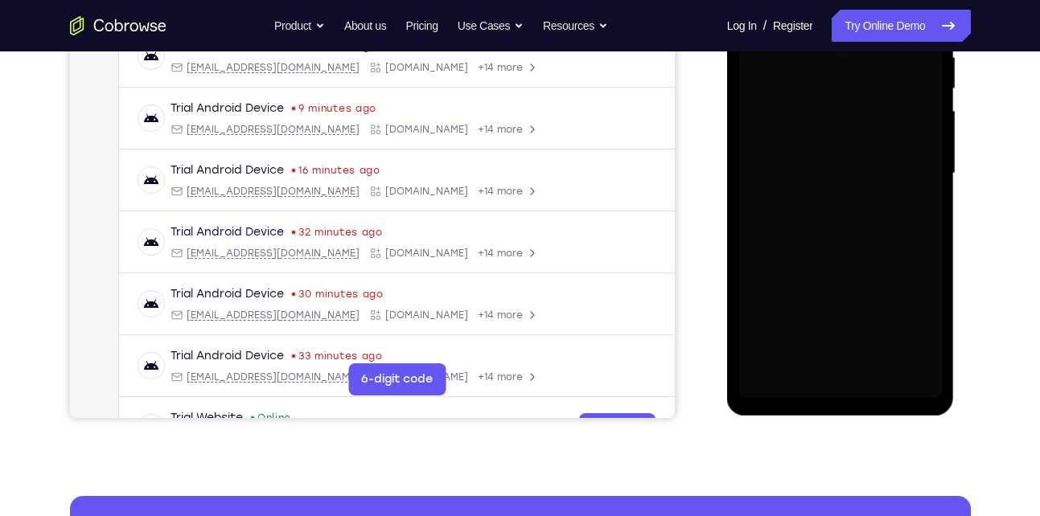
scroll to position [331, 0]
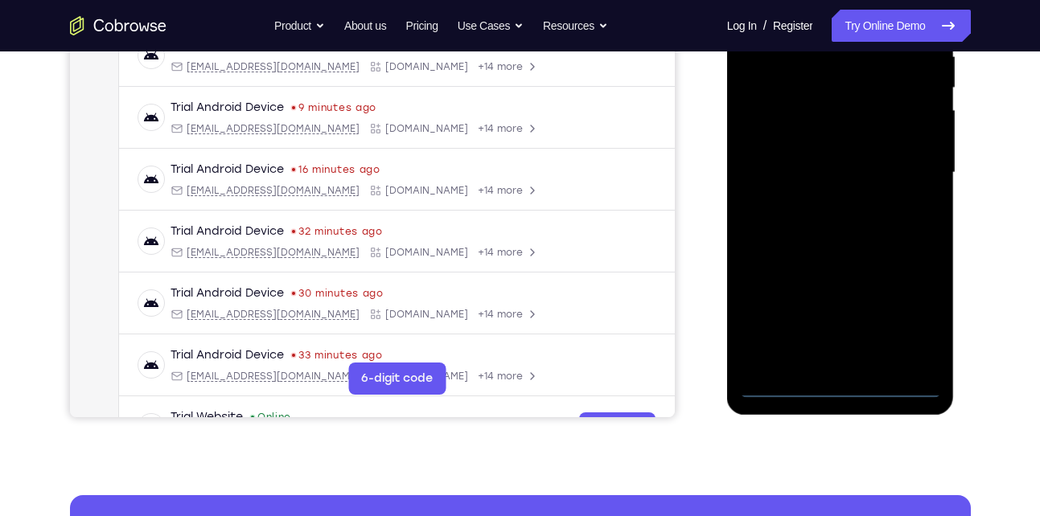
click at [836, 390] on div at bounding box center [840, 173] width 203 height 450
click at [906, 306] on div at bounding box center [840, 173] width 203 height 450
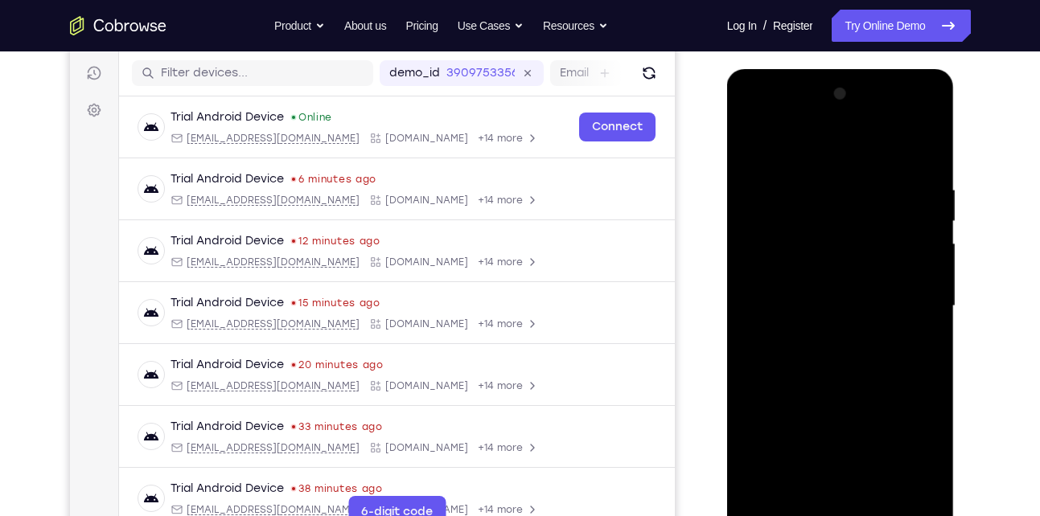
scroll to position [196, 0]
click at [836, 162] on div at bounding box center [840, 307] width 203 height 450
click at [903, 297] on div at bounding box center [840, 307] width 203 height 450
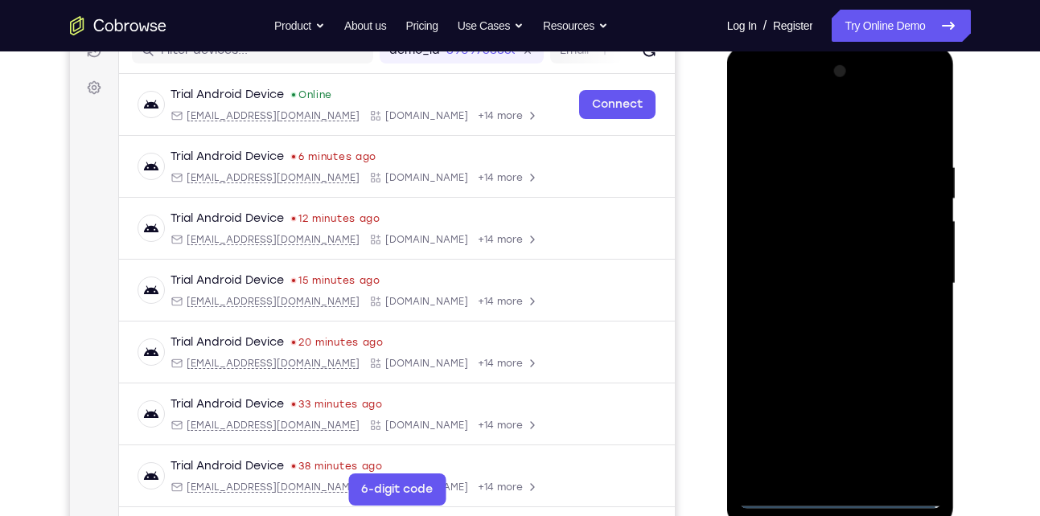
click at [818, 311] on div at bounding box center [840, 284] width 203 height 450
click at [833, 266] on div at bounding box center [840, 284] width 203 height 450
click at [844, 305] on div at bounding box center [840, 284] width 203 height 450
click at [748, 118] on div at bounding box center [840, 284] width 203 height 450
click at [816, 306] on div at bounding box center [840, 284] width 203 height 450
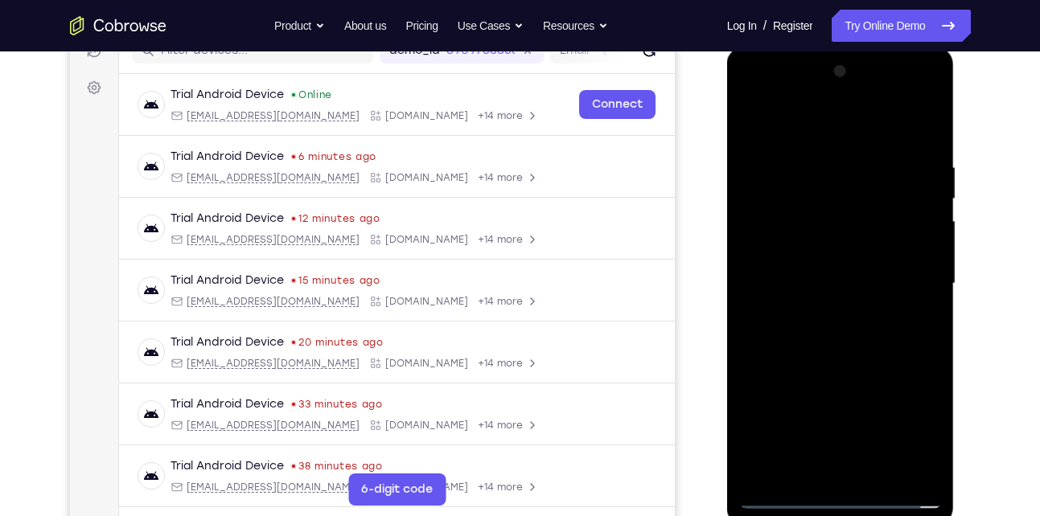
click at [820, 290] on div at bounding box center [840, 284] width 203 height 450
click at [820, 339] on div at bounding box center [840, 284] width 203 height 450
drag, startPoint x: 823, startPoint y: 138, endPoint x: 806, endPoint y: 83, distance: 57.2
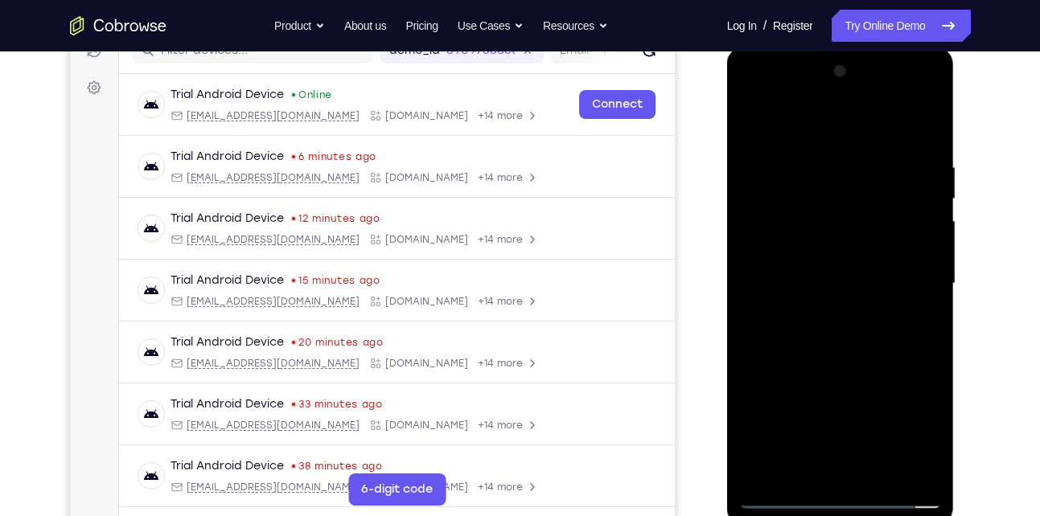
click at [806, 83] on div at bounding box center [840, 284] width 203 height 450
click at [831, 335] on div at bounding box center [840, 284] width 203 height 450
click at [929, 146] on div at bounding box center [840, 284] width 203 height 450
click at [826, 156] on div at bounding box center [840, 284] width 203 height 450
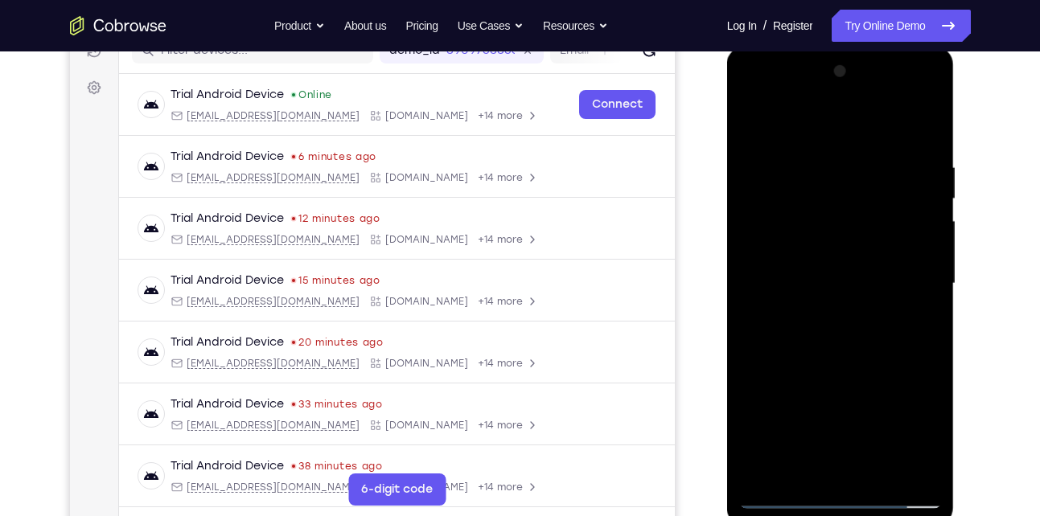
click at [931, 474] on div at bounding box center [840, 284] width 203 height 450
drag, startPoint x: 921, startPoint y: 328, endPoint x: 755, endPoint y: 308, distance: 166.9
click at [755, 308] on div at bounding box center [840, 284] width 203 height 450
drag, startPoint x: 917, startPoint y: 247, endPoint x: 783, endPoint y: 251, distance: 133.6
click at [783, 251] on div at bounding box center [840, 284] width 203 height 450
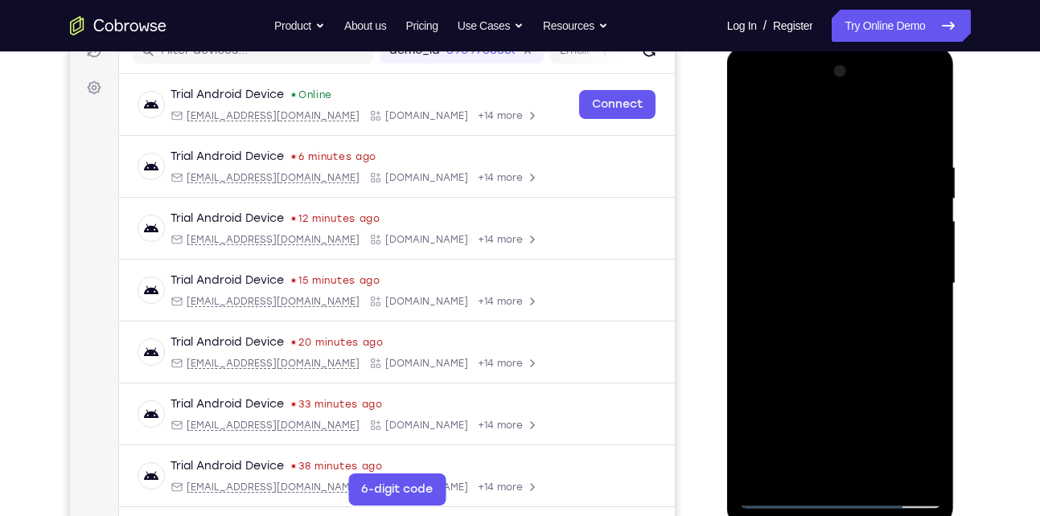
click at [901, 244] on div at bounding box center [840, 284] width 203 height 450
click at [759, 273] on div at bounding box center [840, 284] width 203 height 450
click at [921, 464] on div at bounding box center [840, 284] width 203 height 450
click at [914, 355] on div at bounding box center [840, 284] width 203 height 450
click at [918, 463] on div at bounding box center [840, 284] width 203 height 450
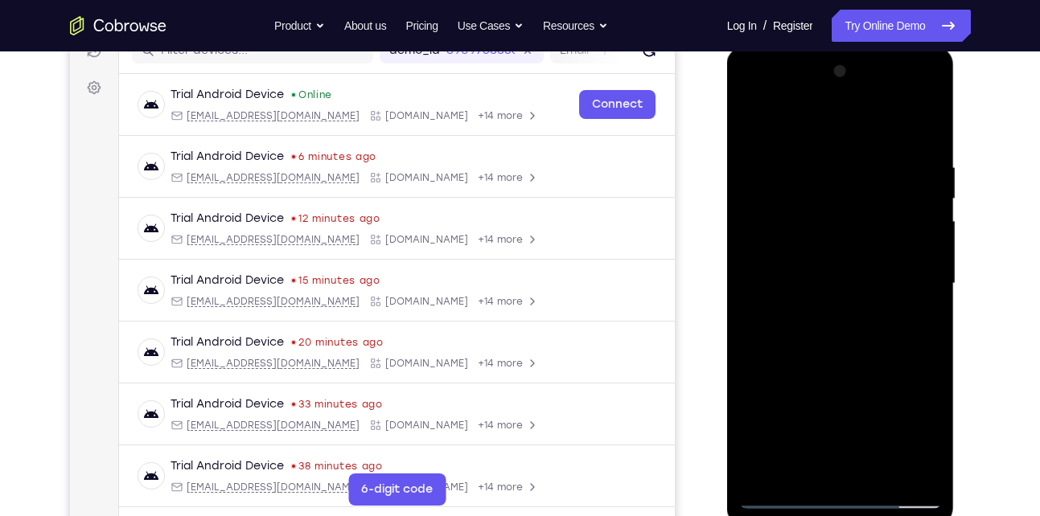
click at [884, 276] on div at bounding box center [840, 284] width 203 height 450
click at [917, 244] on div at bounding box center [840, 284] width 203 height 450
drag, startPoint x: 917, startPoint y: 244, endPoint x: 794, endPoint y: 246, distance: 123.1
click at [794, 246] on div at bounding box center [840, 284] width 203 height 450
click at [908, 221] on div at bounding box center [840, 284] width 203 height 450
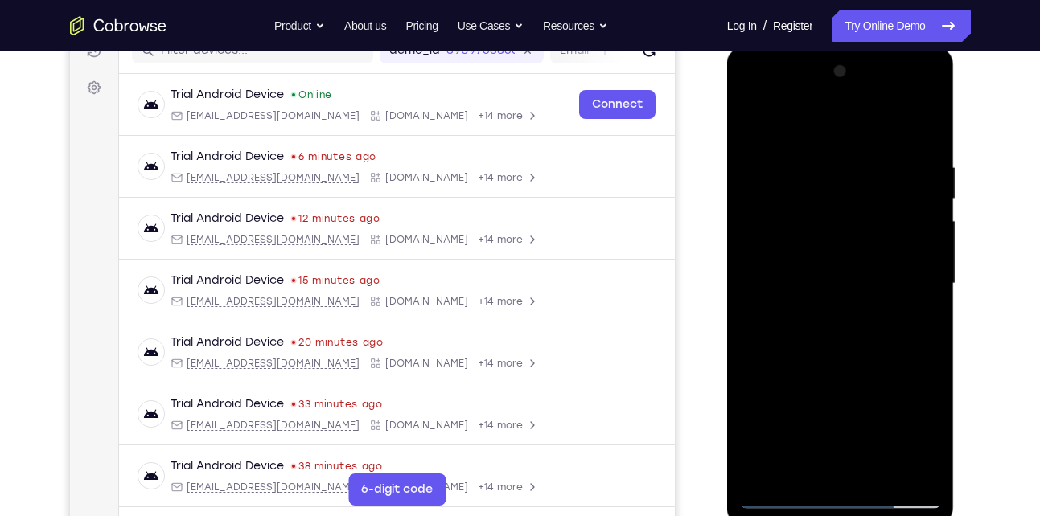
click at [899, 237] on div at bounding box center [840, 284] width 203 height 450
drag, startPoint x: 918, startPoint y: 194, endPoint x: 786, endPoint y: 201, distance: 132.1
click at [786, 201] on div at bounding box center [840, 284] width 203 height 450
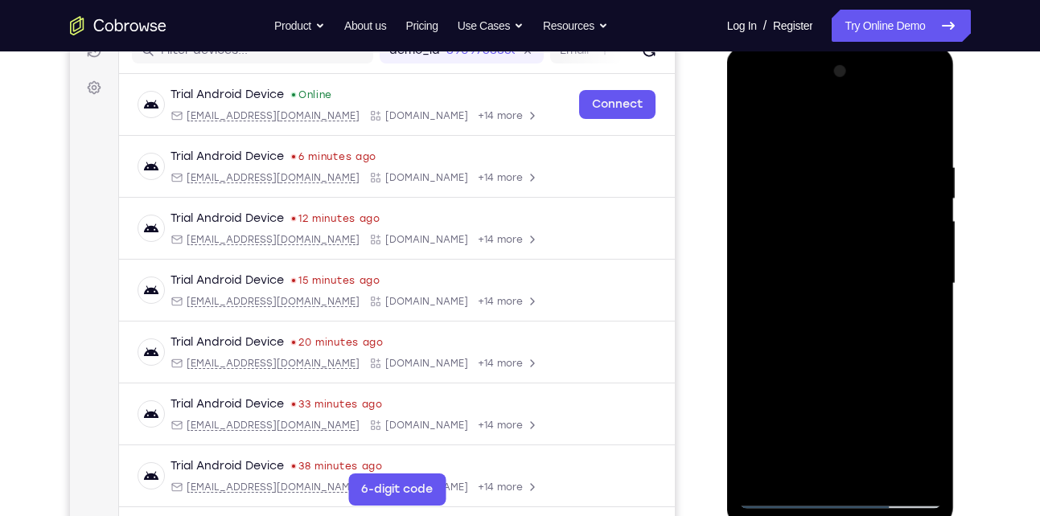
drag, startPoint x: 910, startPoint y: 194, endPoint x: 790, endPoint y: 209, distance: 121.6
click at [790, 209] on div at bounding box center [840, 284] width 203 height 450
click at [922, 205] on div at bounding box center [840, 284] width 203 height 450
click at [922, 190] on div at bounding box center [840, 284] width 203 height 450
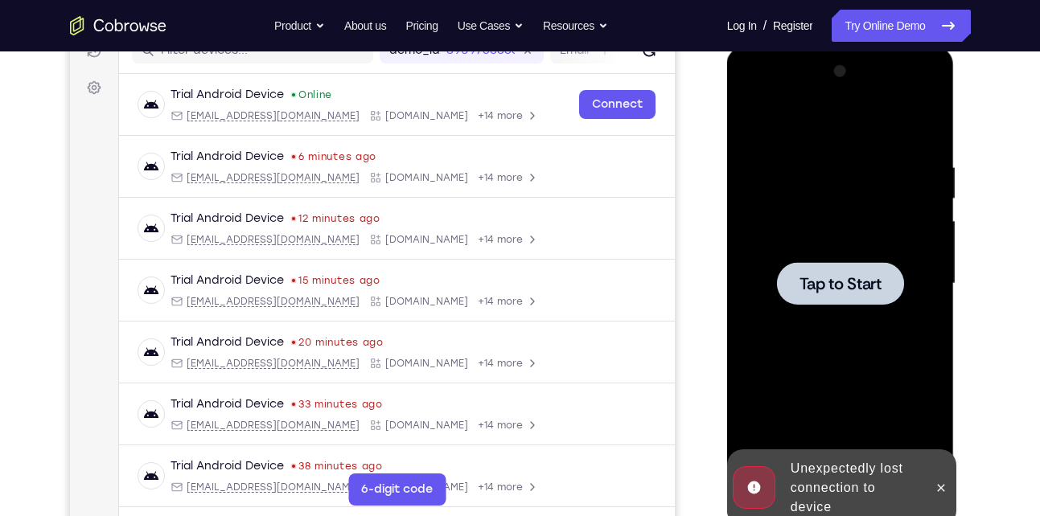
click at [887, 236] on div at bounding box center [840, 284] width 203 height 450
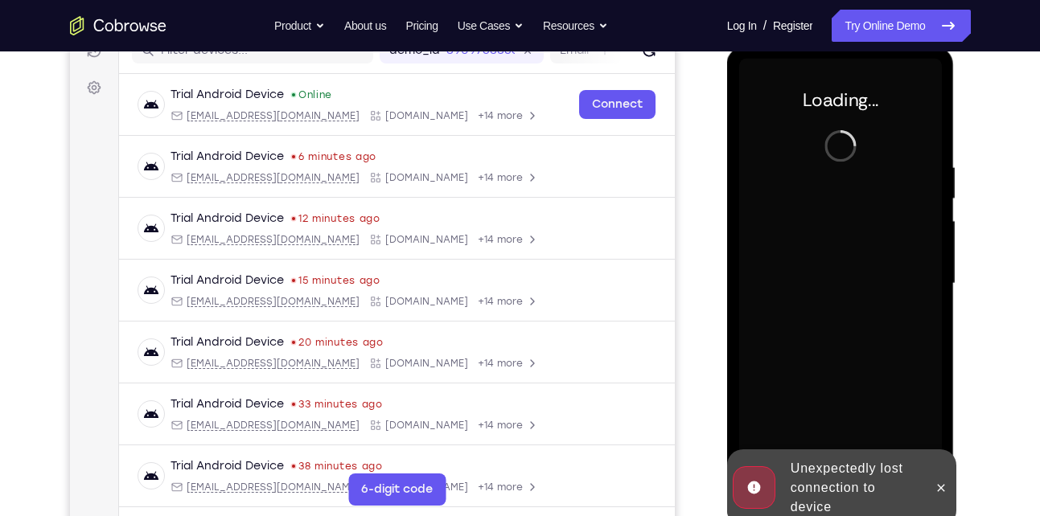
scroll to position [248, 0]
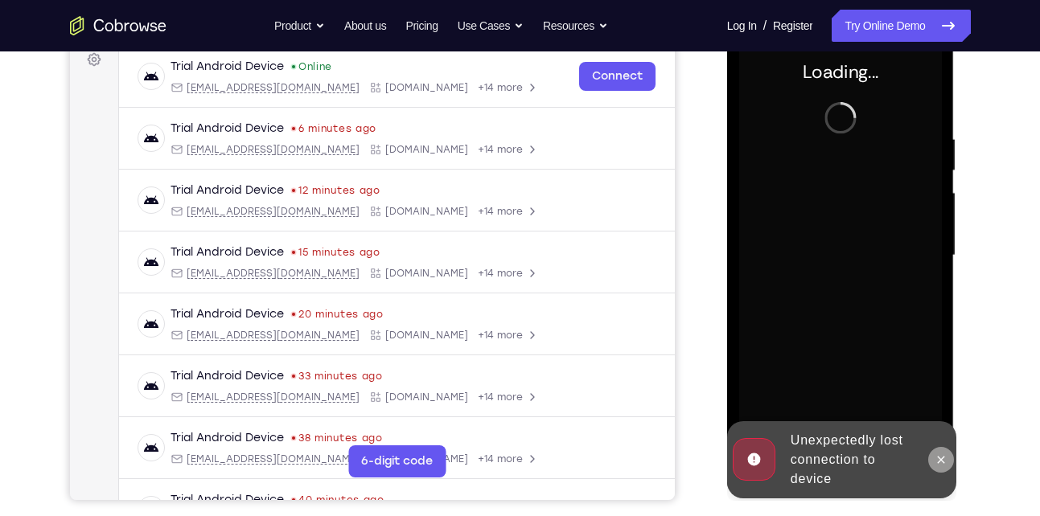
click at [933, 454] on button at bounding box center [941, 460] width 26 height 26
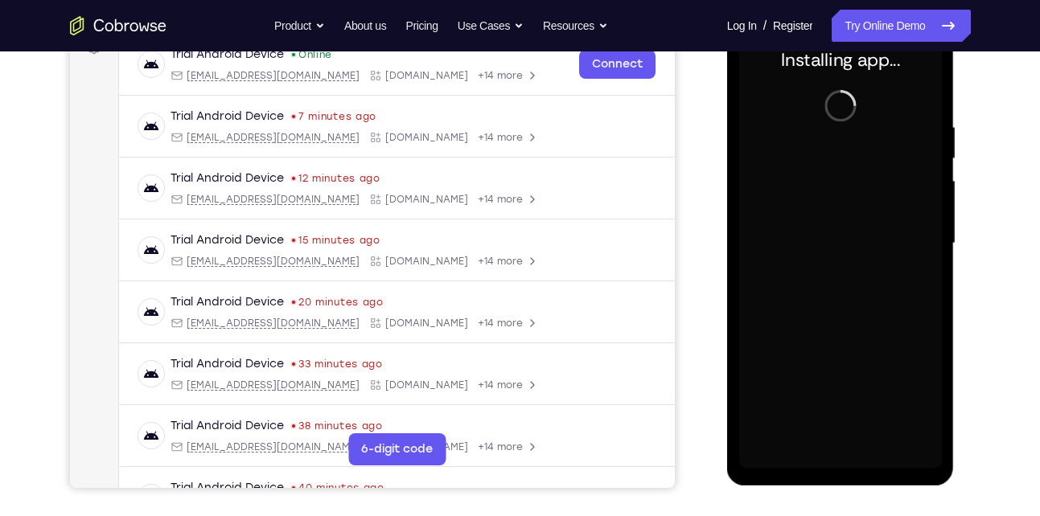
scroll to position [253, 0]
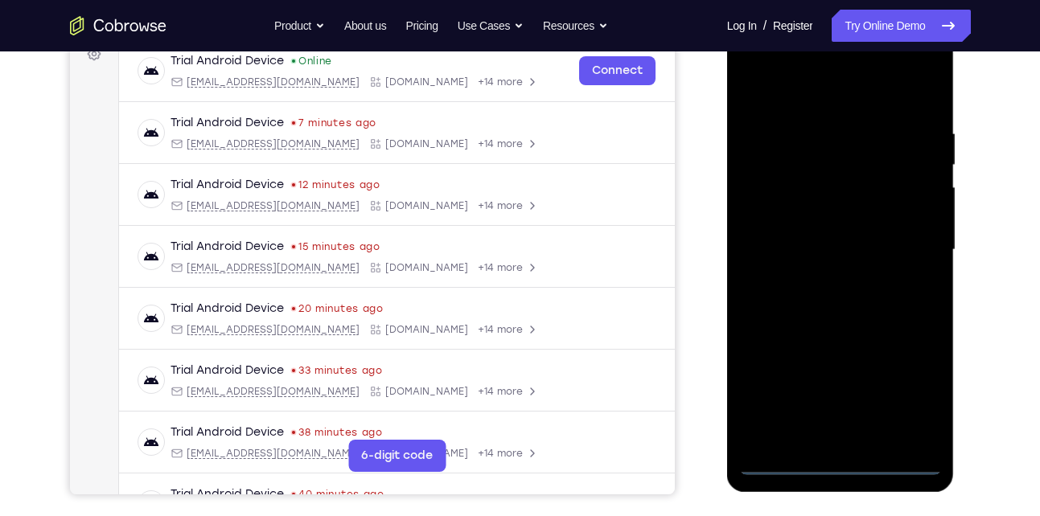
click at [844, 468] on div at bounding box center [840, 250] width 203 height 450
click at [910, 392] on div at bounding box center [840, 250] width 203 height 450
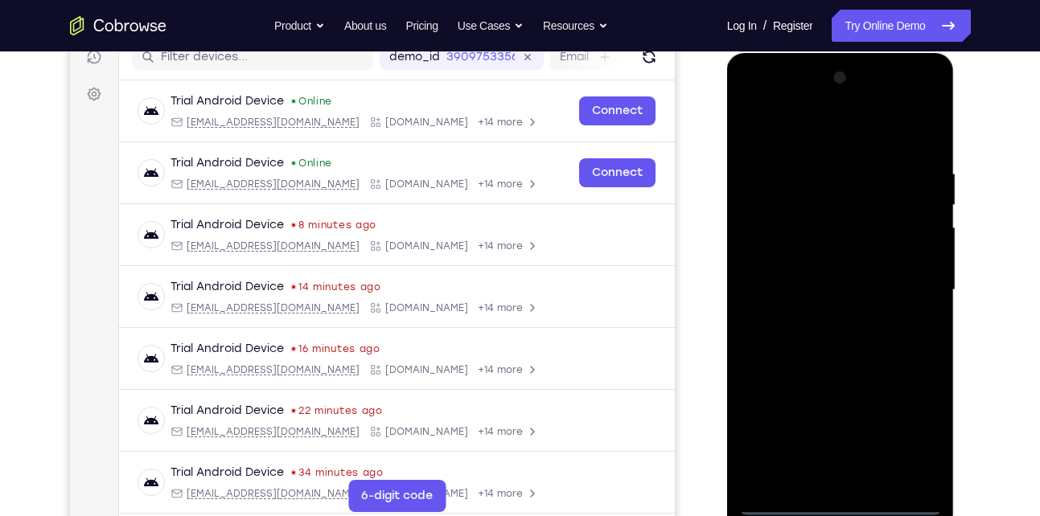
scroll to position [210, 0]
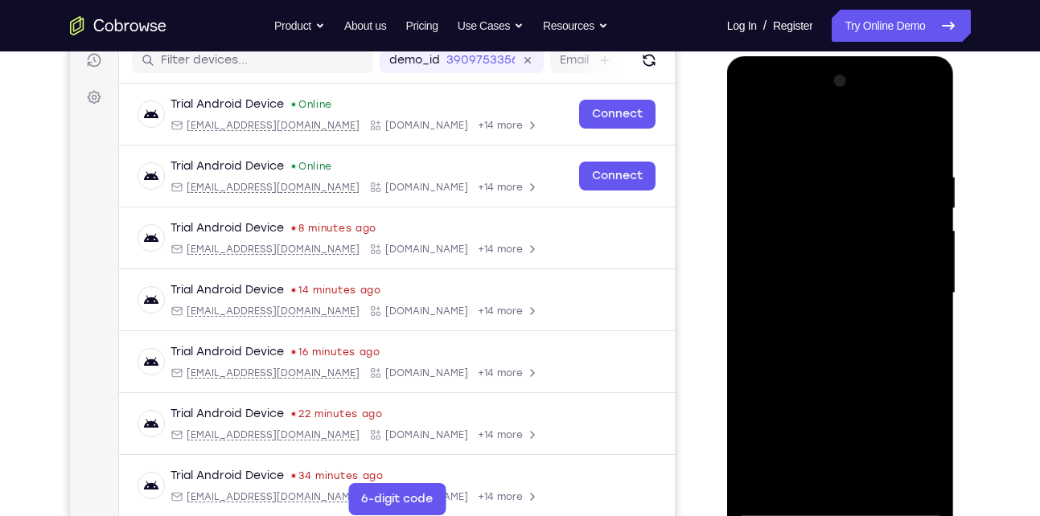
click at [813, 138] on div at bounding box center [840, 293] width 203 height 450
click at [901, 289] on div at bounding box center [840, 293] width 203 height 450
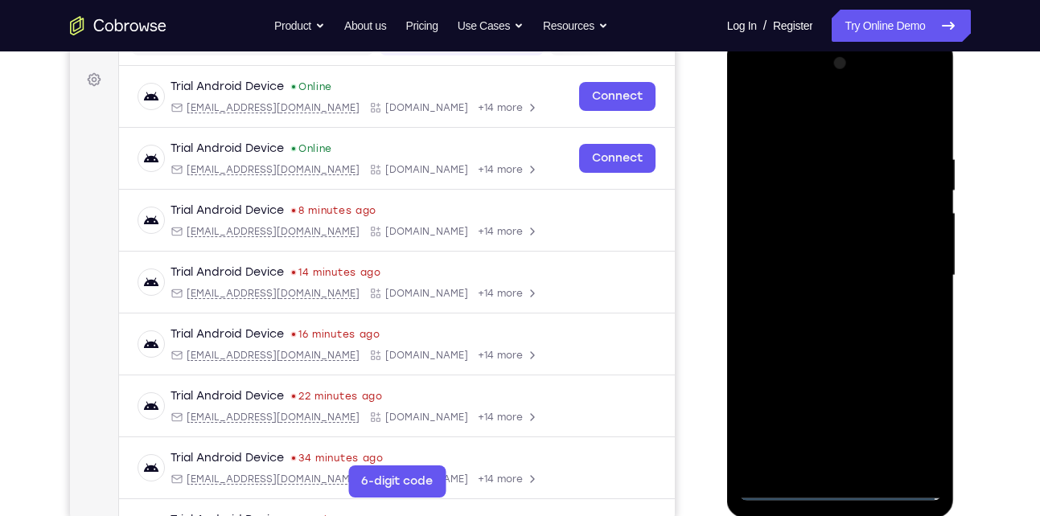
click at [818, 304] on div at bounding box center [840, 276] width 203 height 450
click at [849, 258] on div at bounding box center [840, 276] width 203 height 450
click at [843, 271] on div at bounding box center [840, 276] width 203 height 450
click at [818, 328] on div at bounding box center [840, 276] width 203 height 450
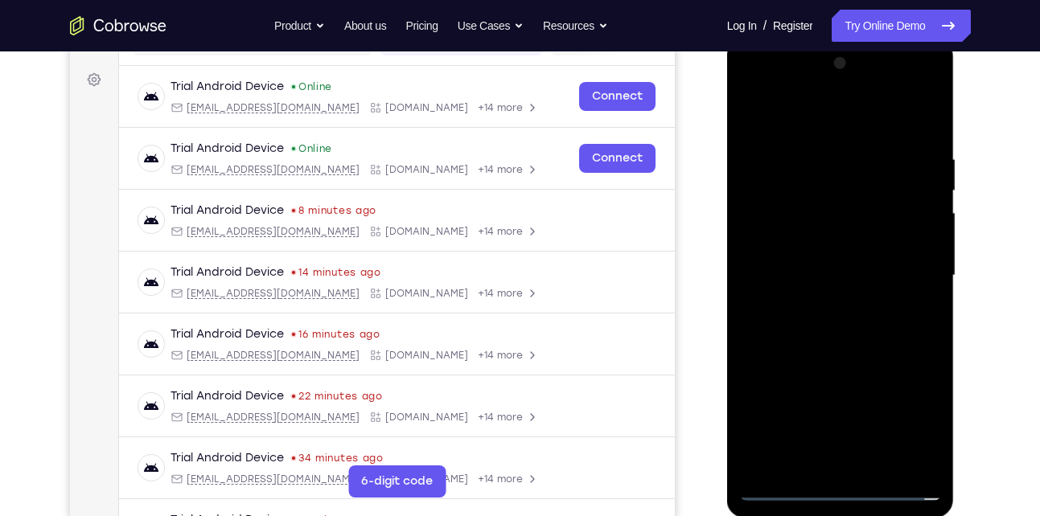
click at [818, 328] on div at bounding box center [840, 276] width 203 height 450
click at [846, 322] on div at bounding box center [840, 276] width 203 height 450
drag, startPoint x: 823, startPoint y: 115, endPoint x: 820, endPoint y: 50, distance: 65.2
click at [820, 51] on div at bounding box center [840, 276] width 203 height 450
click at [920, 297] on div at bounding box center [840, 276] width 203 height 450
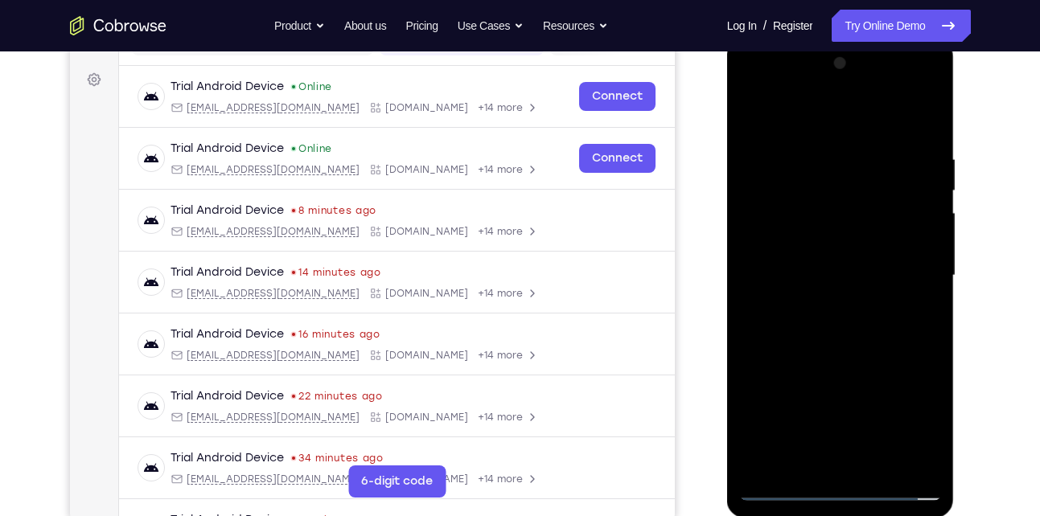
scroll to position [244, 0]
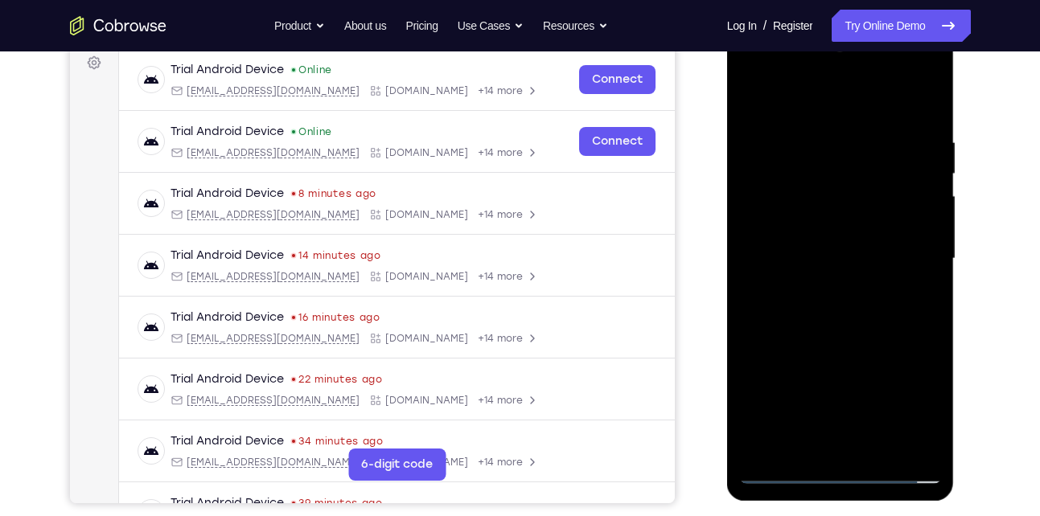
click at [826, 133] on div at bounding box center [840, 259] width 203 height 450
click at [928, 119] on div at bounding box center [840, 259] width 203 height 450
click at [799, 138] on div at bounding box center [840, 259] width 203 height 450
click at [922, 207] on div at bounding box center [840, 259] width 203 height 450
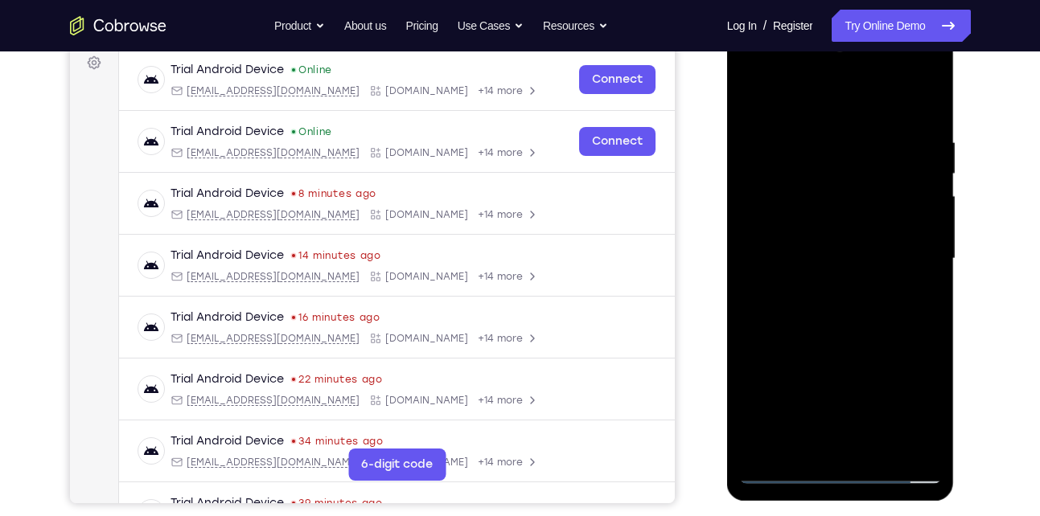
click at [922, 207] on div at bounding box center [840, 259] width 203 height 450
click at [920, 166] on div at bounding box center [840, 259] width 203 height 450
click at [888, 244] on div at bounding box center [840, 259] width 203 height 450
click at [914, 229] on div at bounding box center [840, 259] width 203 height 450
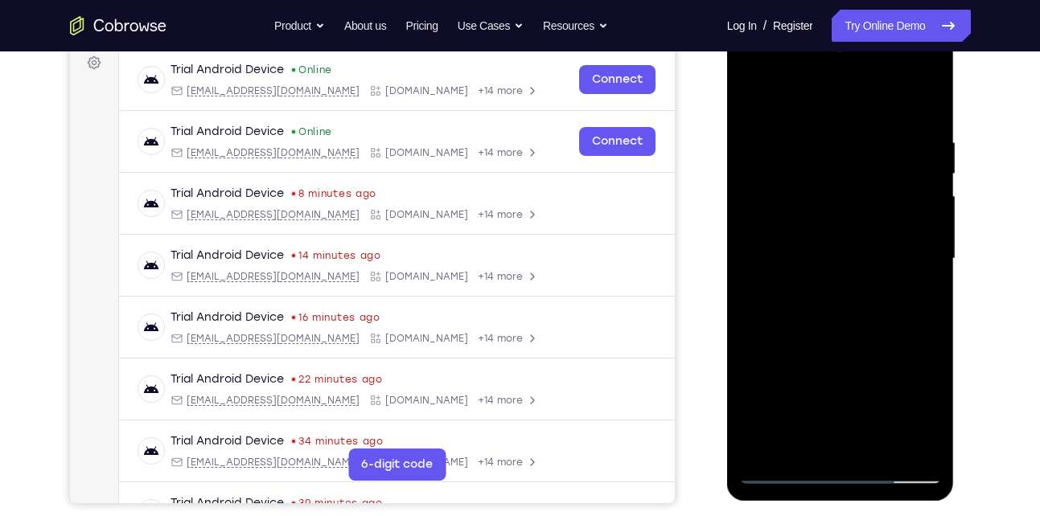
click at [914, 229] on div at bounding box center [840, 259] width 203 height 450
click at [905, 433] on div at bounding box center [840, 259] width 203 height 450
click at [874, 285] on div at bounding box center [840, 259] width 203 height 450
click at [852, 240] on div at bounding box center [840, 259] width 203 height 450
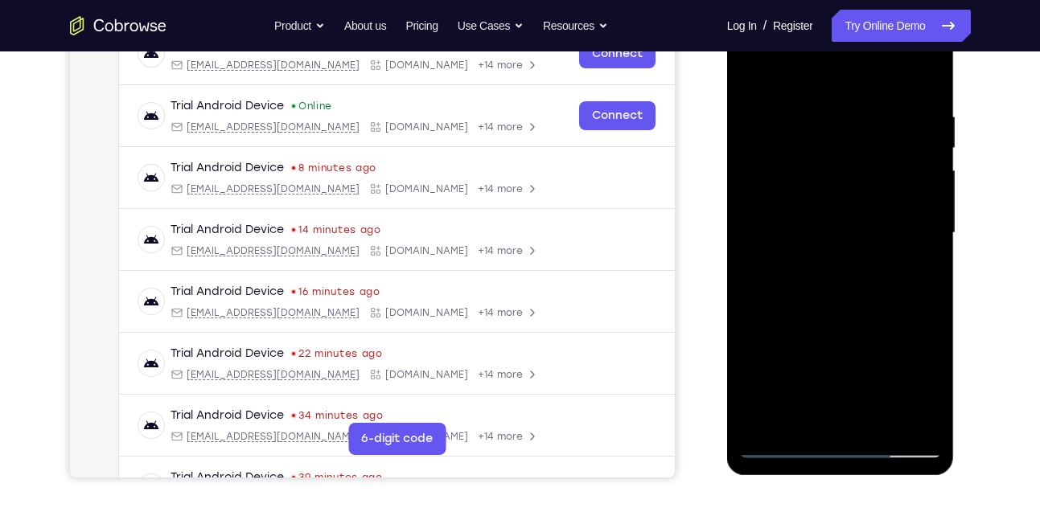
scroll to position [271, 0]
click at [840, 293] on div at bounding box center [840, 232] width 203 height 450
drag, startPoint x: 805, startPoint y: 340, endPoint x: 797, endPoint y: 231, distance: 109.7
click at [797, 231] on div at bounding box center [840, 232] width 203 height 450
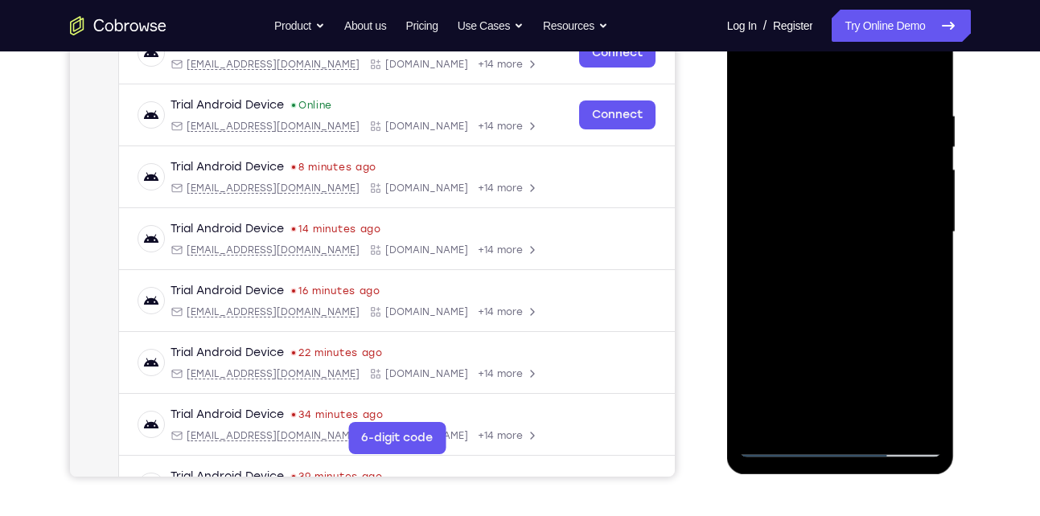
click at [780, 310] on div at bounding box center [840, 232] width 203 height 450
drag, startPoint x: 832, startPoint y: 244, endPoint x: 832, endPoint y: 322, distance: 78.0
click at [832, 322] on div at bounding box center [840, 232] width 203 height 450
drag, startPoint x: 825, startPoint y: 339, endPoint x: 797, endPoint y: 162, distance: 179.9
click at [797, 162] on div at bounding box center [840, 232] width 203 height 450
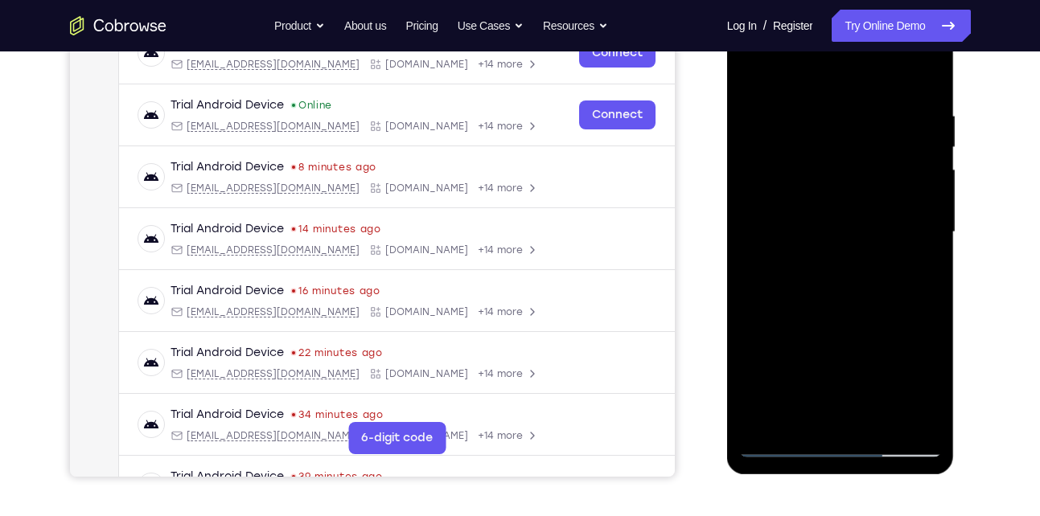
click at [790, 365] on div at bounding box center [840, 232] width 203 height 450
click at [803, 421] on div at bounding box center [840, 232] width 203 height 450
click at [902, 343] on div at bounding box center [840, 232] width 203 height 450
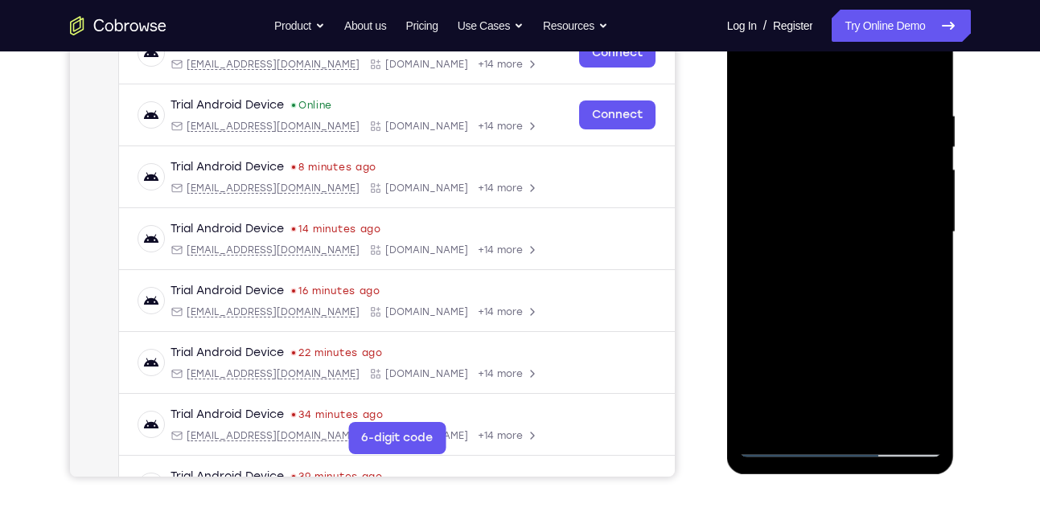
click at [921, 213] on div at bounding box center [840, 232] width 203 height 450
click at [917, 281] on div at bounding box center [840, 232] width 203 height 450
click at [844, 197] on div at bounding box center [840, 232] width 203 height 450
drag, startPoint x: 832, startPoint y: 133, endPoint x: 855, endPoint y: 306, distance: 175.3
click at [855, 306] on div at bounding box center [840, 232] width 203 height 450
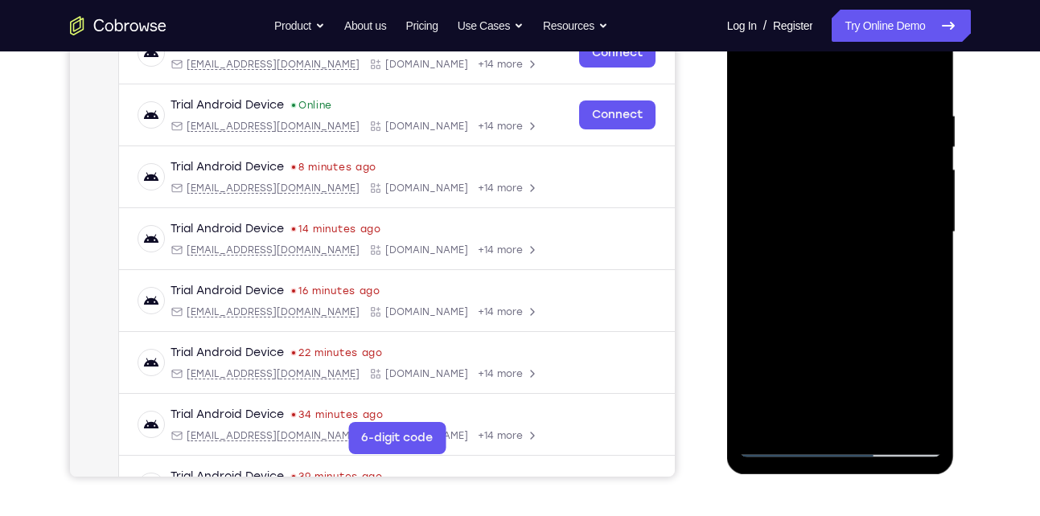
click at [817, 96] on div at bounding box center [840, 232] width 203 height 450
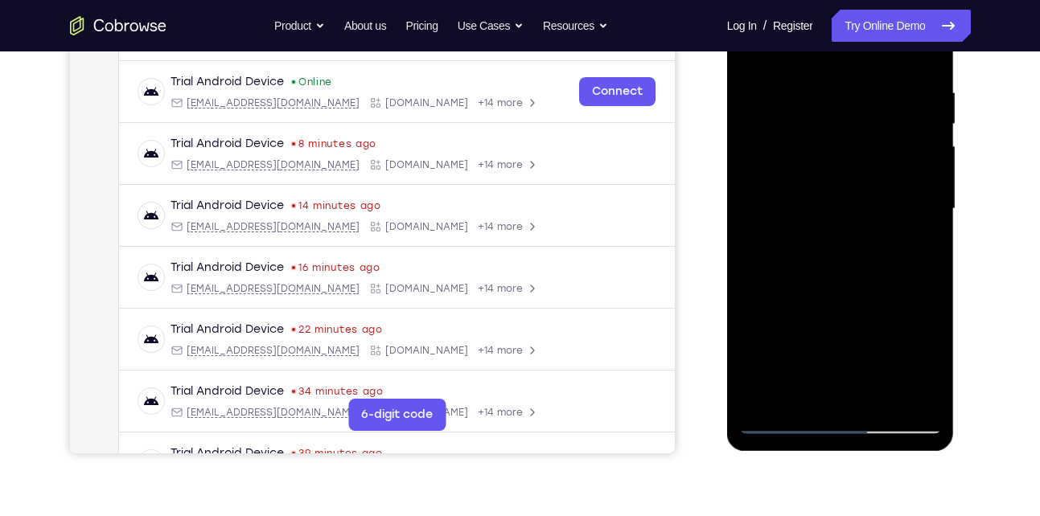
scroll to position [296, 0]
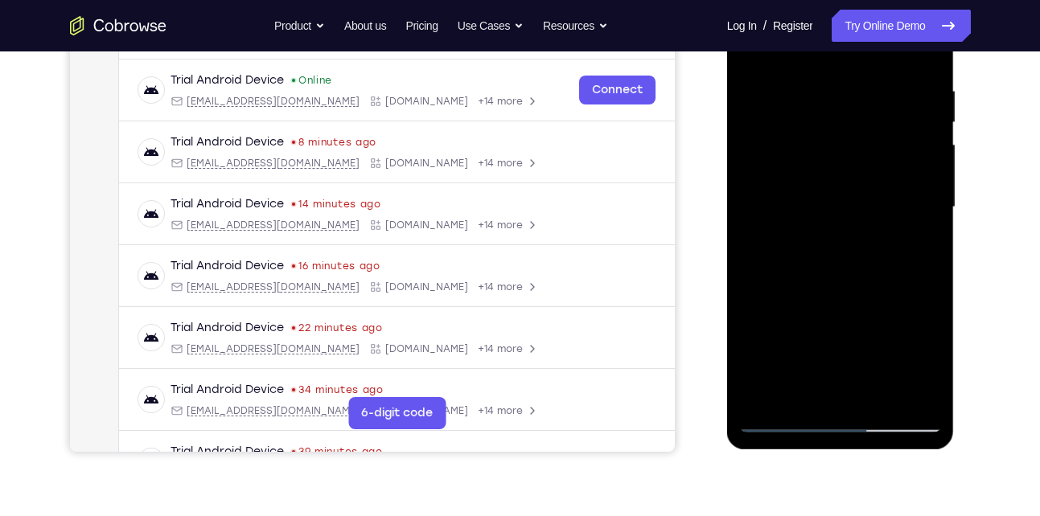
click at [778, 421] on div at bounding box center [840, 207] width 203 height 450
drag, startPoint x: 818, startPoint y: 282, endPoint x: 820, endPoint y: 218, distance: 64.4
click at [820, 218] on div at bounding box center [840, 207] width 203 height 450
click at [763, 401] on div at bounding box center [840, 207] width 203 height 450
drag, startPoint x: 832, startPoint y: 105, endPoint x: 829, endPoint y: 326, distance: 222.0
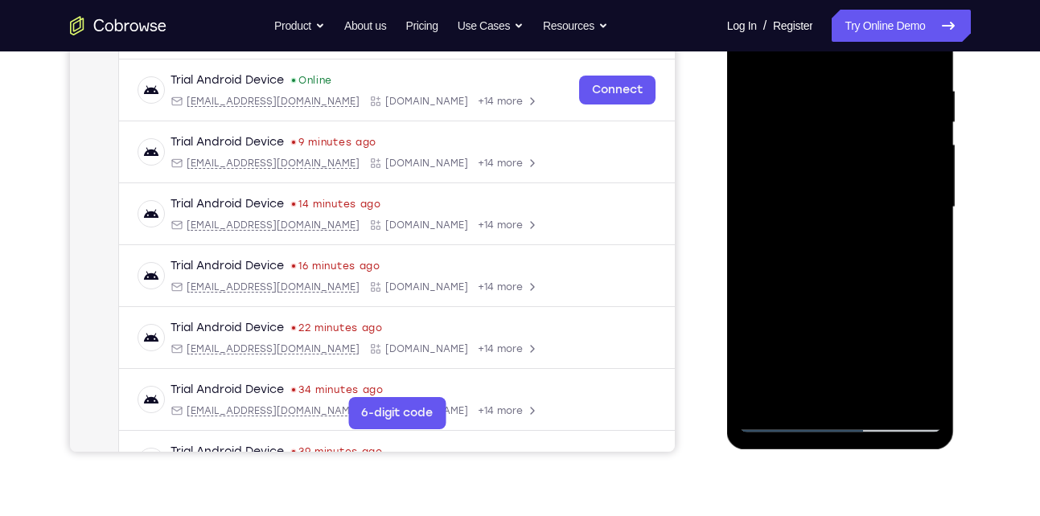
click at [829, 326] on div at bounding box center [840, 207] width 203 height 450
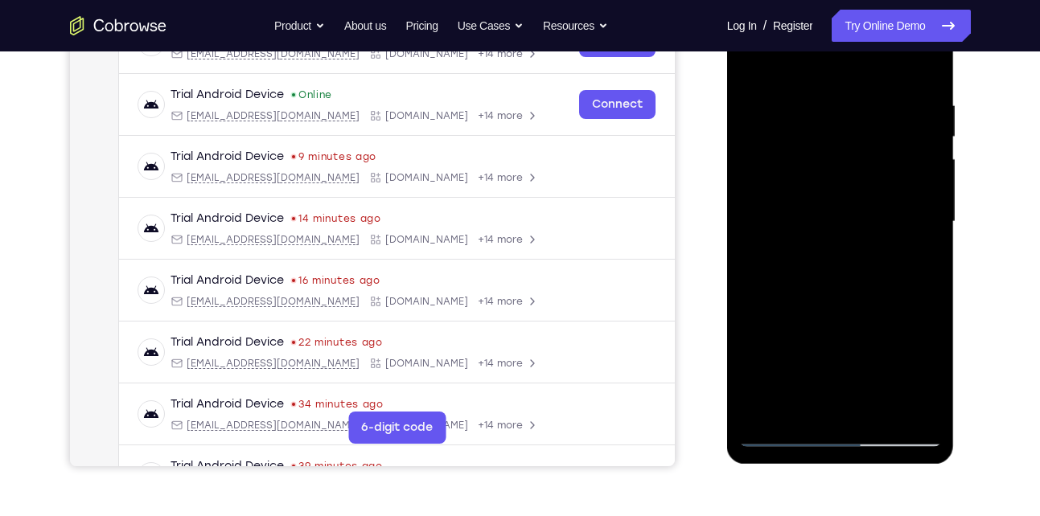
click at [830, 90] on div at bounding box center [840, 222] width 203 height 450
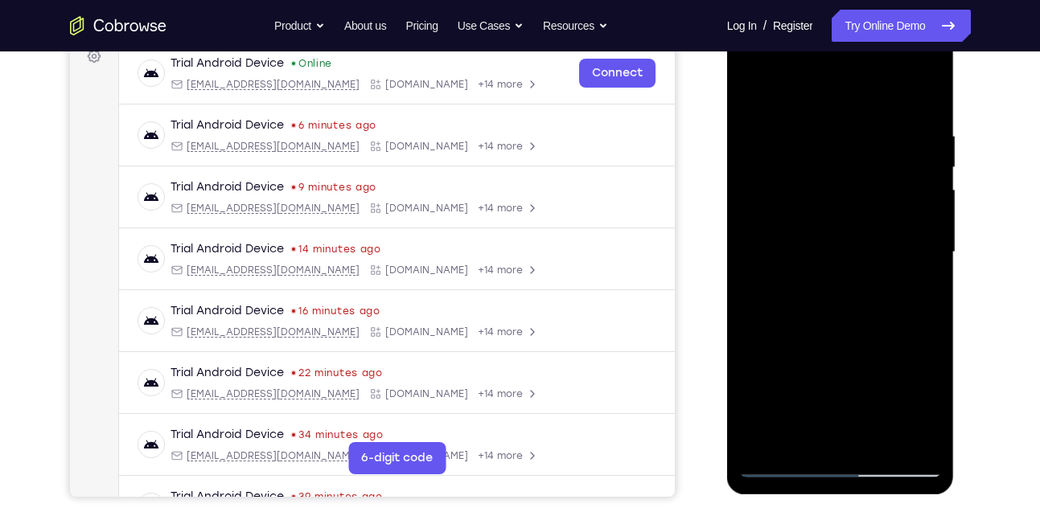
click at [920, 153] on div at bounding box center [840, 252] width 203 height 450
click at [914, 166] on div at bounding box center [840, 252] width 203 height 450
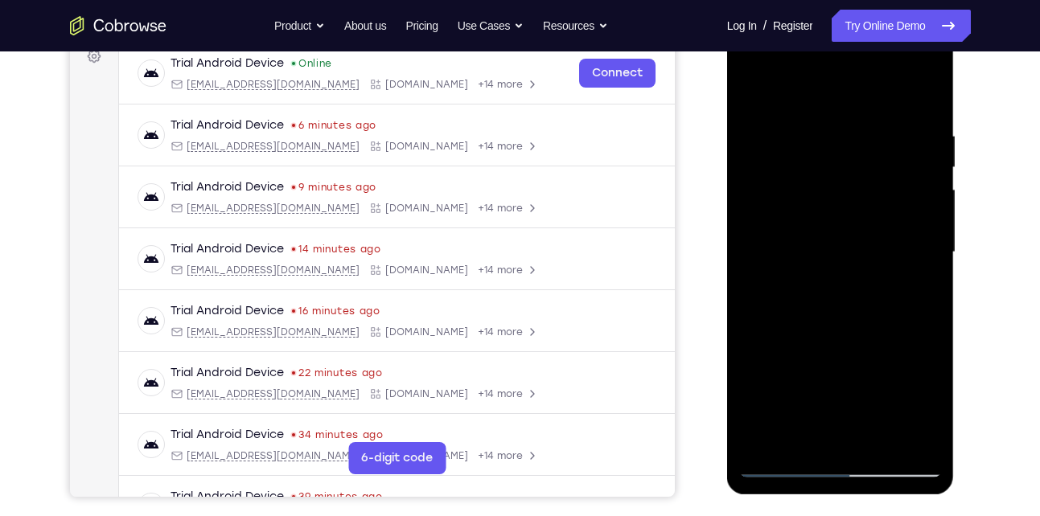
click at [914, 166] on div at bounding box center [840, 252] width 203 height 450
click at [758, 96] on div at bounding box center [840, 252] width 203 height 450
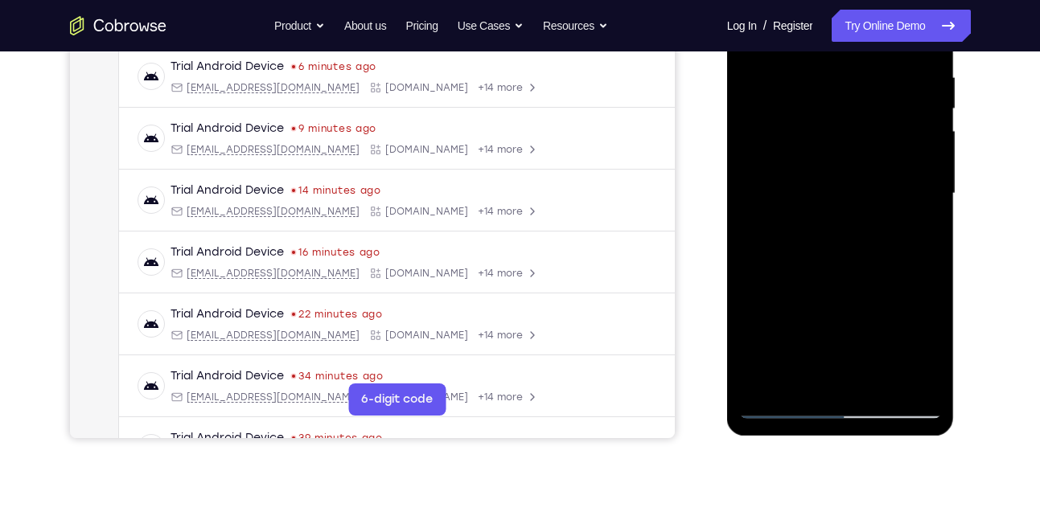
scroll to position [268, 0]
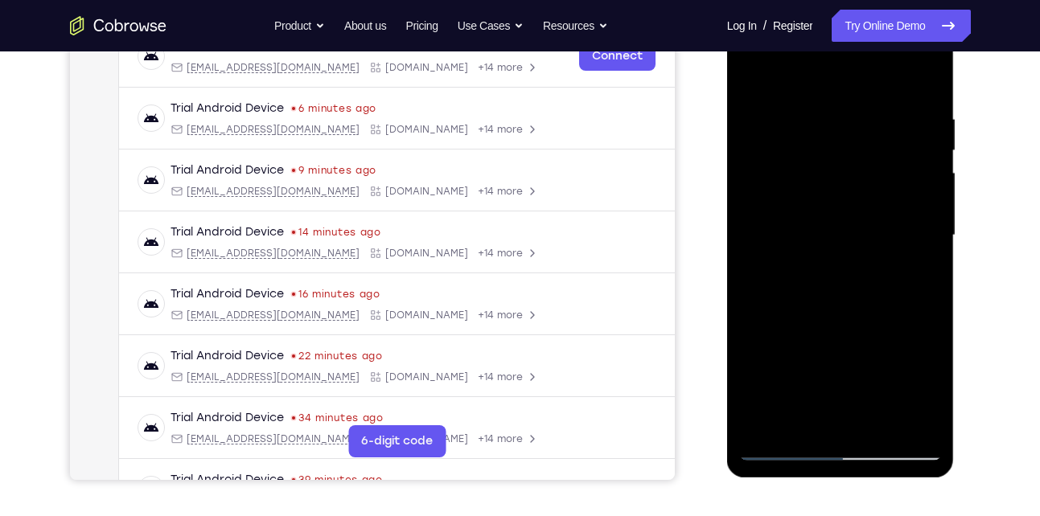
click at [777, 161] on div at bounding box center [840, 235] width 203 height 450
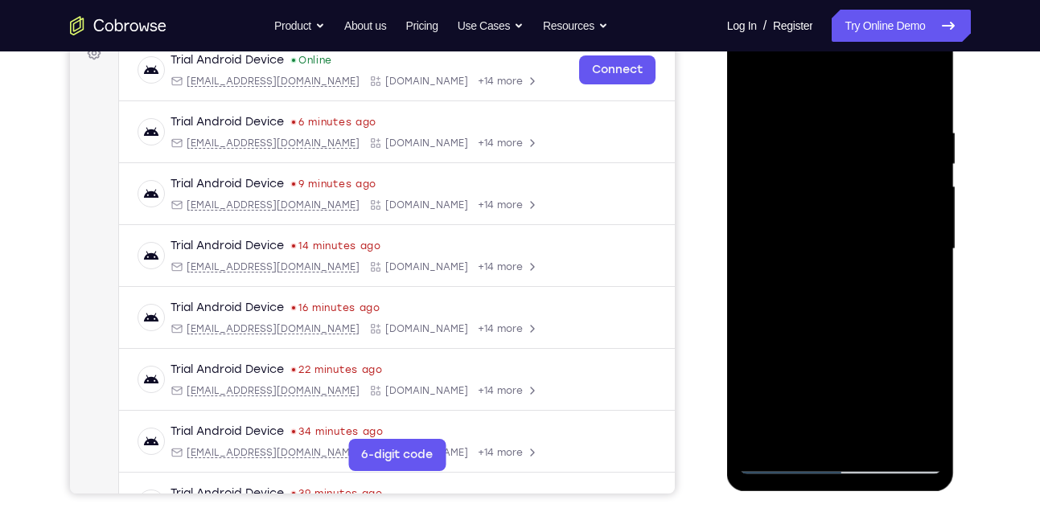
scroll to position [253, 0]
click at [846, 138] on div at bounding box center [840, 250] width 203 height 450
click at [807, 299] on div at bounding box center [840, 250] width 203 height 450
click at [838, 142] on div at bounding box center [840, 250] width 203 height 450
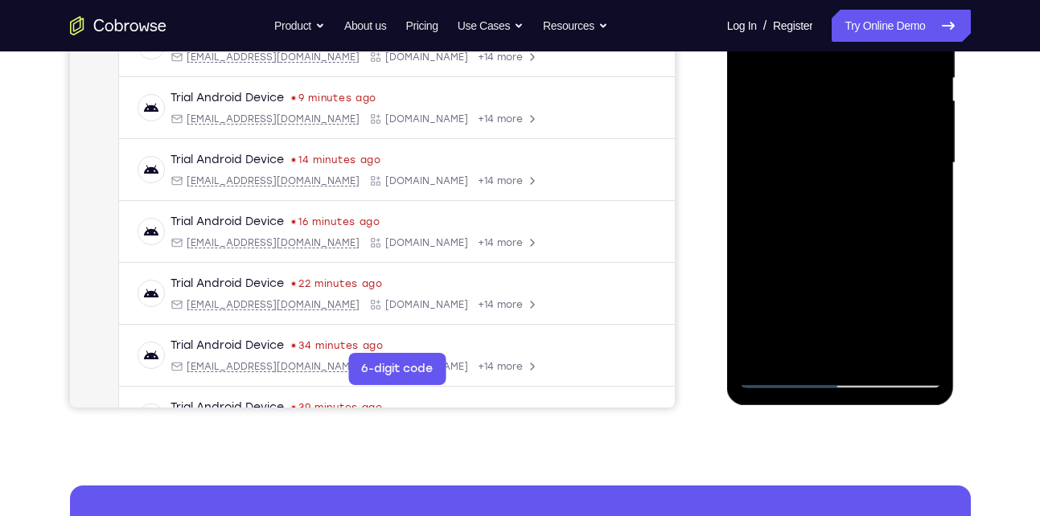
scroll to position [341, 0]
click at [764, 345] on div at bounding box center [840, 162] width 203 height 450
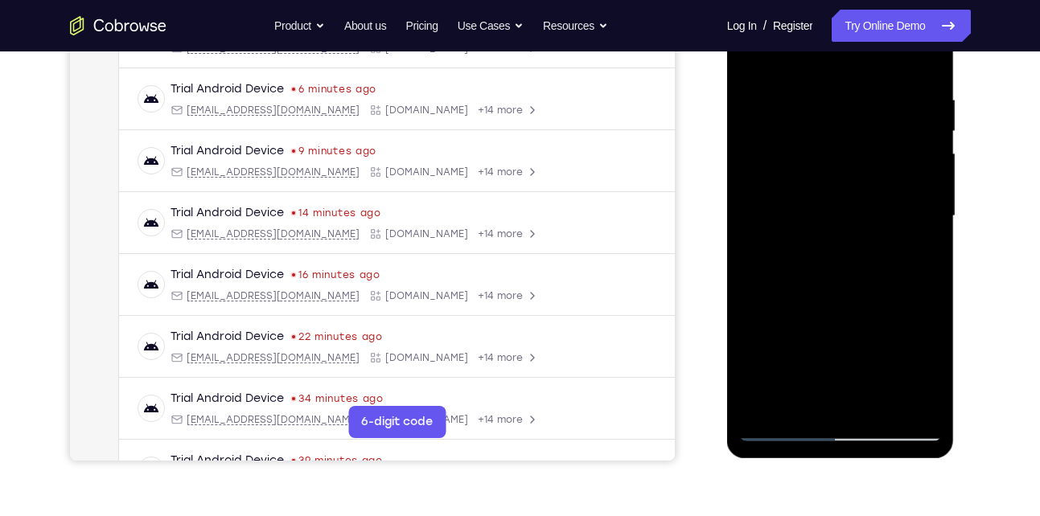
click at [844, 95] on div at bounding box center [840, 216] width 203 height 450
click at [924, 55] on div at bounding box center [840, 216] width 203 height 450
drag, startPoint x: 840, startPoint y: 109, endPoint x: 820, endPoint y: 339, distance: 230.8
click at [820, 339] on div at bounding box center [840, 216] width 203 height 450
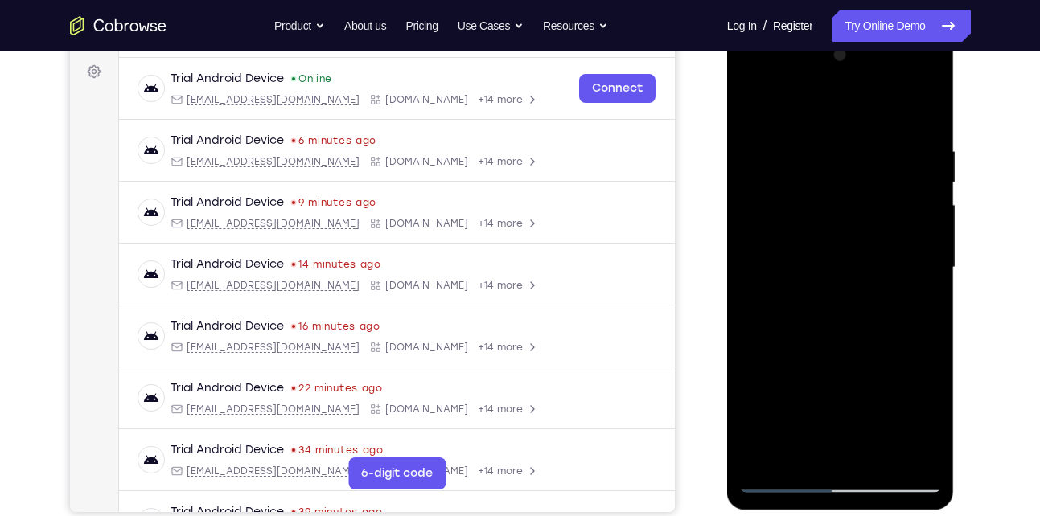
scroll to position [235, 0]
click at [811, 134] on div at bounding box center [840, 268] width 203 height 450
click at [913, 172] on div at bounding box center [840, 268] width 203 height 450
click at [915, 188] on div at bounding box center [840, 268] width 203 height 450
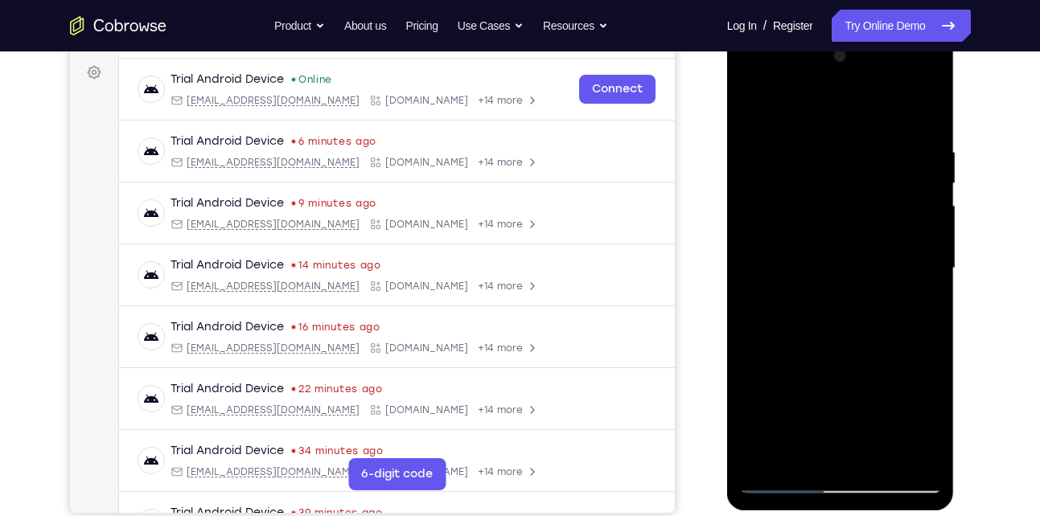
drag, startPoint x: 915, startPoint y: 188, endPoint x: 819, endPoint y: 193, distance: 96.6
click at [819, 193] on div at bounding box center [840, 268] width 203 height 450
click at [903, 179] on div at bounding box center [840, 268] width 203 height 450
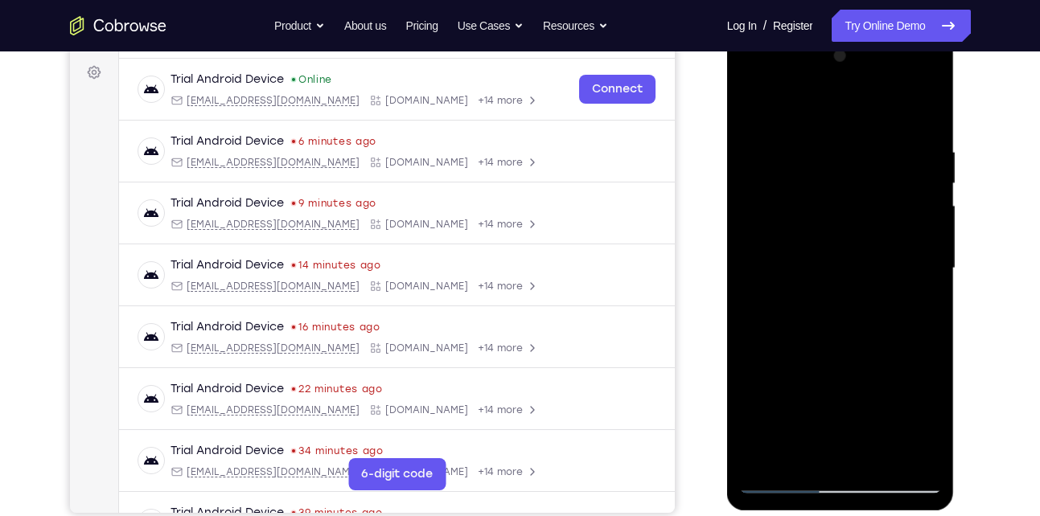
drag, startPoint x: 919, startPoint y: 180, endPoint x: 799, endPoint y: 180, distance: 120.6
click at [799, 180] on div at bounding box center [840, 268] width 203 height 450
click at [914, 166] on div at bounding box center [840, 268] width 203 height 450
click at [747, 203] on div at bounding box center [840, 268] width 203 height 450
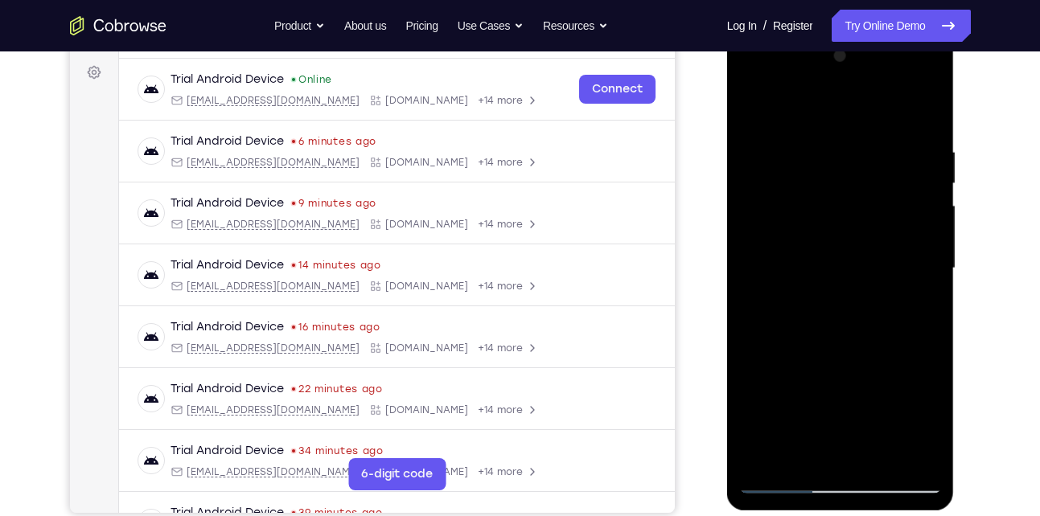
click at [925, 121] on div at bounding box center [840, 268] width 203 height 450
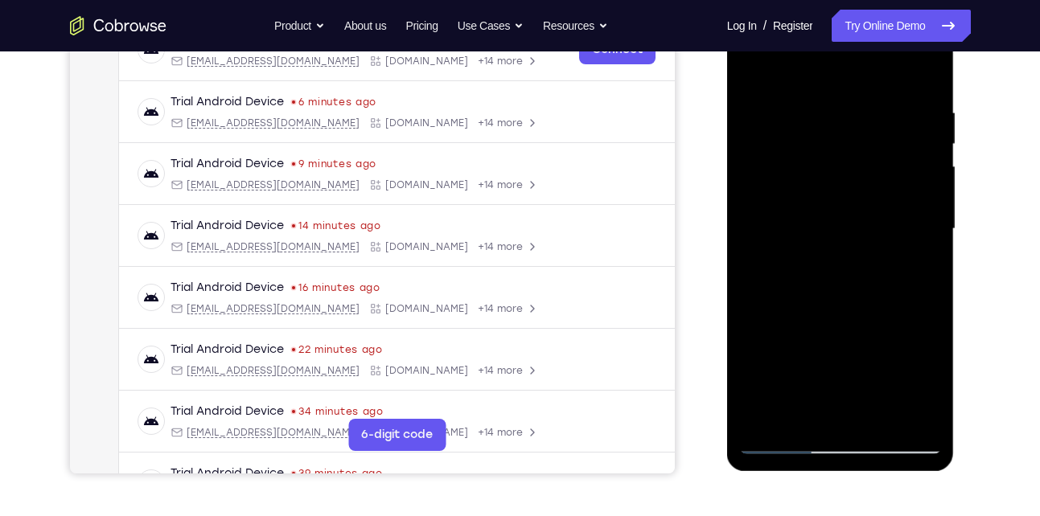
scroll to position [272, 0]
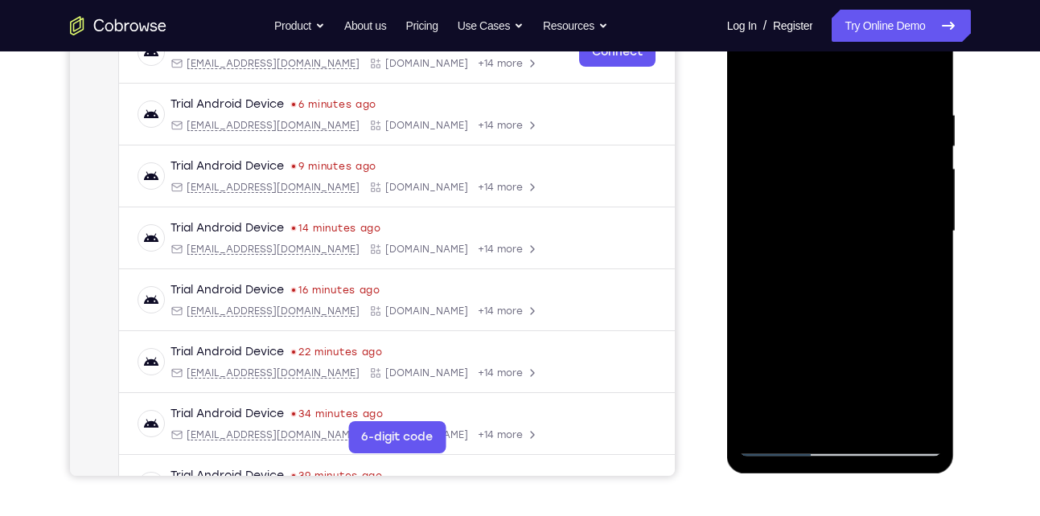
click at [879, 413] on div at bounding box center [840, 231] width 203 height 450
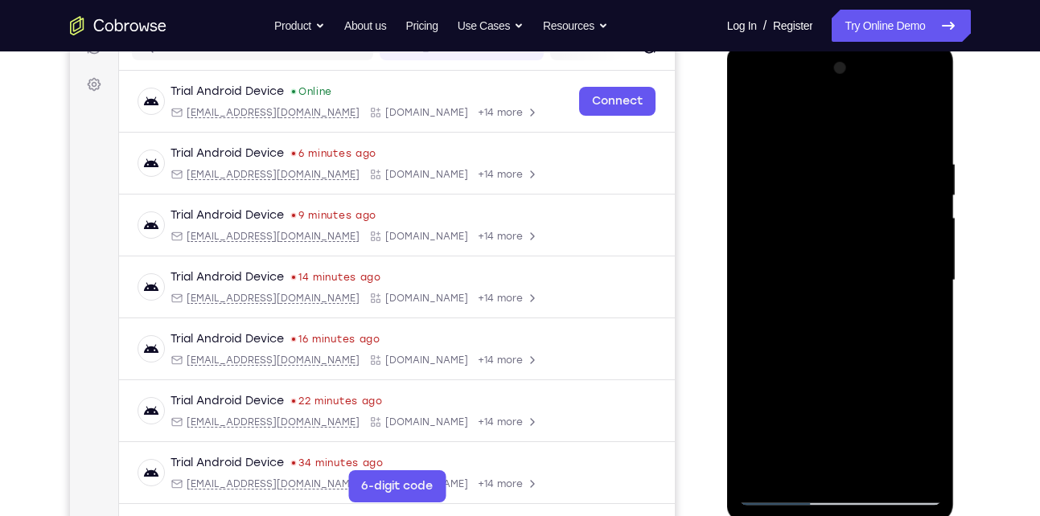
scroll to position [219, 0]
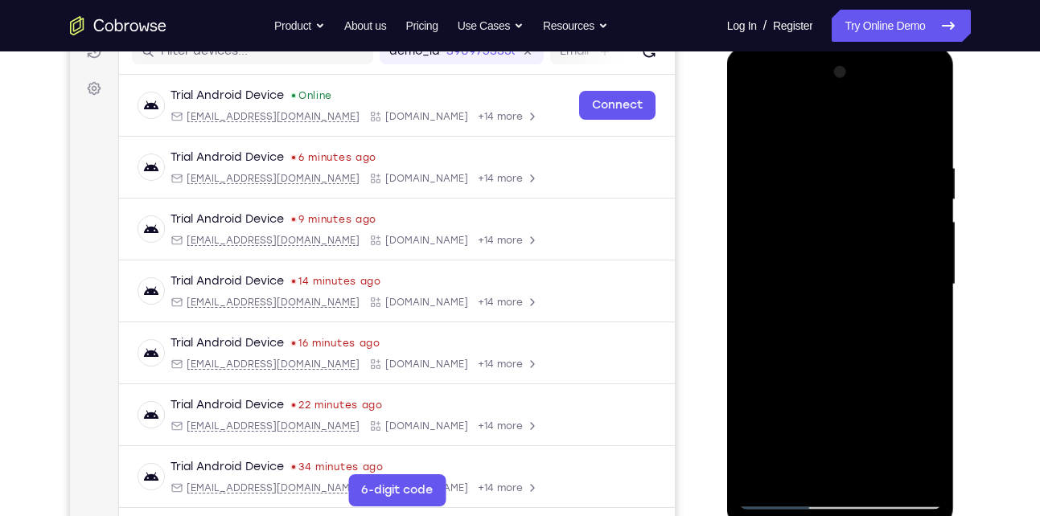
click at [840, 368] on div at bounding box center [840, 285] width 203 height 450
click at [754, 118] on div at bounding box center [840, 285] width 203 height 450
drag, startPoint x: 852, startPoint y: 168, endPoint x: 849, endPoint y: 365, distance: 197.0
click at [849, 365] on div at bounding box center [840, 285] width 203 height 450
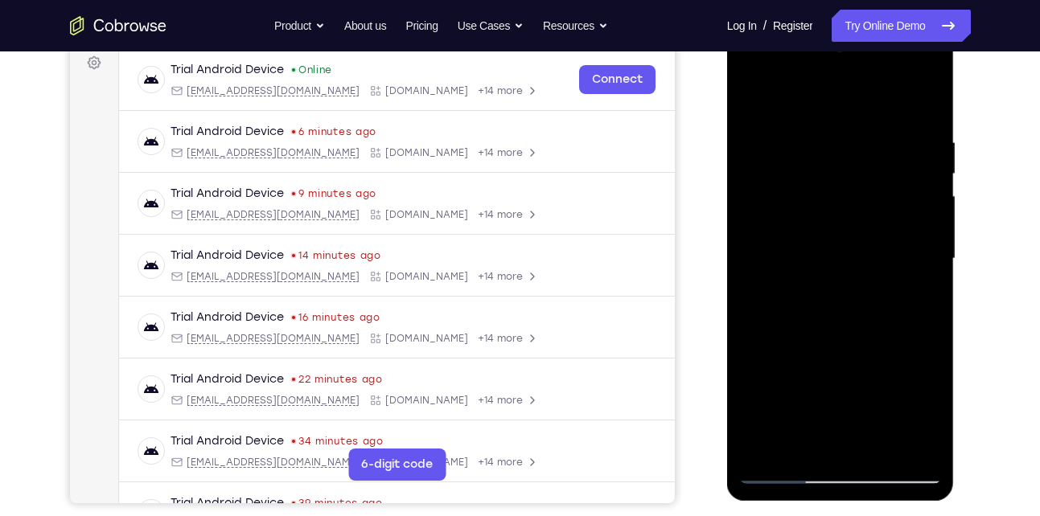
scroll to position [243, 0]
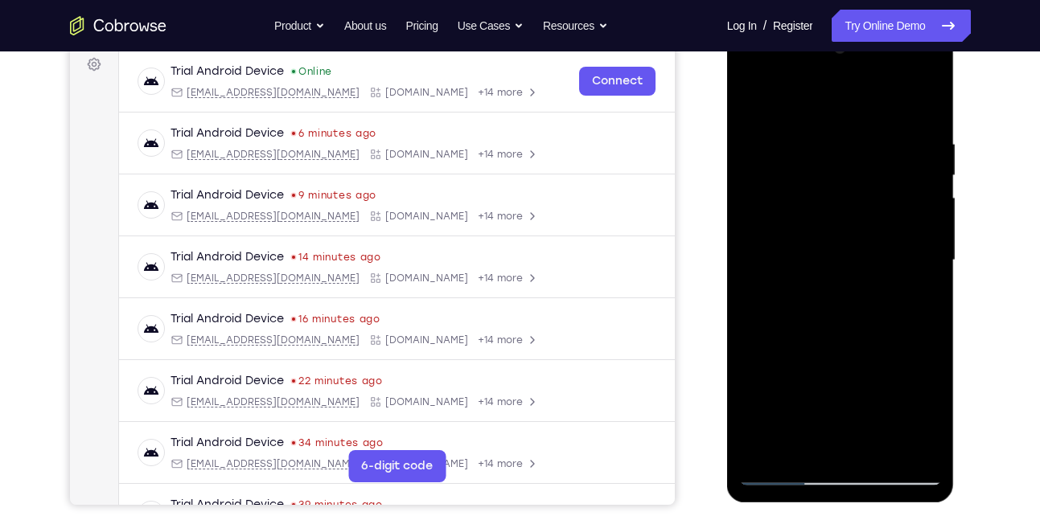
click at [811, 133] on div at bounding box center [840, 260] width 203 height 450
click at [907, 146] on div at bounding box center [840, 260] width 203 height 450
click at [741, 175] on div at bounding box center [840, 260] width 203 height 450
drag, startPoint x: 921, startPoint y: 199, endPoint x: 812, endPoint y: 214, distance: 109.6
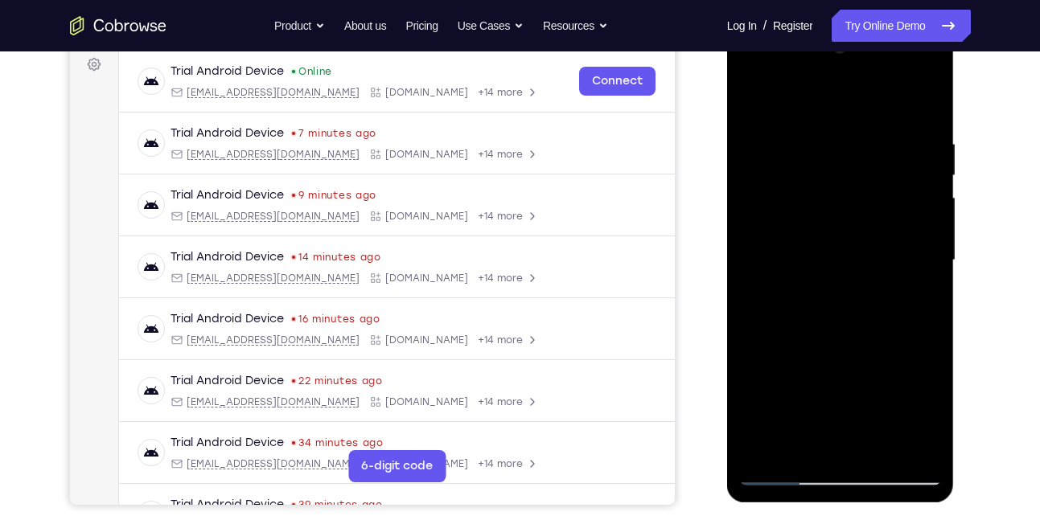
click at [812, 214] on div at bounding box center [840, 260] width 203 height 450
drag, startPoint x: 930, startPoint y: 203, endPoint x: 817, endPoint y: 195, distance: 112.9
click at [817, 195] on div at bounding box center [840, 260] width 203 height 450
click at [918, 168] on div at bounding box center [840, 260] width 203 height 450
click at [752, 210] on div at bounding box center [840, 260] width 203 height 450
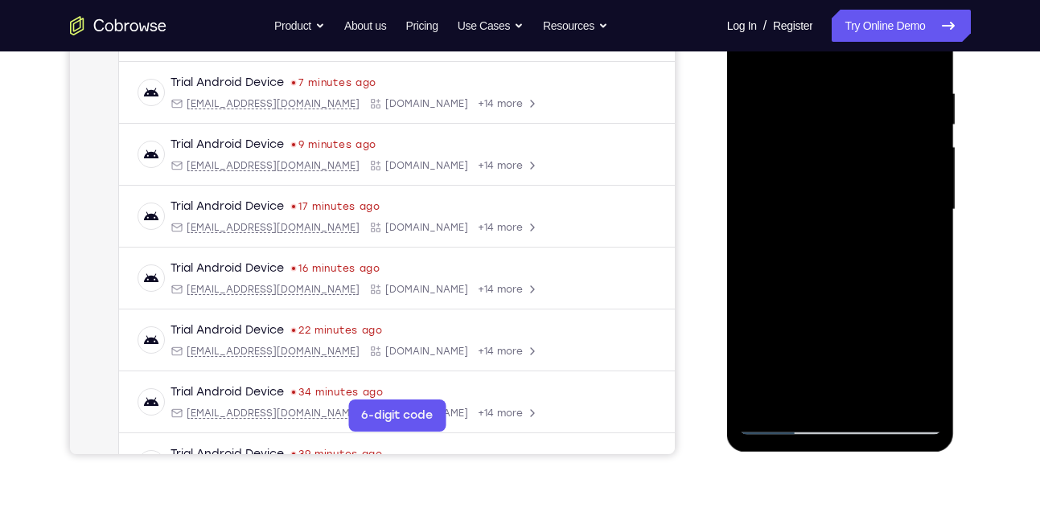
scroll to position [294, 0]
click at [909, 233] on div at bounding box center [840, 209] width 203 height 450
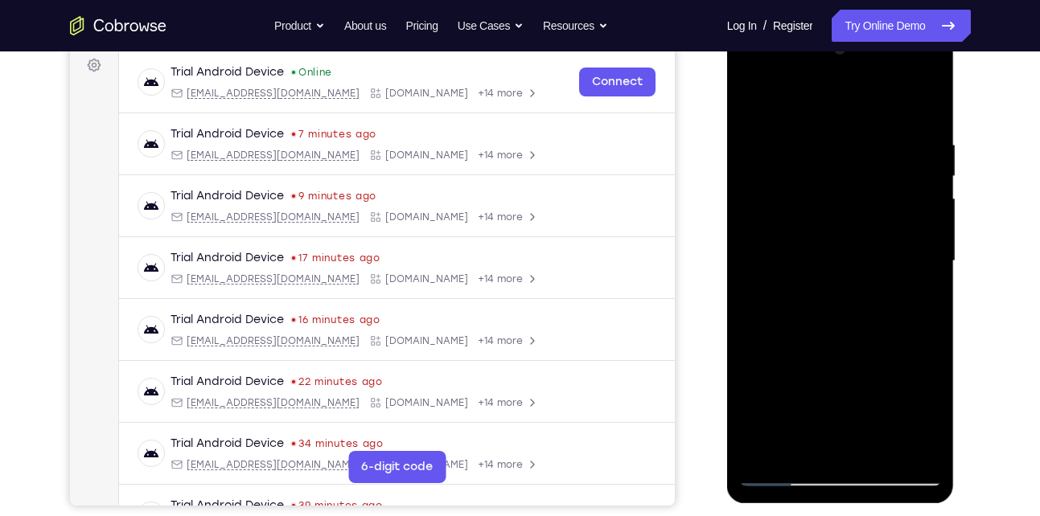
click at [920, 214] on div at bounding box center [840, 261] width 203 height 450
drag, startPoint x: 920, startPoint y: 214, endPoint x: 834, endPoint y: 211, distance: 86.1
click at [834, 211] on div at bounding box center [840, 261] width 203 height 450
click at [930, 191] on div at bounding box center [840, 261] width 203 height 450
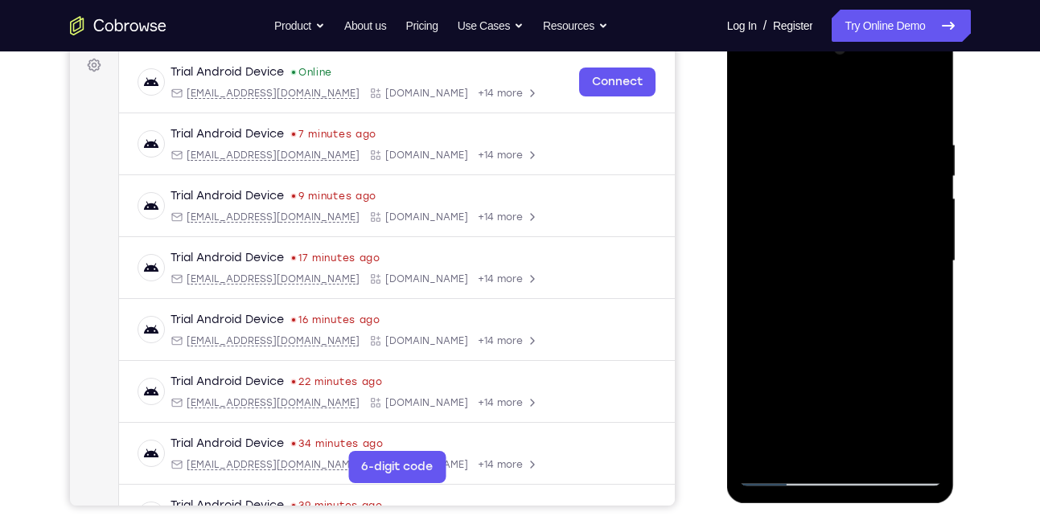
click at [930, 191] on div at bounding box center [840, 261] width 203 height 450
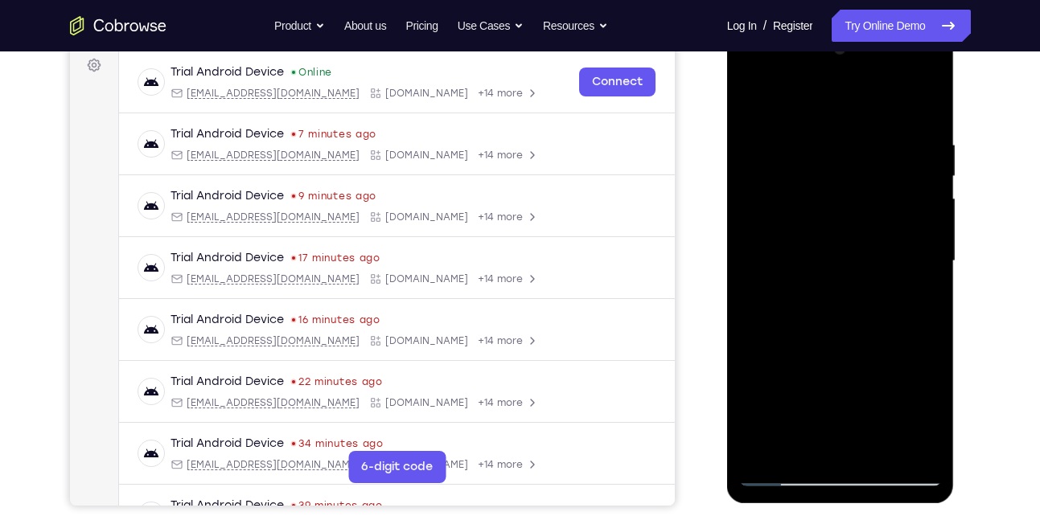
click at [930, 191] on div at bounding box center [840, 261] width 203 height 450
drag, startPoint x: 803, startPoint y: 224, endPoint x: 922, endPoint y: 281, distance: 131.3
click at [922, 281] on div at bounding box center [840, 261] width 203 height 450
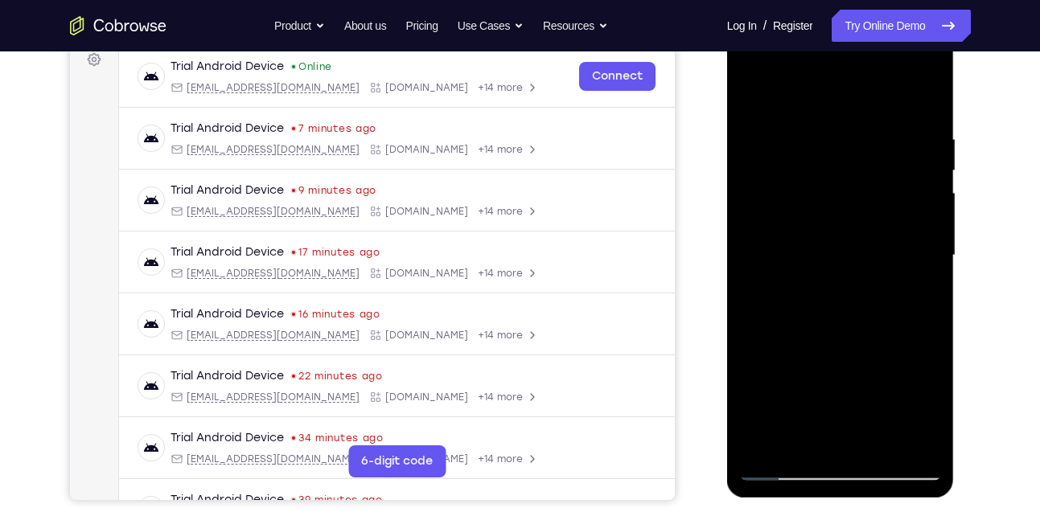
scroll to position [246, 0]
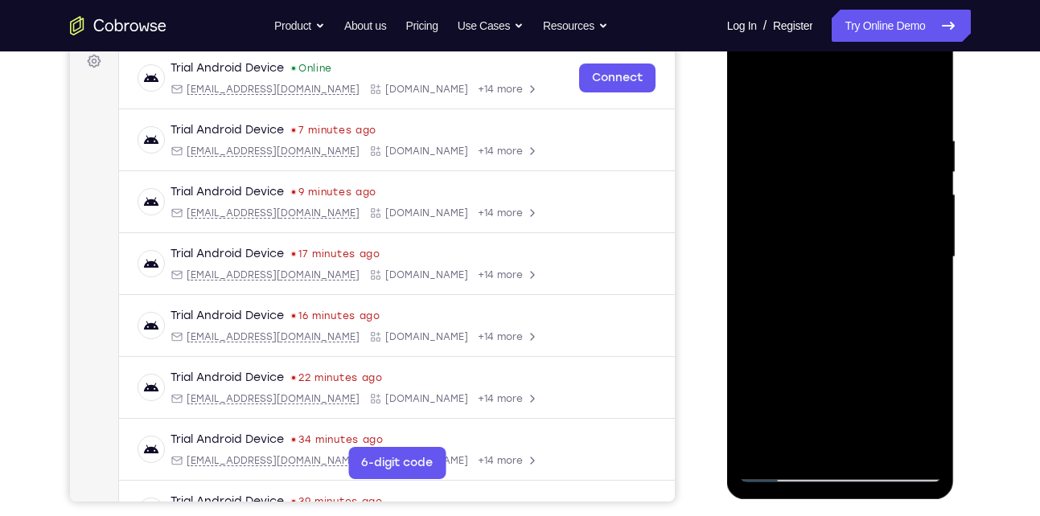
click at [919, 107] on div at bounding box center [840, 257] width 203 height 450
drag, startPoint x: 890, startPoint y: 116, endPoint x: 876, endPoint y: 301, distance: 185.5
click at [876, 301] on div at bounding box center [840, 257] width 203 height 450
drag, startPoint x: 867, startPoint y: 306, endPoint x: 868, endPoint y: 268, distance: 38.6
click at [868, 268] on div at bounding box center [840, 257] width 203 height 450
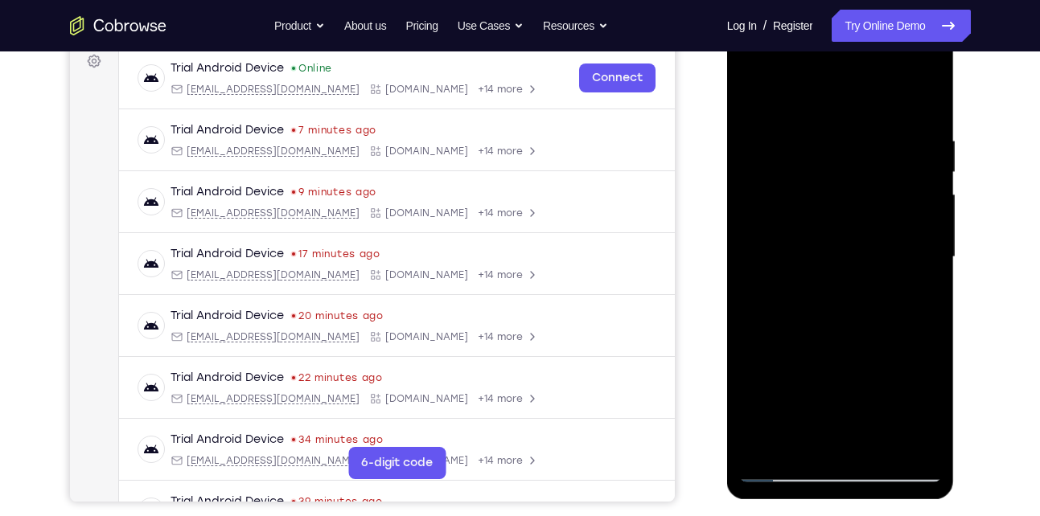
drag, startPoint x: 868, startPoint y: 268, endPoint x: 868, endPoint y: 238, distance: 29.8
click at [868, 238] on div at bounding box center [840, 257] width 203 height 450
drag, startPoint x: 882, startPoint y: 266, endPoint x: 876, endPoint y: 146, distance: 120.0
click at [876, 146] on div at bounding box center [840, 257] width 203 height 450
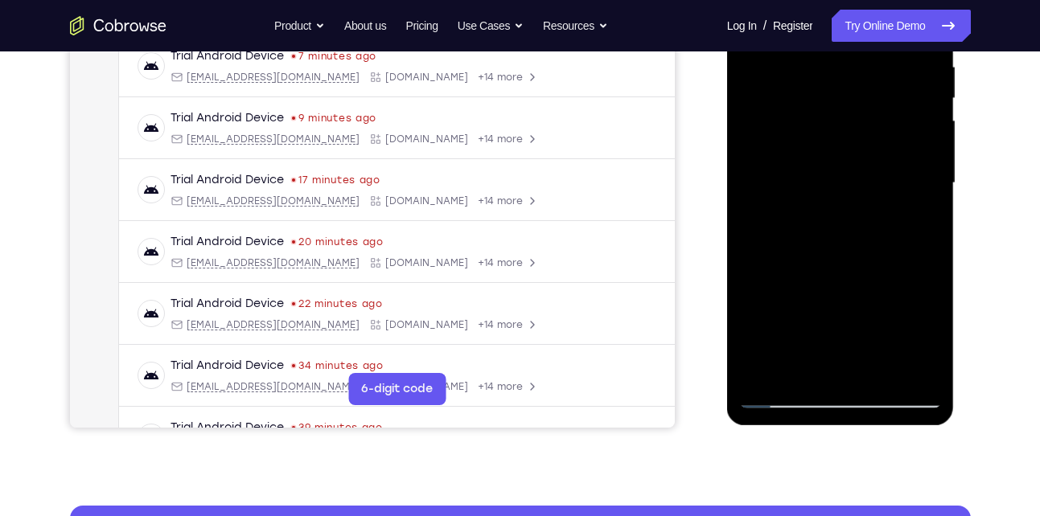
scroll to position [321, 0]
drag, startPoint x: 850, startPoint y: 263, endPoint x: 839, endPoint y: 133, distance: 130.8
click at [839, 133] on div at bounding box center [840, 182] width 203 height 450
drag, startPoint x: 800, startPoint y: 313, endPoint x: 786, endPoint y: 134, distance: 179.1
click at [786, 134] on div at bounding box center [840, 182] width 203 height 450
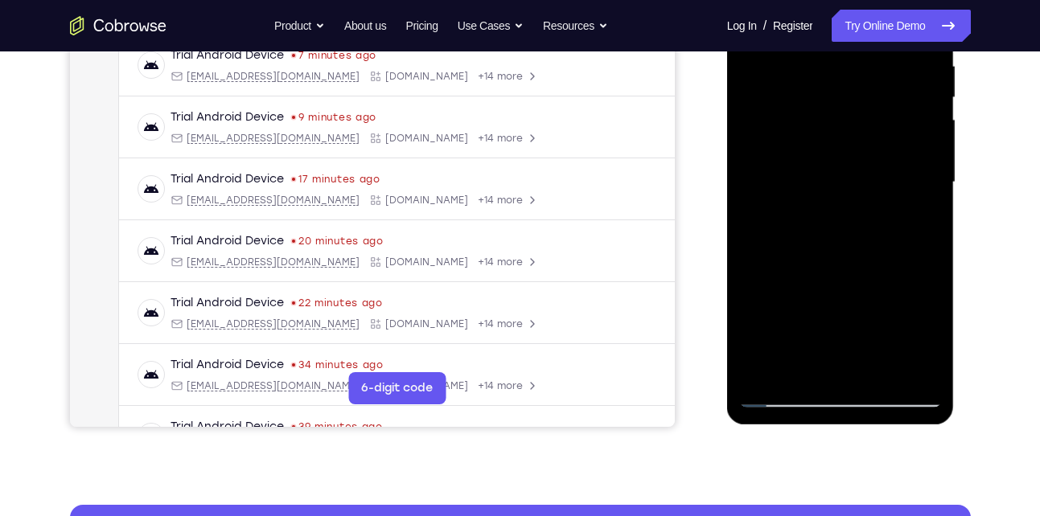
click at [766, 377] on div at bounding box center [840, 182] width 203 height 450
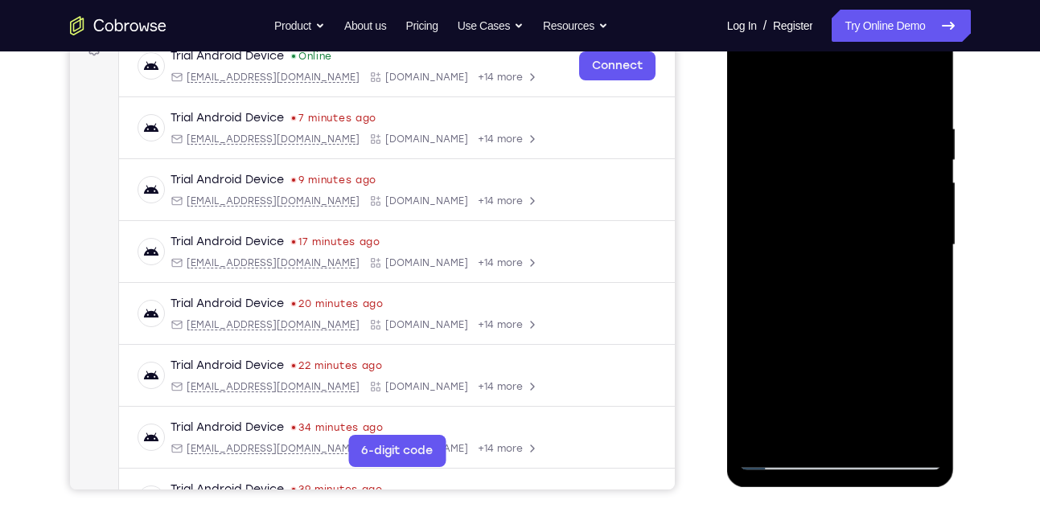
drag, startPoint x: 819, startPoint y: 159, endPoint x: 837, endPoint y: 382, distance: 223.5
click at [837, 382] on div at bounding box center [840, 245] width 203 height 450
click at [927, 433] on div at bounding box center [840, 245] width 203 height 450
click at [916, 432] on div at bounding box center [840, 245] width 203 height 450
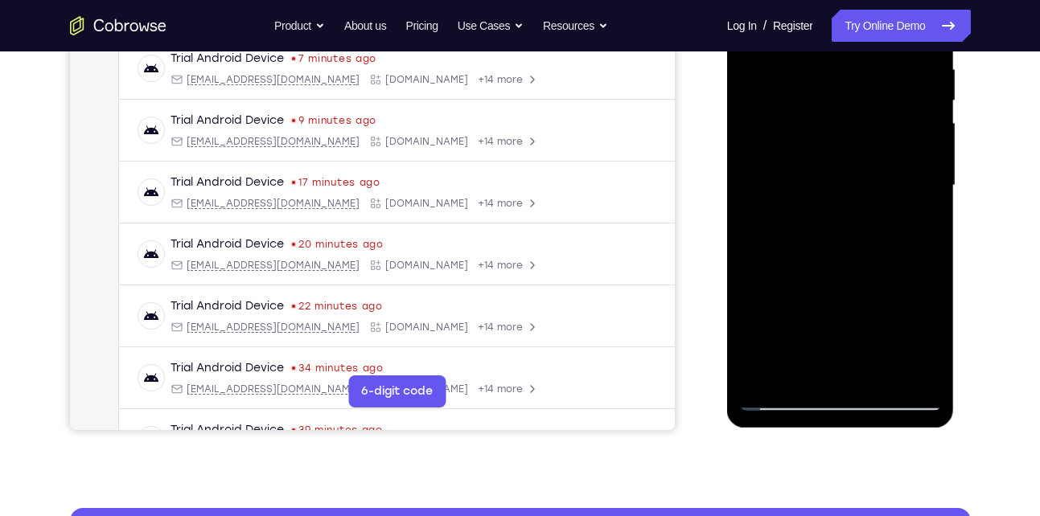
scroll to position [205, 0]
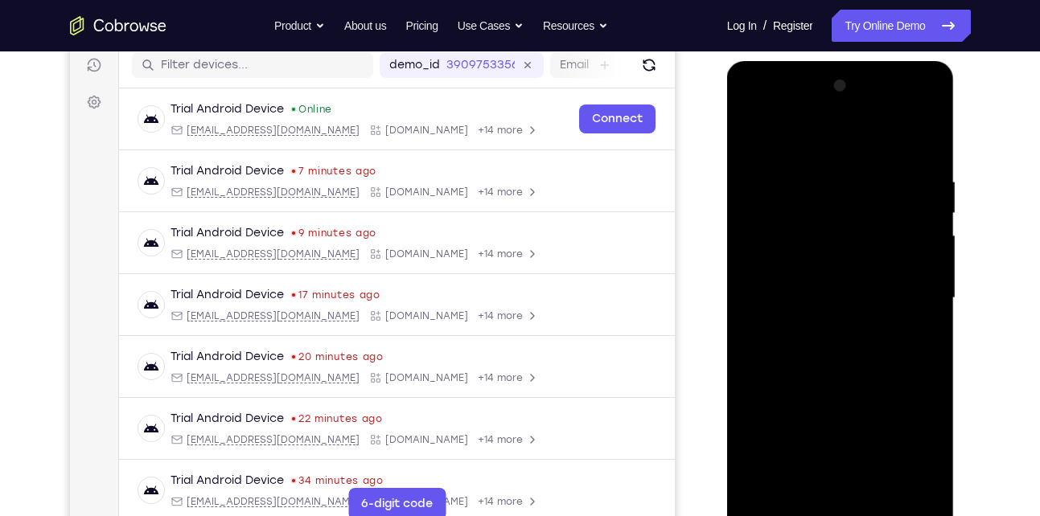
click at [844, 313] on div at bounding box center [840, 298] width 203 height 450
click at [811, 161] on div at bounding box center [840, 298] width 203 height 450
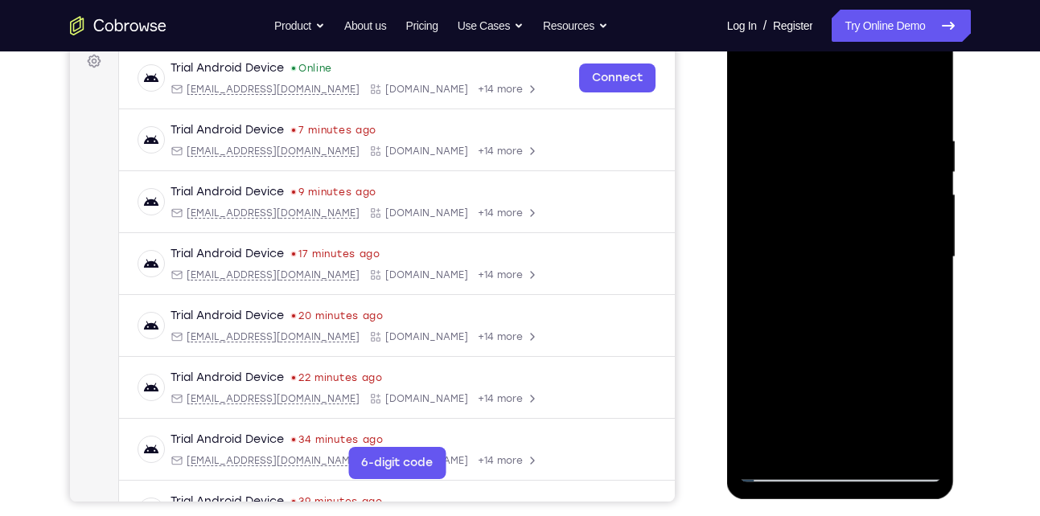
scroll to position [247, 0]
drag, startPoint x: 841, startPoint y: 235, endPoint x: 819, endPoint y: 117, distance: 120.3
click at [819, 117] on div at bounding box center [840, 256] width 203 height 450
drag, startPoint x: 844, startPoint y: 239, endPoint x: 827, endPoint y: 138, distance: 102.7
click at [827, 138] on div at bounding box center [840, 256] width 203 height 450
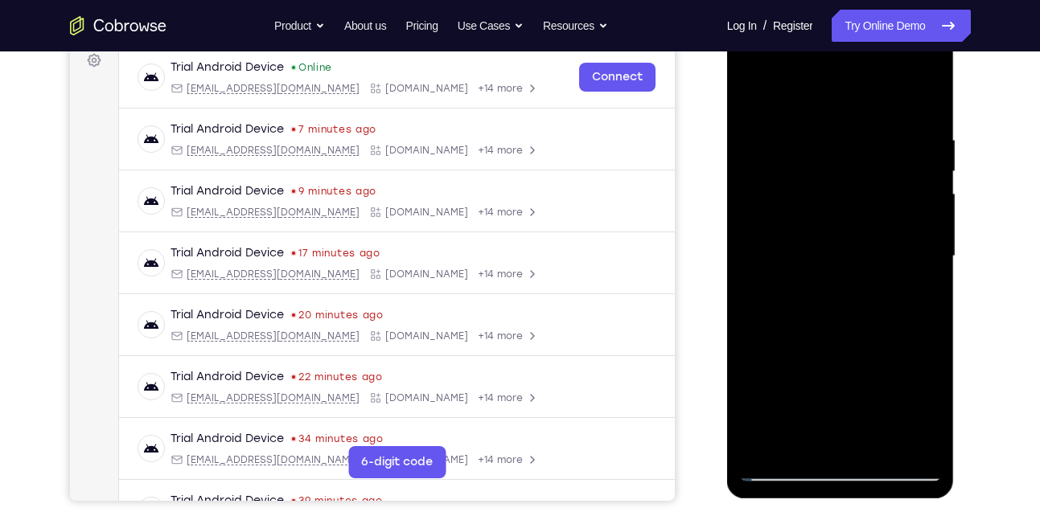
click at [809, 252] on div at bounding box center [840, 256] width 203 height 450
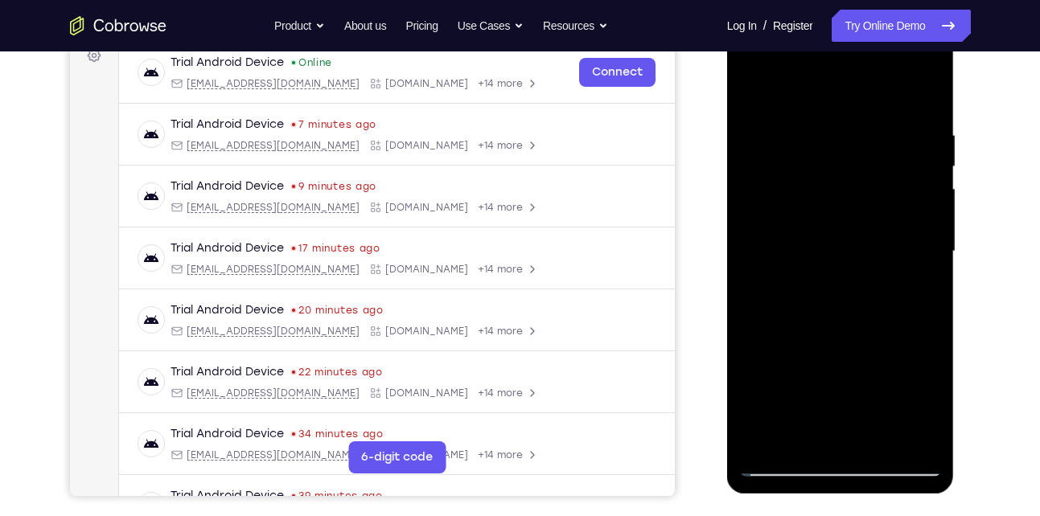
scroll to position [245, 0]
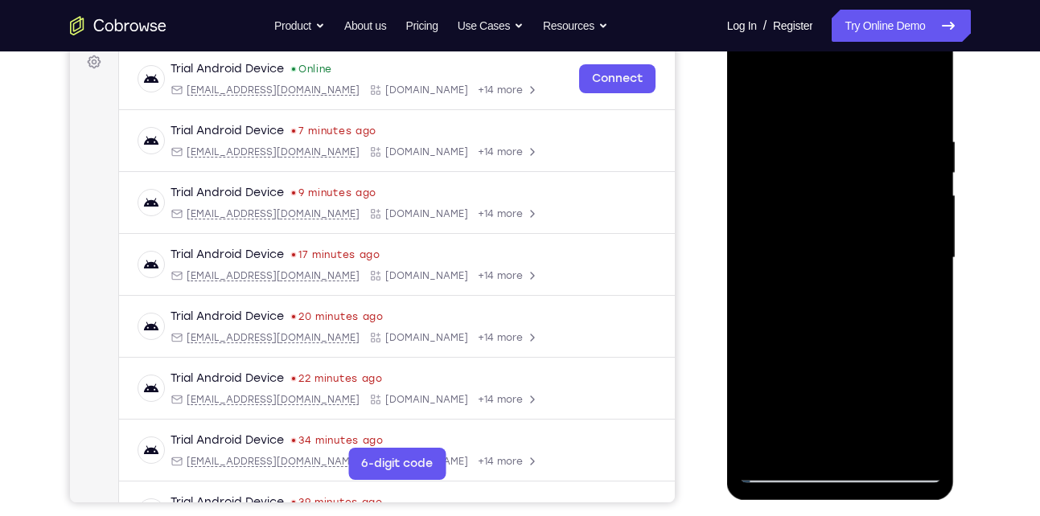
click at [803, 347] on div at bounding box center [840, 258] width 203 height 450
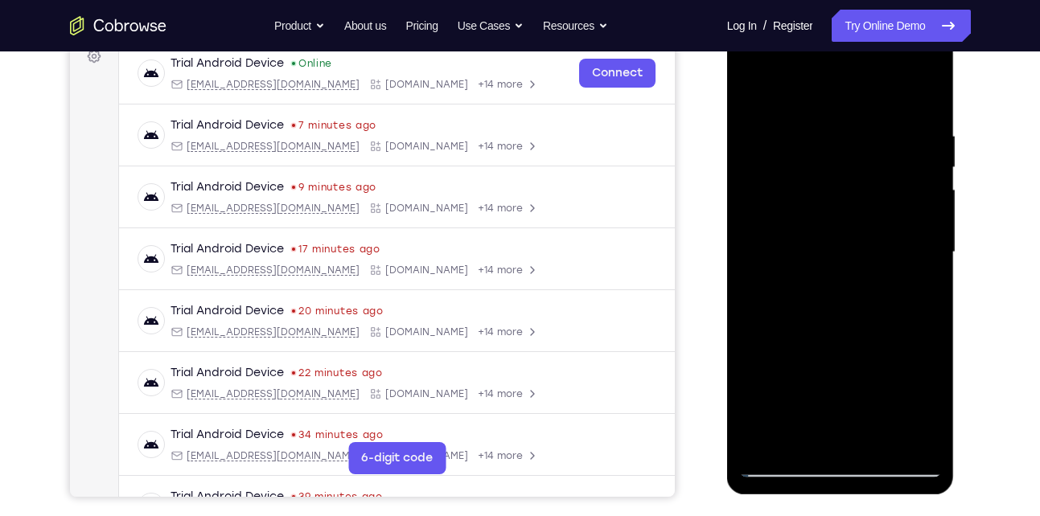
click at [886, 438] on div at bounding box center [840, 252] width 203 height 450
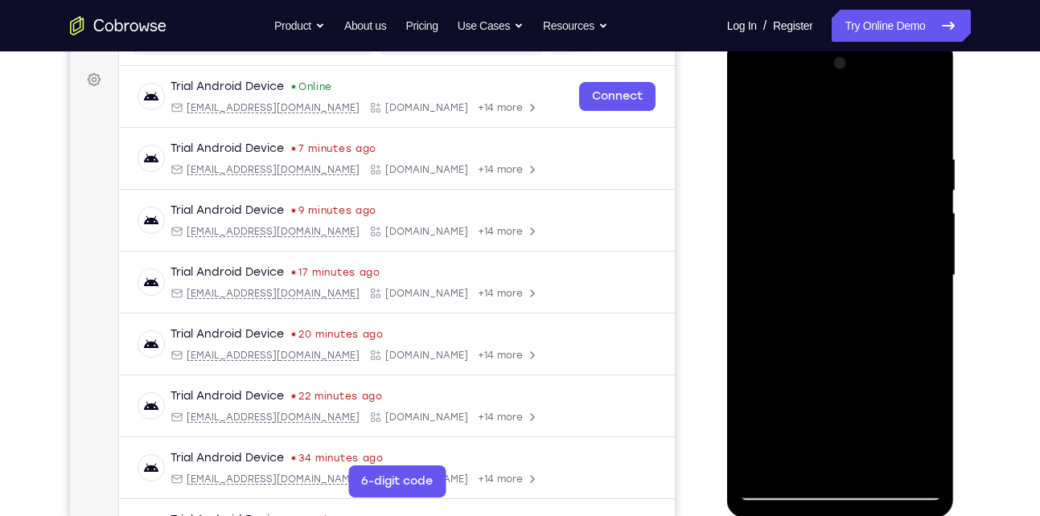
scroll to position [227, 0]
click at [809, 141] on div at bounding box center [840, 276] width 203 height 450
